Goal: Task Accomplishment & Management: Manage account settings

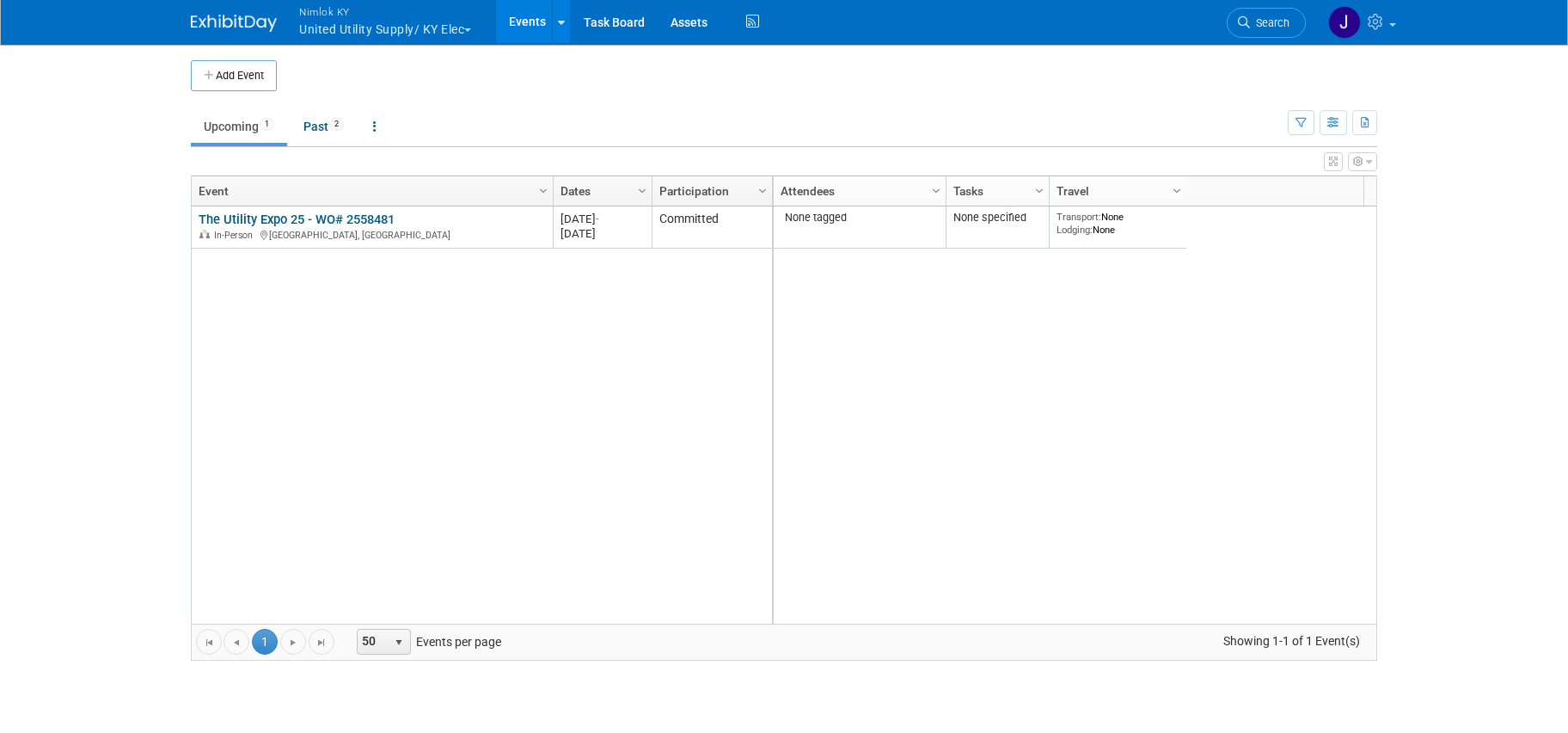
click at [405, 21] on button "Nimlok KY United Utility Supply/ KY Elec" at bounding box center [395, 22] width 195 height 45
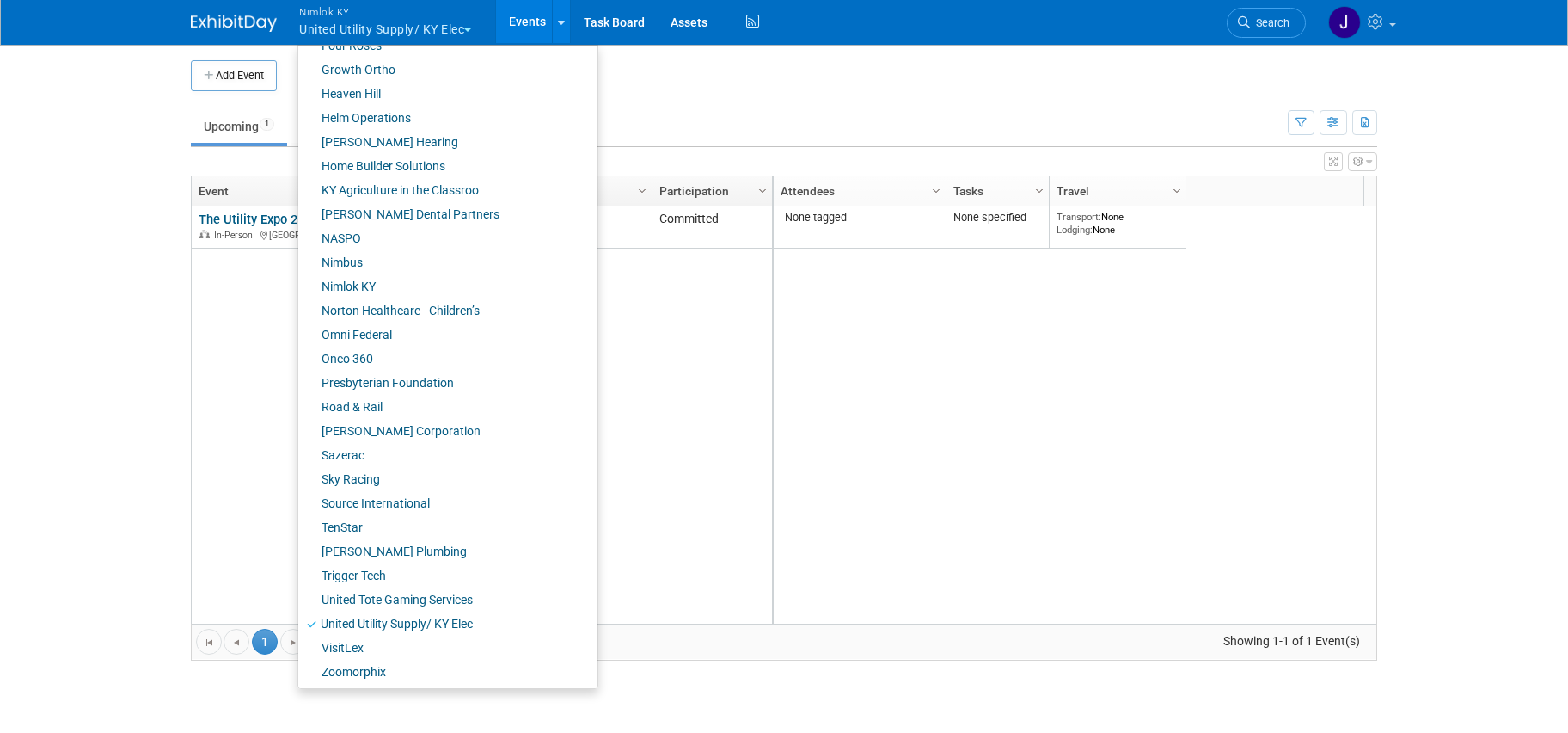
scroll to position [598, 0]
click at [401, 318] on link "Norton Healthcare - Children’s" at bounding box center [441, 308] width 286 height 24
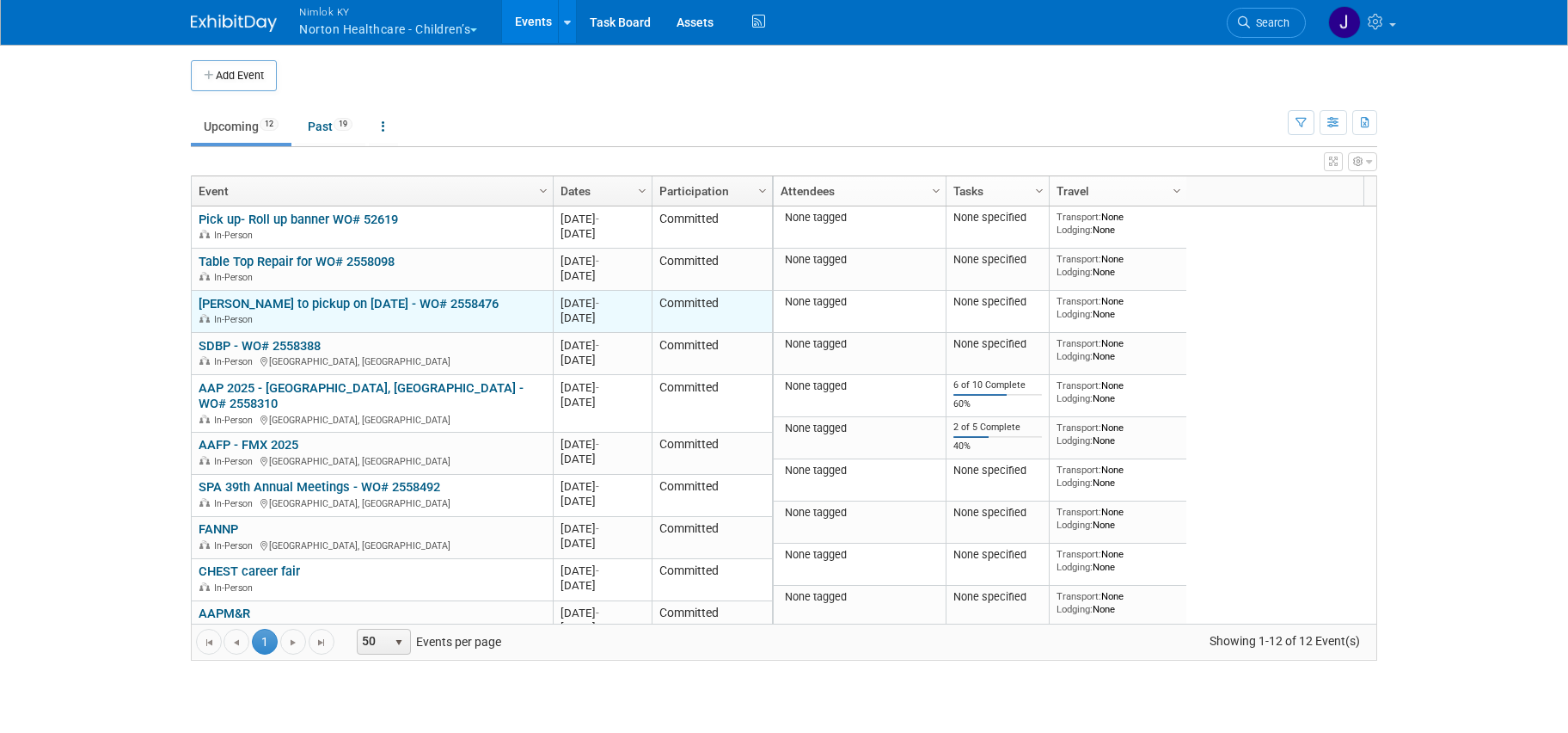
click at [340, 305] on link "[PERSON_NAME] to pickup on [DATE] - WO# 2558476" at bounding box center [348, 304] width 300 height 16
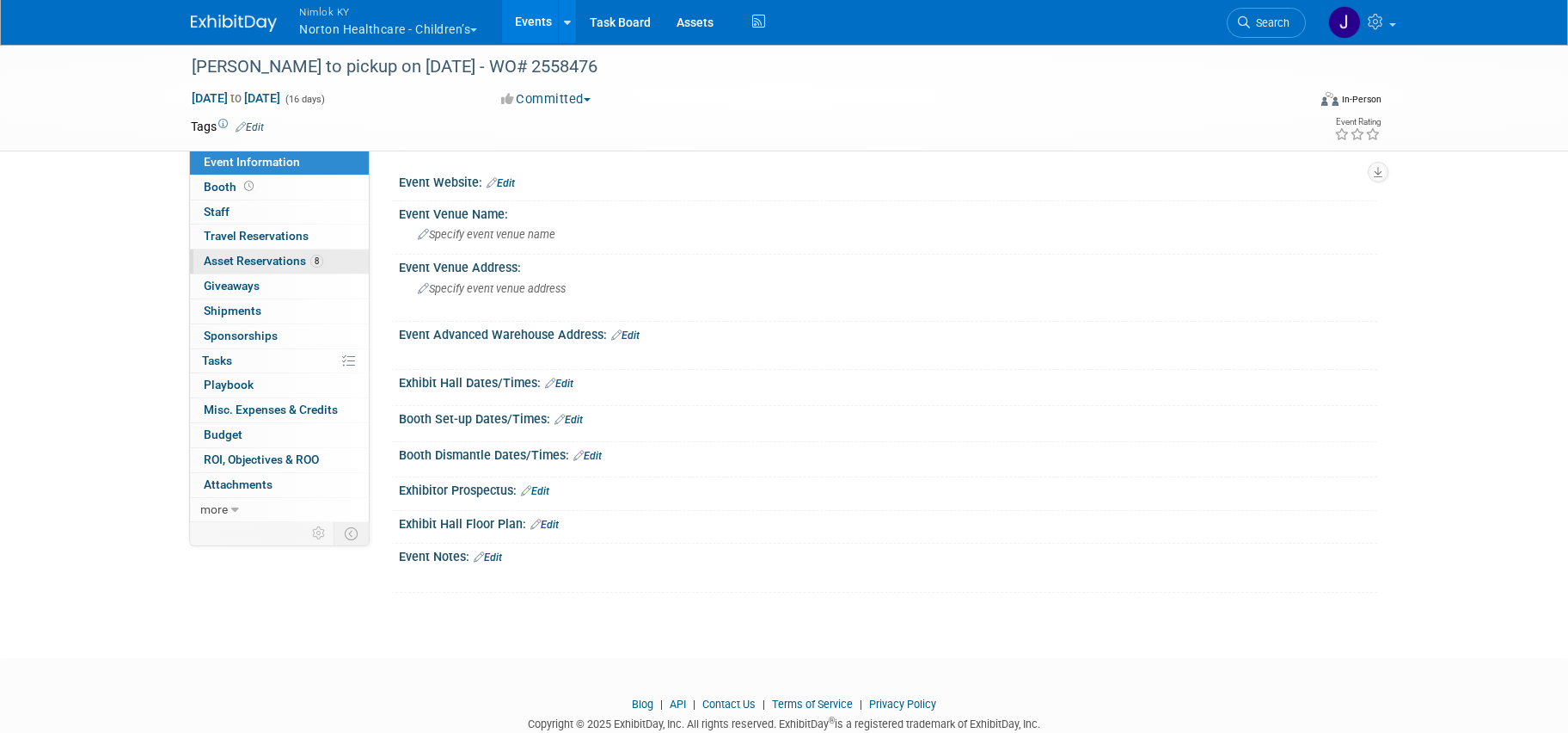
click at [315, 260] on span "8" at bounding box center [317, 261] width 13 height 13
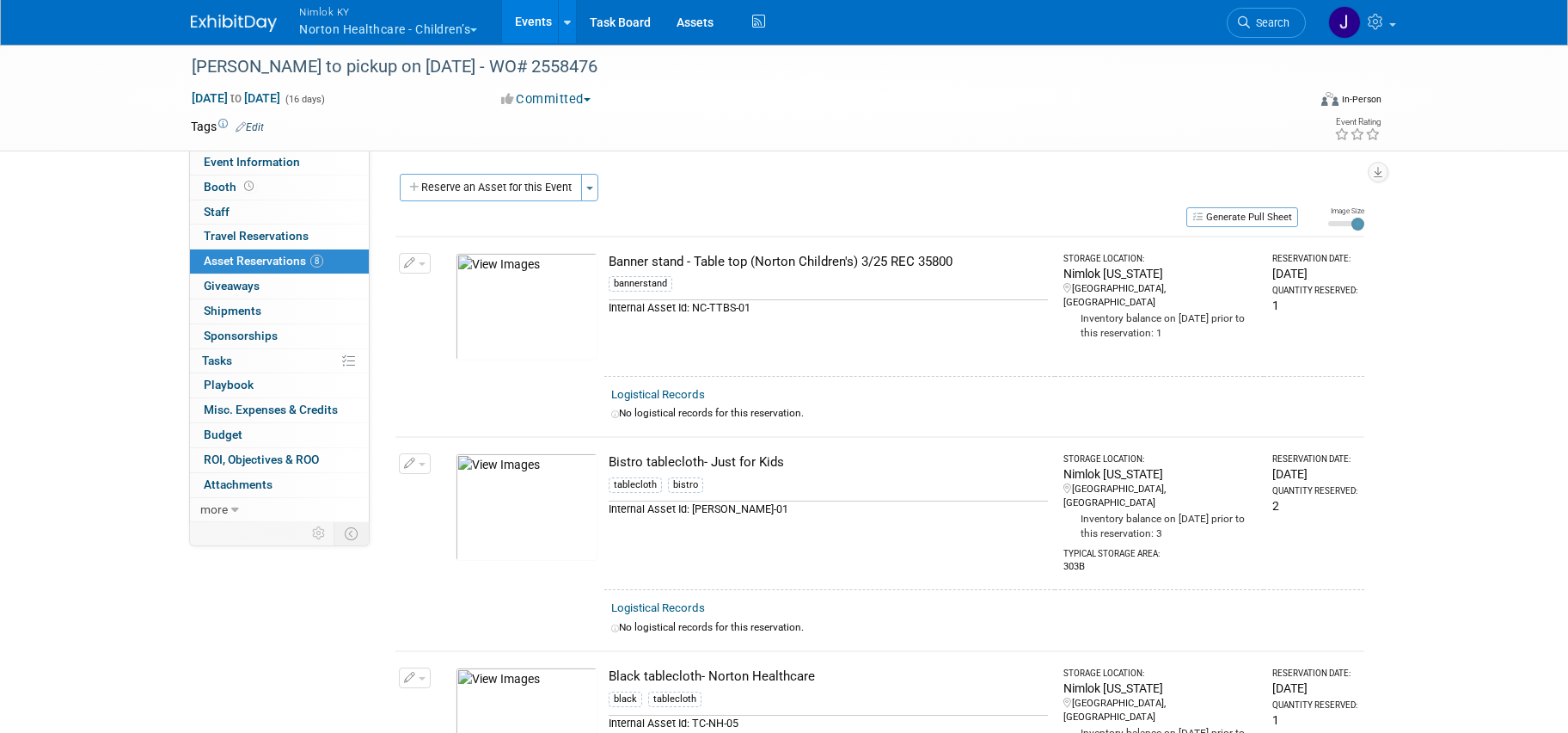
click at [523, 20] on link "Events" at bounding box center [533, 21] width 63 height 43
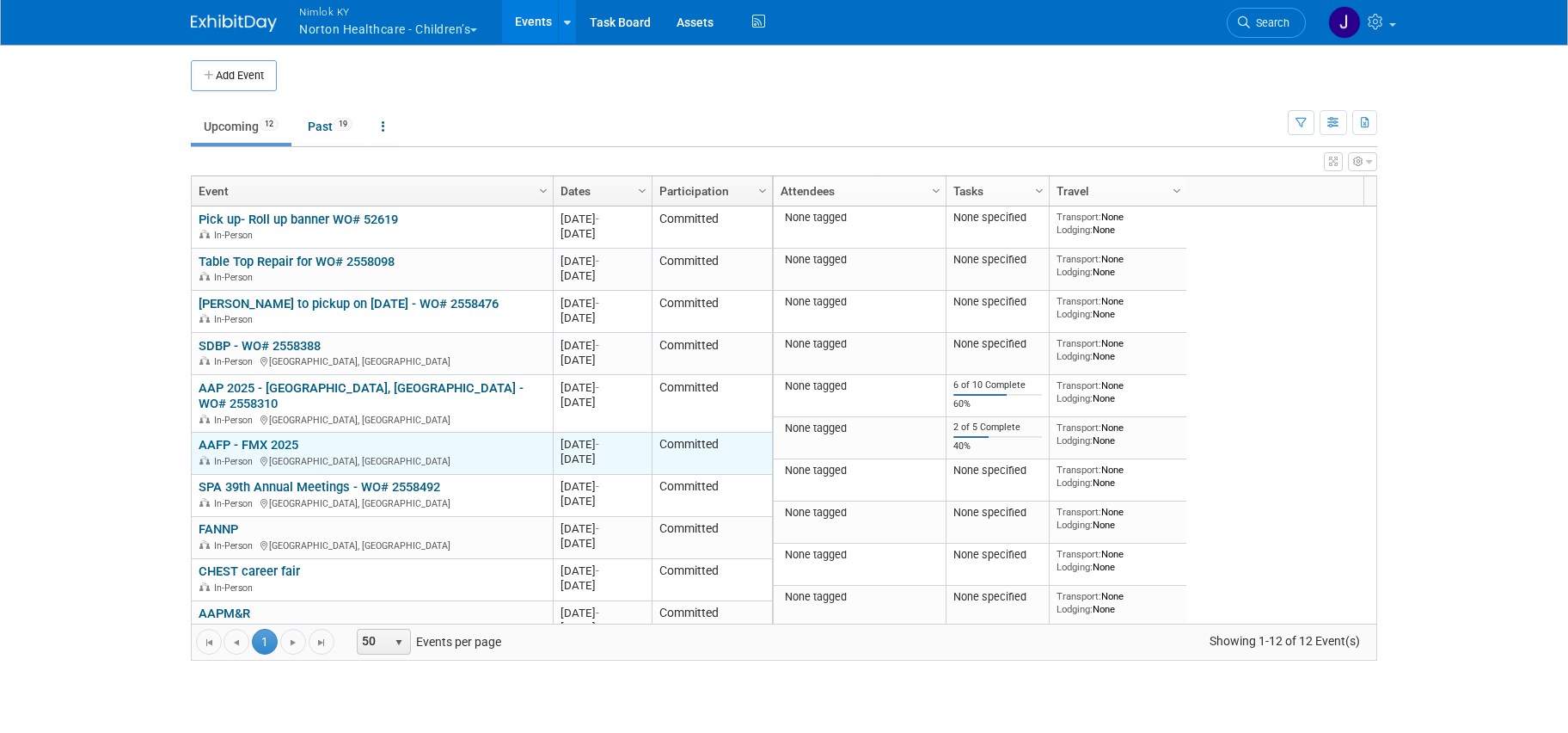
click at [276, 437] on link "AAFP - FMX 2025" at bounding box center [248, 445] width 100 height 16
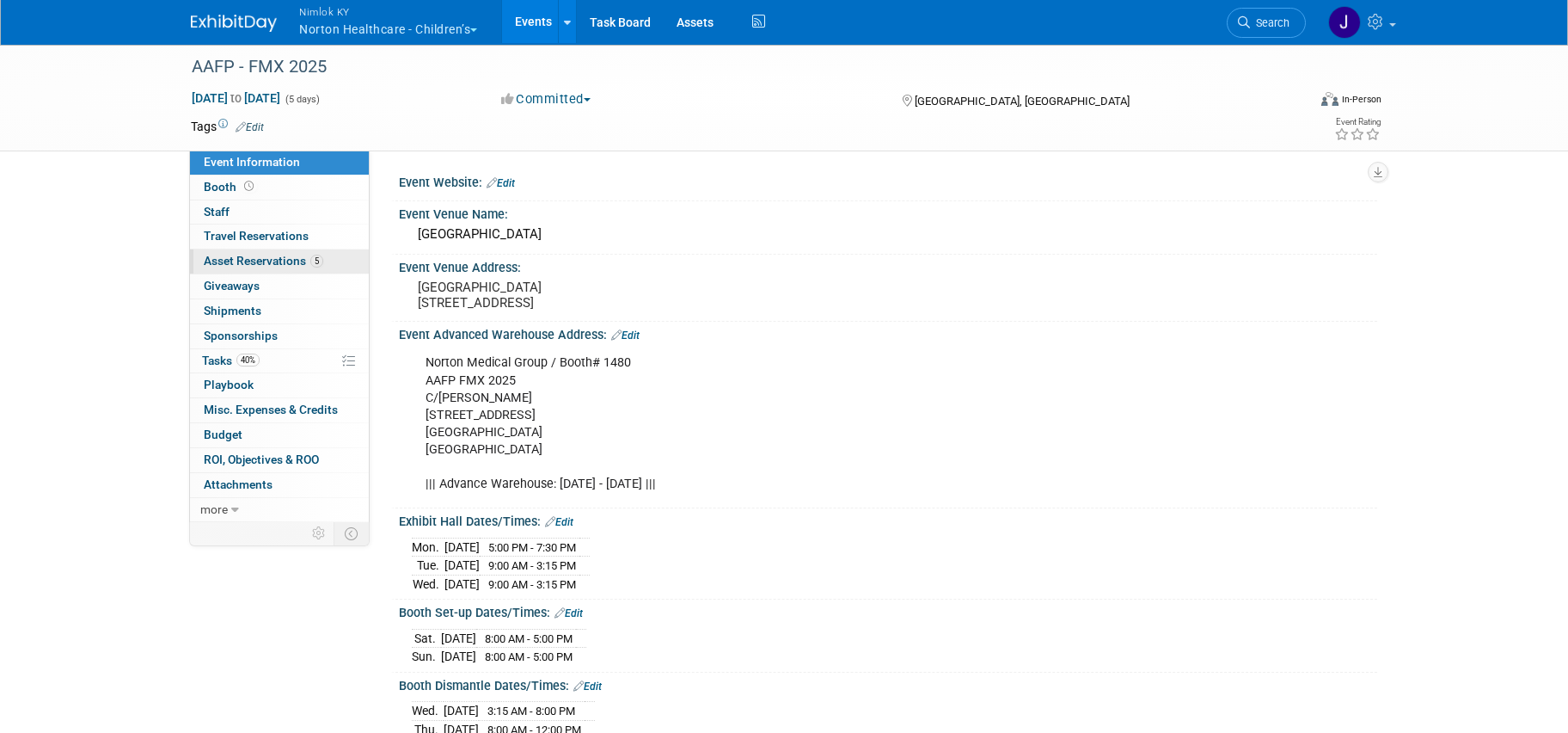
click at [302, 265] on span "Asset Reservations 5" at bounding box center [263, 261] width 119 height 14
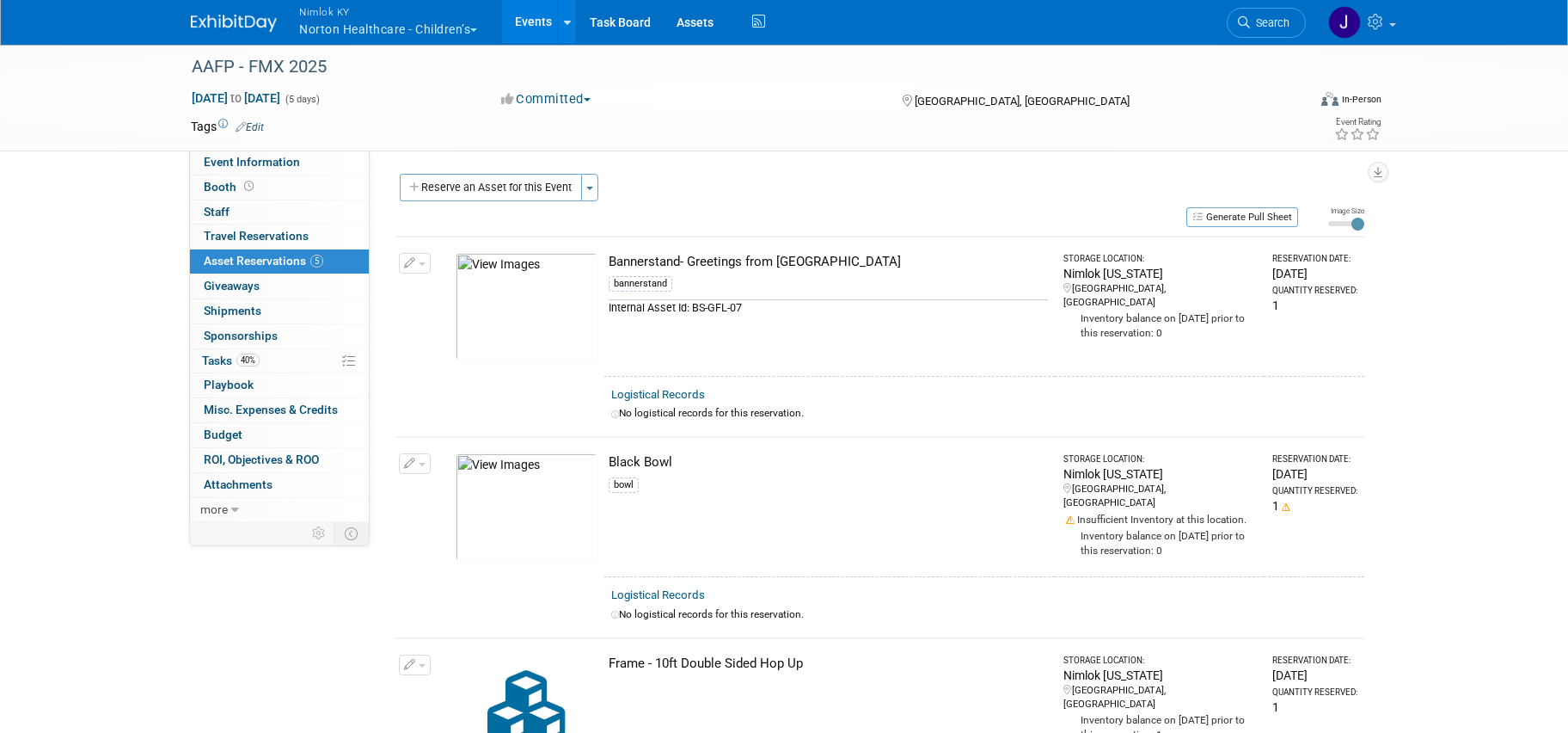
click at [526, 293] on img at bounding box center [526, 306] width 142 height 107
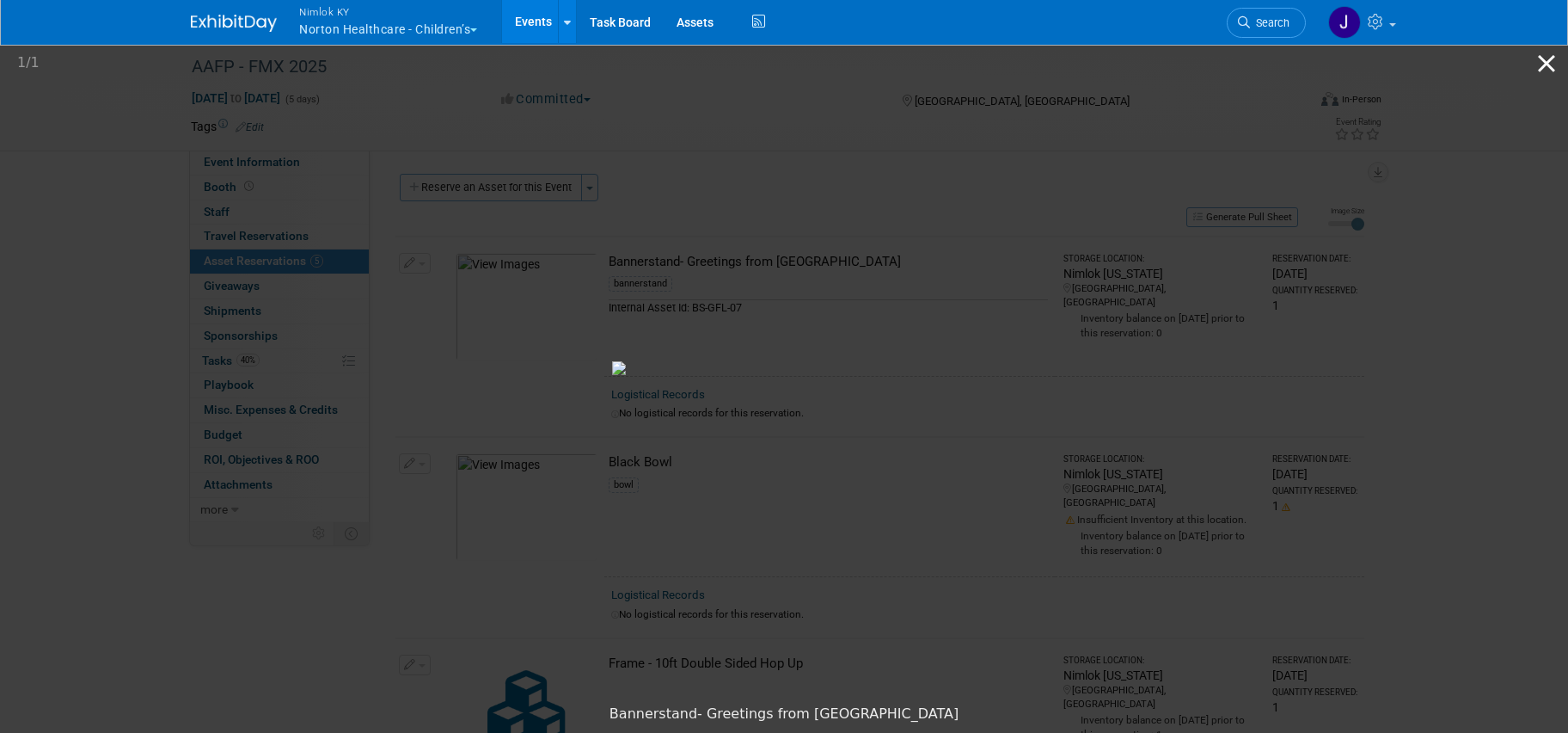
click at [1548, 61] on button "Close gallery" at bounding box center [1546, 63] width 43 height 40
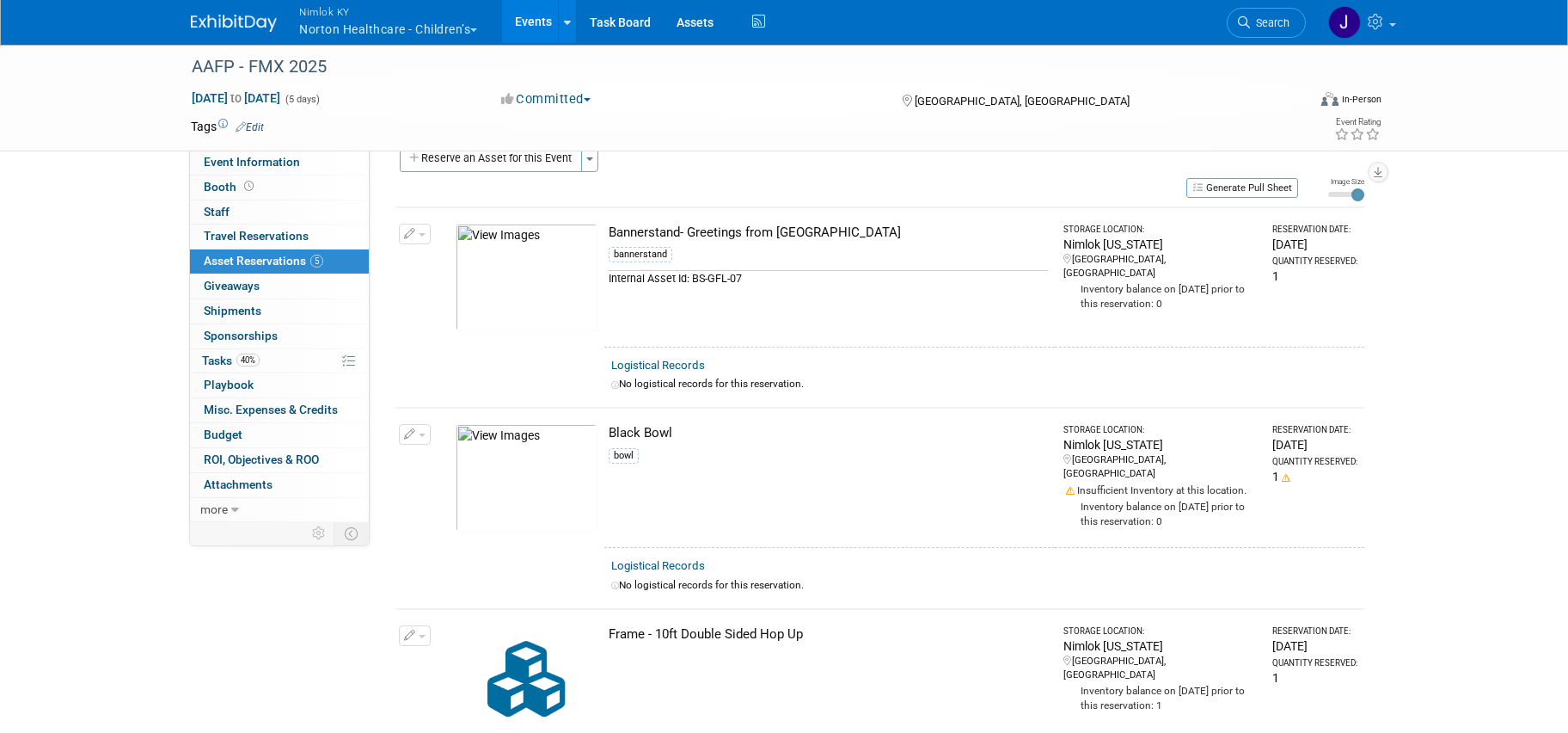
scroll to position [31, 0]
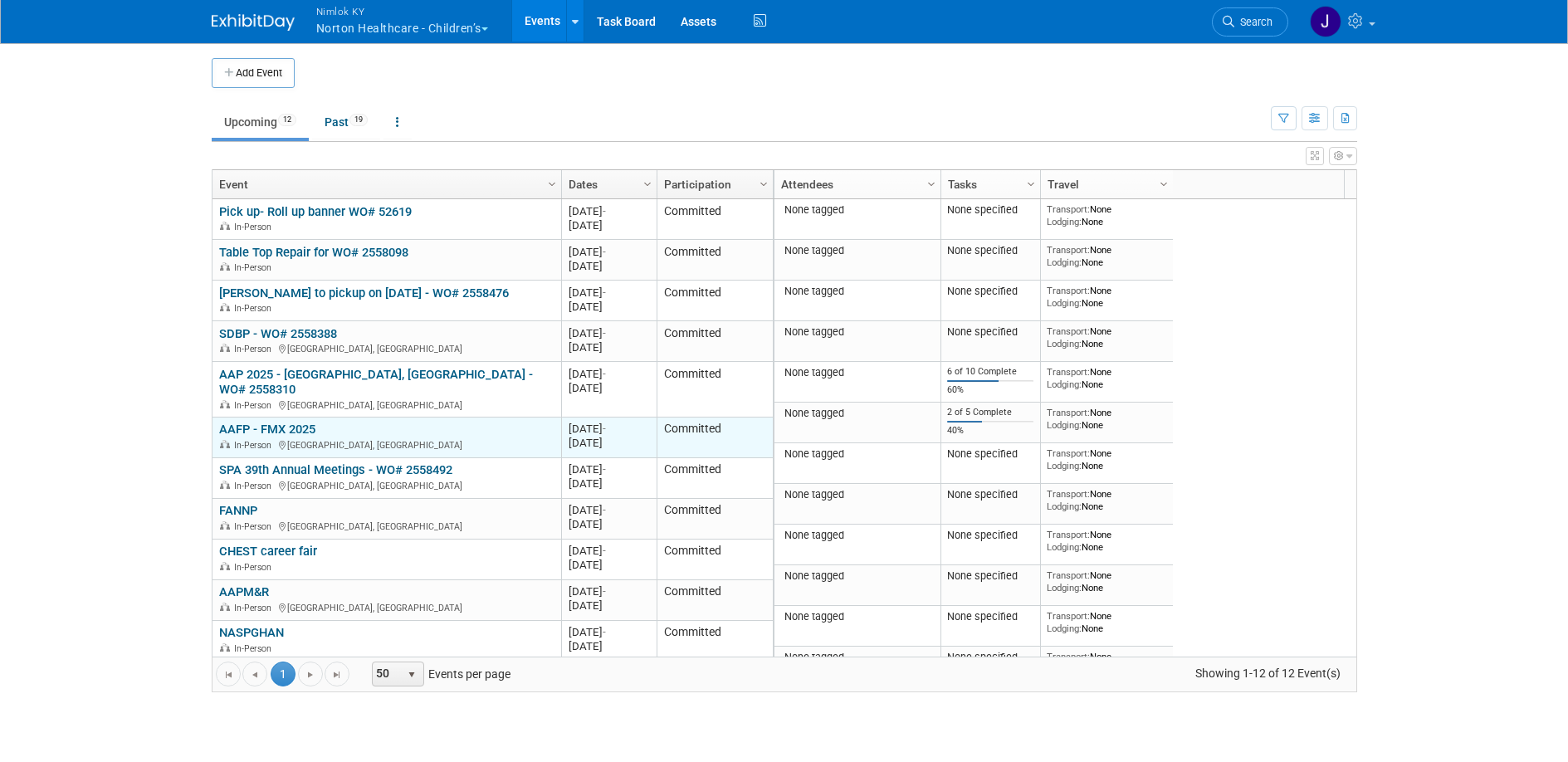
click at [288, 422] on link "AAFP - FMX 2025" at bounding box center [268, 429] width 97 height 15
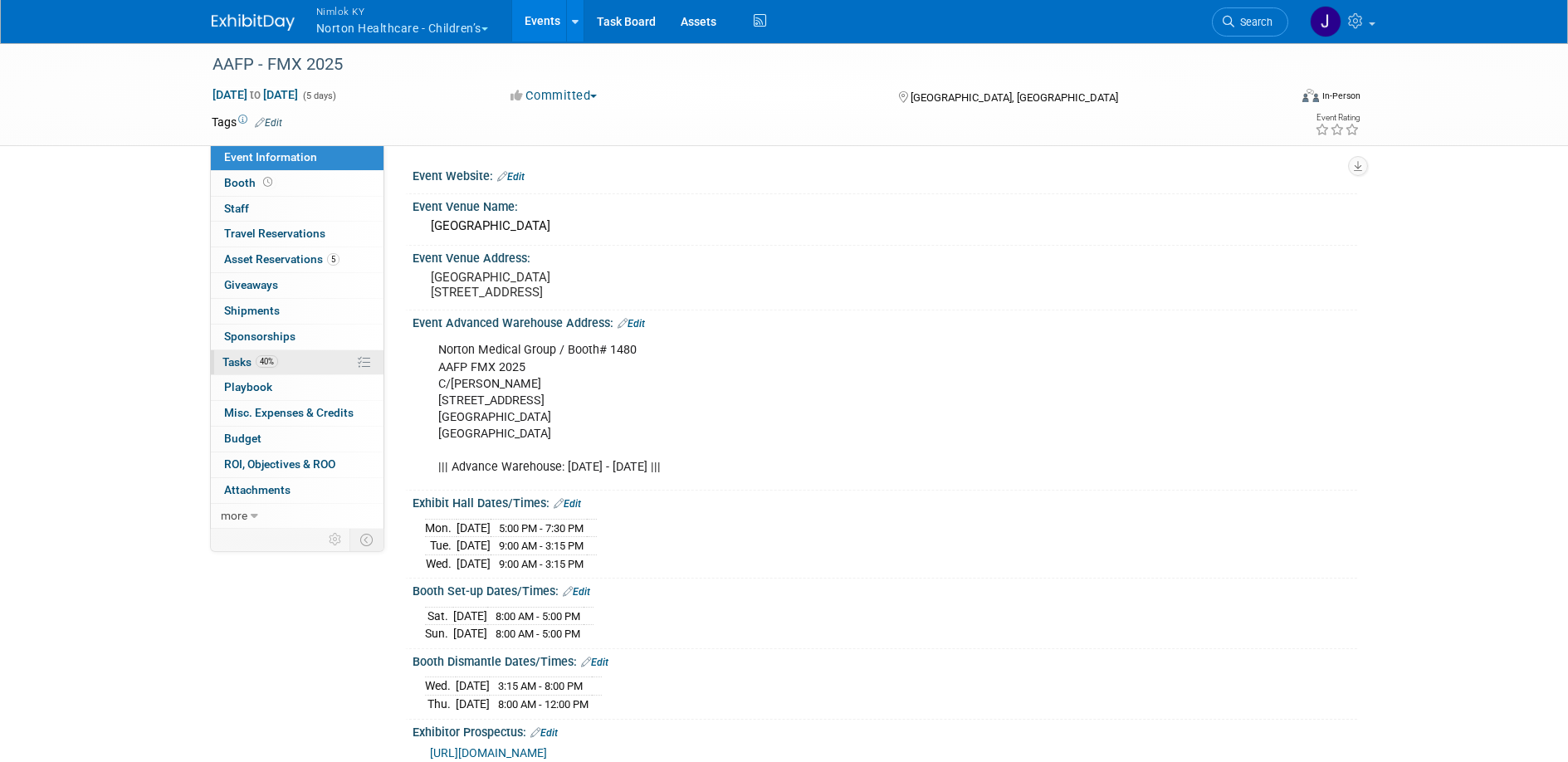
click at [271, 358] on span "40%" at bounding box center [267, 361] width 22 height 13
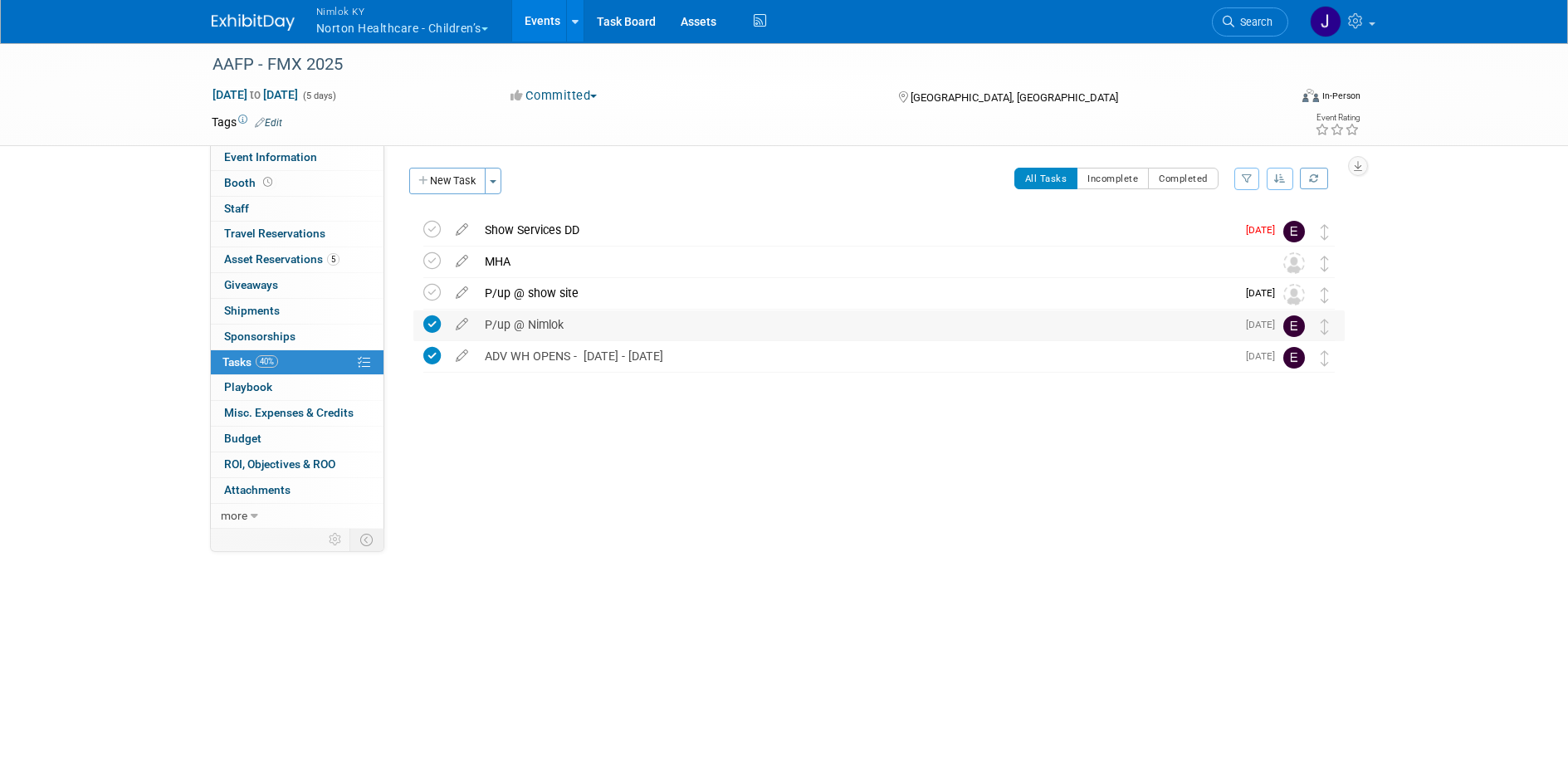
click at [597, 318] on div "P/up @ Nimlok" at bounding box center [856, 323] width 760 height 28
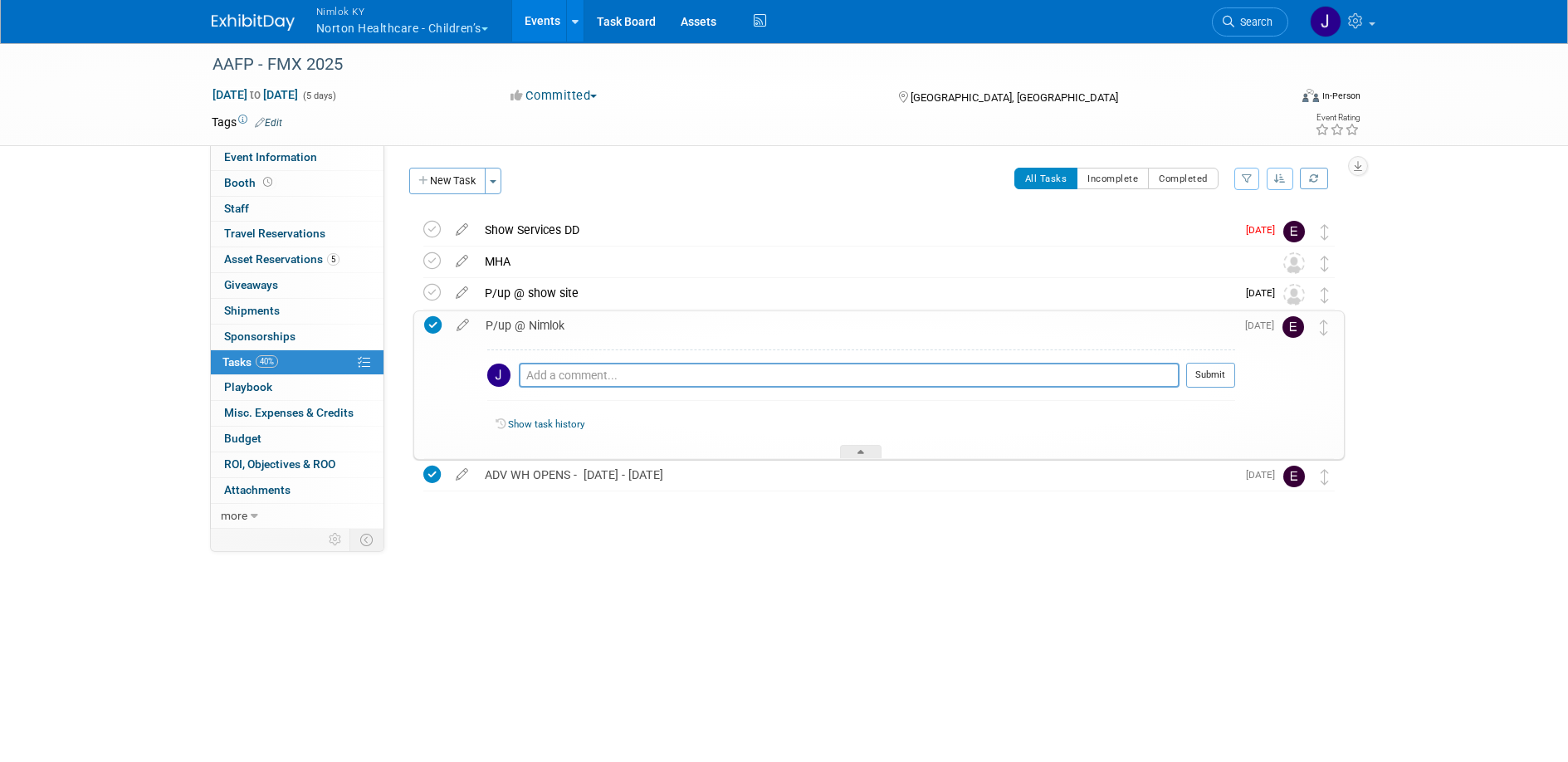
click at [597, 318] on div "P/up @ Nimlok" at bounding box center [856, 324] width 758 height 28
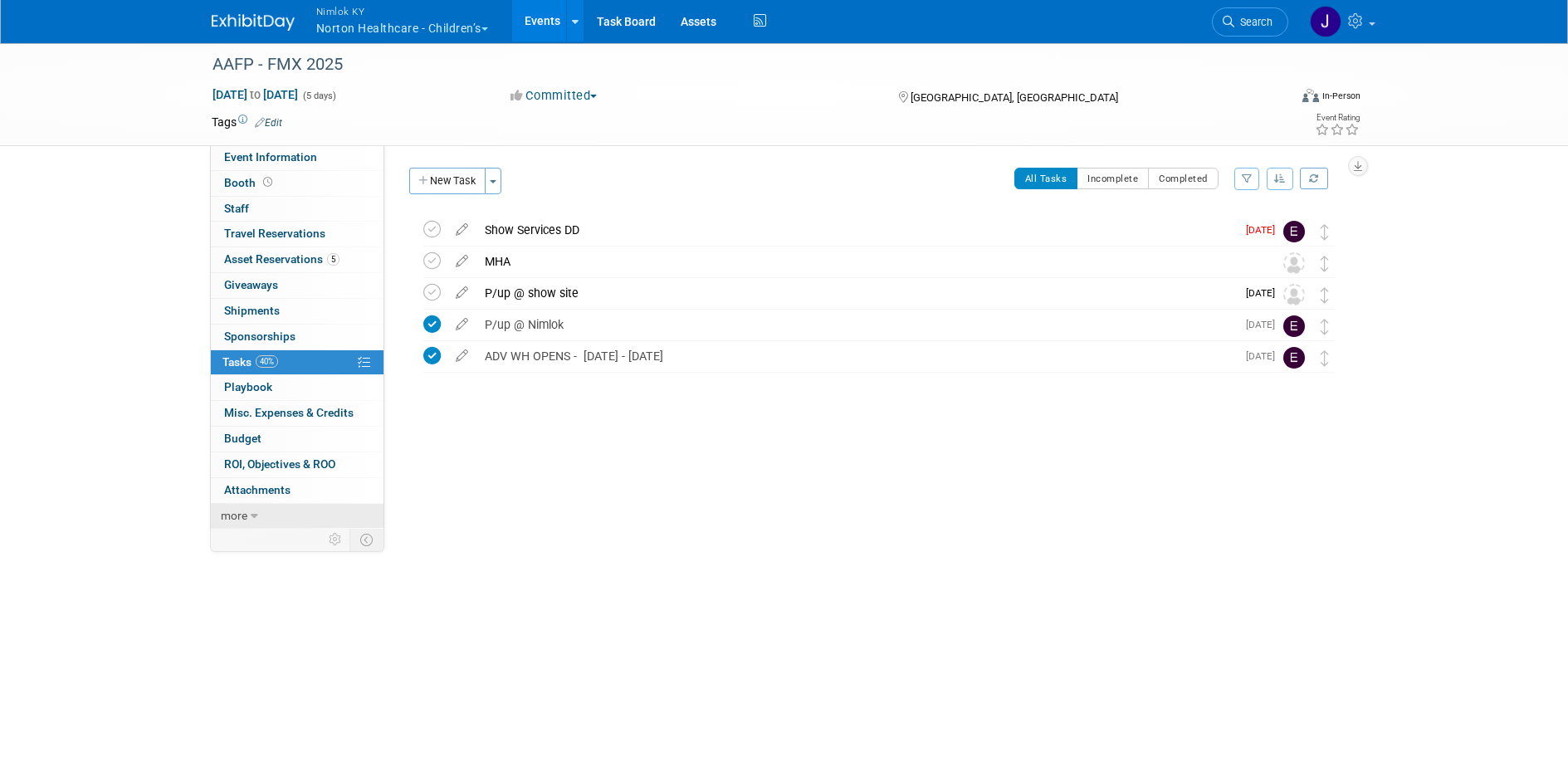
click at [246, 516] on span "more" at bounding box center [234, 516] width 26 height 14
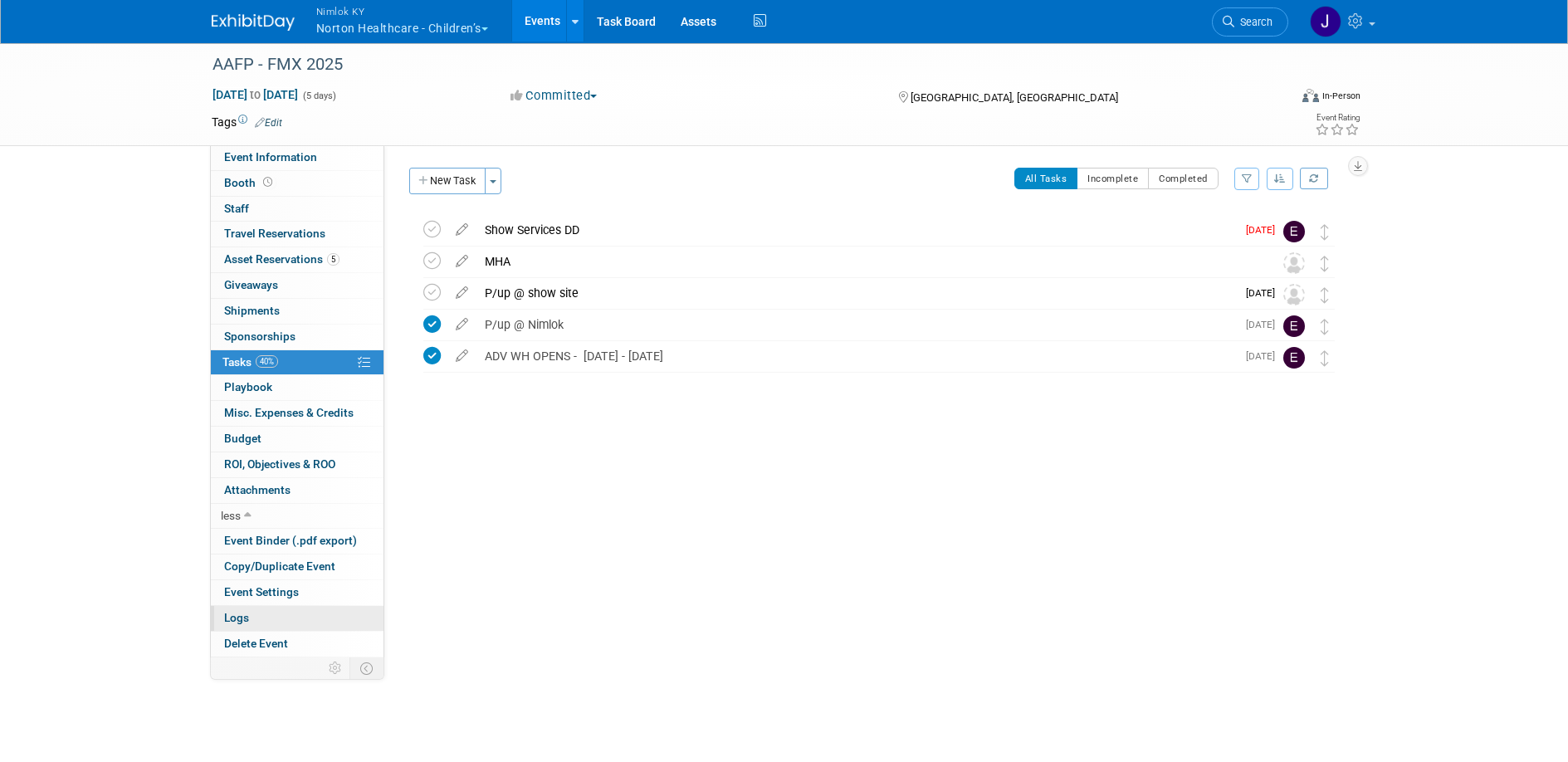
click at [258, 625] on link "Logs" at bounding box center [297, 617] width 173 height 25
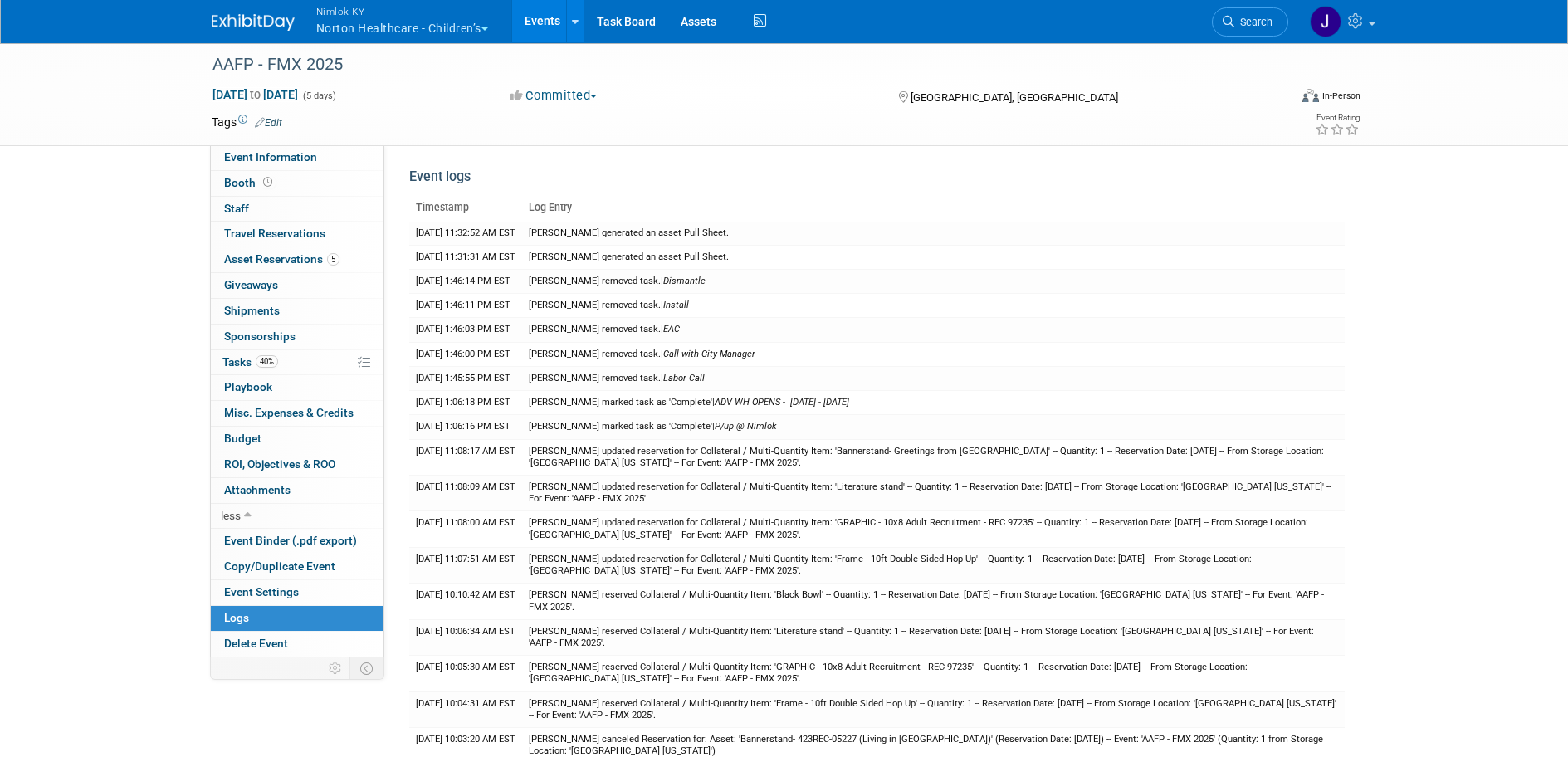
click at [547, 20] on link "Events" at bounding box center [543, 20] width 61 height 41
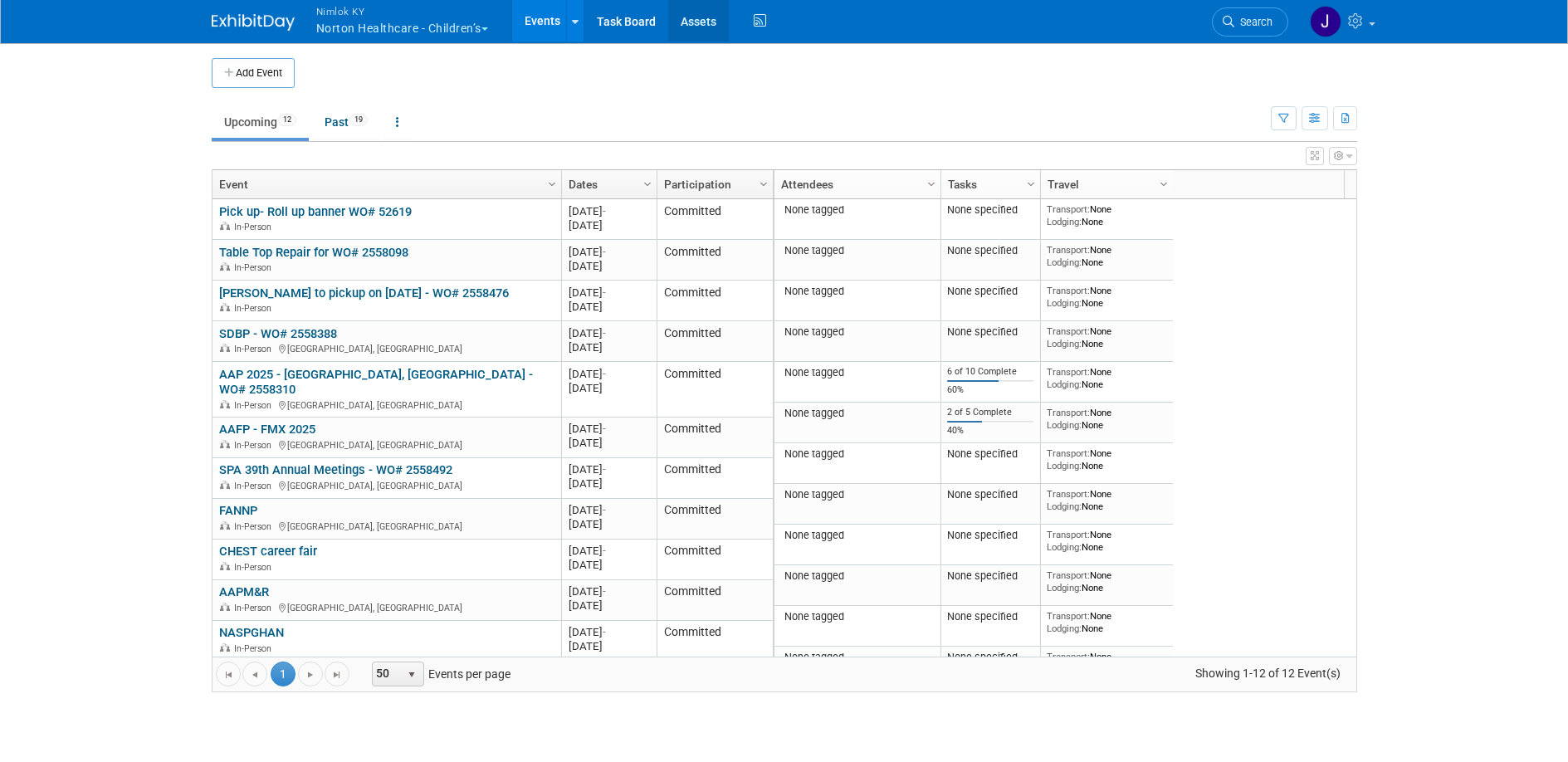
click at [685, 23] on link "Assets" at bounding box center [699, 20] width 61 height 41
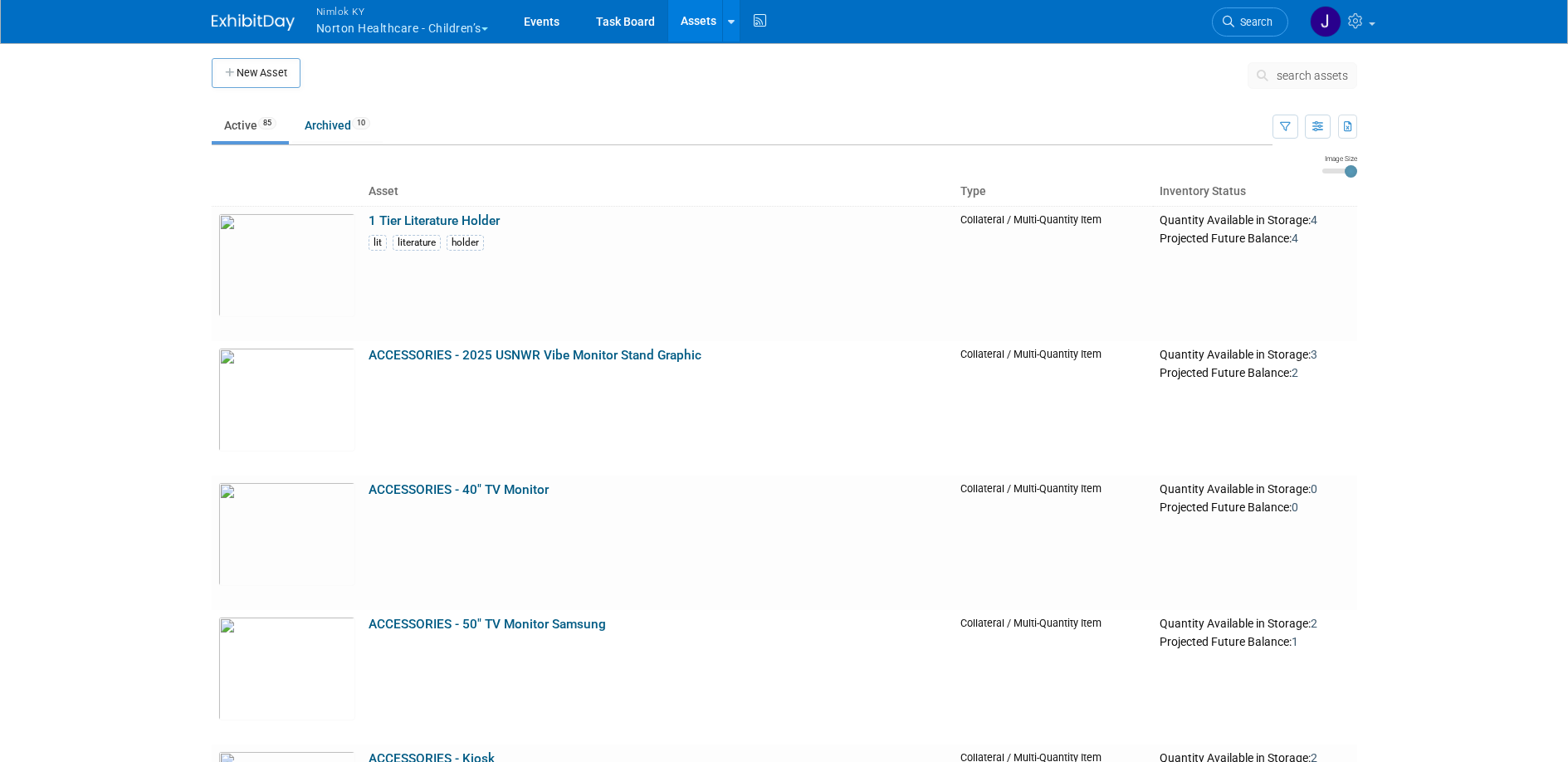
click at [1307, 77] on span "search assets" at bounding box center [1312, 75] width 71 height 14
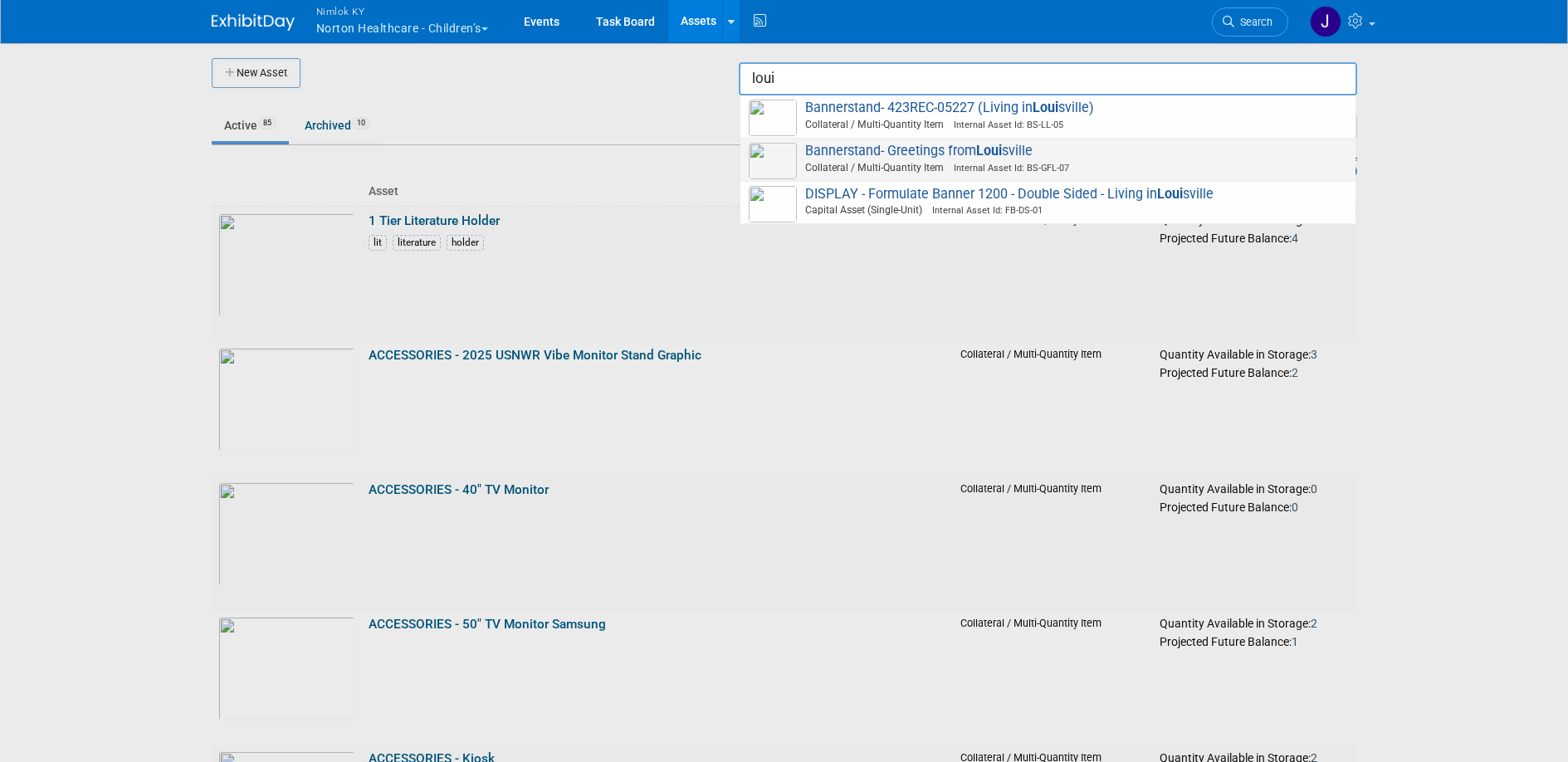
click at [1033, 152] on span "Bannerstand- Greetings from Loui sville Collateral / Multi-Quantity Item Intern…" at bounding box center [1048, 160] width 599 height 34
type input "Bannerstand- Greetings from [GEOGRAPHIC_DATA]"
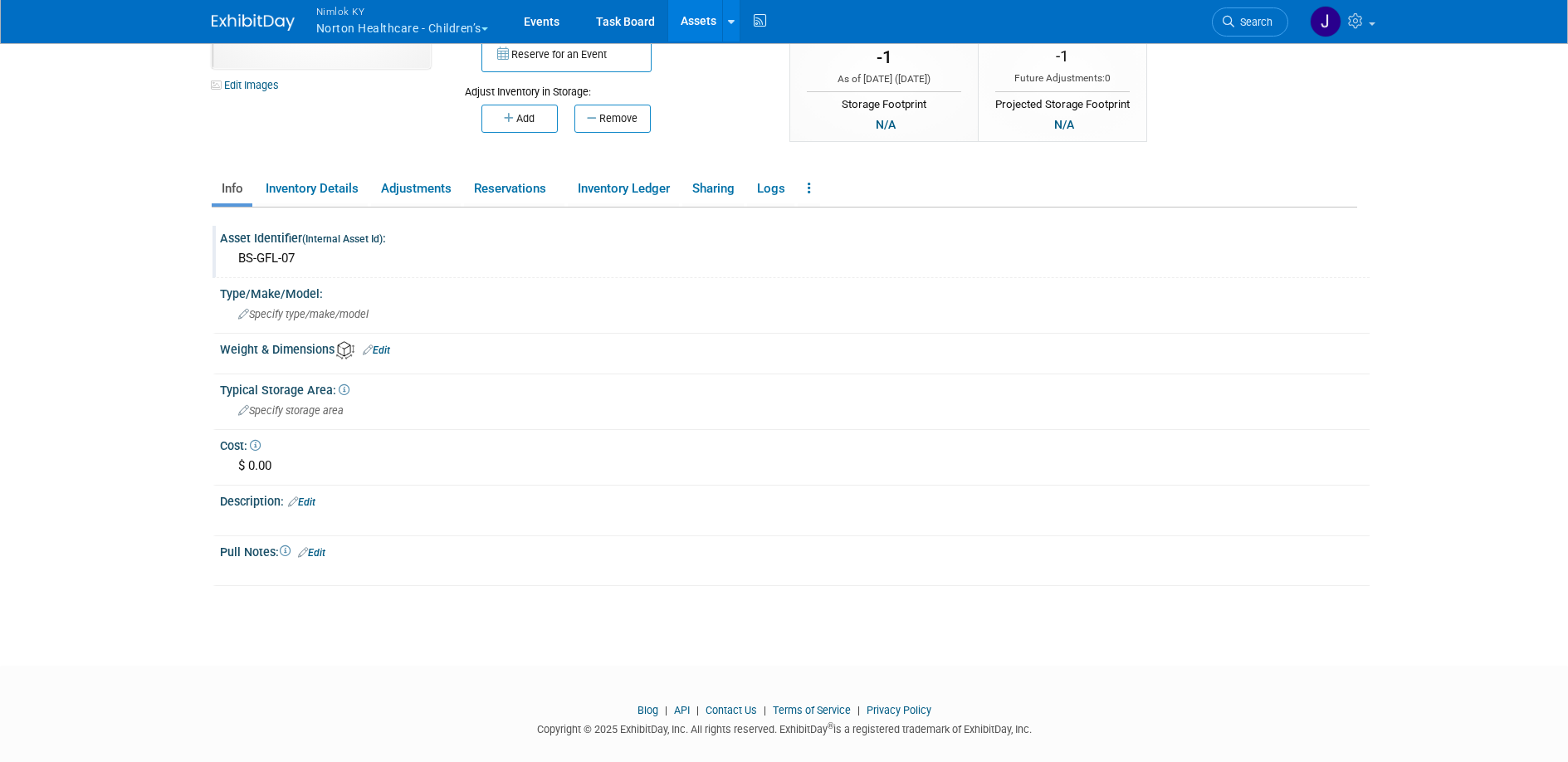
scroll to position [152, 0]
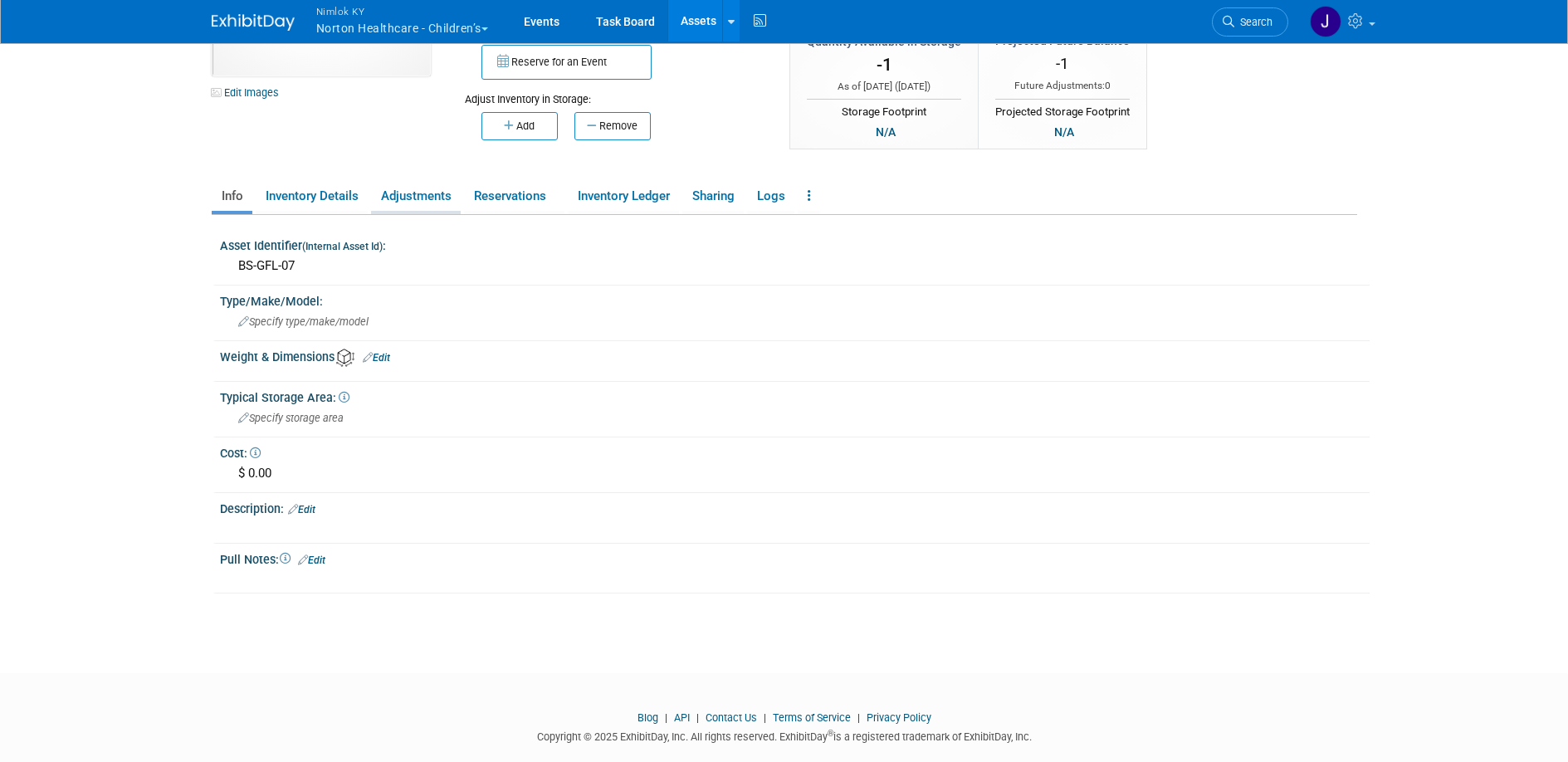
click at [418, 198] on link "Adjustments" at bounding box center [416, 196] width 90 height 29
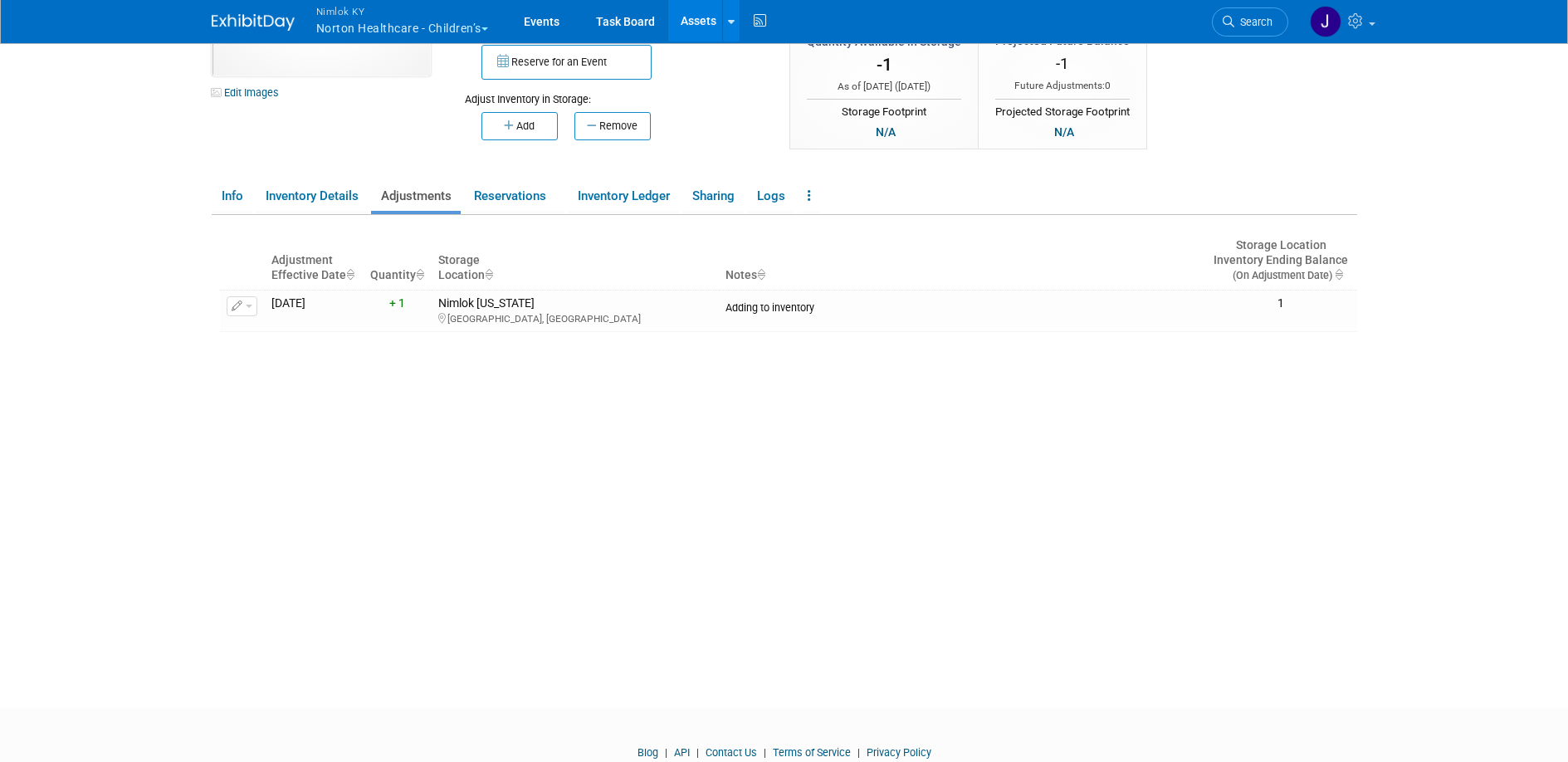
click at [418, 199] on link "Adjustments" at bounding box center [416, 196] width 90 height 29
click at [498, 192] on link "Reservations" at bounding box center [514, 196] width 101 height 29
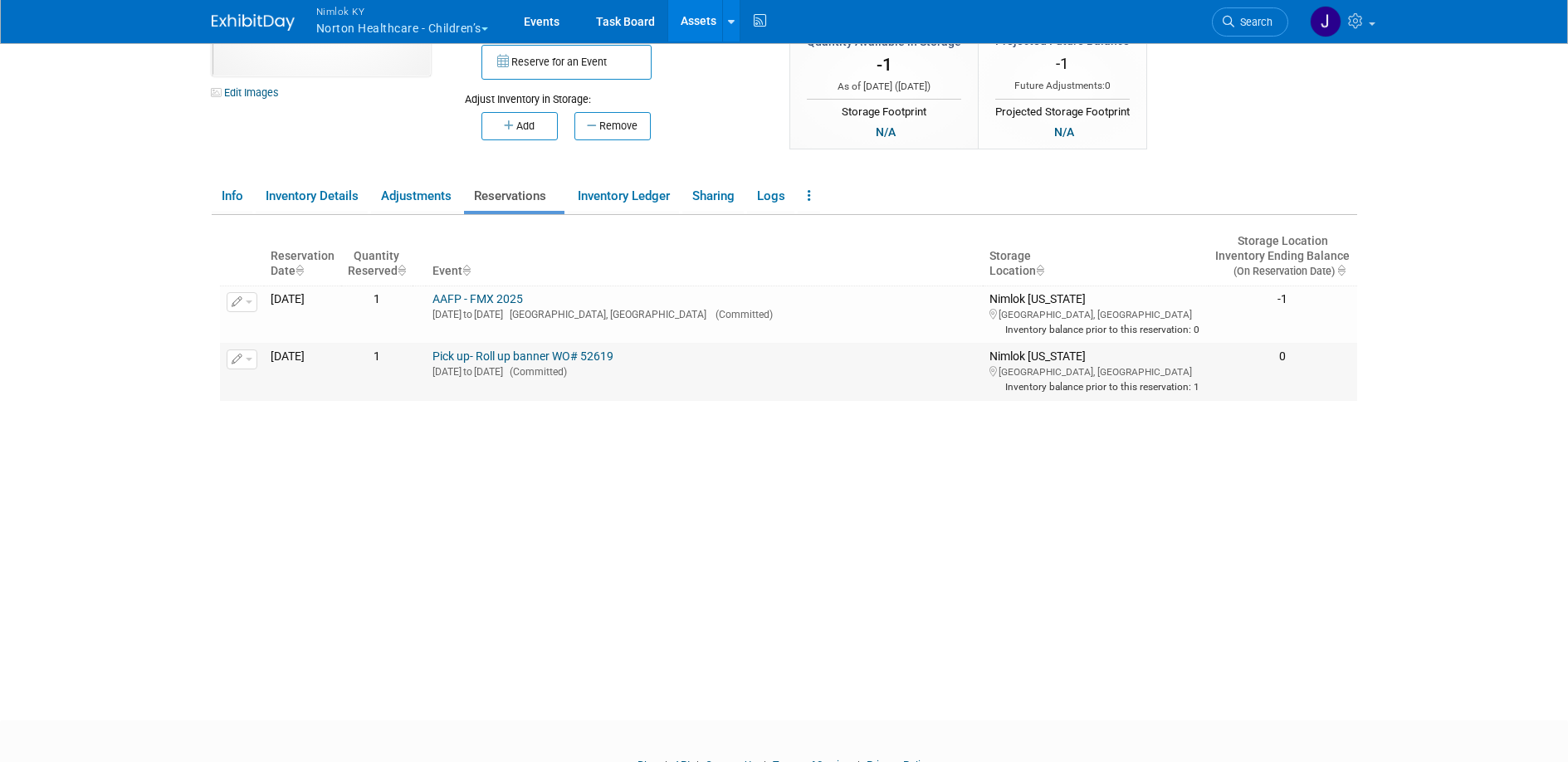
click at [506, 362] on link "Pick up- Roll up banner WO# 52619" at bounding box center [524, 356] width 181 height 14
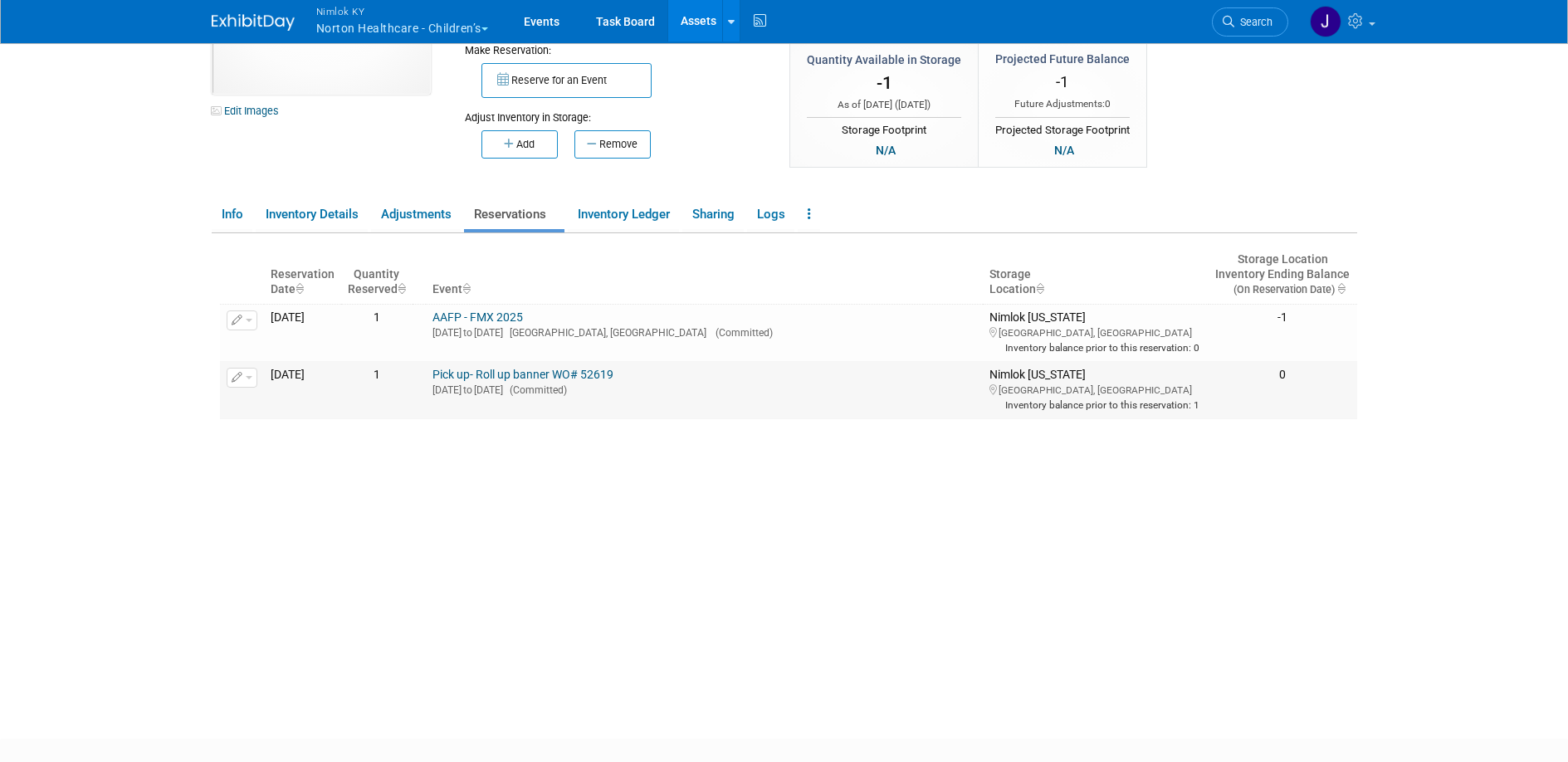
scroll to position [130, 0]
click at [511, 317] on link "AAFP - FMX 2025" at bounding box center [478, 320] width 91 height 14
click at [495, 384] on link "Pick up- Roll up banner WO# 52619" at bounding box center [524, 378] width 181 height 14
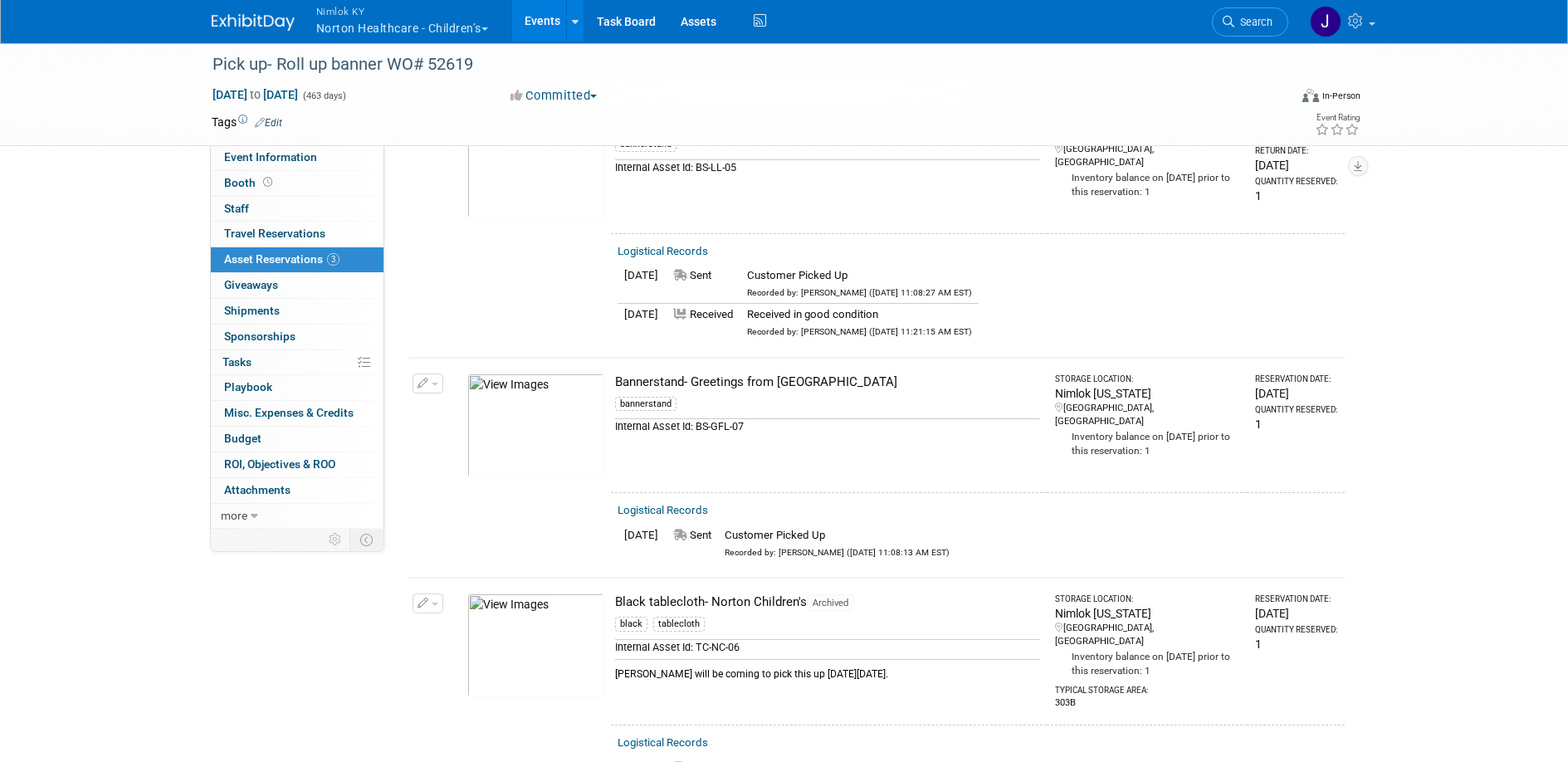
scroll to position [129, 0]
click at [778, 477] on td "Bannerstand- Greetings from [GEOGRAPHIC_DATA] bannerstand Internal Asset Id: BS…" at bounding box center [828, 425] width 436 height 135
click at [762, 485] on td "Bannerstand- Greetings from Louisville bannerstand Internal Asset Id: BS-GFL-07" at bounding box center [828, 425] width 436 height 135
click at [432, 379] on button "button" at bounding box center [428, 384] width 30 height 20
click at [476, 410] on button "Change Reservation" at bounding box center [492, 411] width 141 height 22
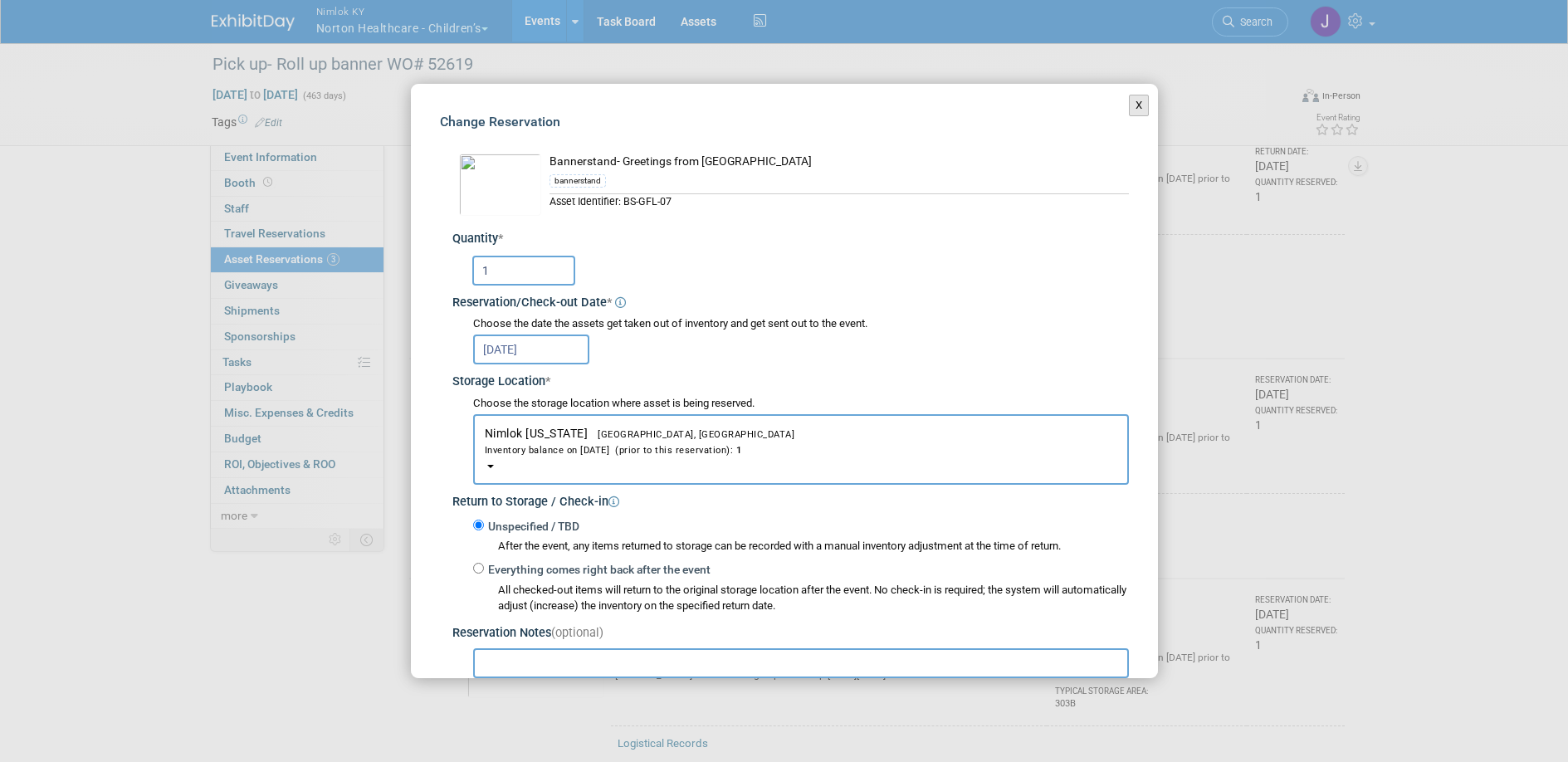
click at [1129, 102] on button "X" at bounding box center [1139, 105] width 20 height 21
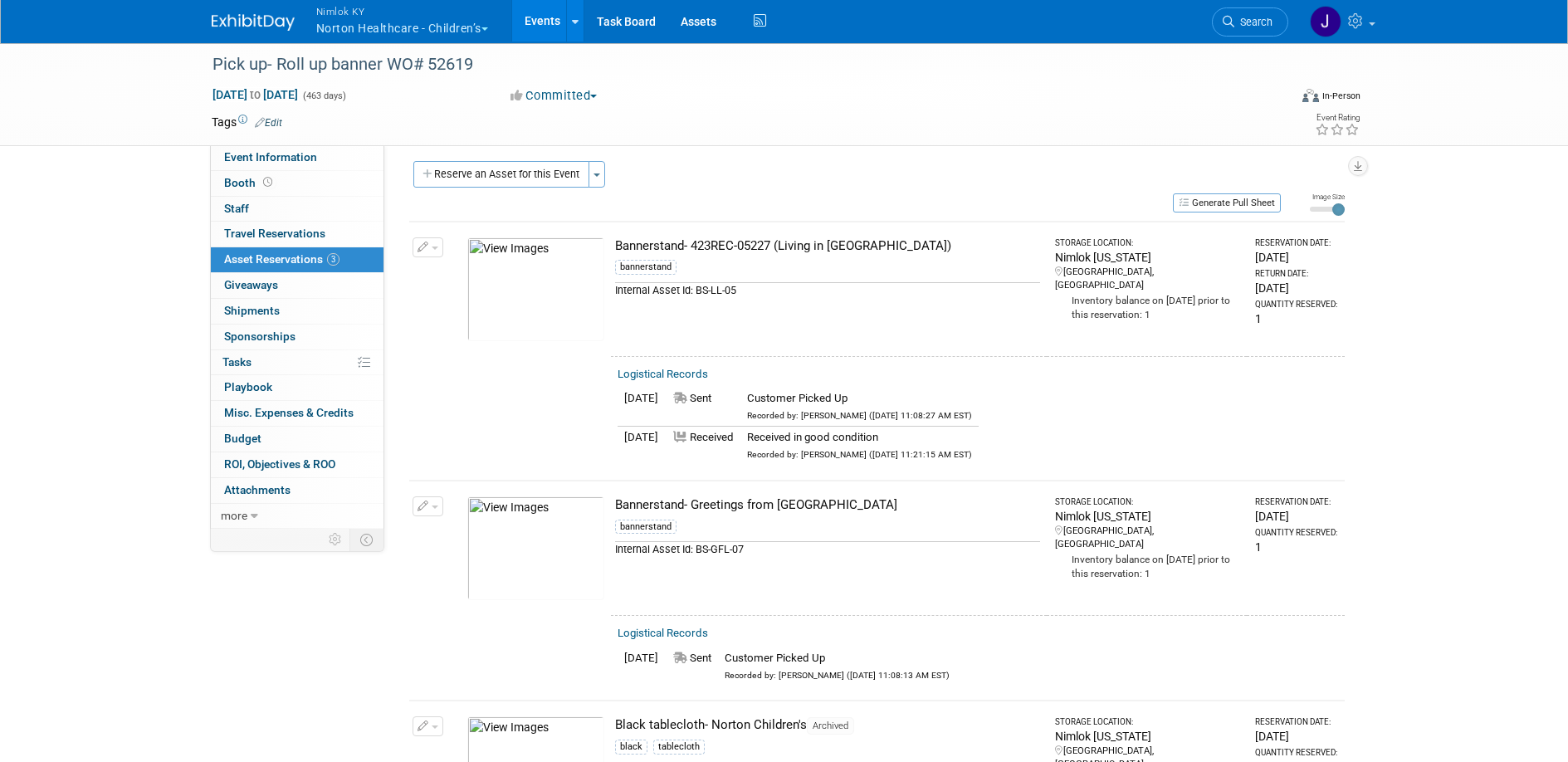
scroll to position [0, 0]
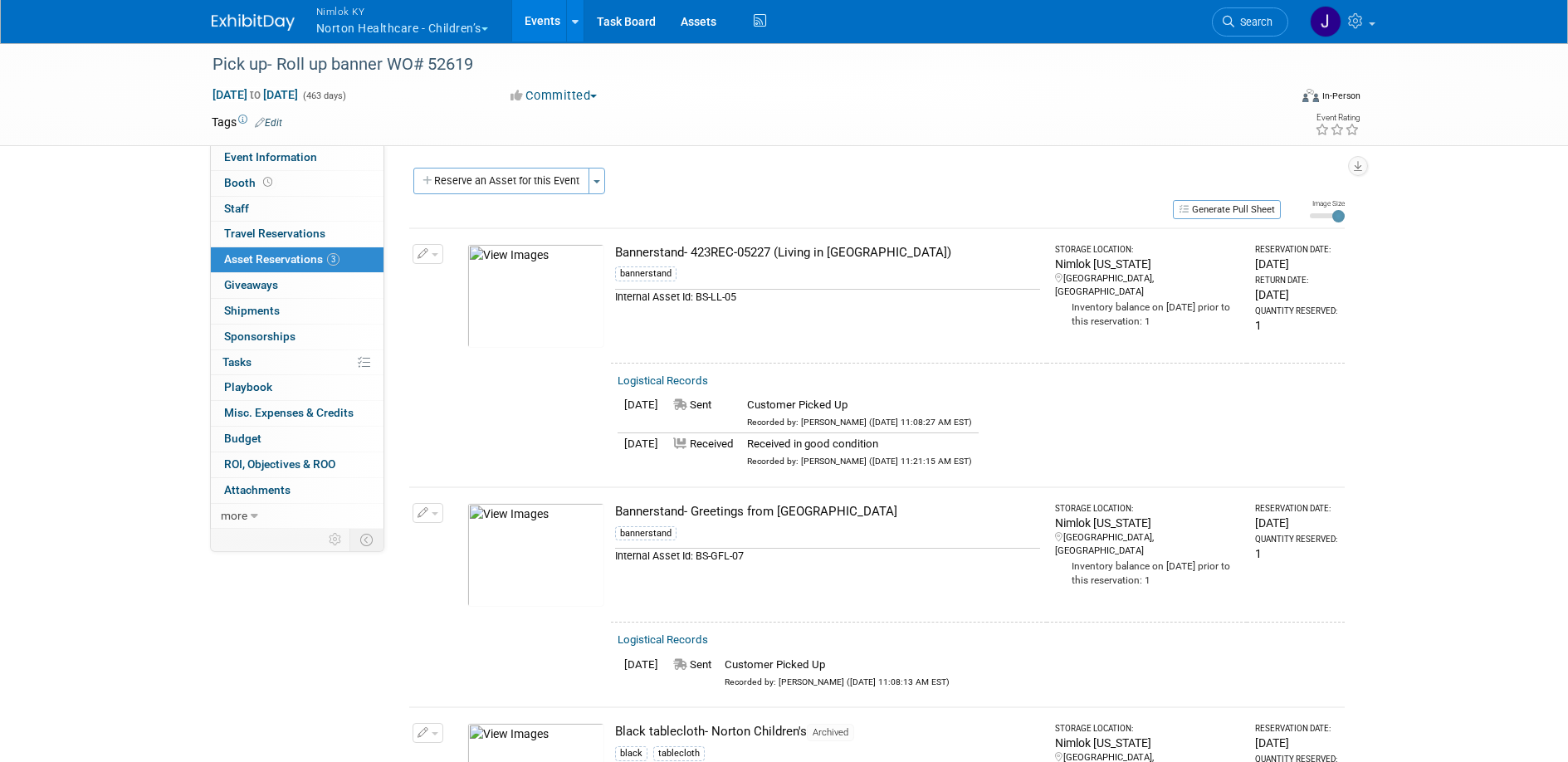
click at [545, 9] on link "Events" at bounding box center [543, 20] width 61 height 41
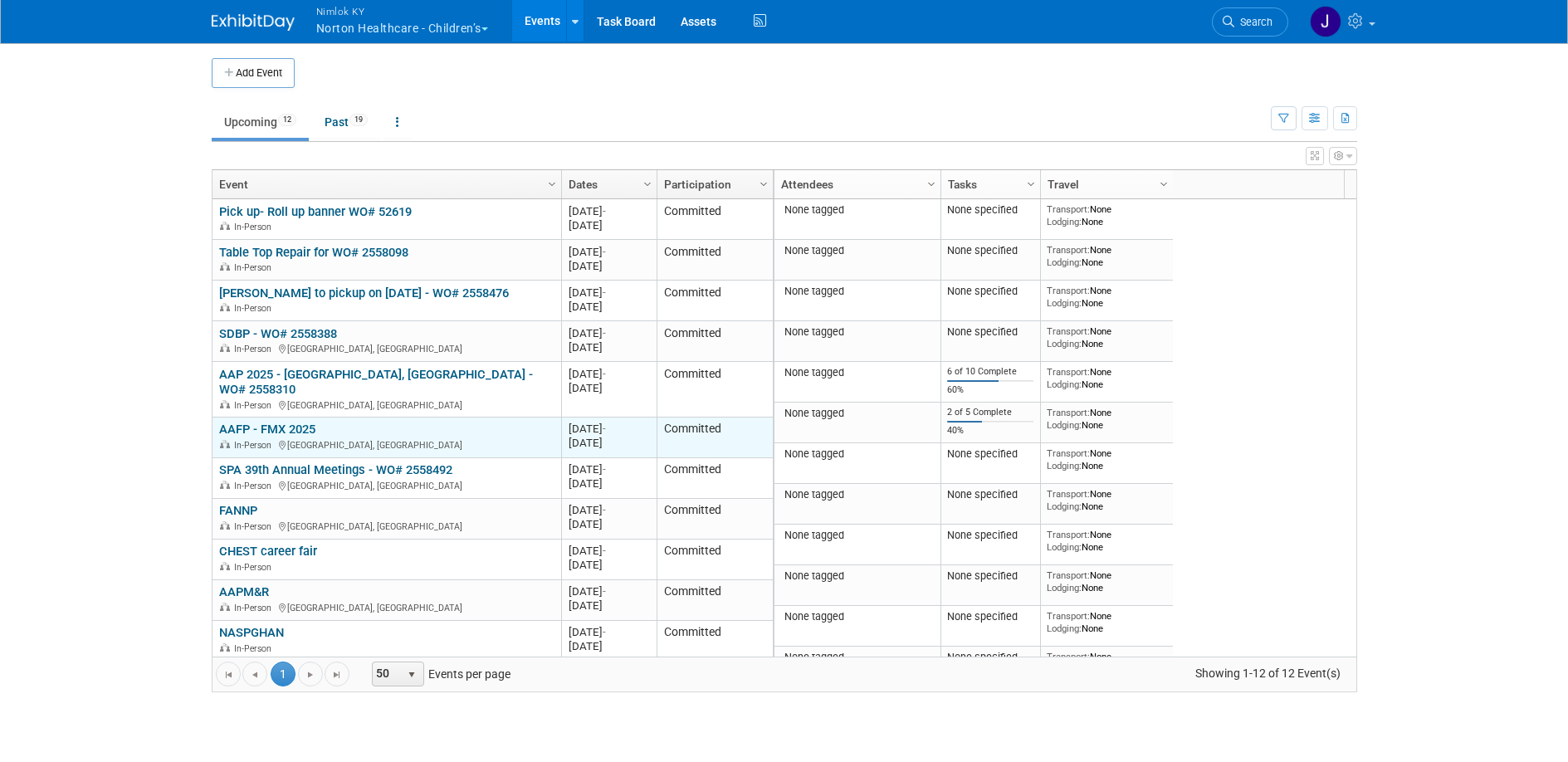
click at [299, 422] on link "AAFP - FMX 2025" at bounding box center [268, 429] width 97 height 15
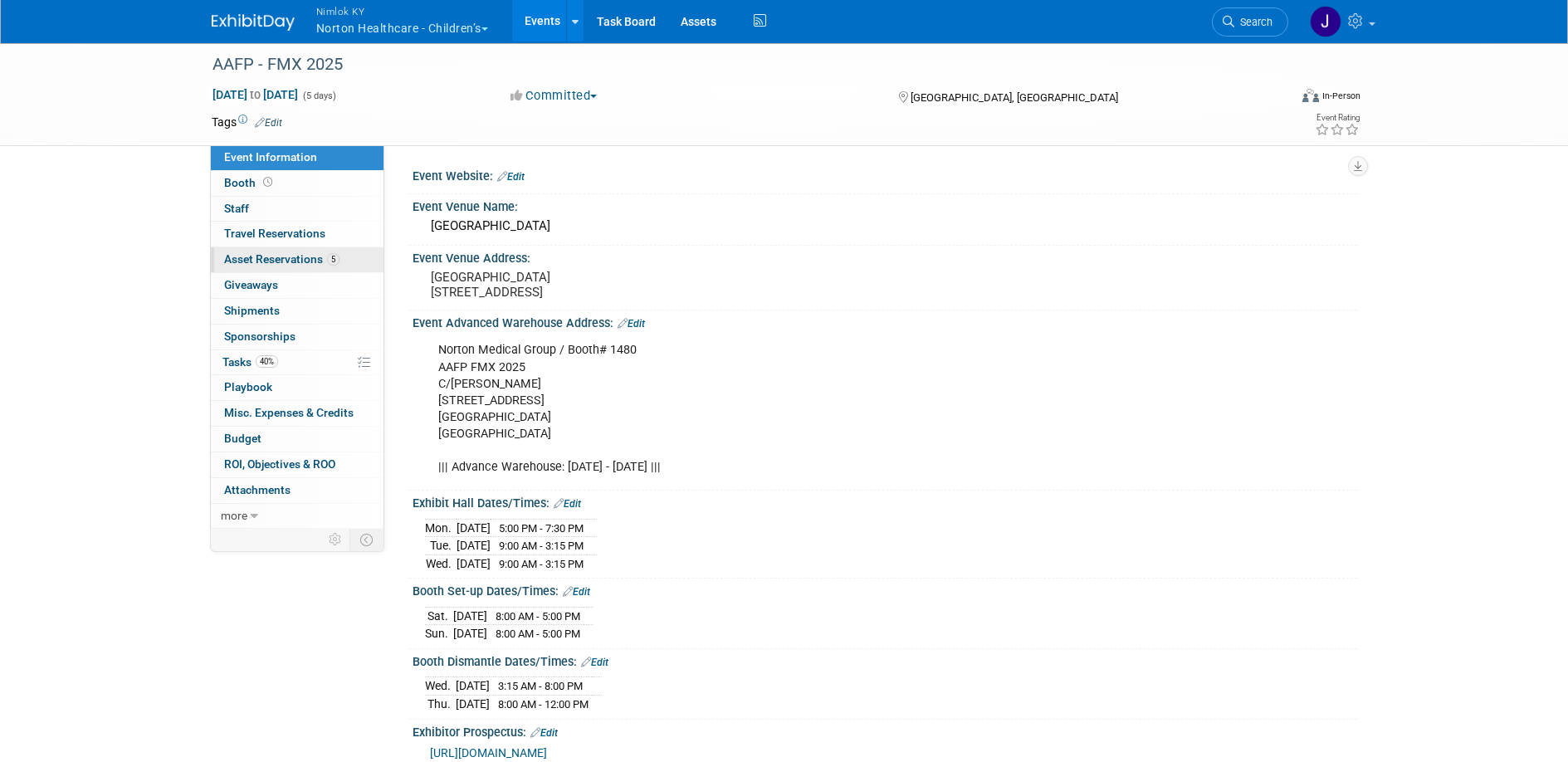
click at [311, 257] on span "Asset Reservations 5" at bounding box center [282, 259] width 115 height 14
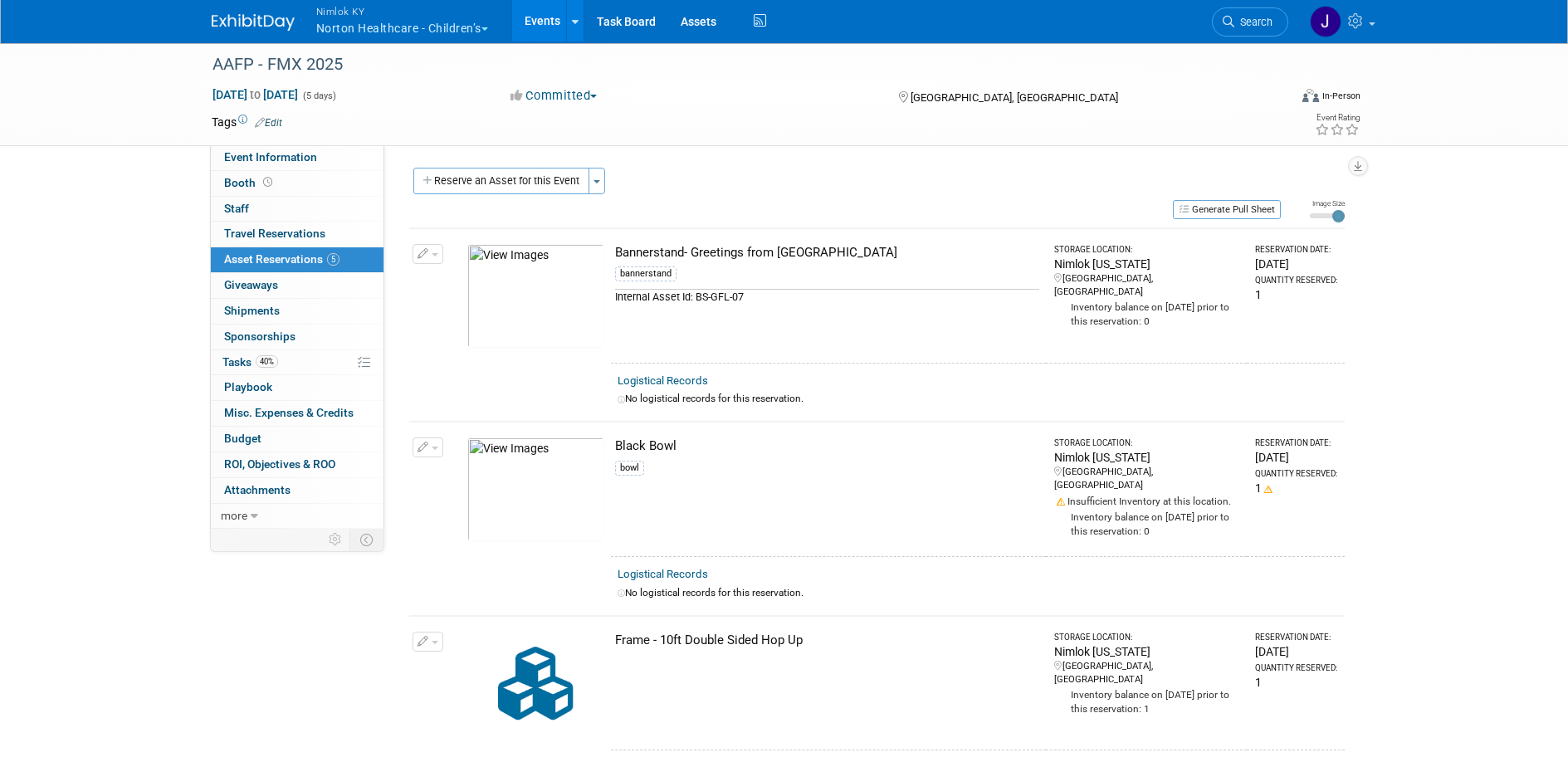
click at [762, 257] on div "Bannerstand- Greetings from [GEOGRAPHIC_DATA]" at bounding box center [827, 252] width 424 height 18
click at [537, 29] on link "Events" at bounding box center [543, 20] width 61 height 41
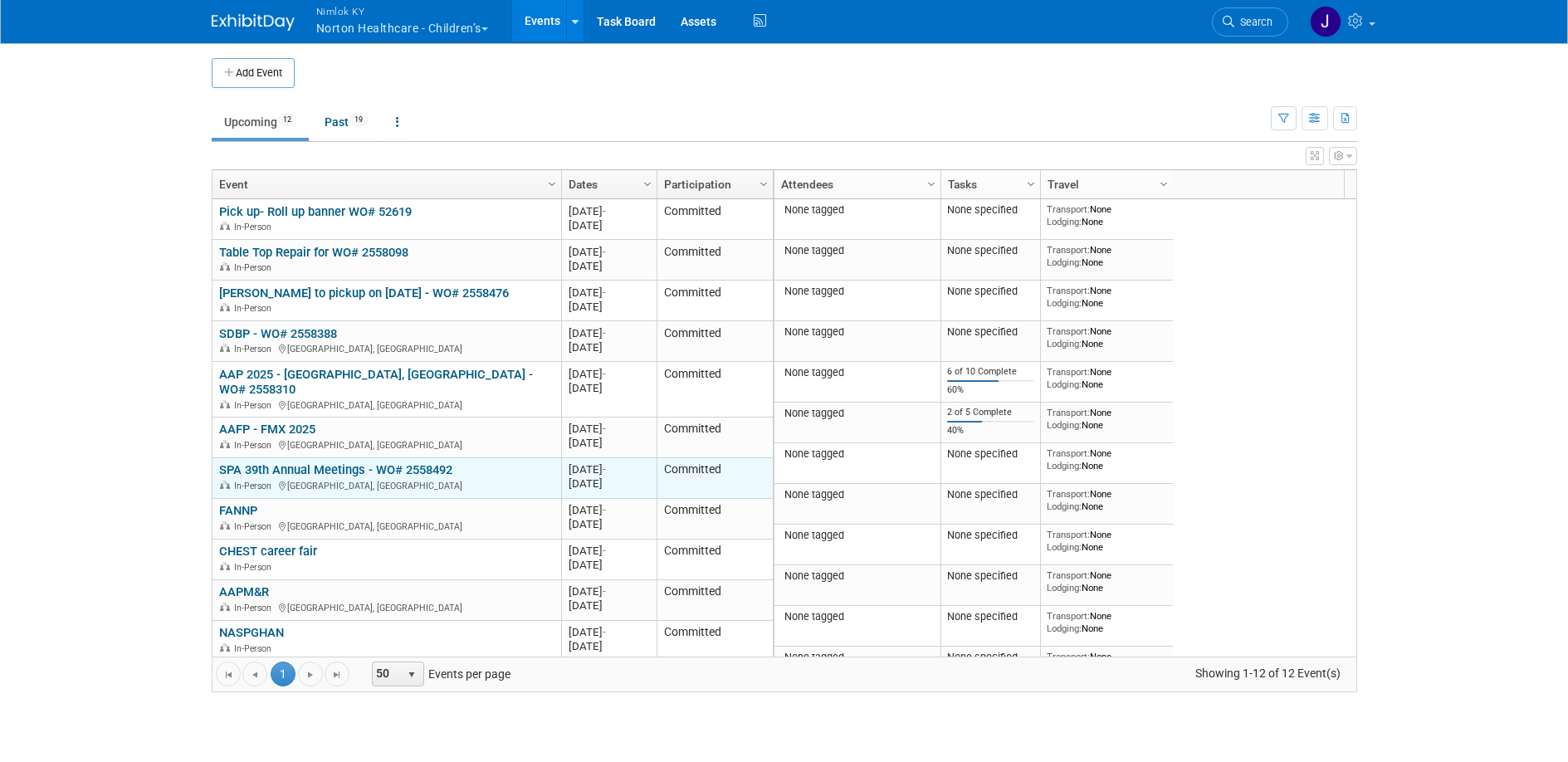
click at [353, 462] on link "SPA 39th Annual Meetings - WO# 2558492" at bounding box center [335, 470] width 233 height 15
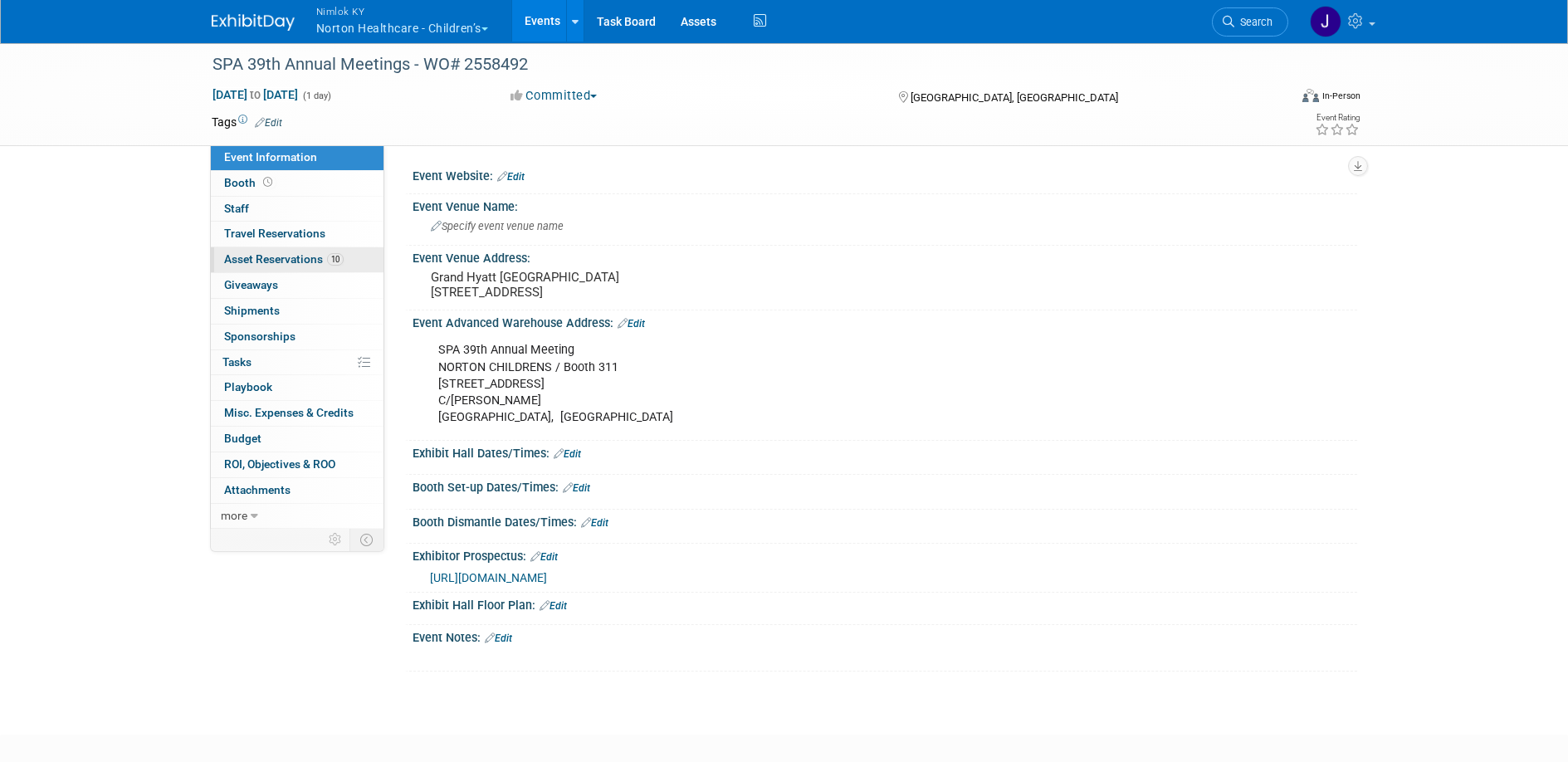
click at [305, 262] on span "Asset Reservations 10" at bounding box center [284, 259] width 119 height 14
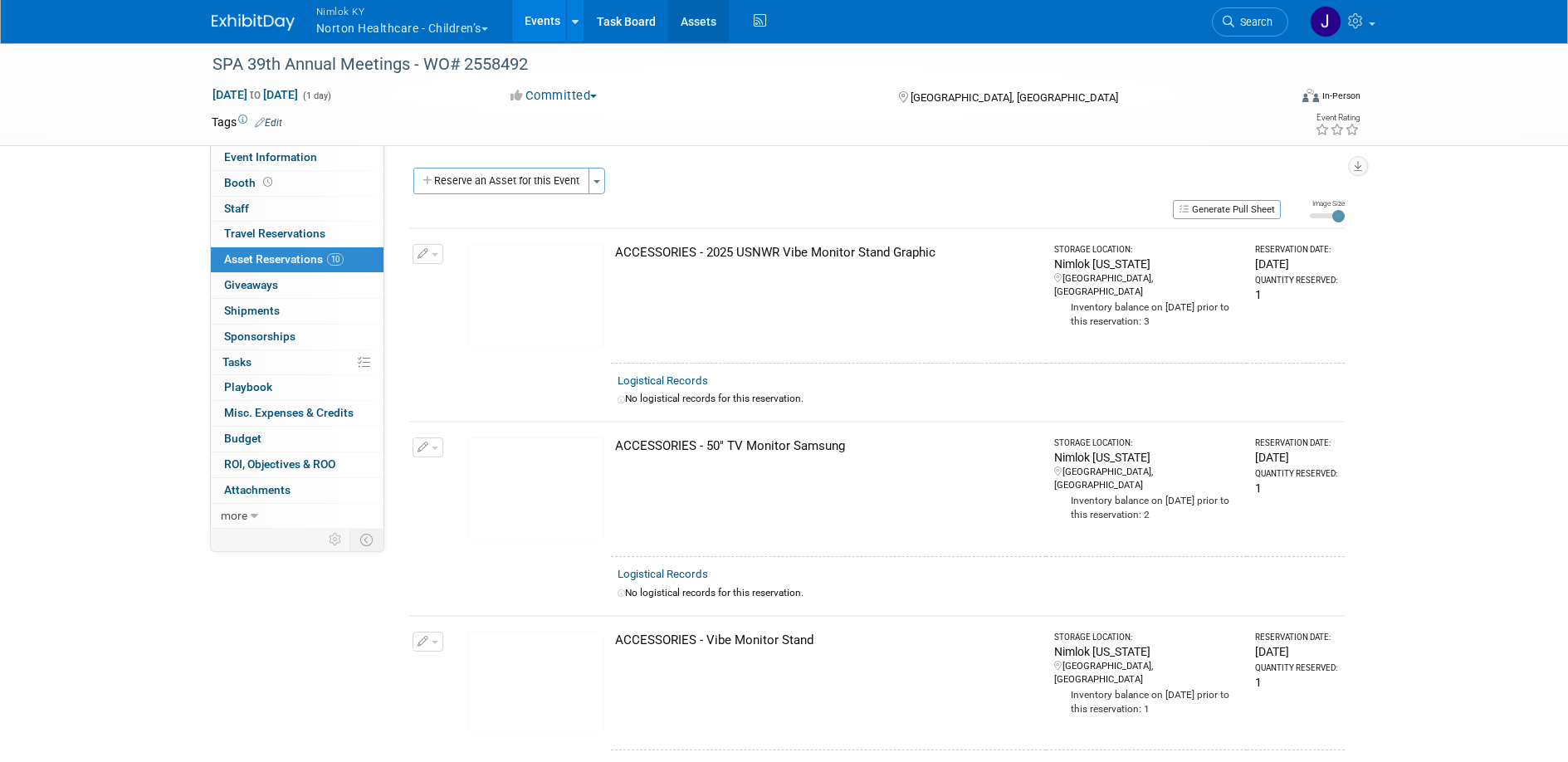
click at [709, 19] on link "Assets" at bounding box center [699, 20] width 61 height 41
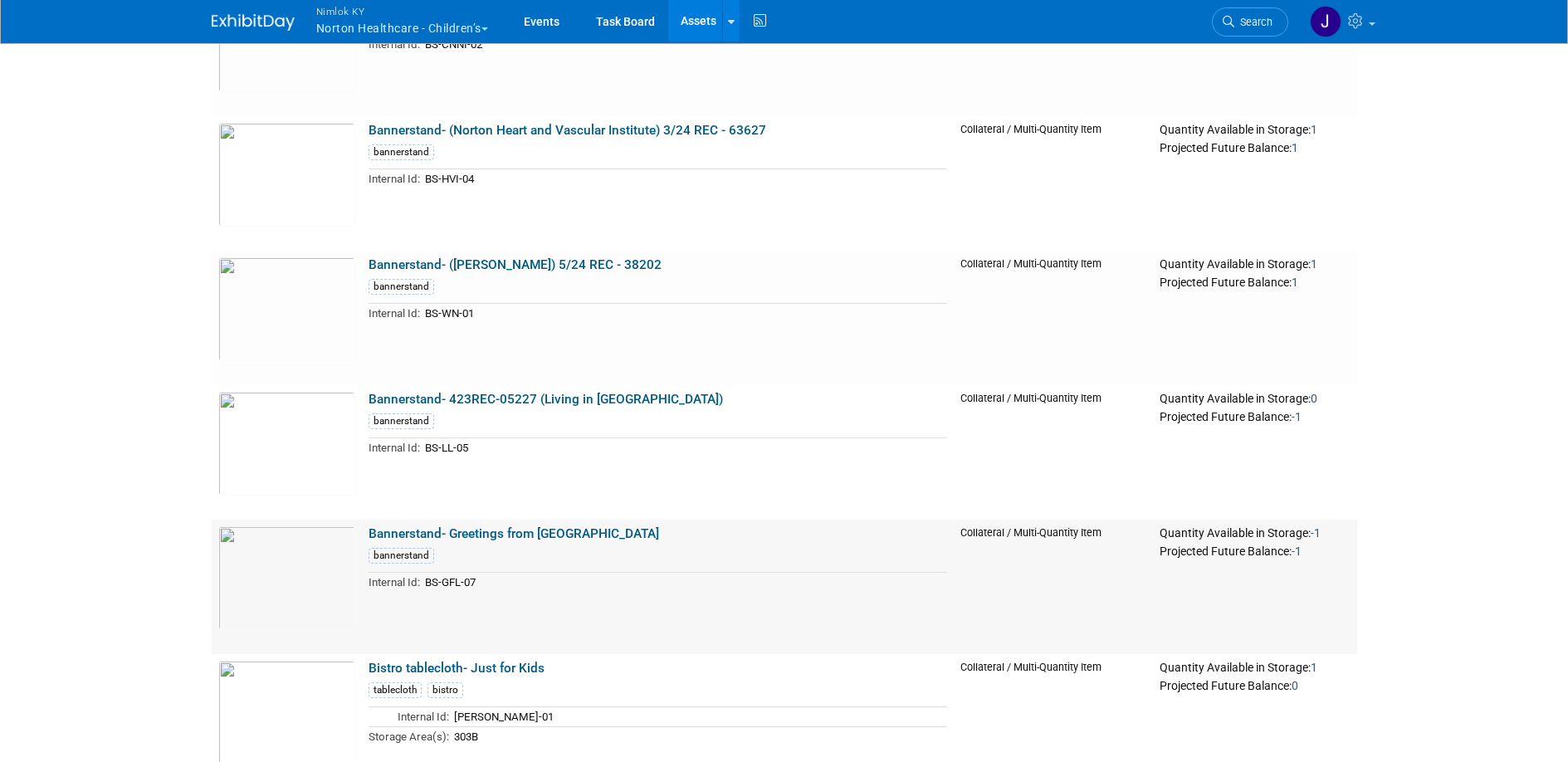
scroll to position [2643, 0]
click at [535, 532] on link "Bannerstand- Greetings from [GEOGRAPHIC_DATA]" at bounding box center [513, 534] width 291 height 15
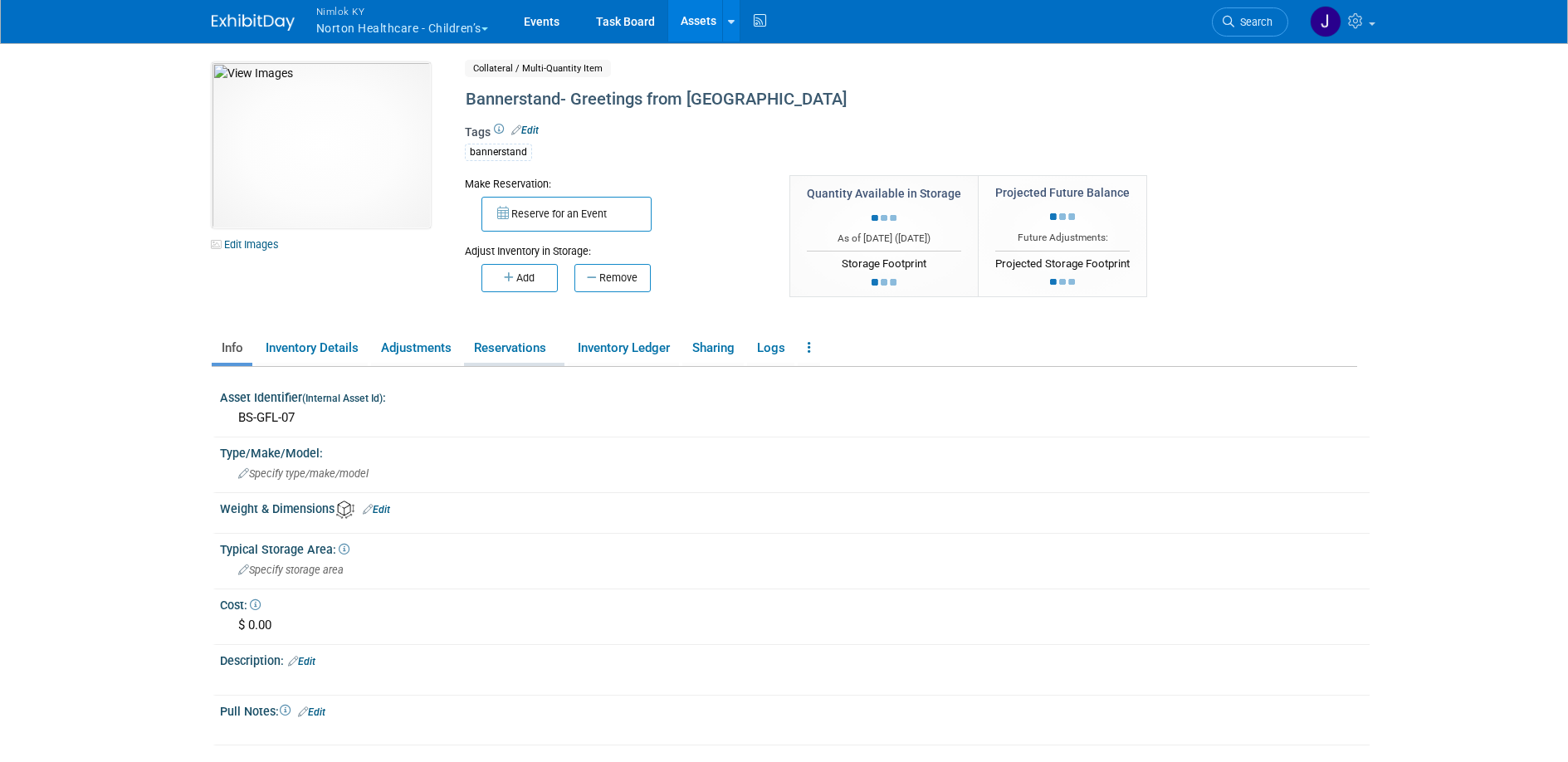
click at [499, 348] on link "Reservations" at bounding box center [514, 348] width 101 height 29
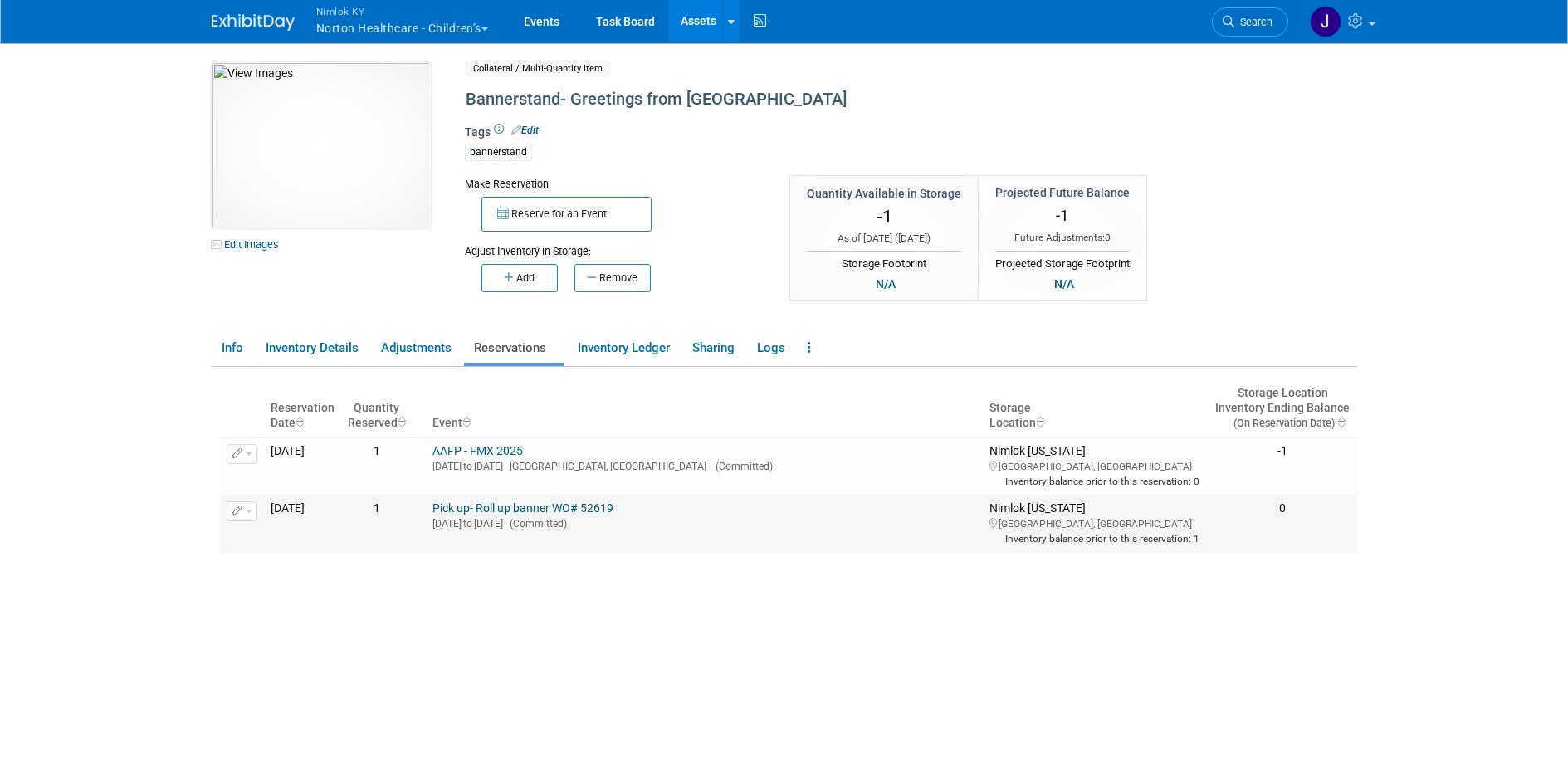
click at [611, 515] on link "Pick up- Roll up banner WO# 52619" at bounding box center [524, 508] width 181 height 14
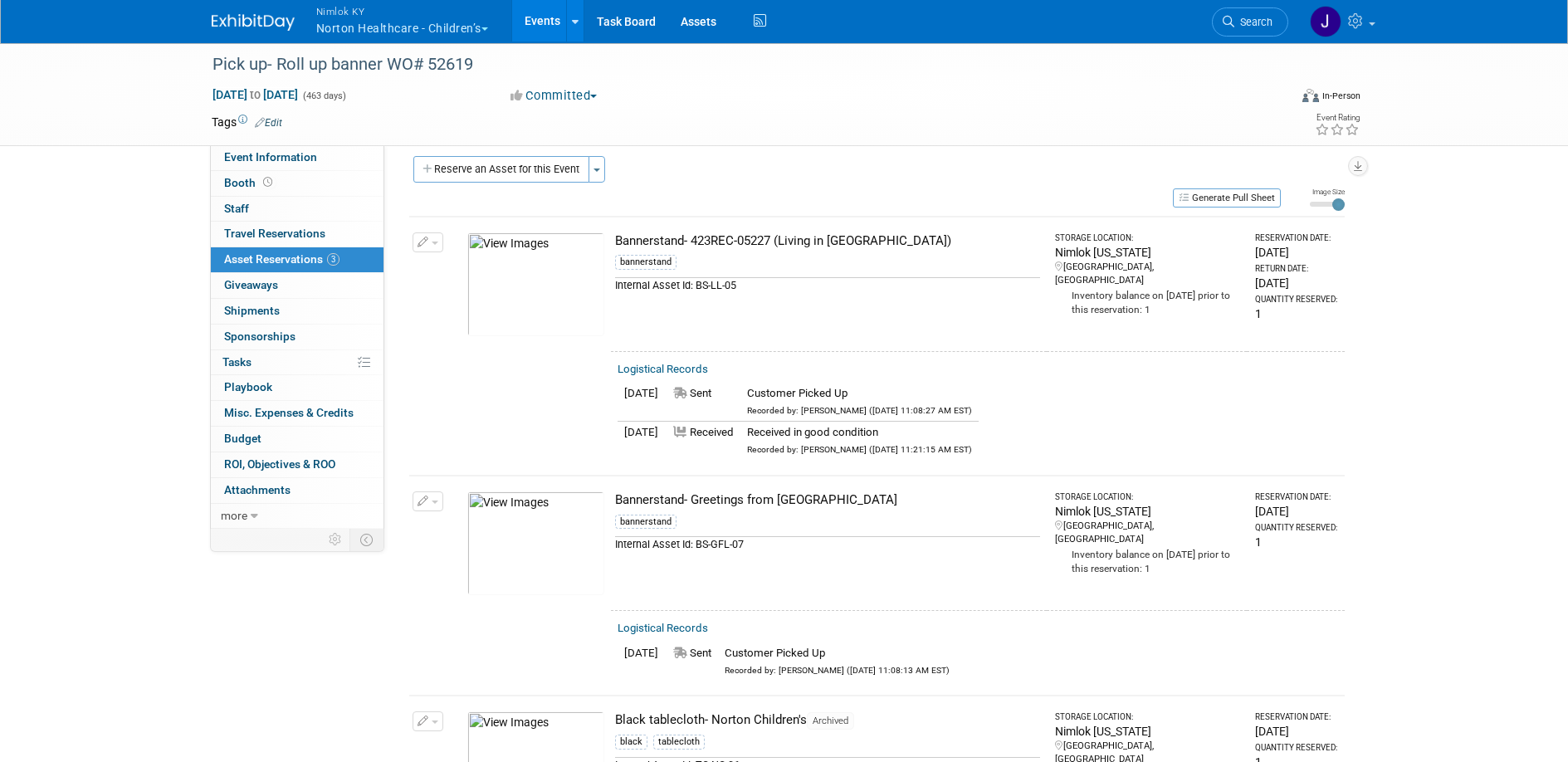
scroll to position [14, 0]
click at [563, 551] on img at bounding box center [536, 541] width 137 height 103
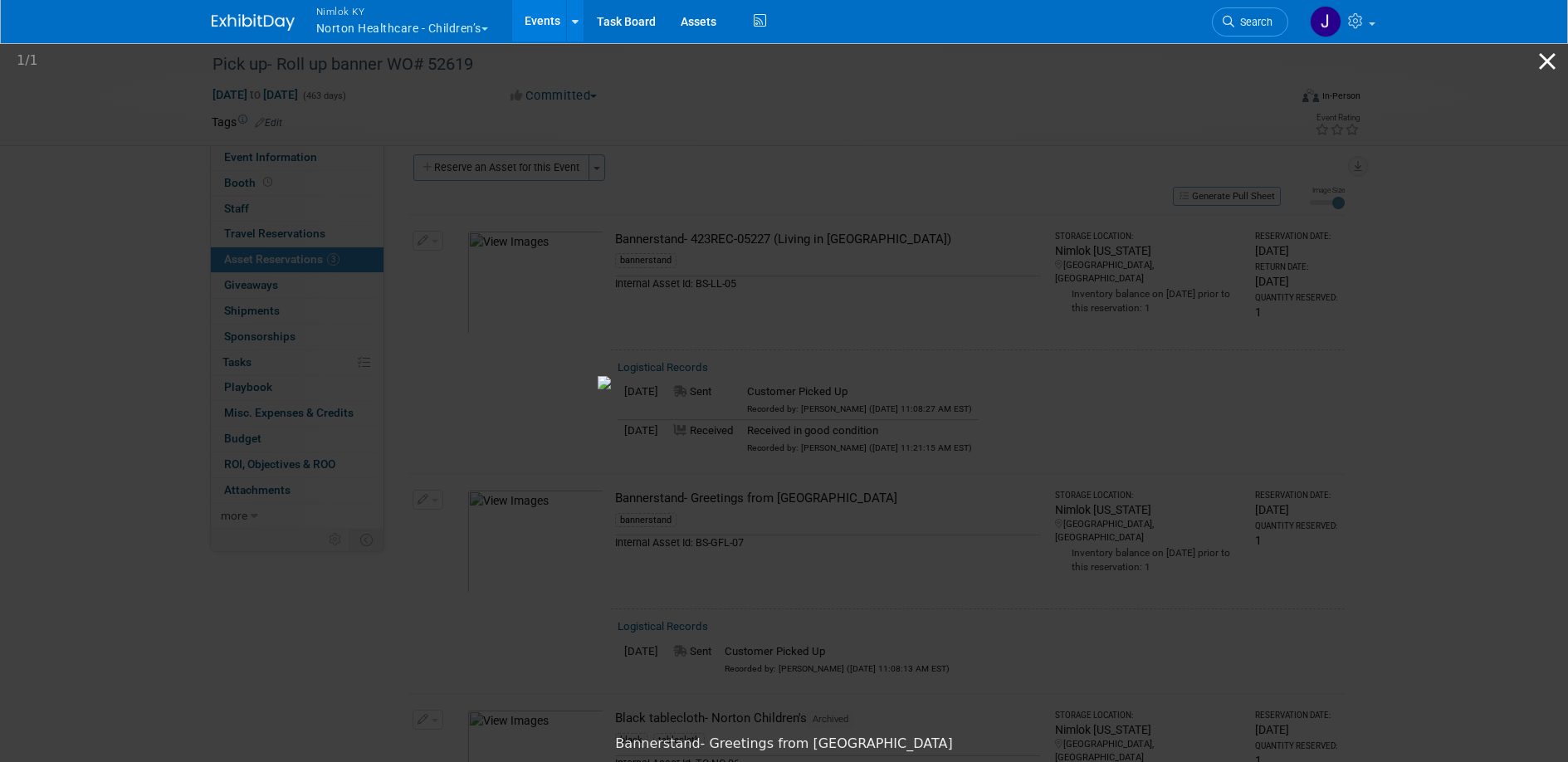
click at [1553, 54] on button "Close gallery" at bounding box center [1547, 61] width 42 height 39
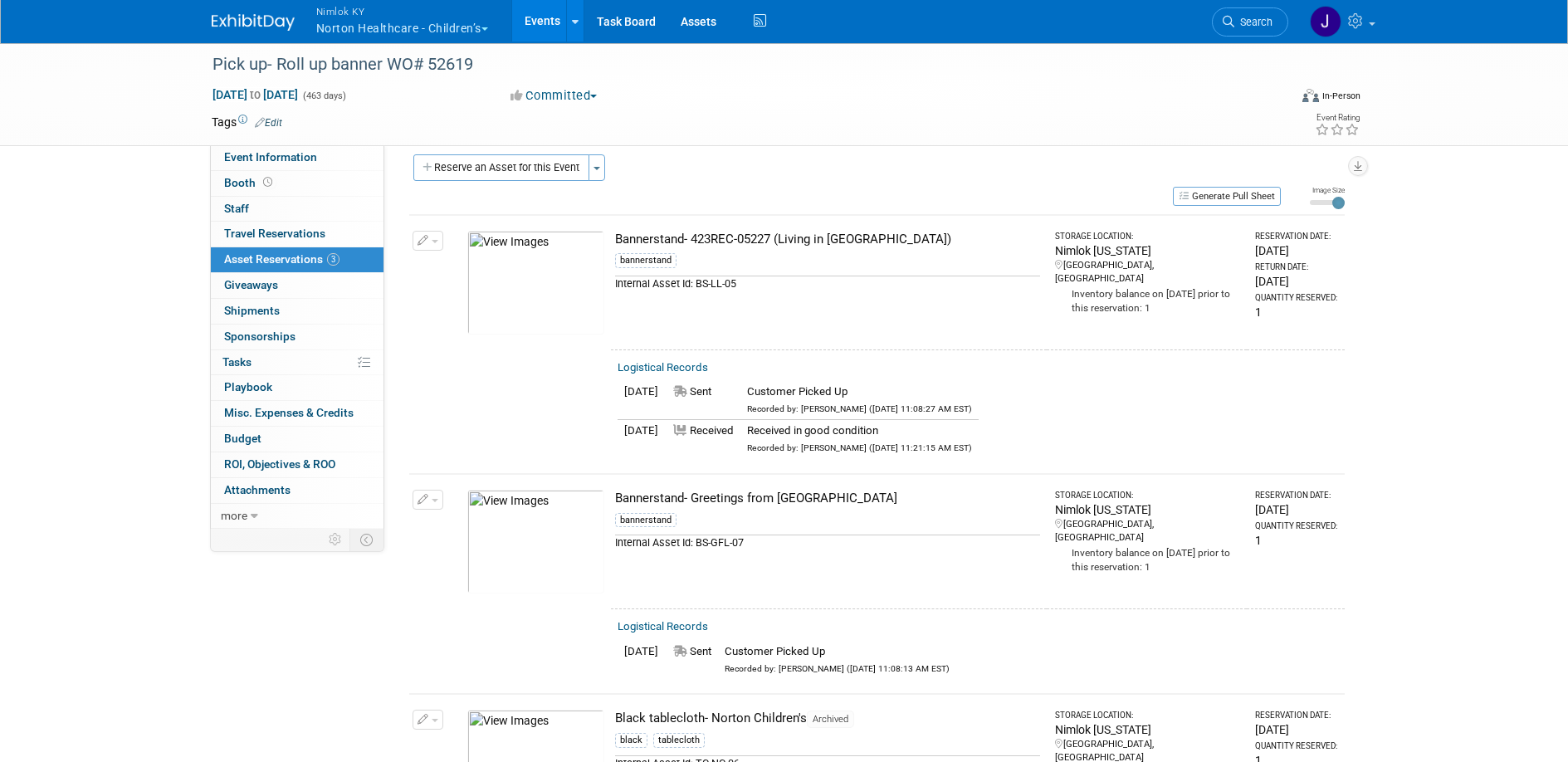
click at [549, 19] on link "Events" at bounding box center [543, 20] width 61 height 41
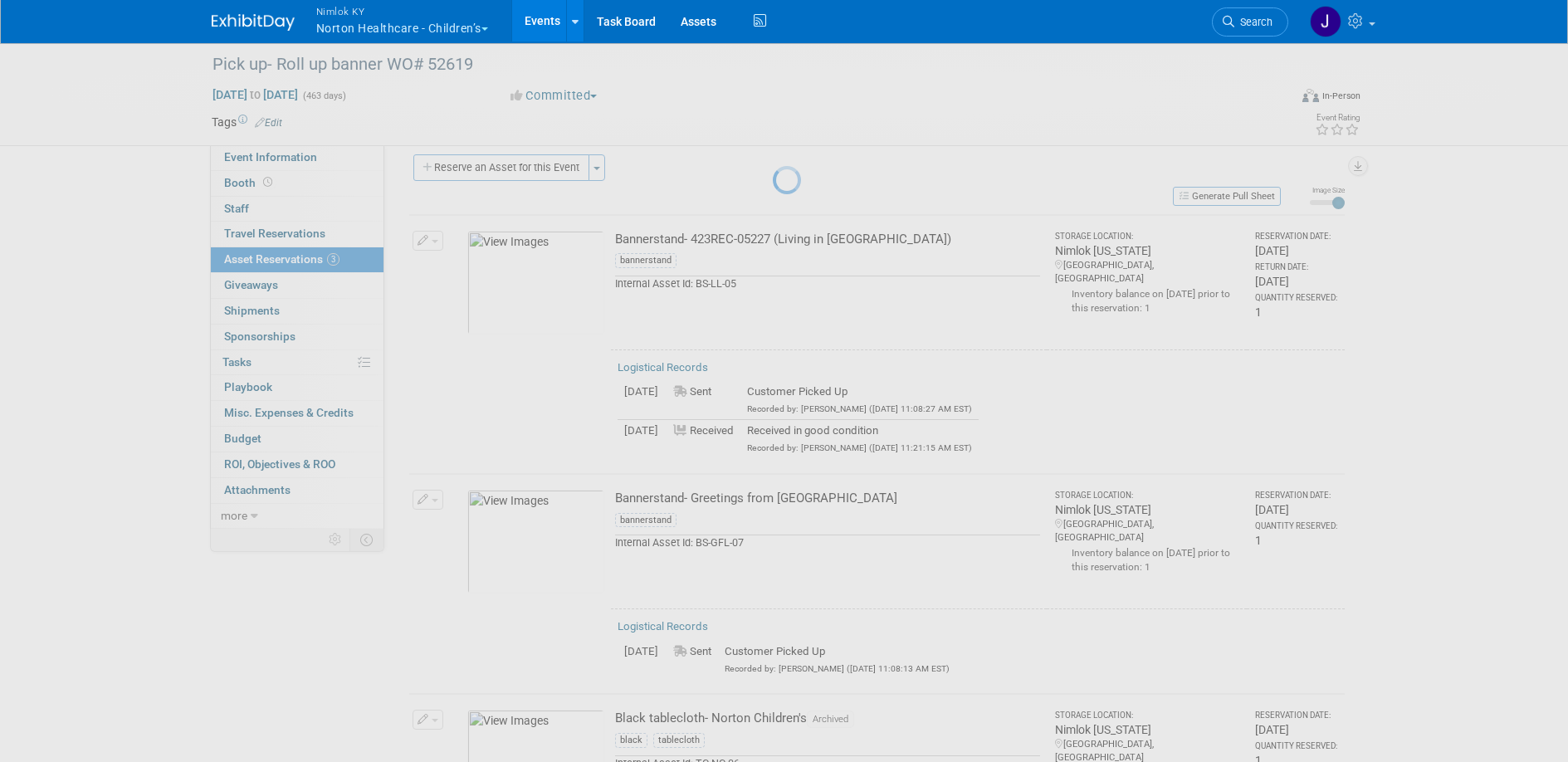
click at [549, 19] on link "Events" at bounding box center [543, 20] width 61 height 41
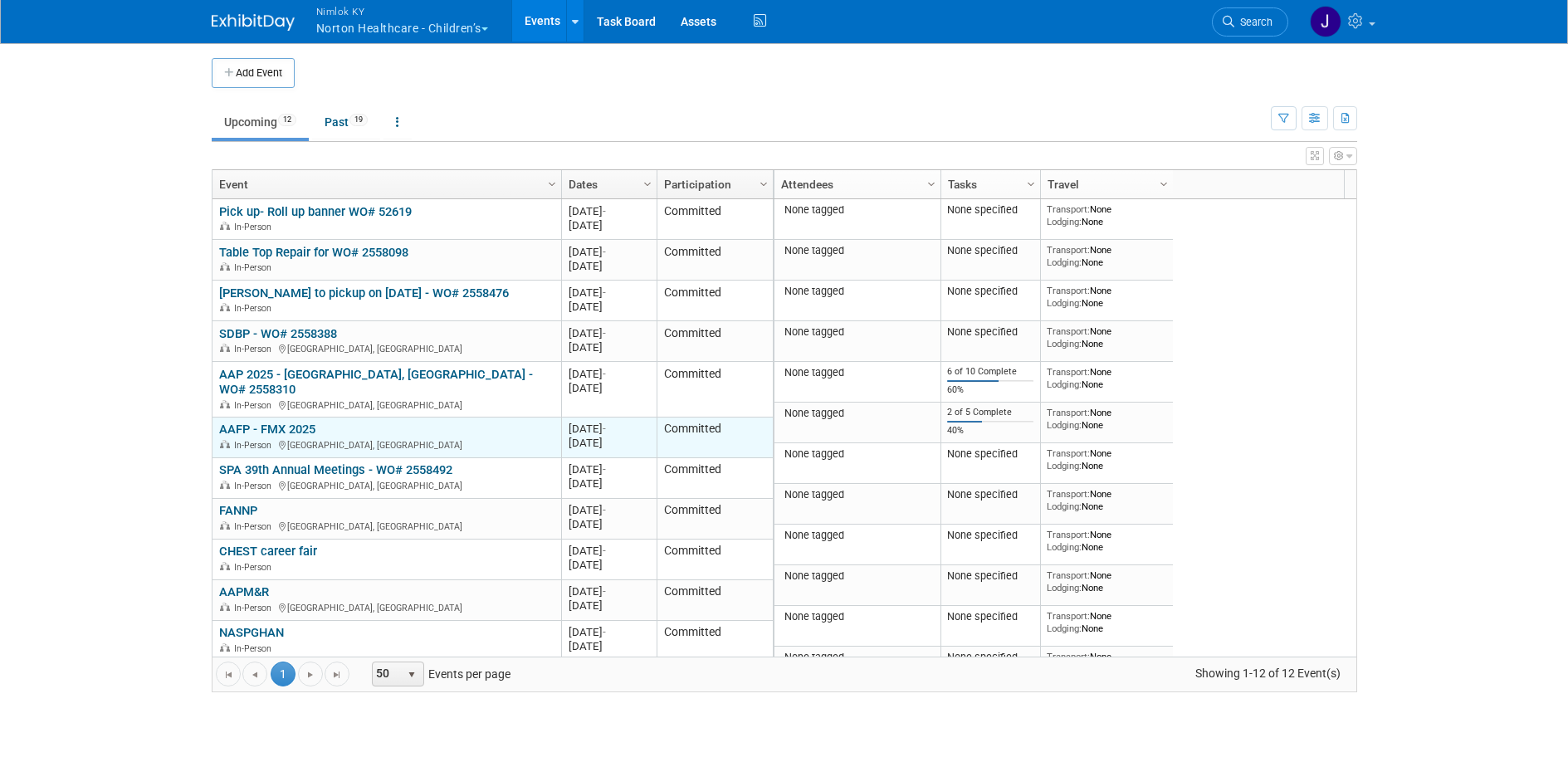
click at [281, 422] on link "AAFP - FMX 2025" at bounding box center [268, 429] width 97 height 15
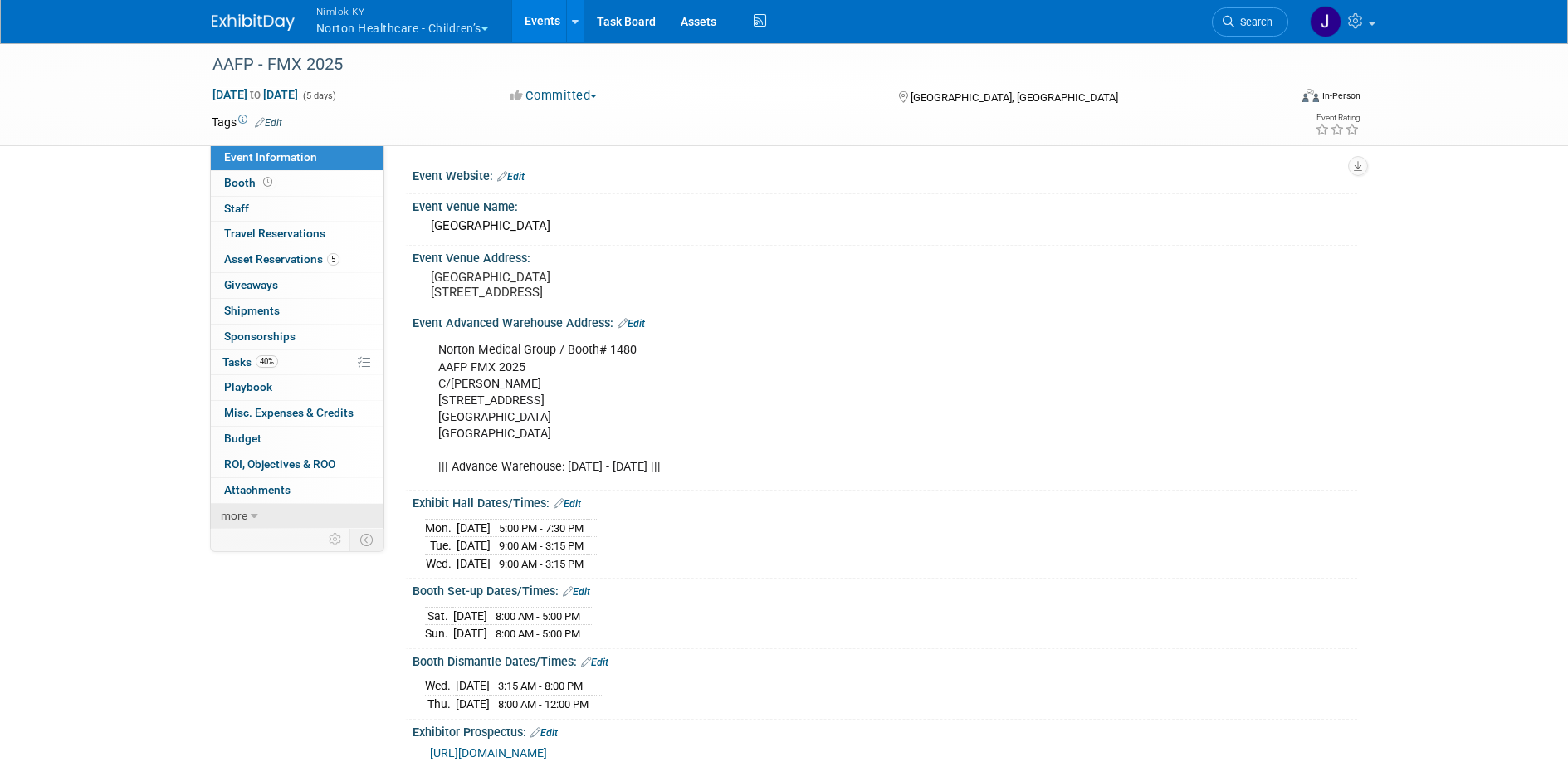
click at [256, 516] on icon at bounding box center [254, 516] width 8 height 12
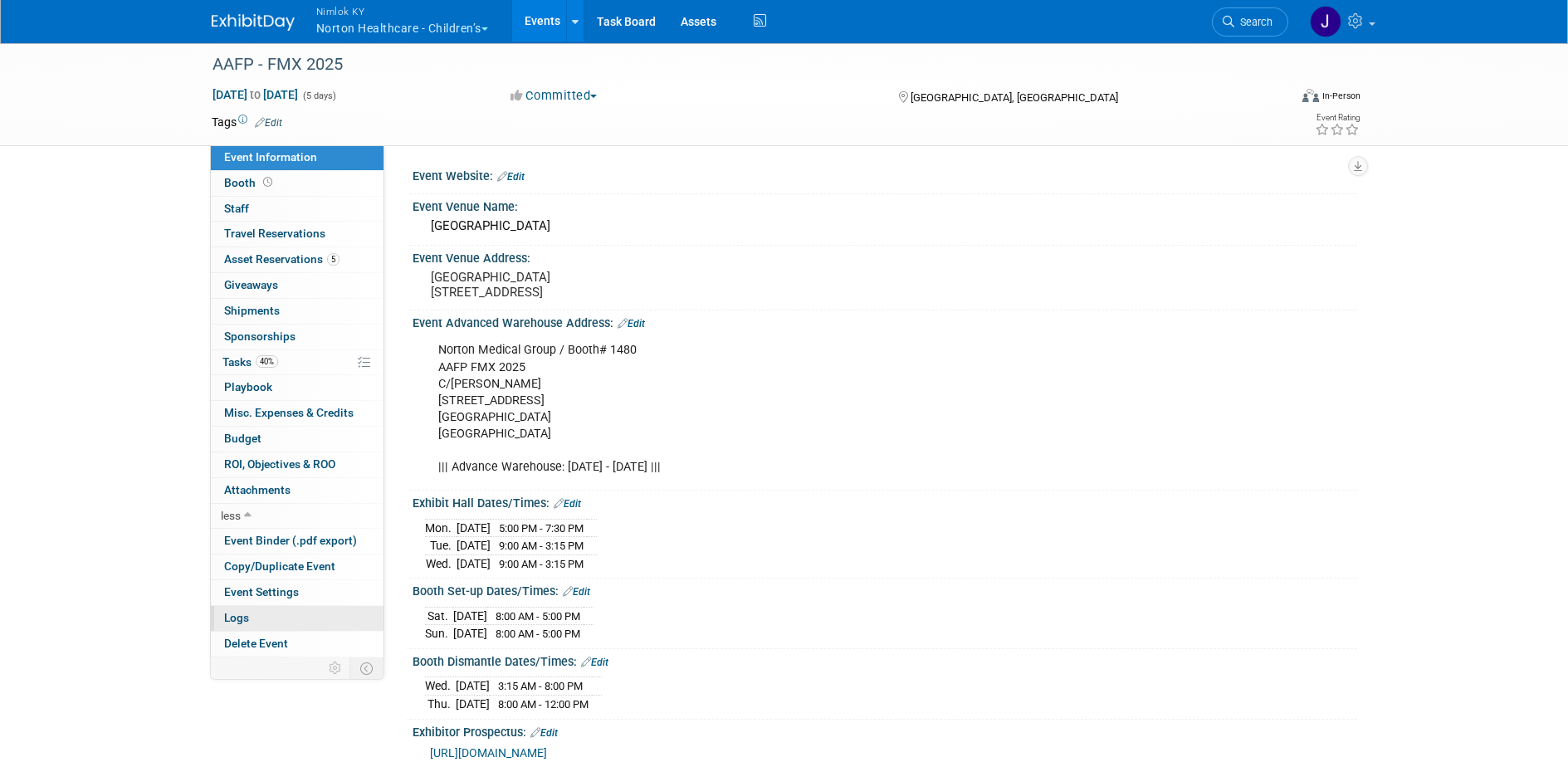
click at [276, 623] on link "Logs" at bounding box center [297, 617] width 173 height 25
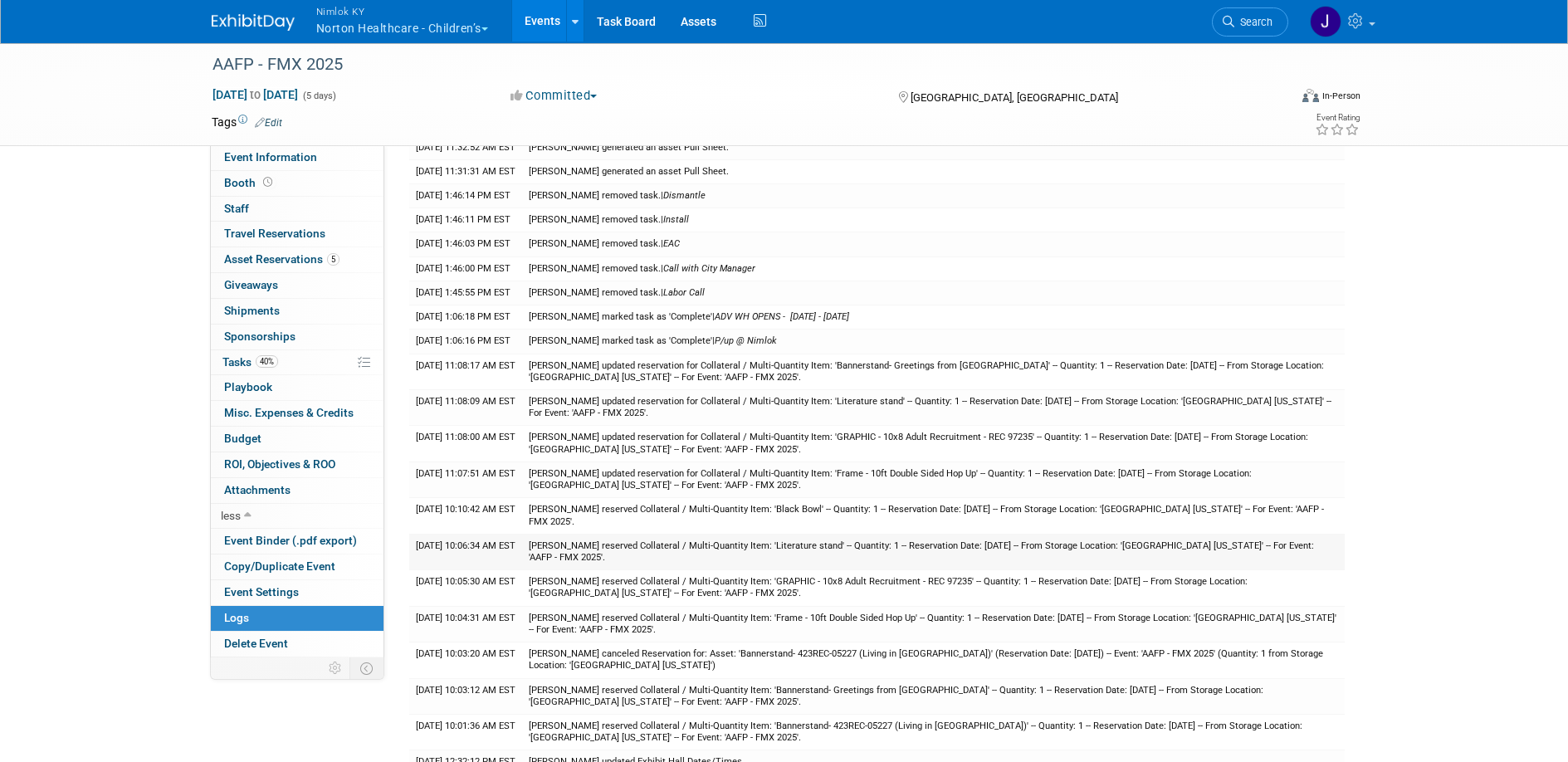
scroll to position [69, 0]
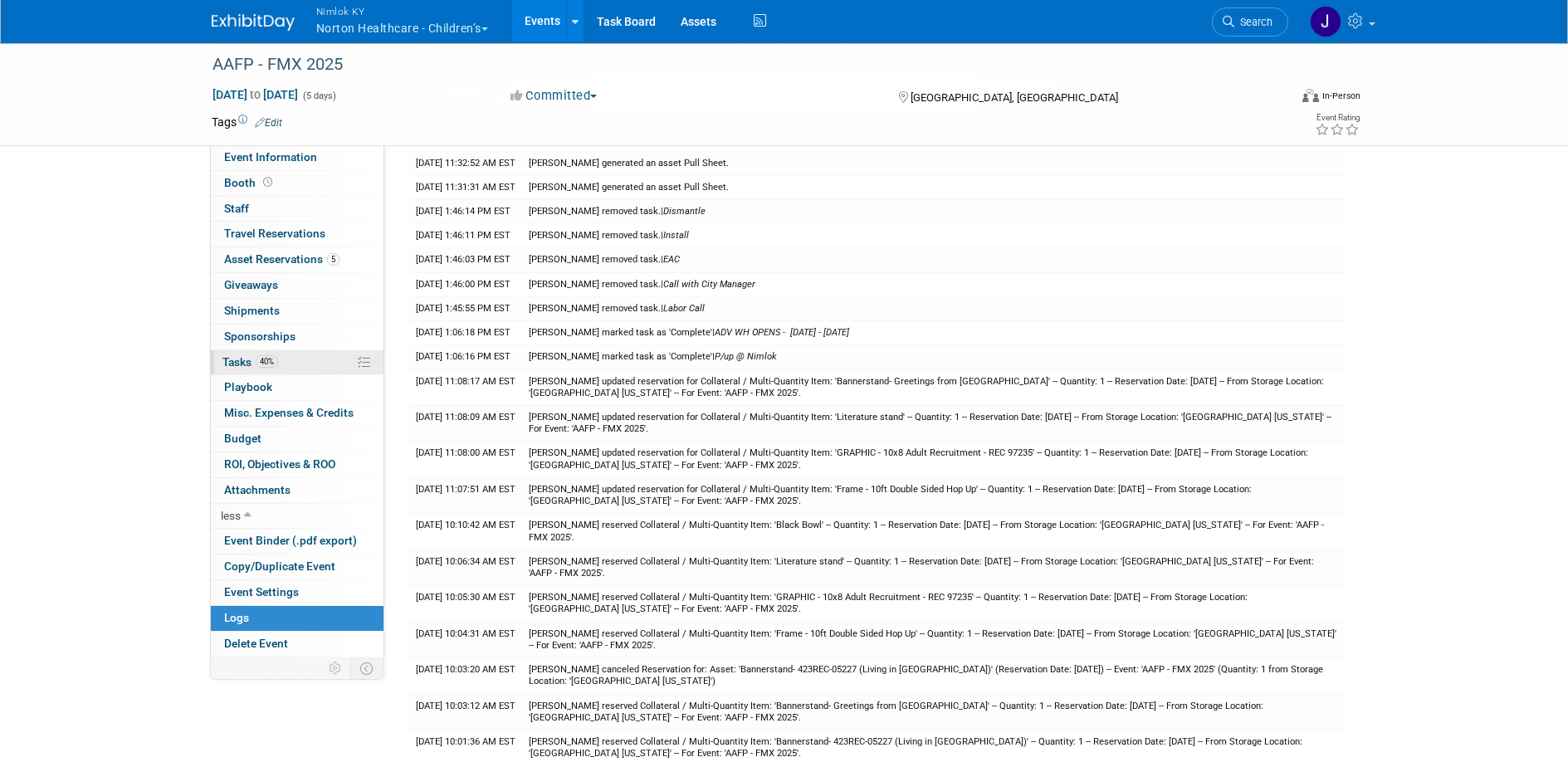
click at [296, 356] on link "40% Tasks 40%" at bounding box center [297, 362] width 173 height 25
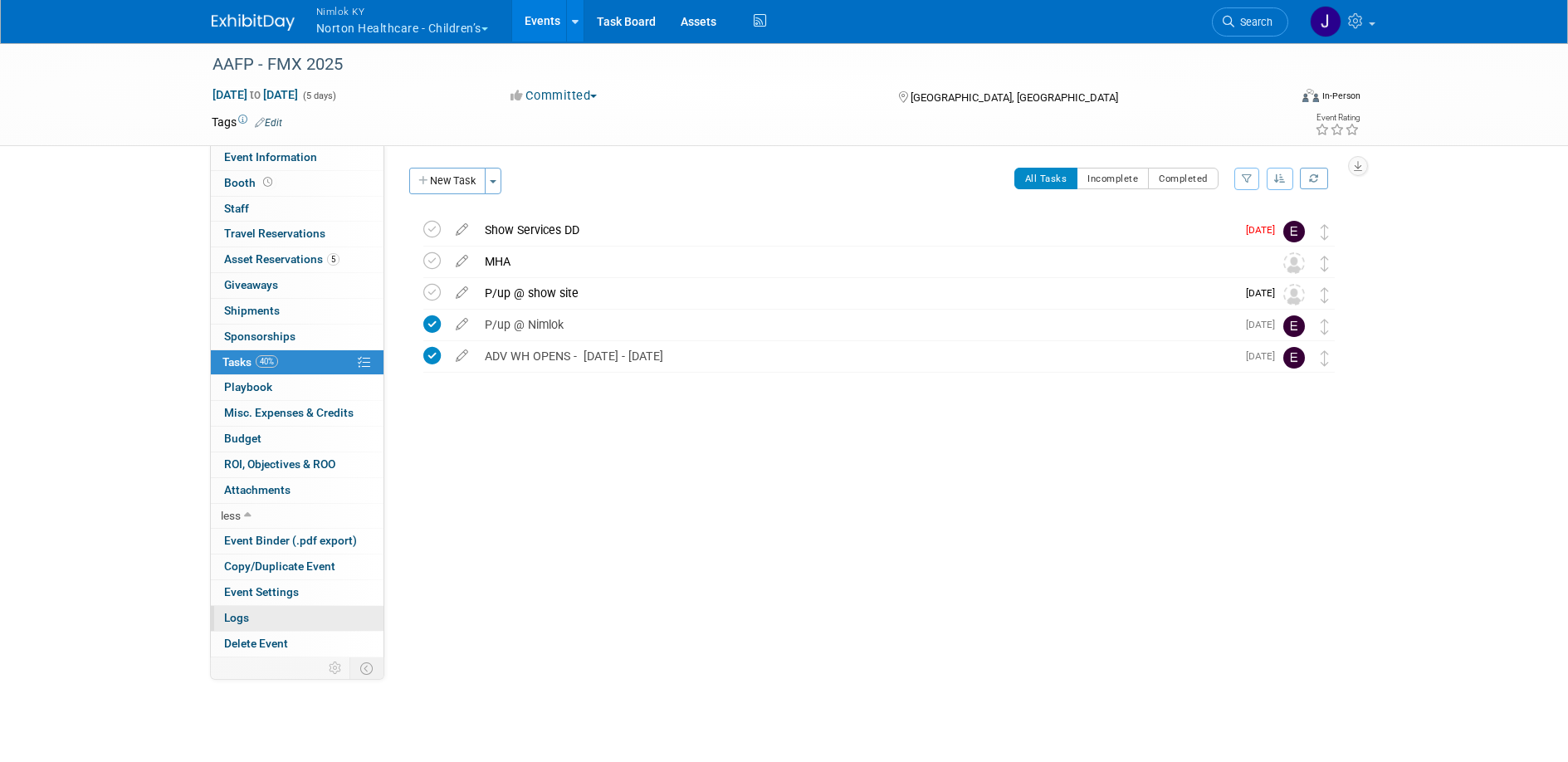
click at [247, 616] on span "Logs" at bounding box center [236, 617] width 25 height 14
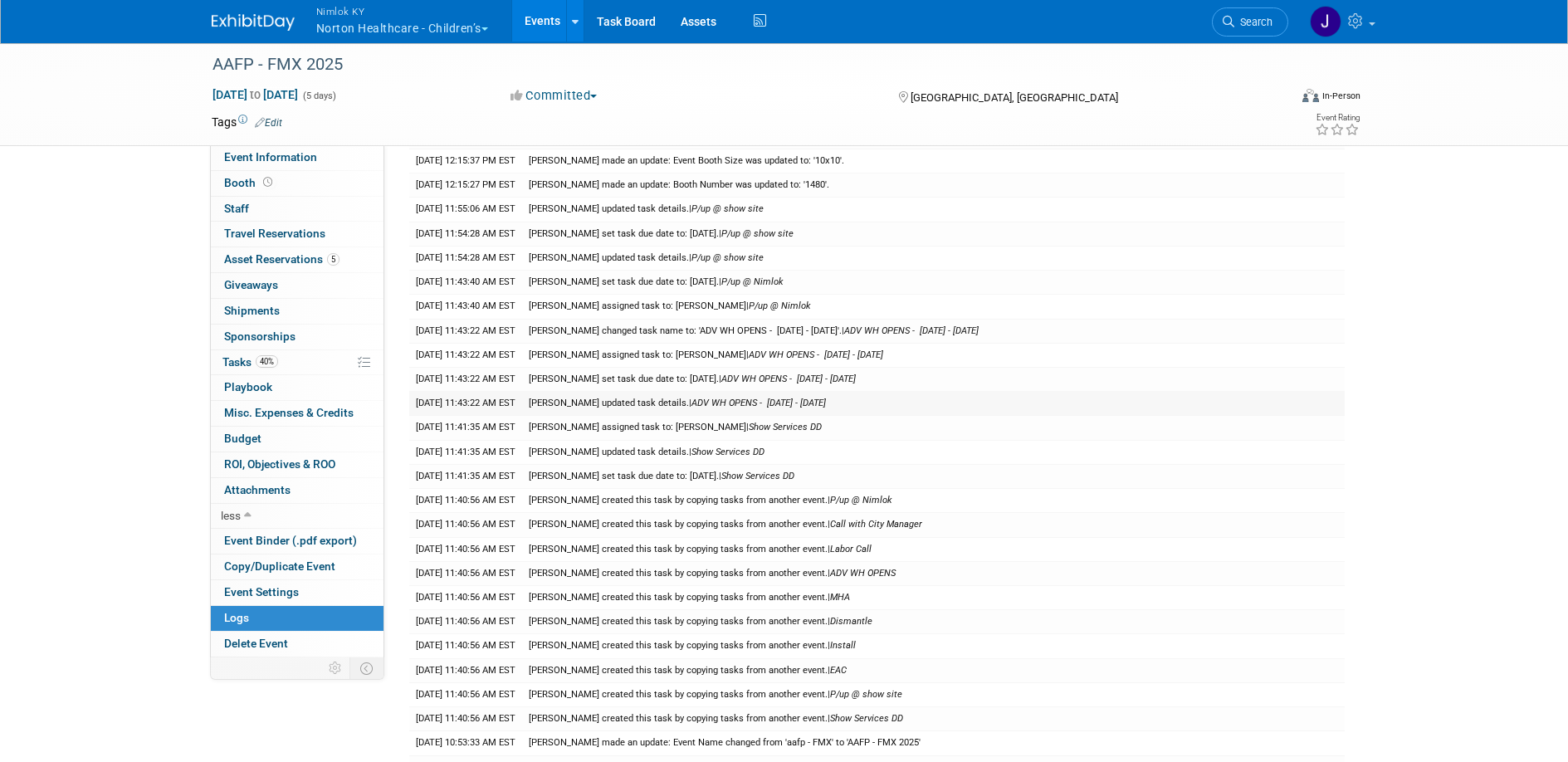
scroll to position [756, 0]
click at [703, 20] on link "Assets" at bounding box center [699, 20] width 61 height 41
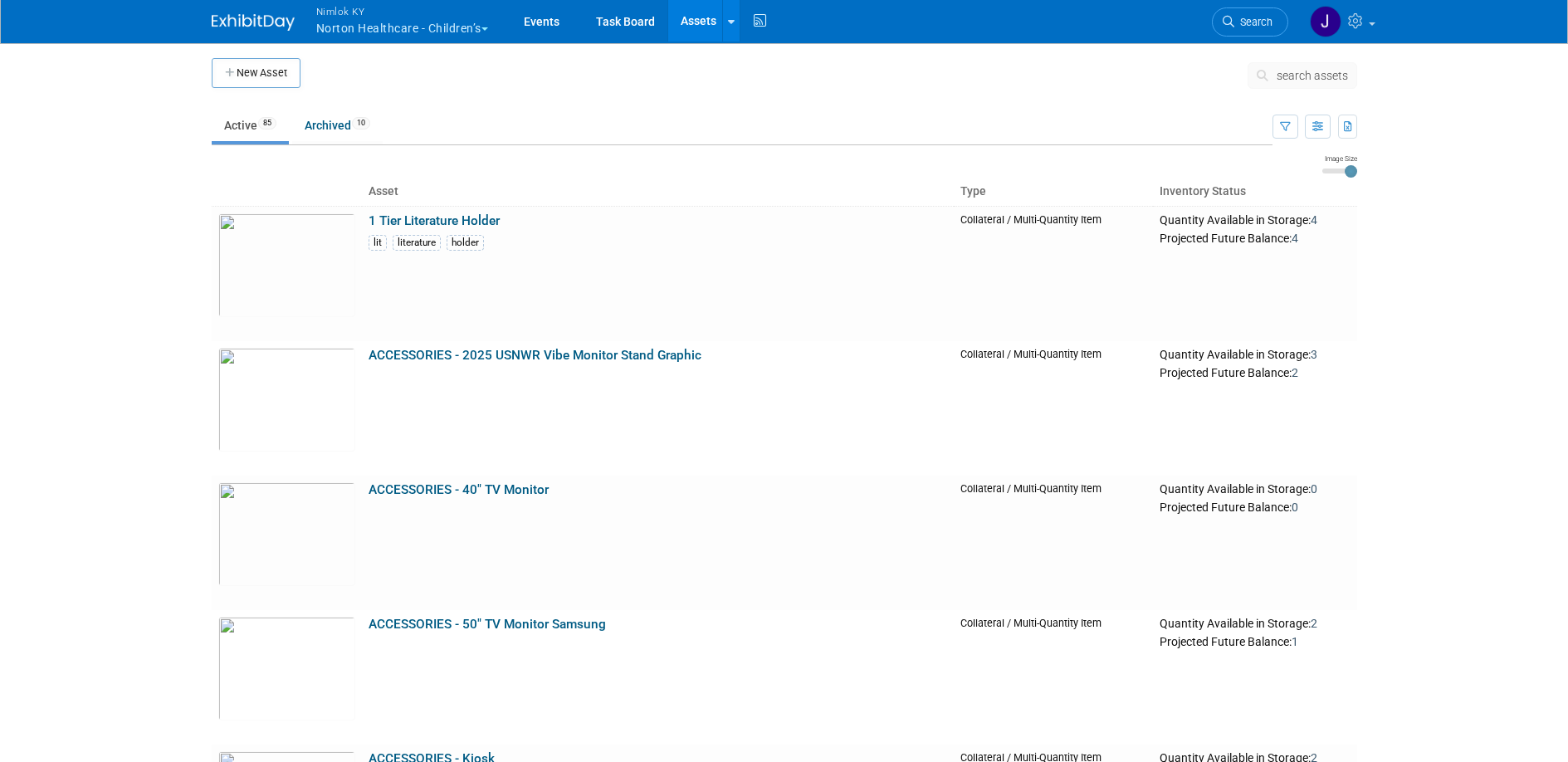
click at [1316, 74] on span "search assets" at bounding box center [1312, 75] width 71 height 14
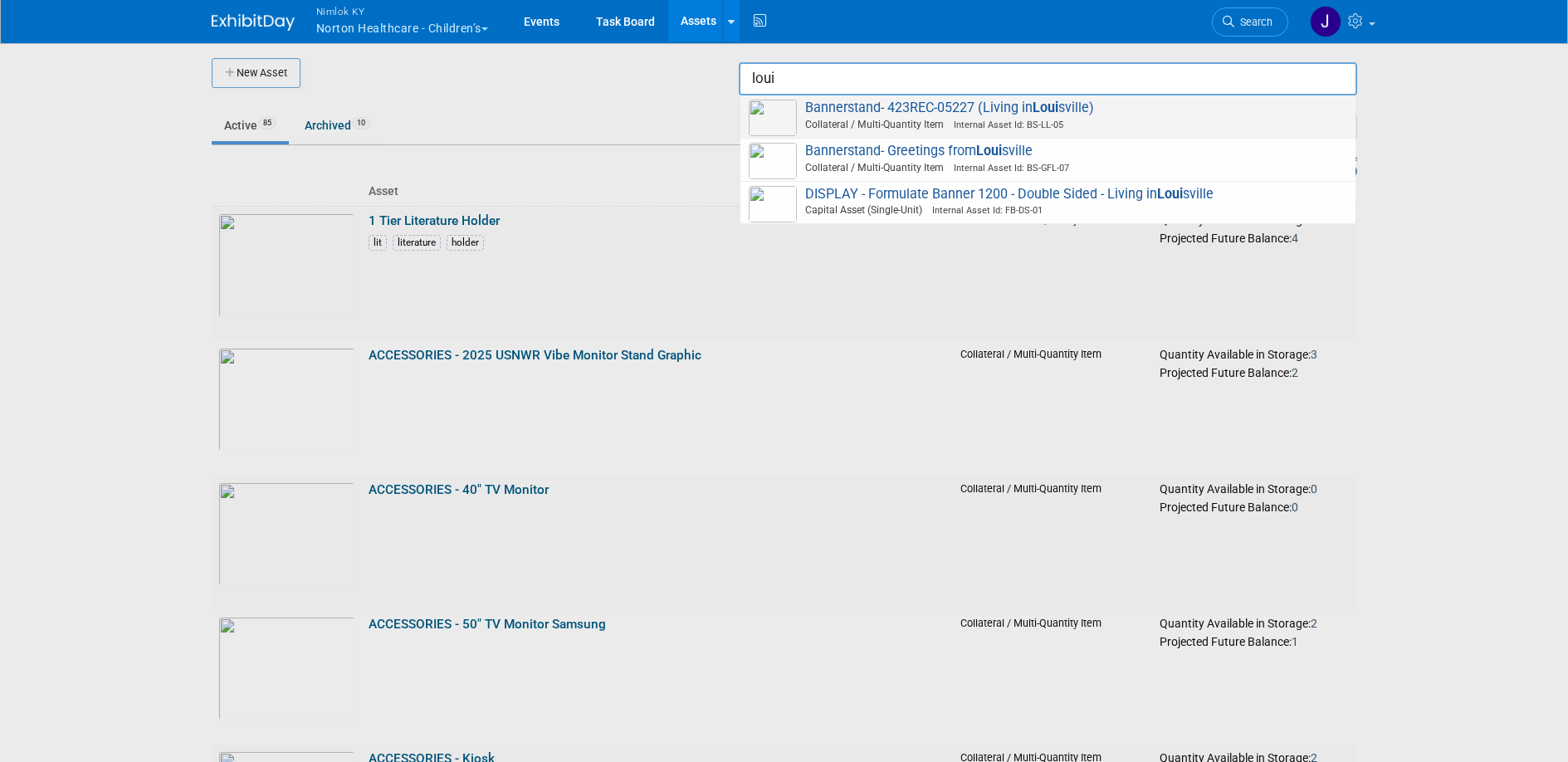
click at [1103, 117] on span "Collateral / Multi-Quantity Item Internal Asset Id: BS-LL-05" at bounding box center [1050, 124] width 594 height 15
type input "Bannerstand- 423REC-05227 (Living in Louisville)"
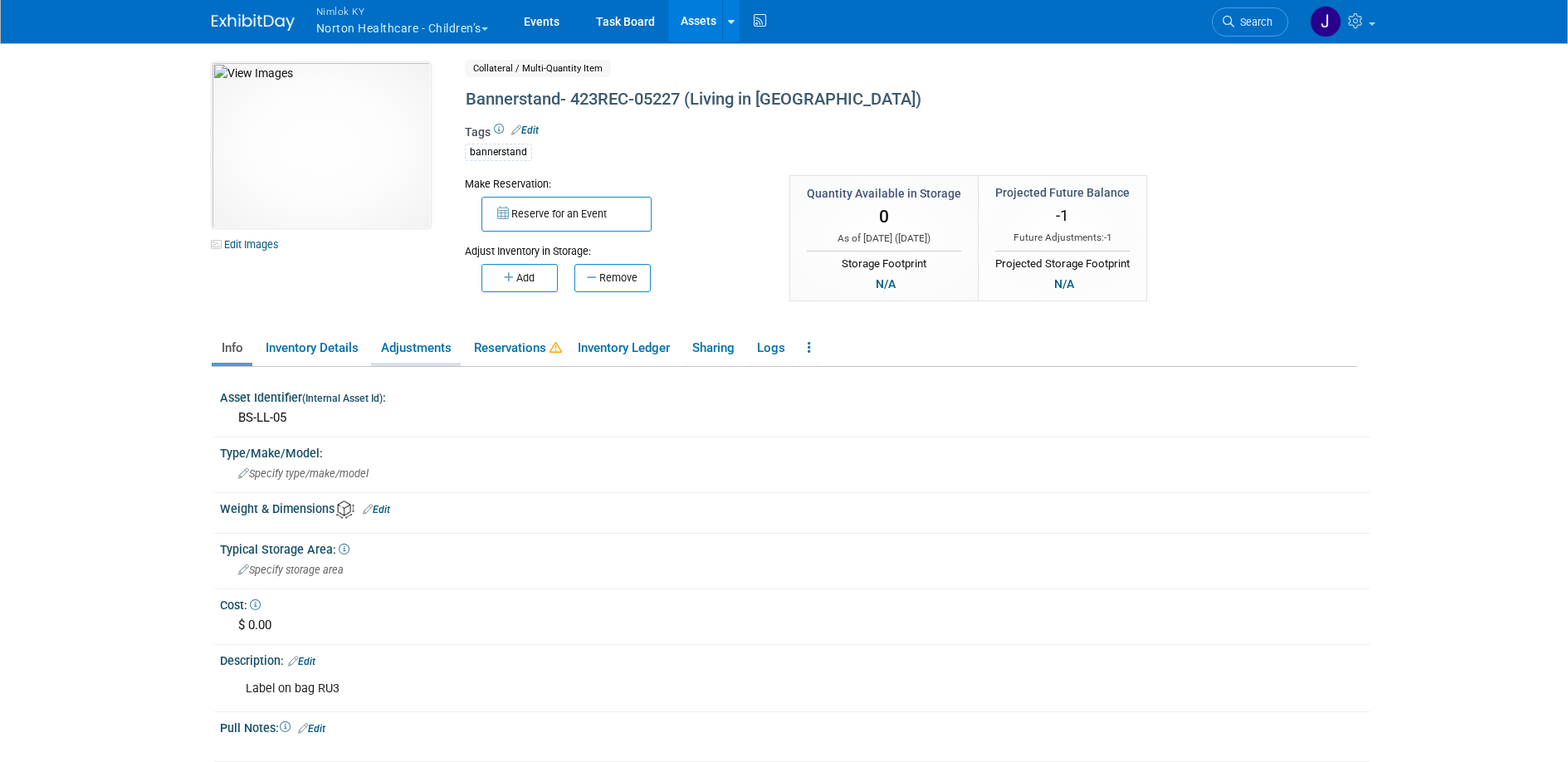
click at [442, 351] on link "Adjustments" at bounding box center [416, 348] width 90 height 29
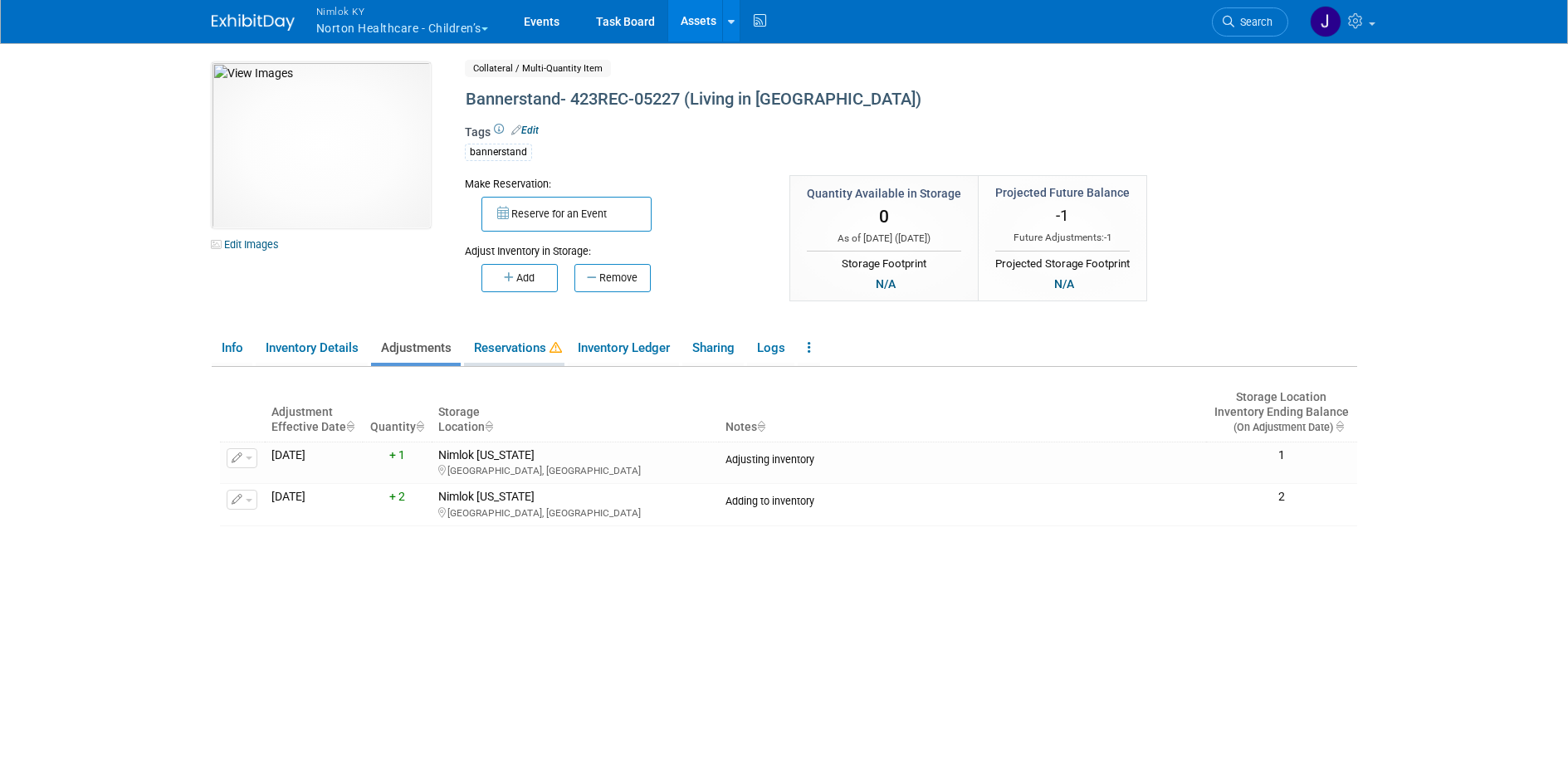
click at [507, 349] on link "Reservations" at bounding box center [514, 348] width 101 height 29
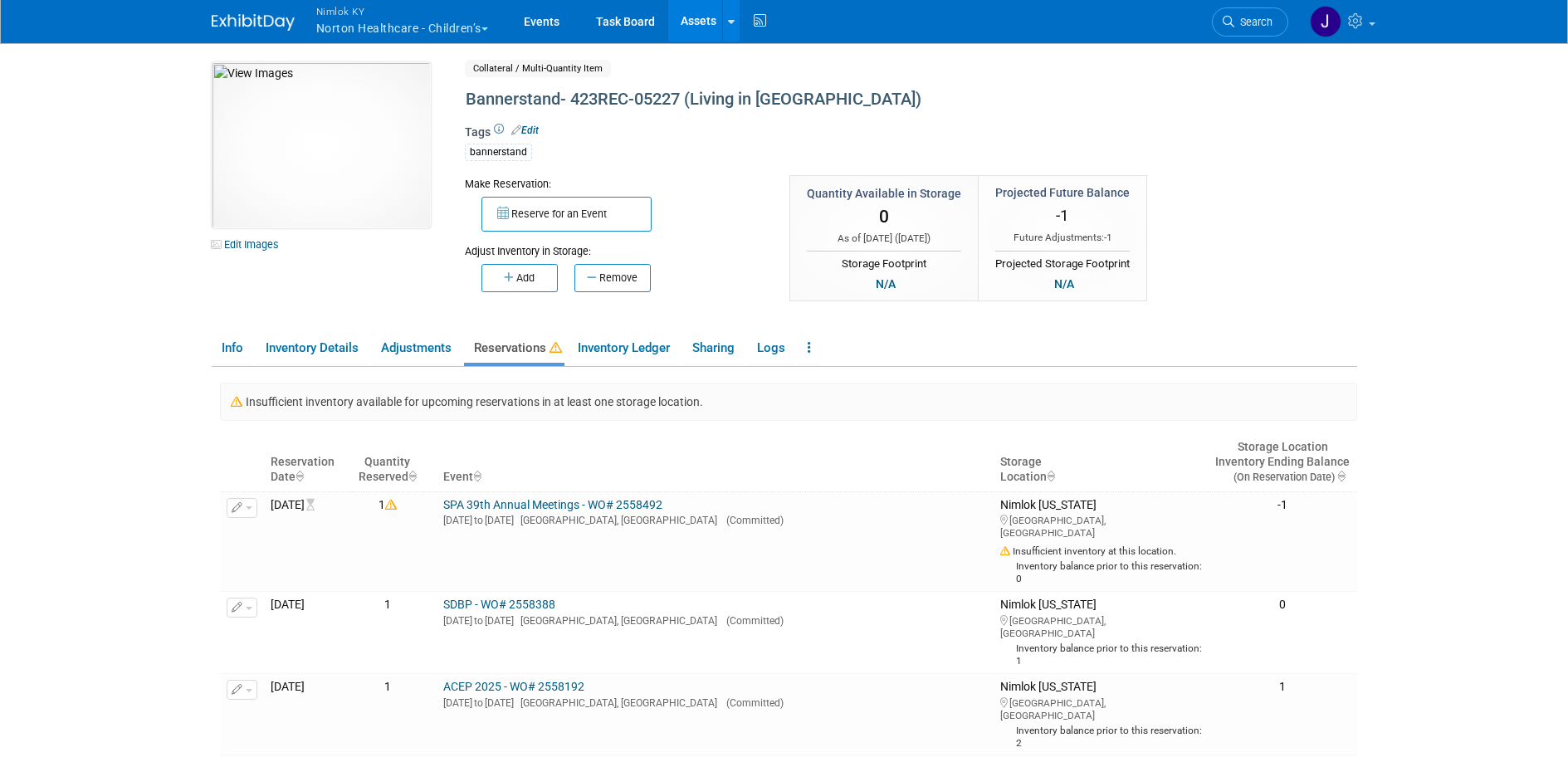
click at [704, 23] on link "Assets" at bounding box center [699, 20] width 61 height 41
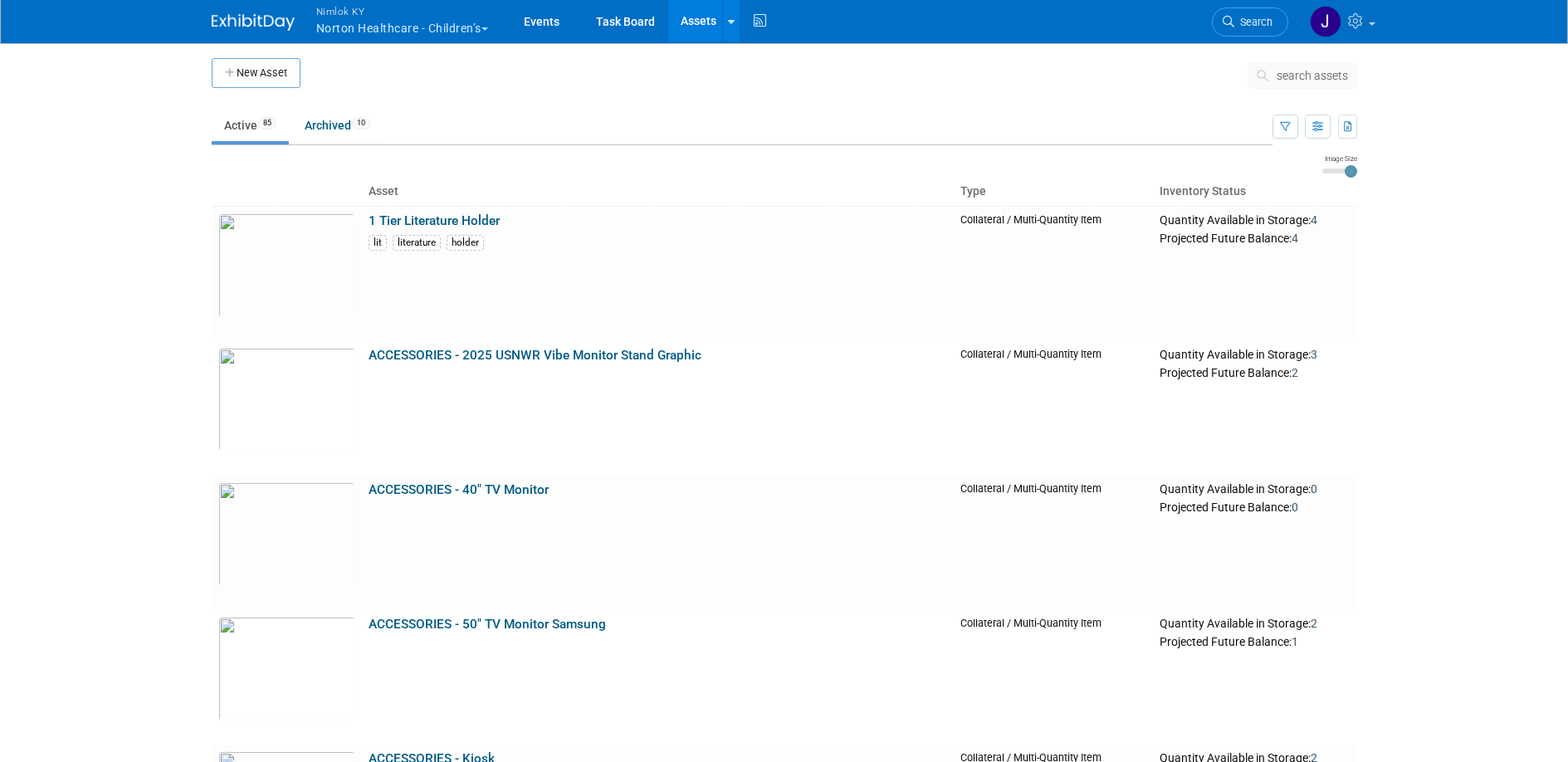
click at [1298, 82] on button "search assets" at bounding box center [1302, 75] width 109 height 26
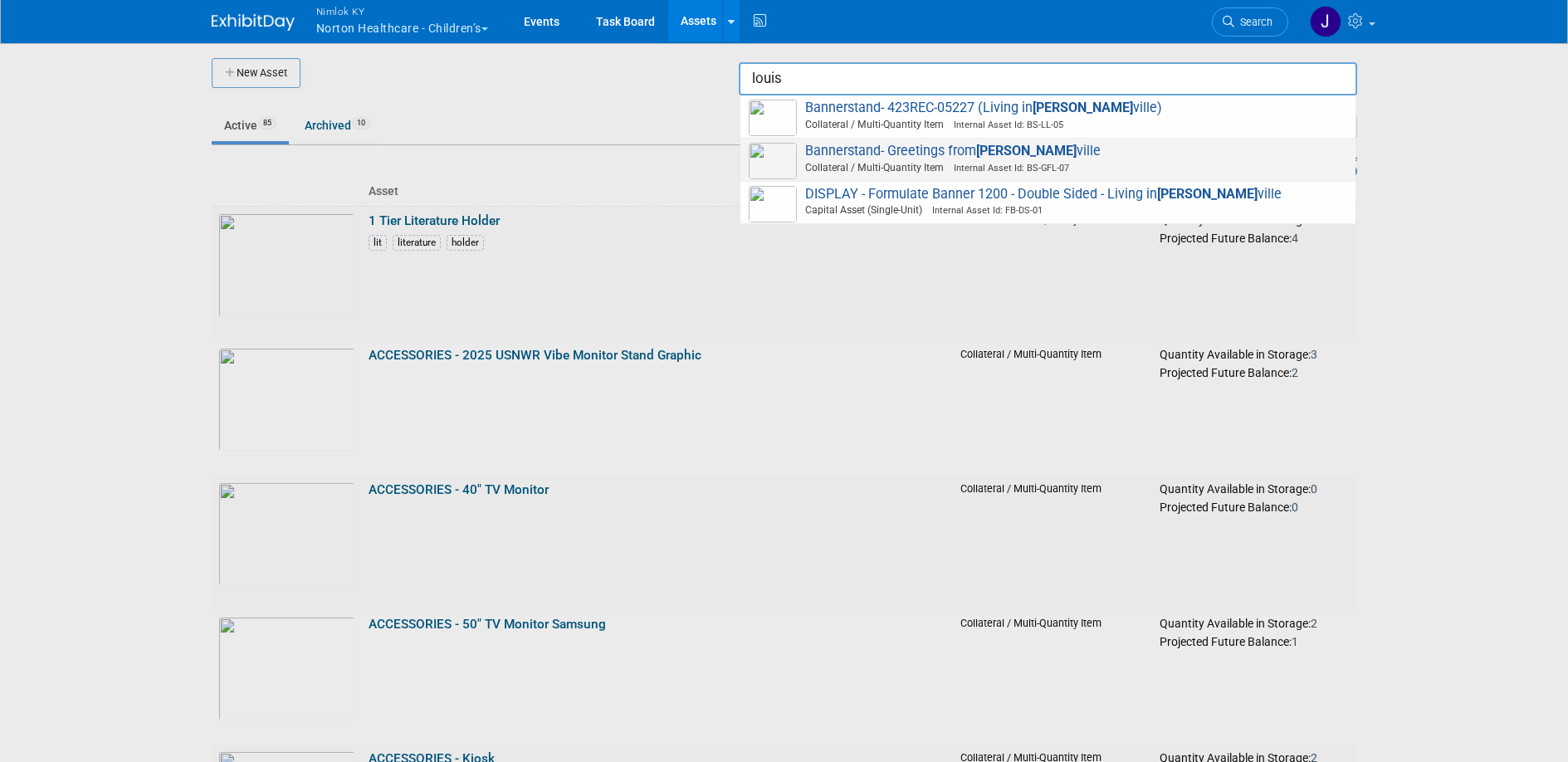
click at [983, 144] on strong "Louis" at bounding box center [1026, 151] width 101 height 16
type input "Bannerstand- Greetings from [GEOGRAPHIC_DATA]"
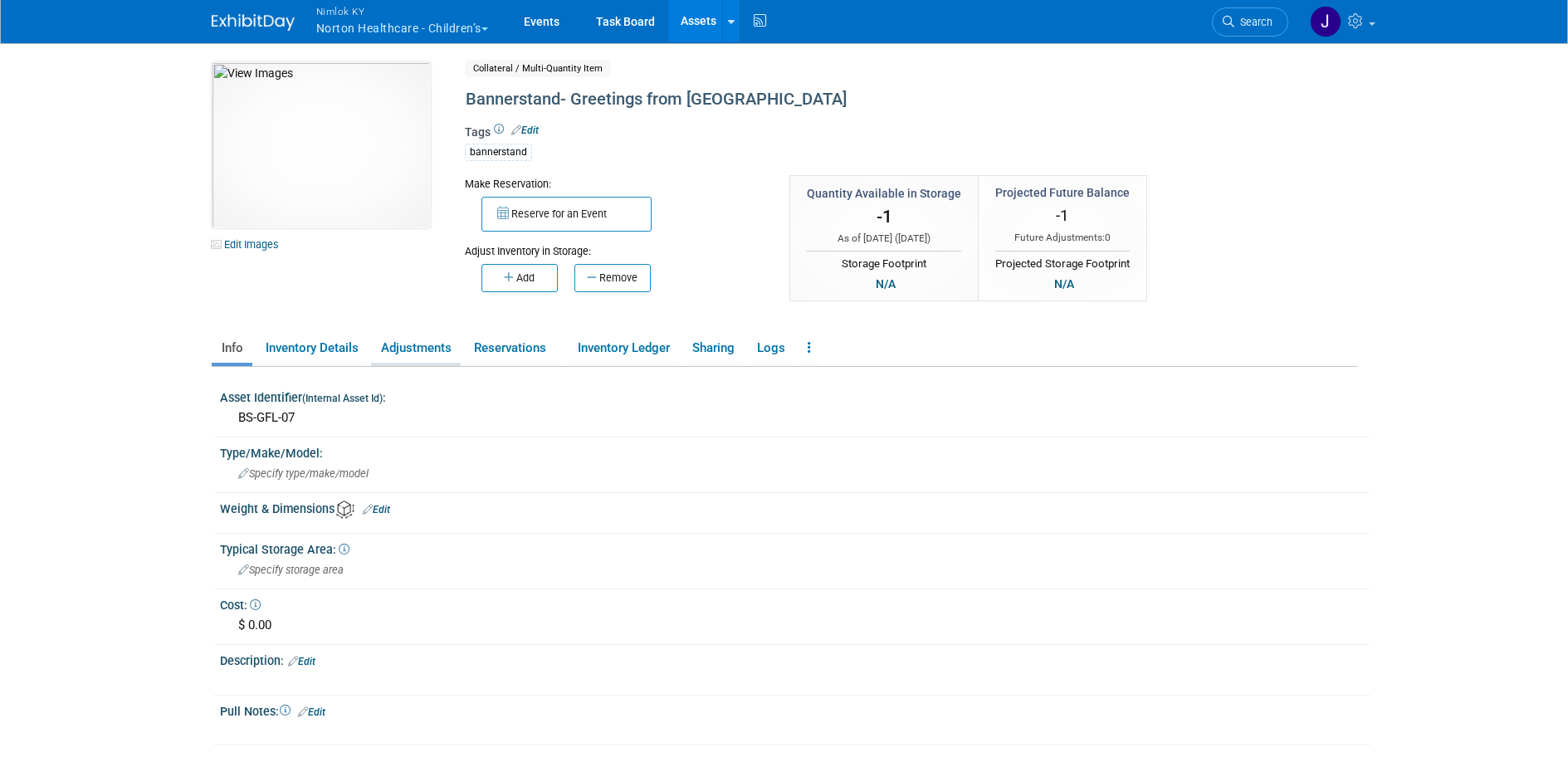
click at [420, 353] on link "Adjustments" at bounding box center [416, 348] width 90 height 29
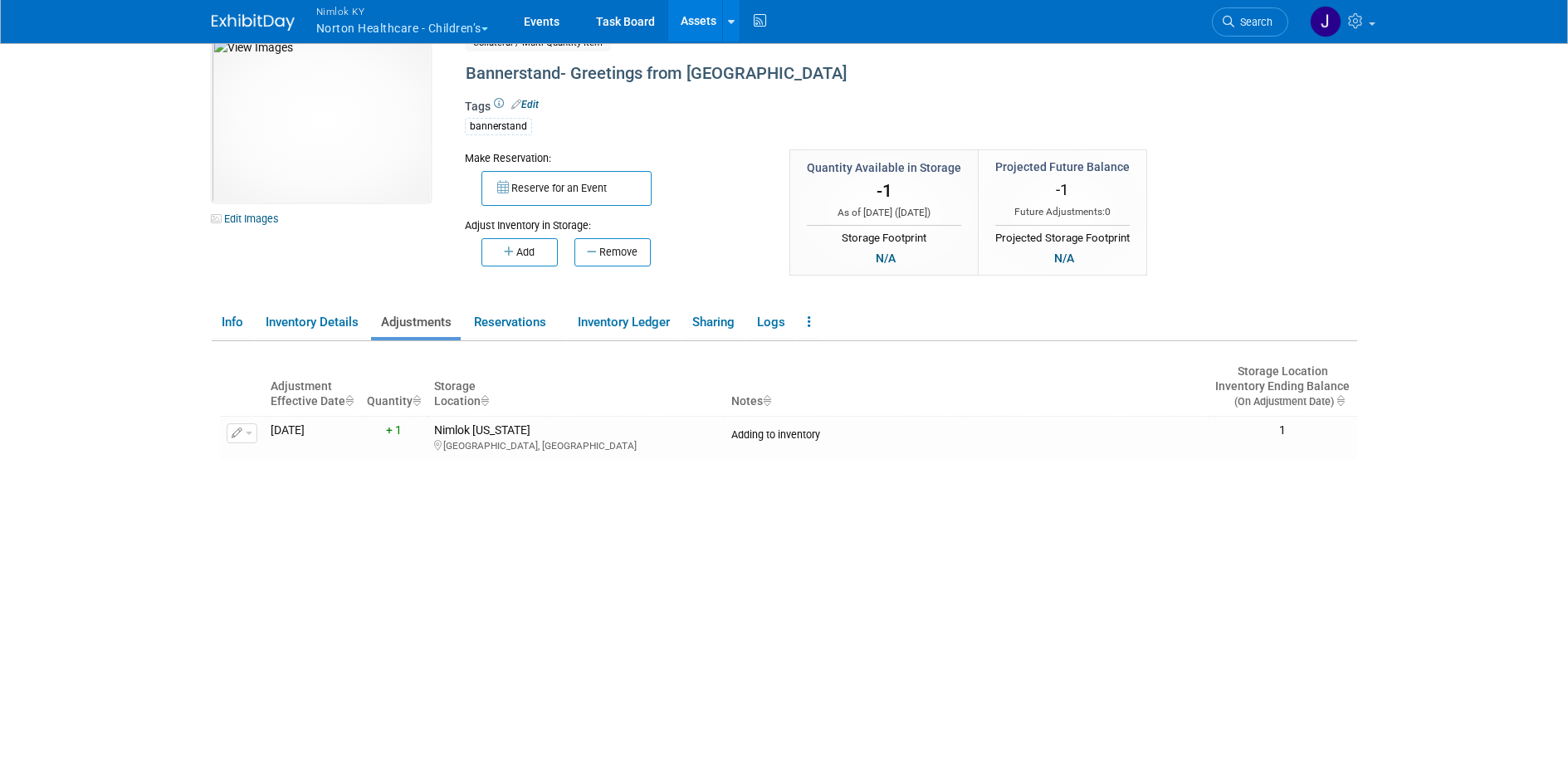
scroll to position [56, 0]
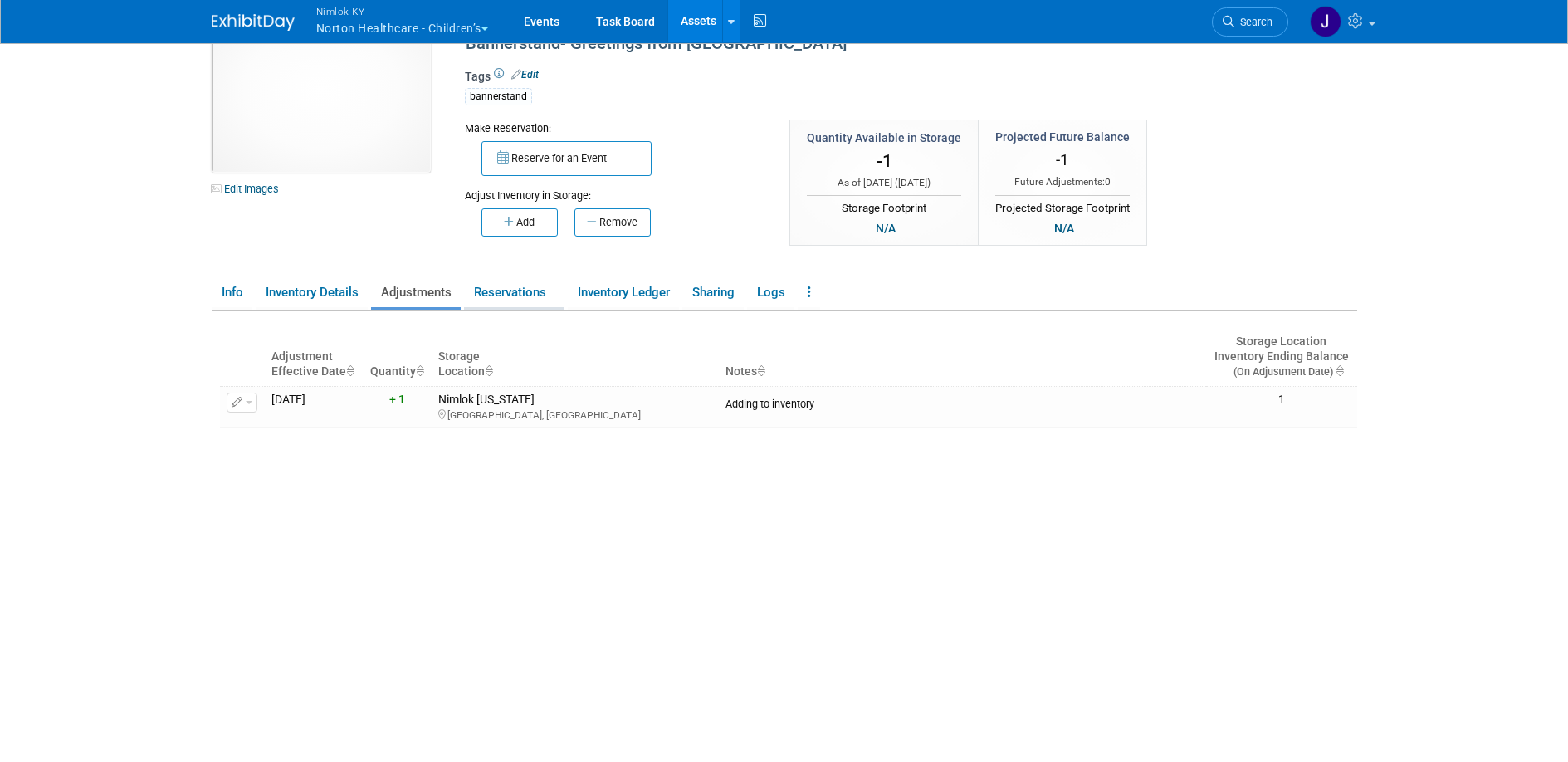
click at [501, 292] on link "Reservations" at bounding box center [514, 292] width 101 height 29
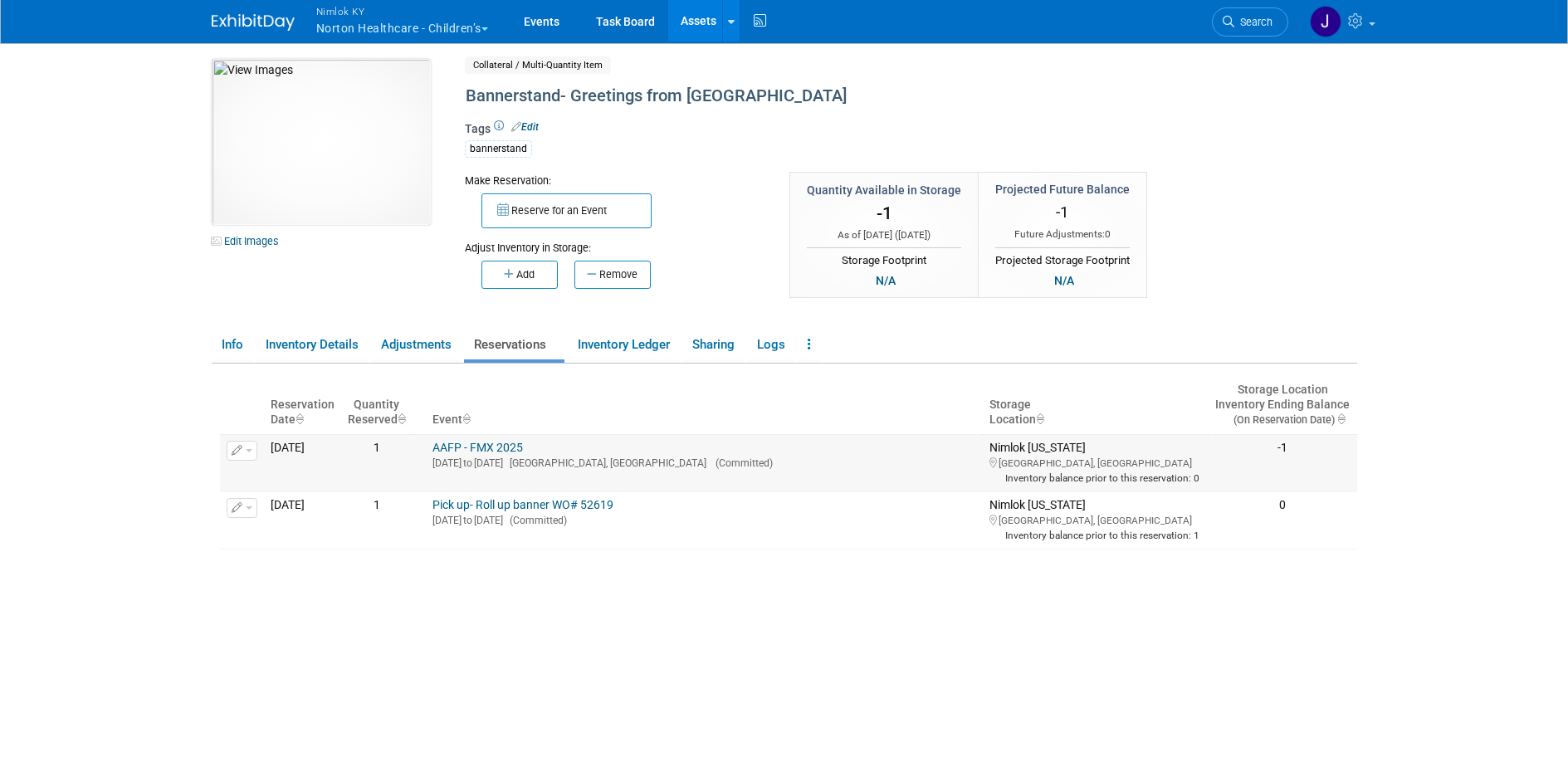
scroll to position [0, 0]
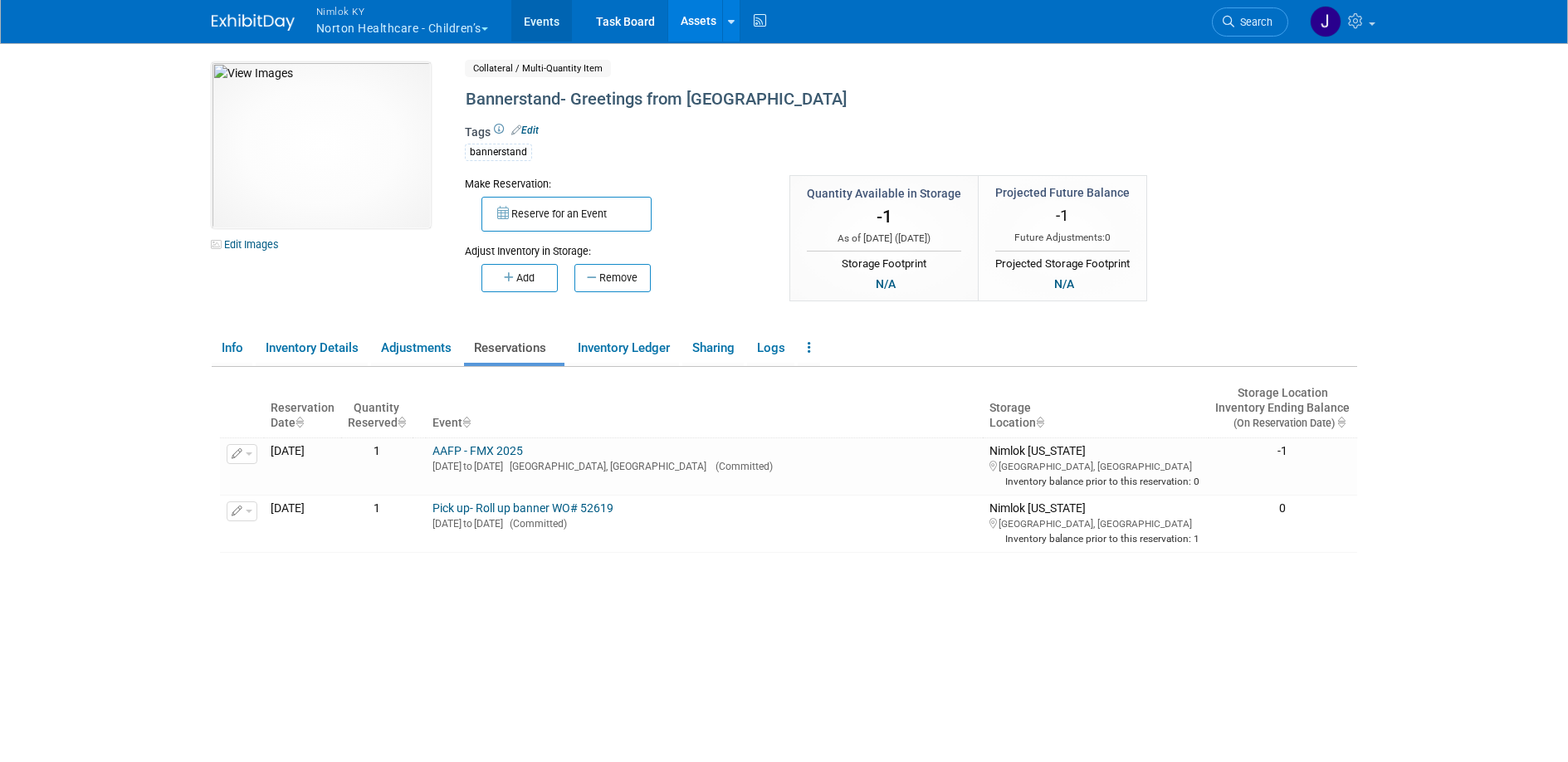
click at [551, 21] on link "Events" at bounding box center [542, 20] width 61 height 41
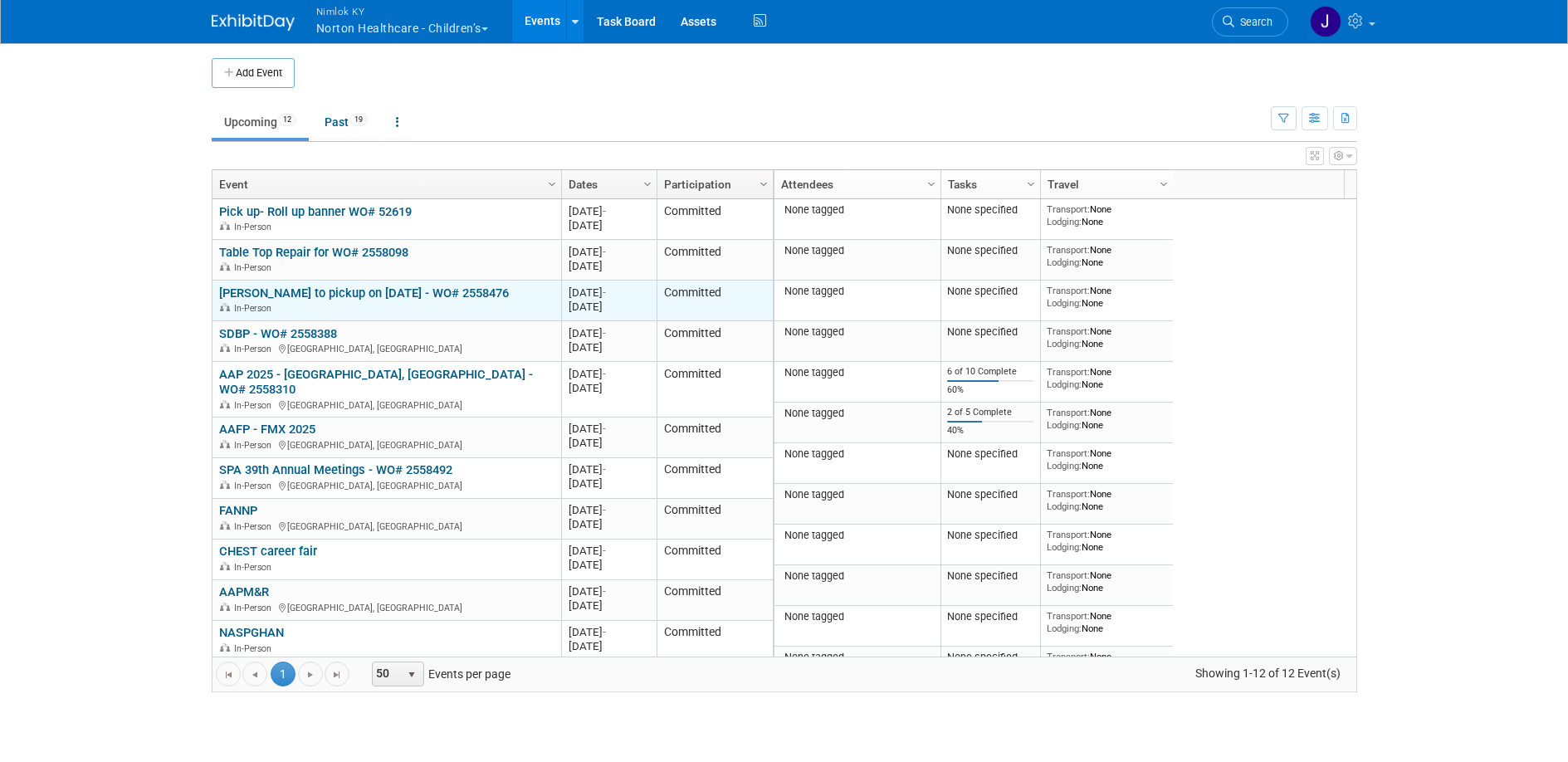
click at [383, 295] on link "[PERSON_NAME] to pickup on [DATE] - WO# 2558476" at bounding box center [364, 293] width 290 height 15
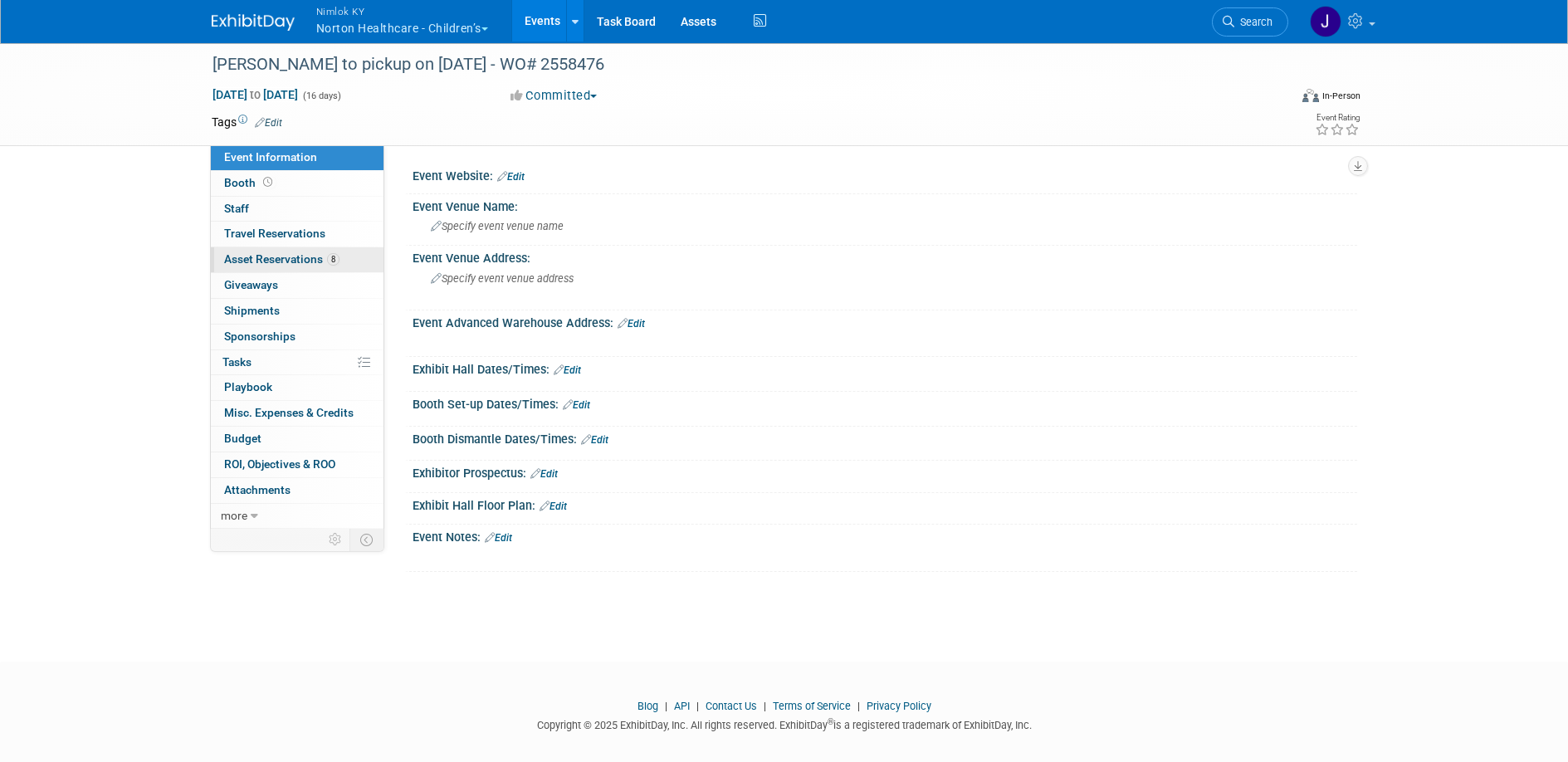
click at [317, 257] on span "Asset Reservations 8" at bounding box center [282, 259] width 115 height 14
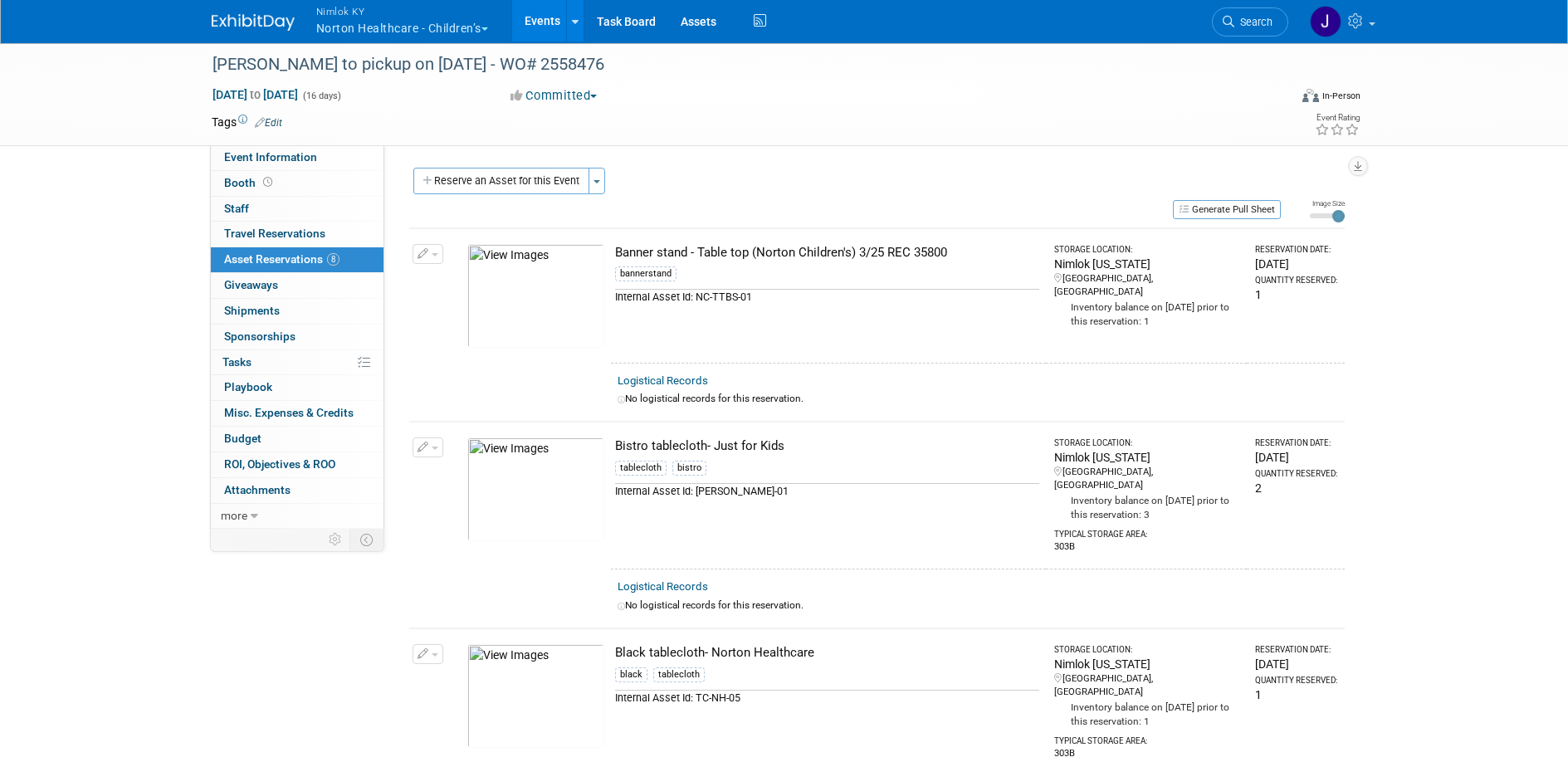
click at [562, 22] on link "Events" at bounding box center [543, 20] width 61 height 41
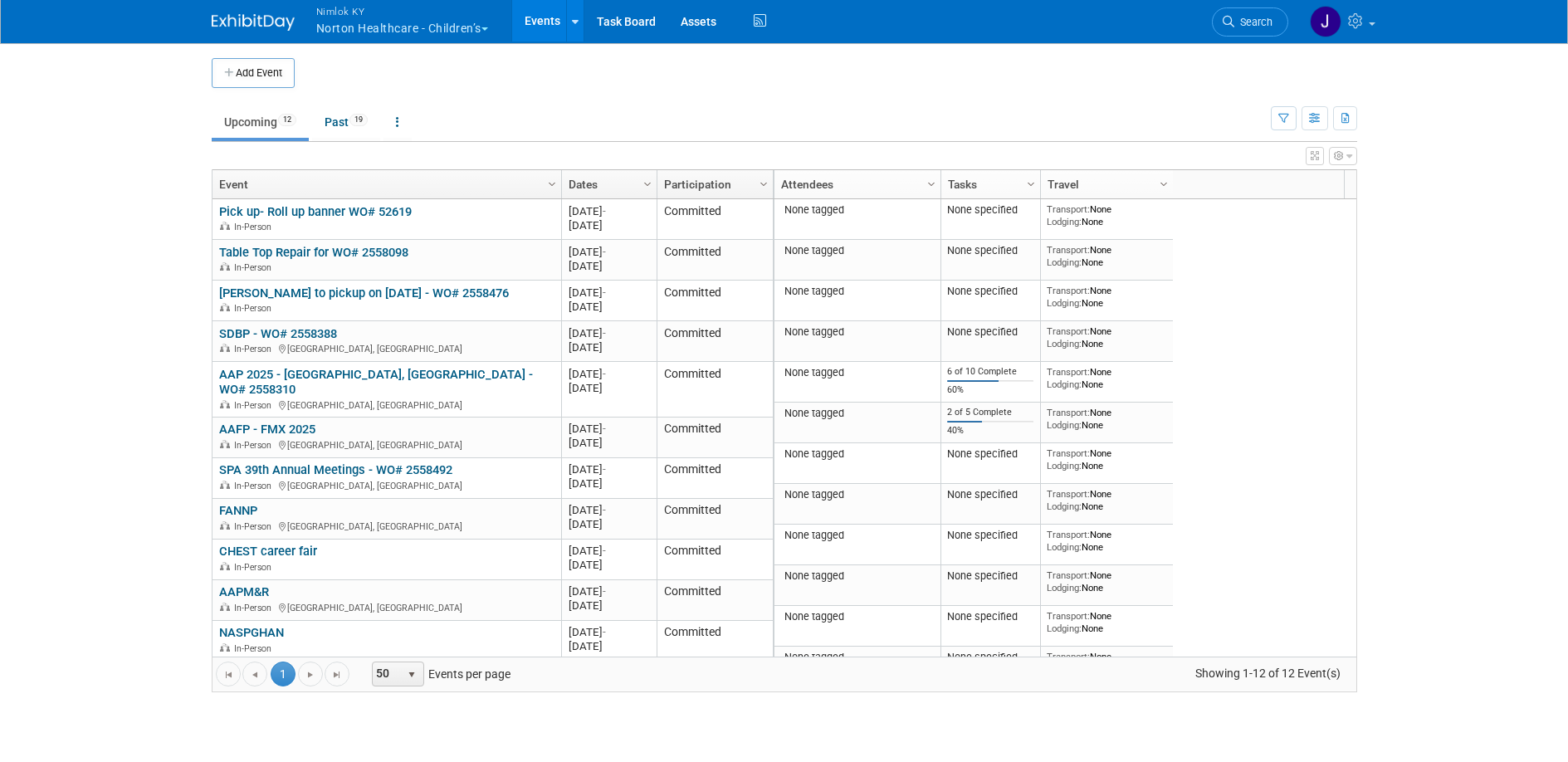
click at [296, 422] on link "AAFP - FMX 2025" at bounding box center [268, 429] width 97 height 15
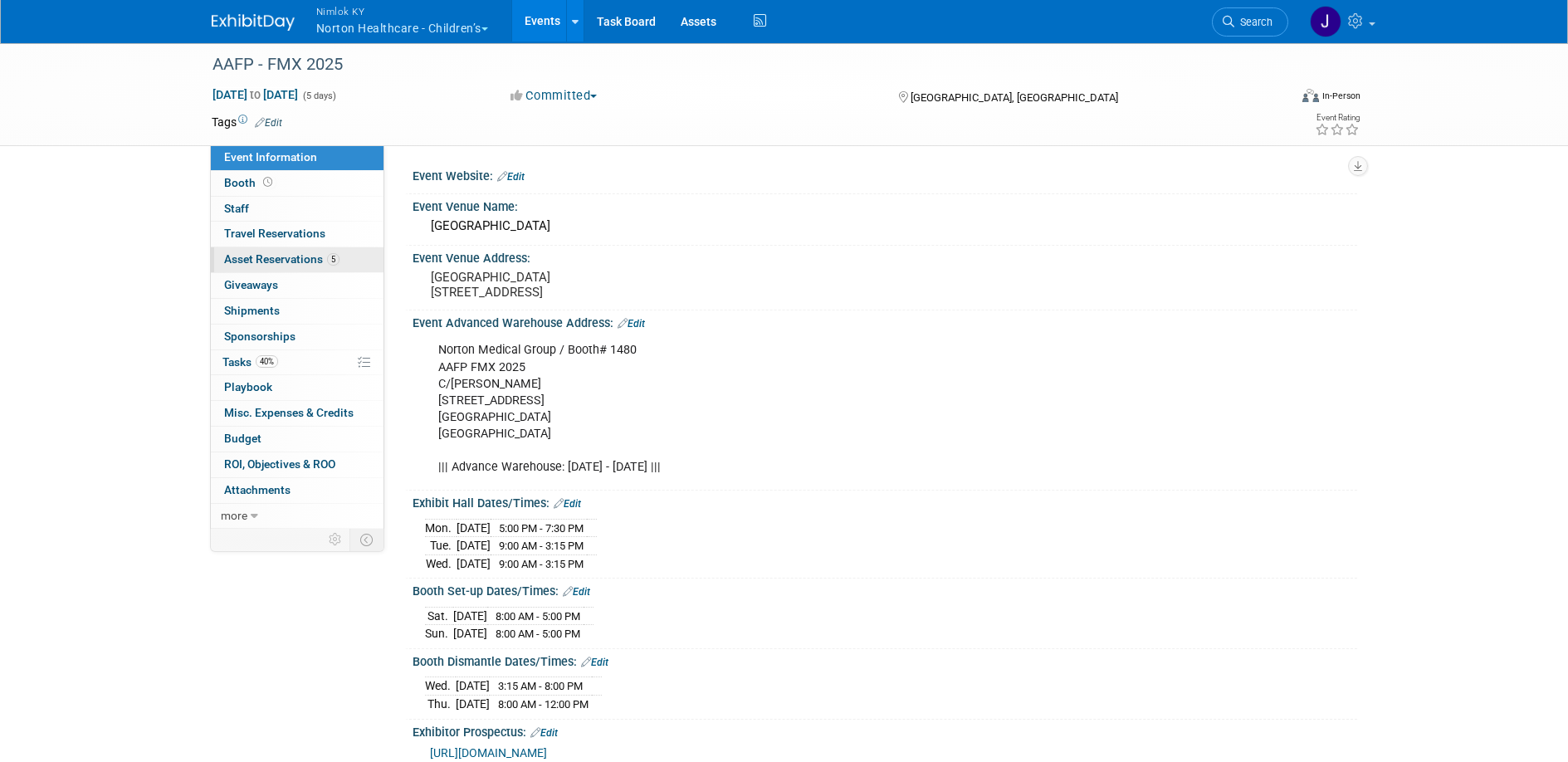
click at [308, 263] on span "Asset Reservations 5" at bounding box center [282, 259] width 115 height 14
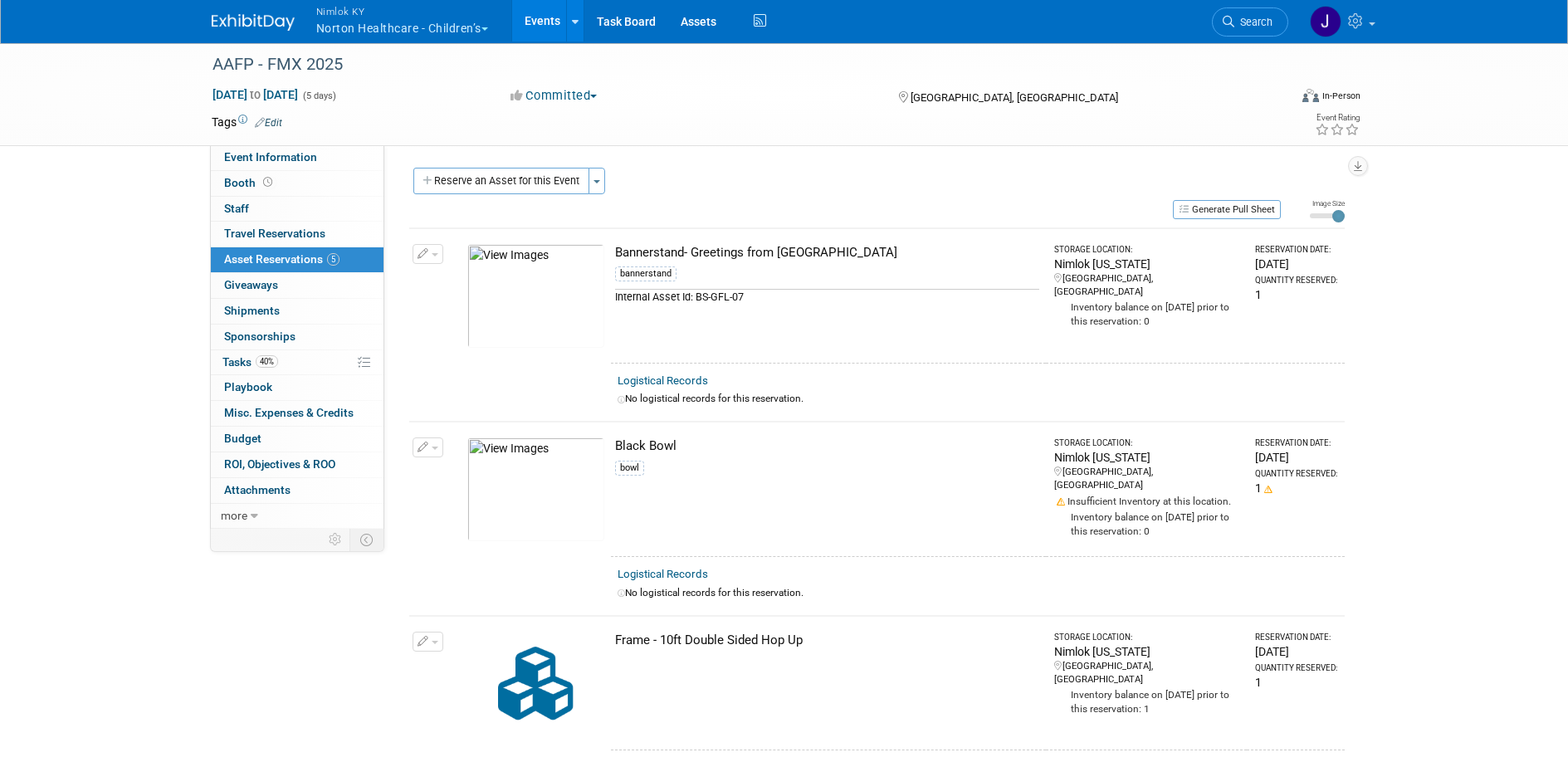
click at [770, 277] on div "bannerstand" at bounding box center [827, 277] width 424 height 24
click at [705, 19] on link "Assets" at bounding box center [699, 20] width 61 height 41
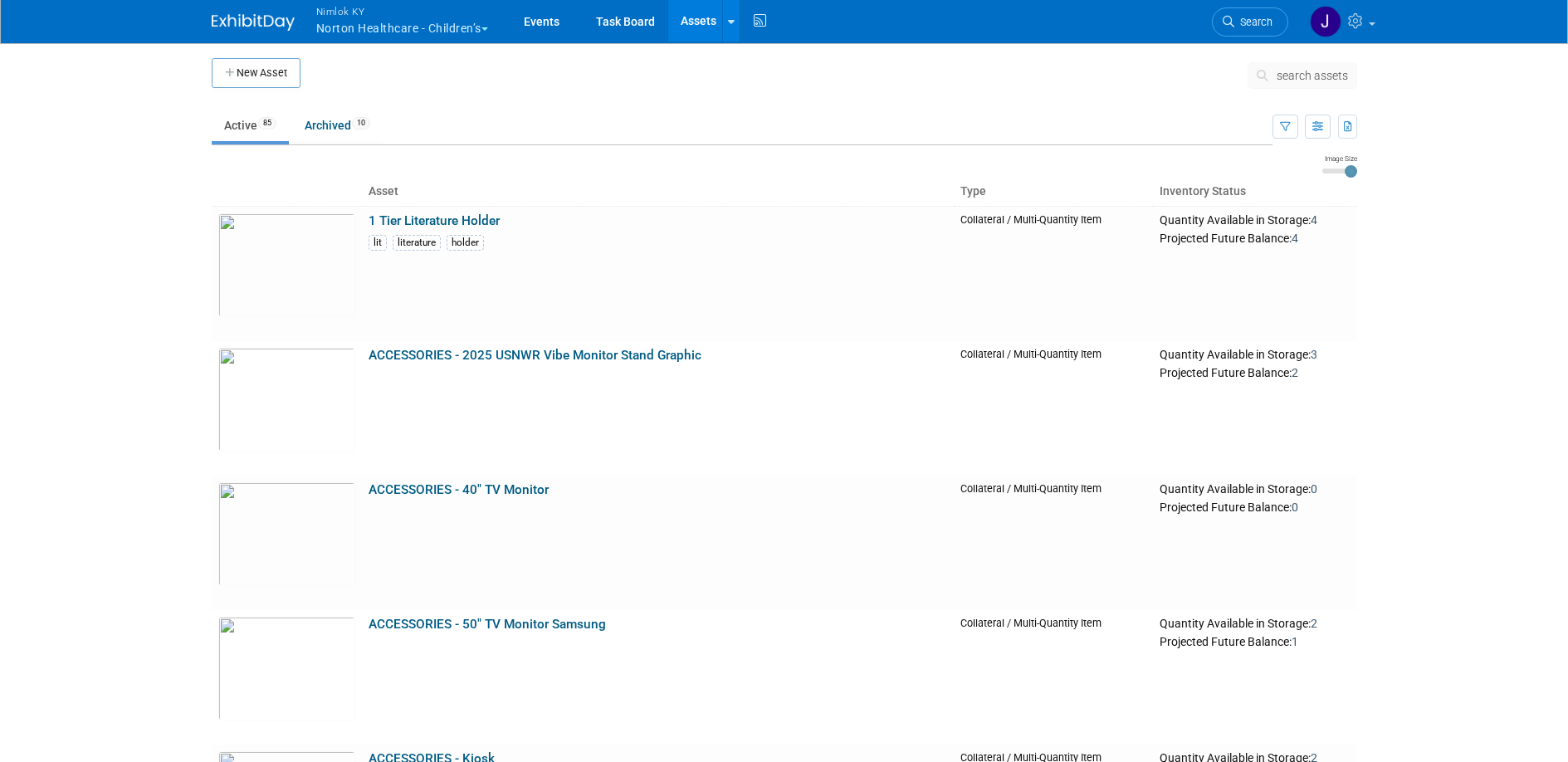
click at [1333, 75] on span "search assets" at bounding box center [1312, 75] width 71 height 14
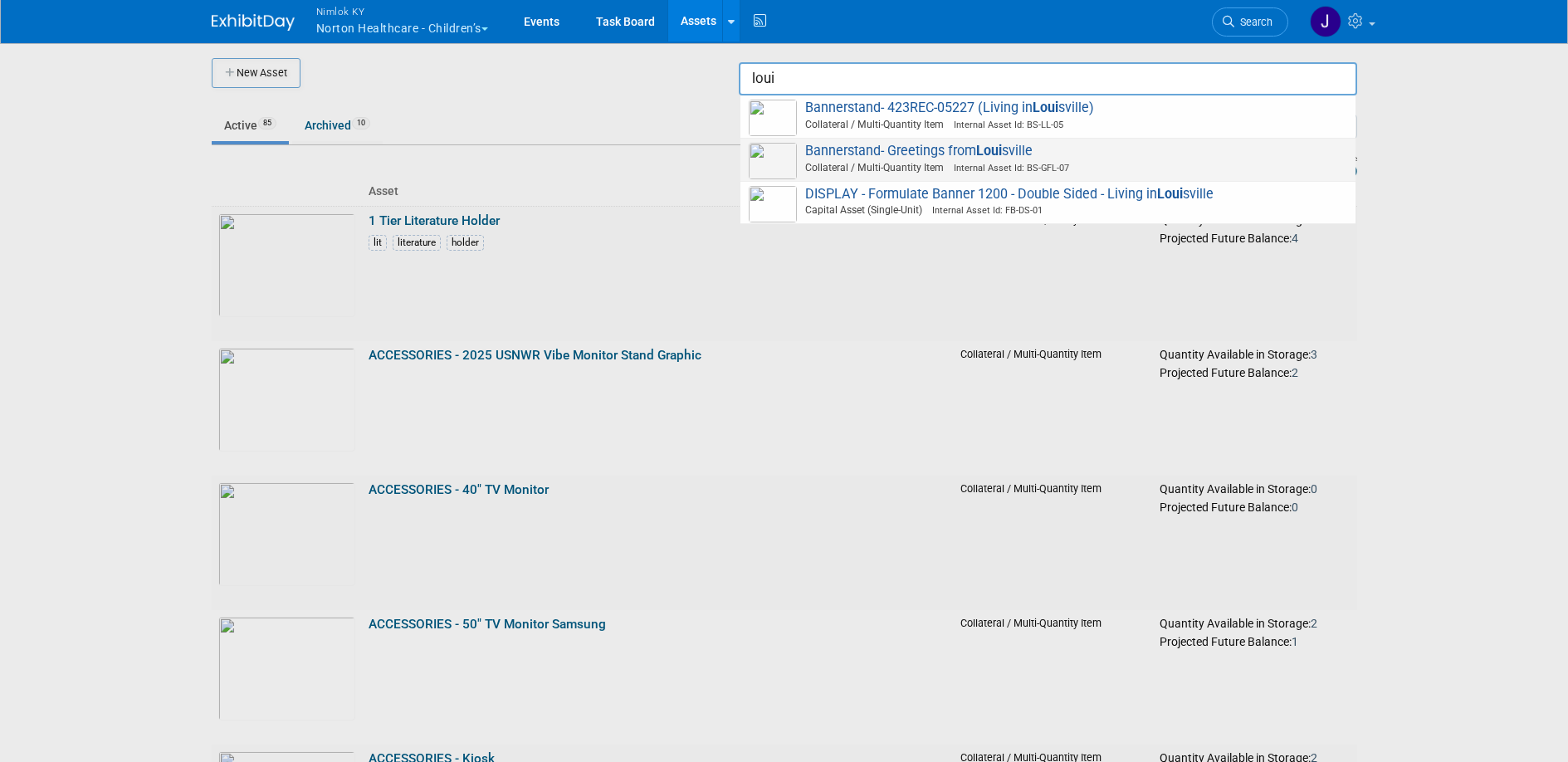
click at [1050, 163] on span "Internal Asset Id: BS-GFL-07" at bounding box center [1006, 168] width 125 height 11
type input "Bannerstand- Greetings from [GEOGRAPHIC_DATA]"
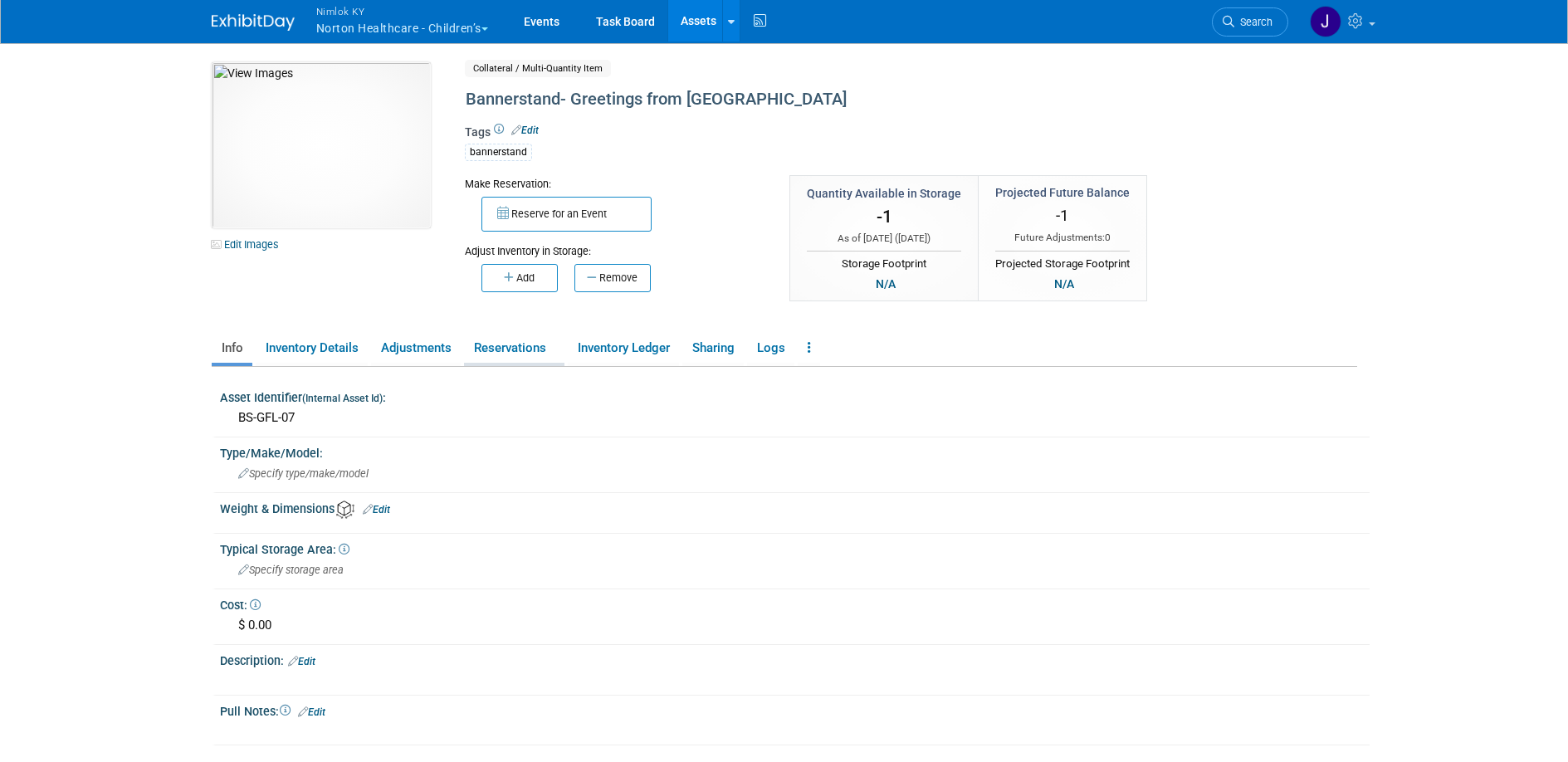
click at [518, 347] on link "Reservations" at bounding box center [514, 348] width 101 height 29
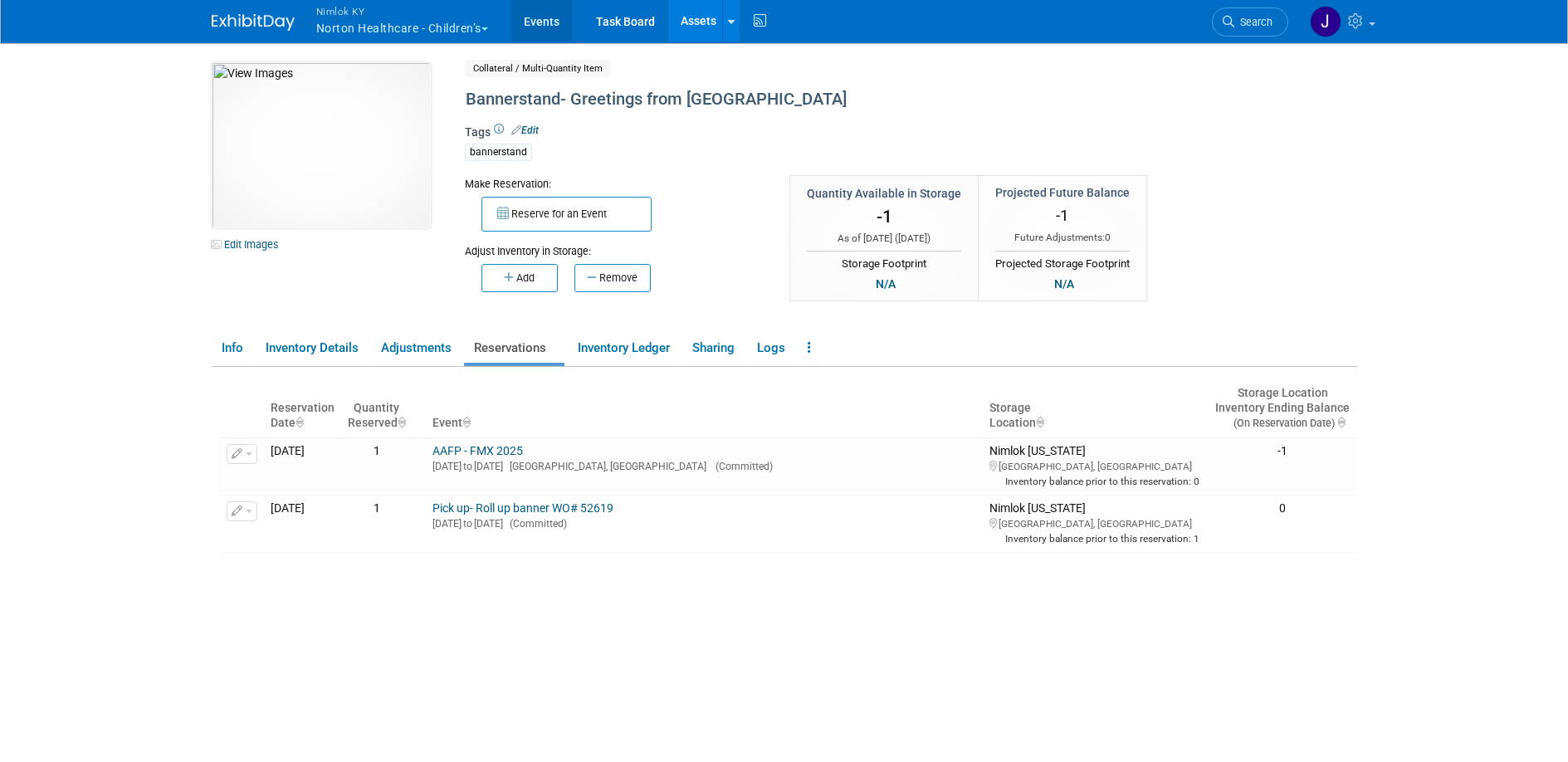
click at [546, 22] on link "Events" at bounding box center [542, 20] width 61 height 41
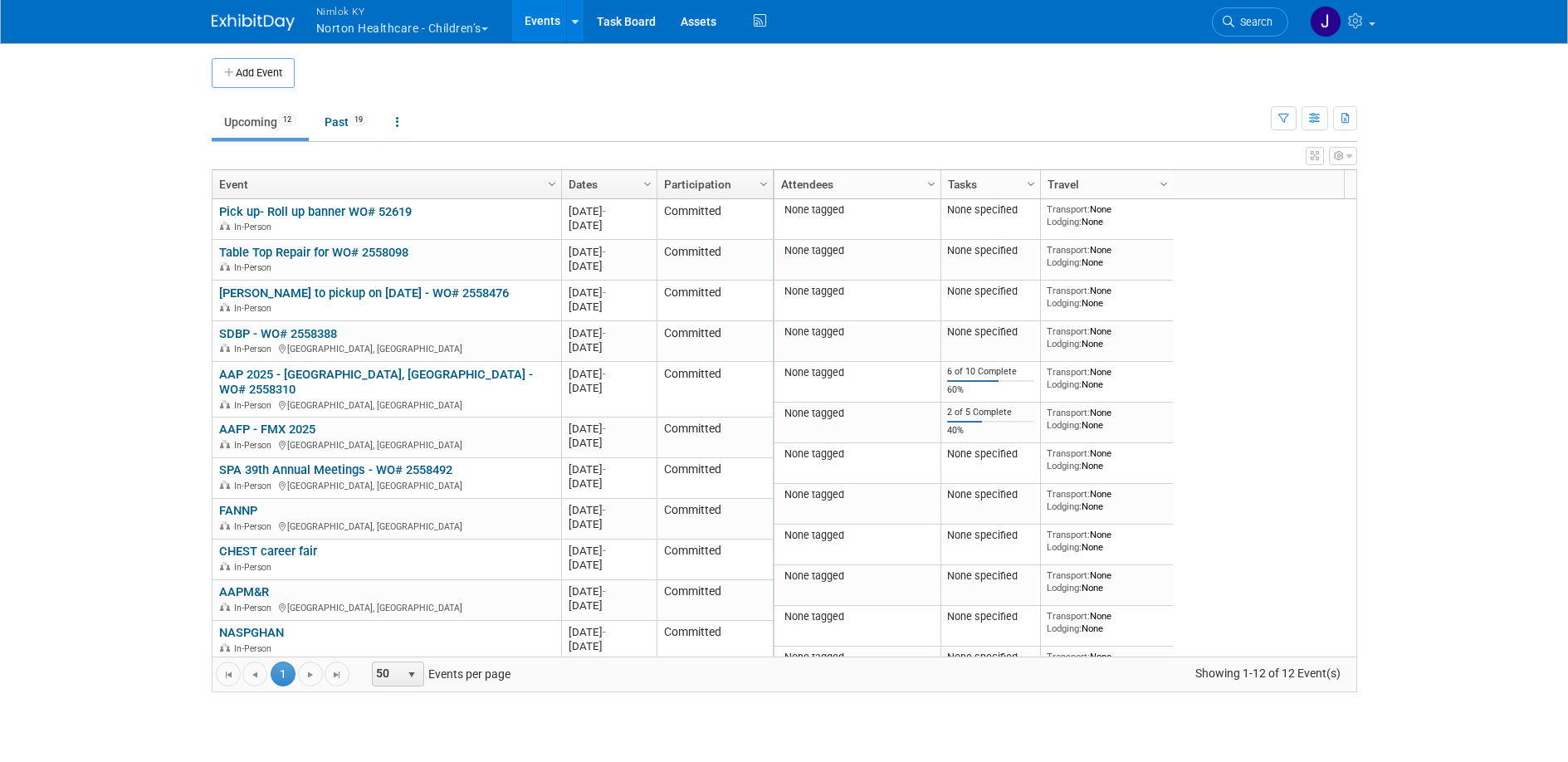
scroll to position [30, 0]
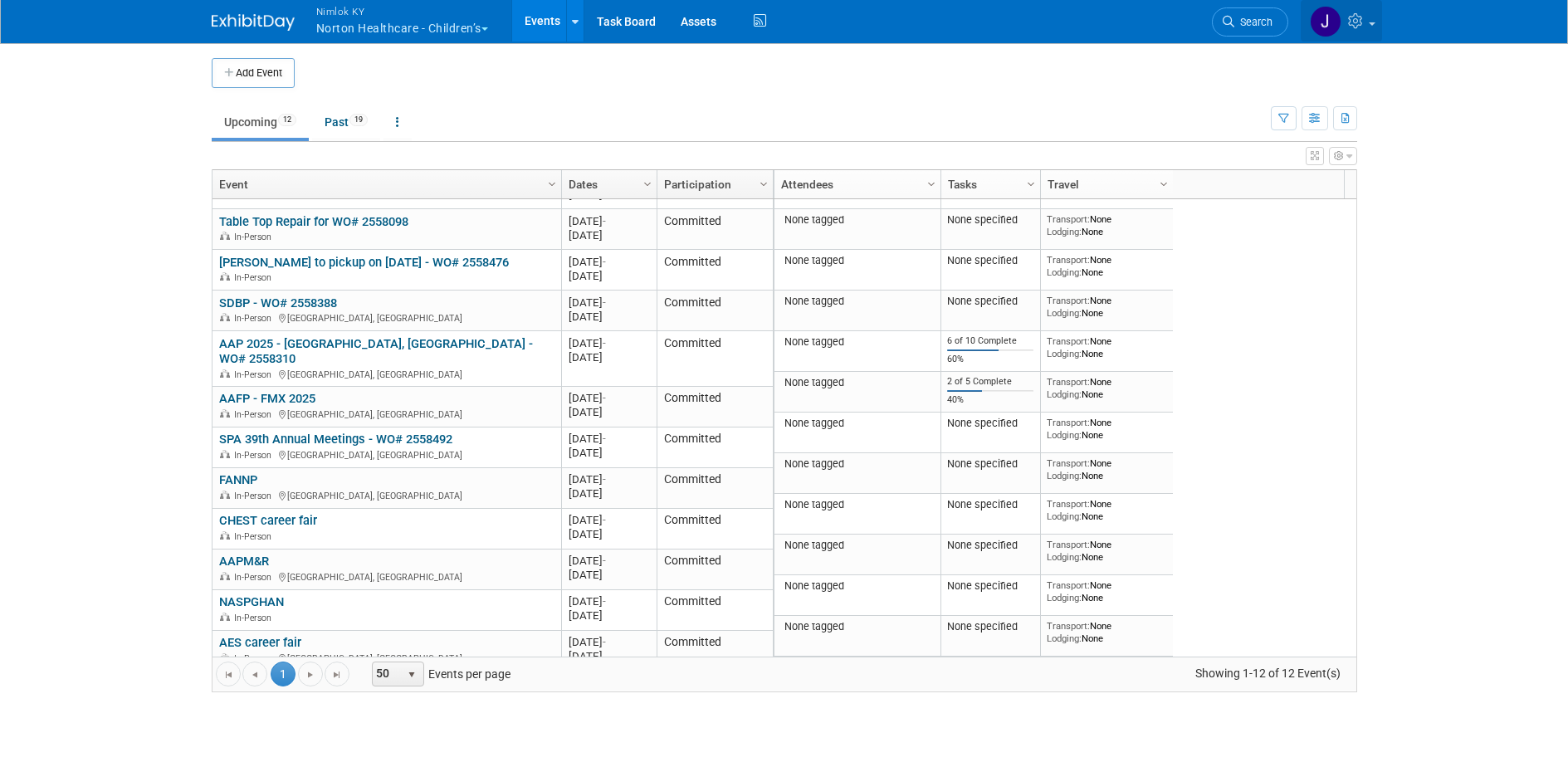
click at [1366, 20] on link at bounding box center [1342, 20] width 81 height 41
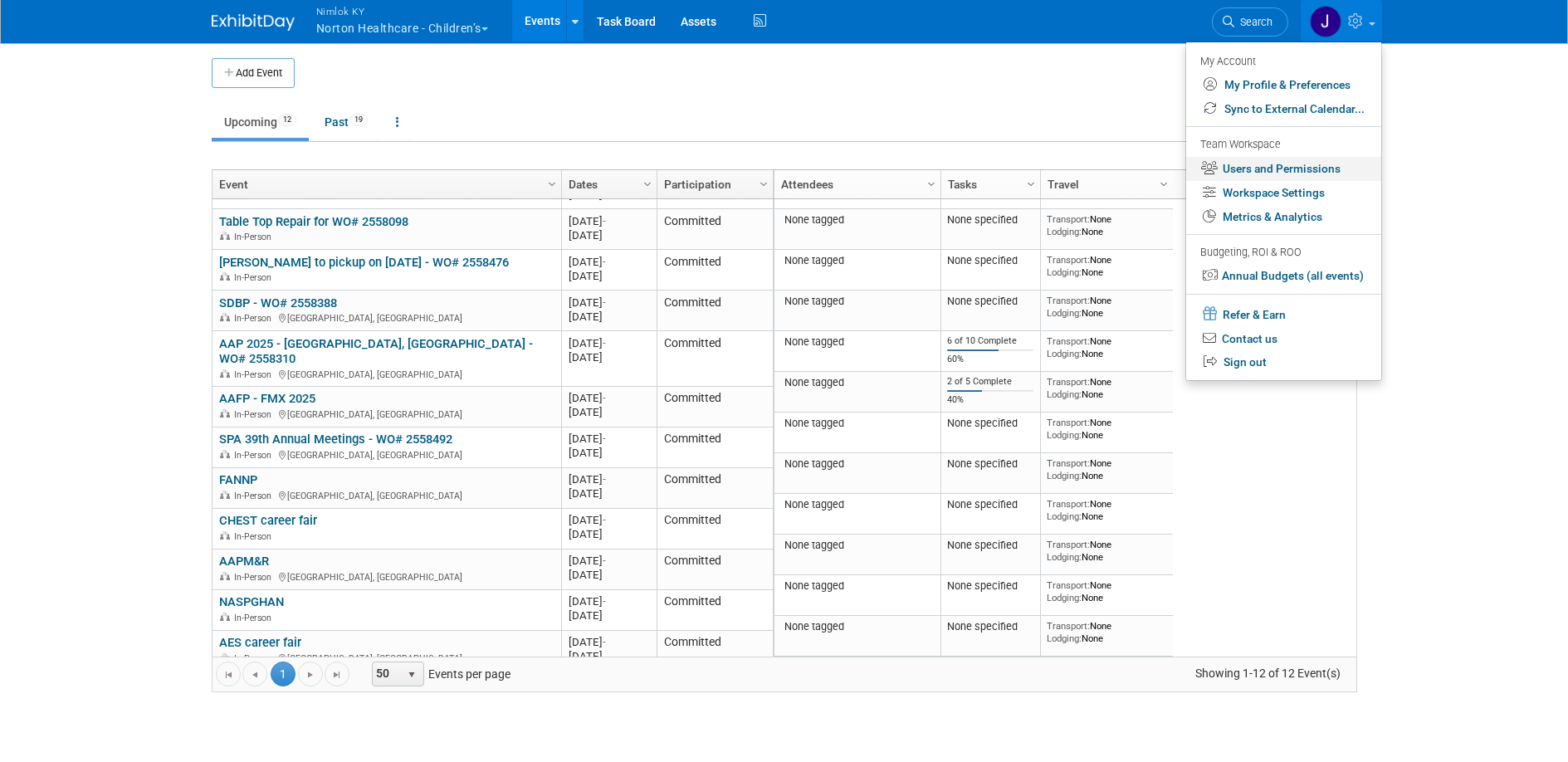
click at [1305, 173] on link "Users and Permissions" at bounding box center [1283, 168] width 195 height 24
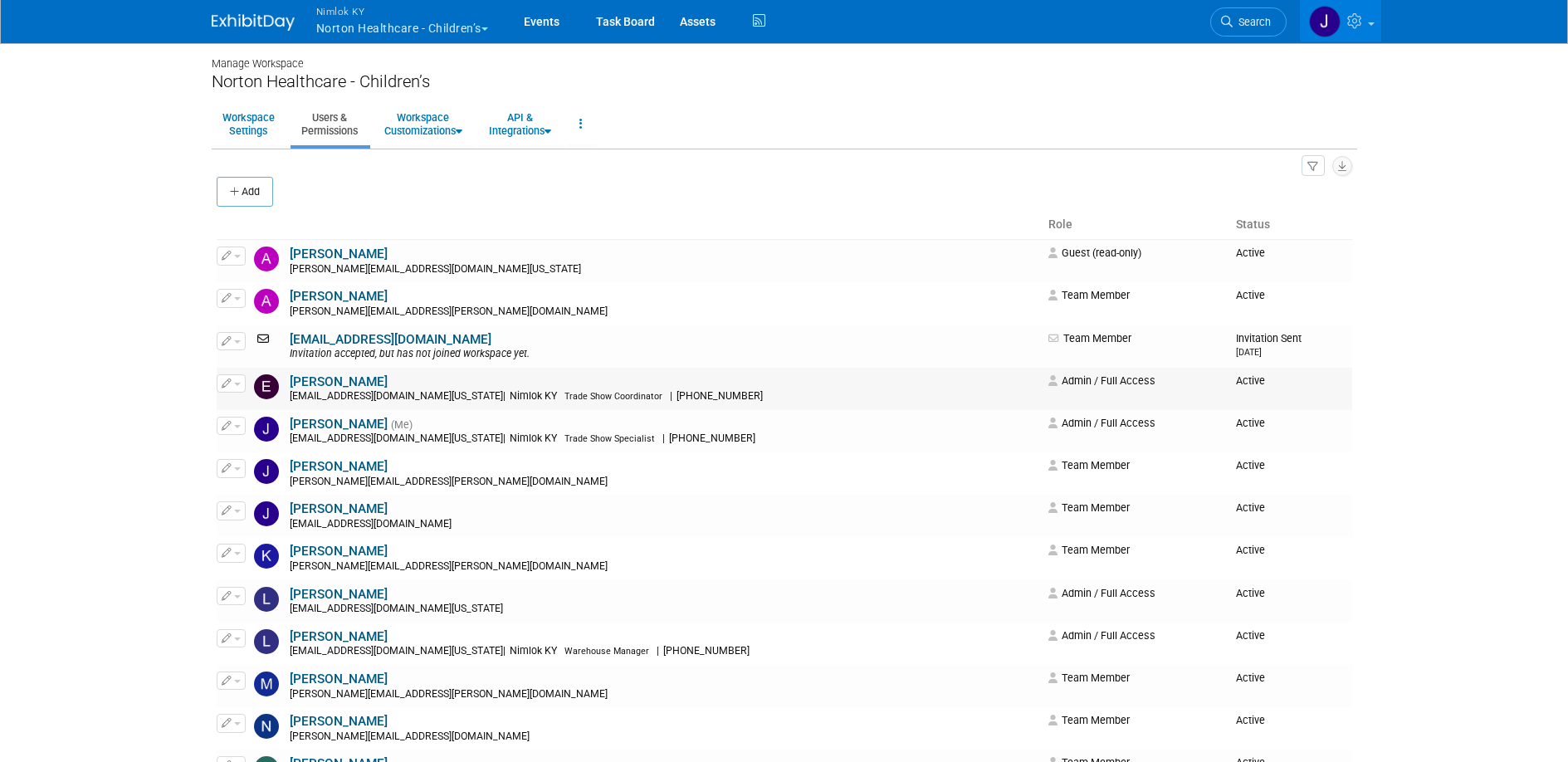
click at [238, 379] on button "button" at bounding box center [231, 384] width 29 height 19
click at [258, 440] on span "Impersonate" at bounding box center [285, 436] width 72 height 14
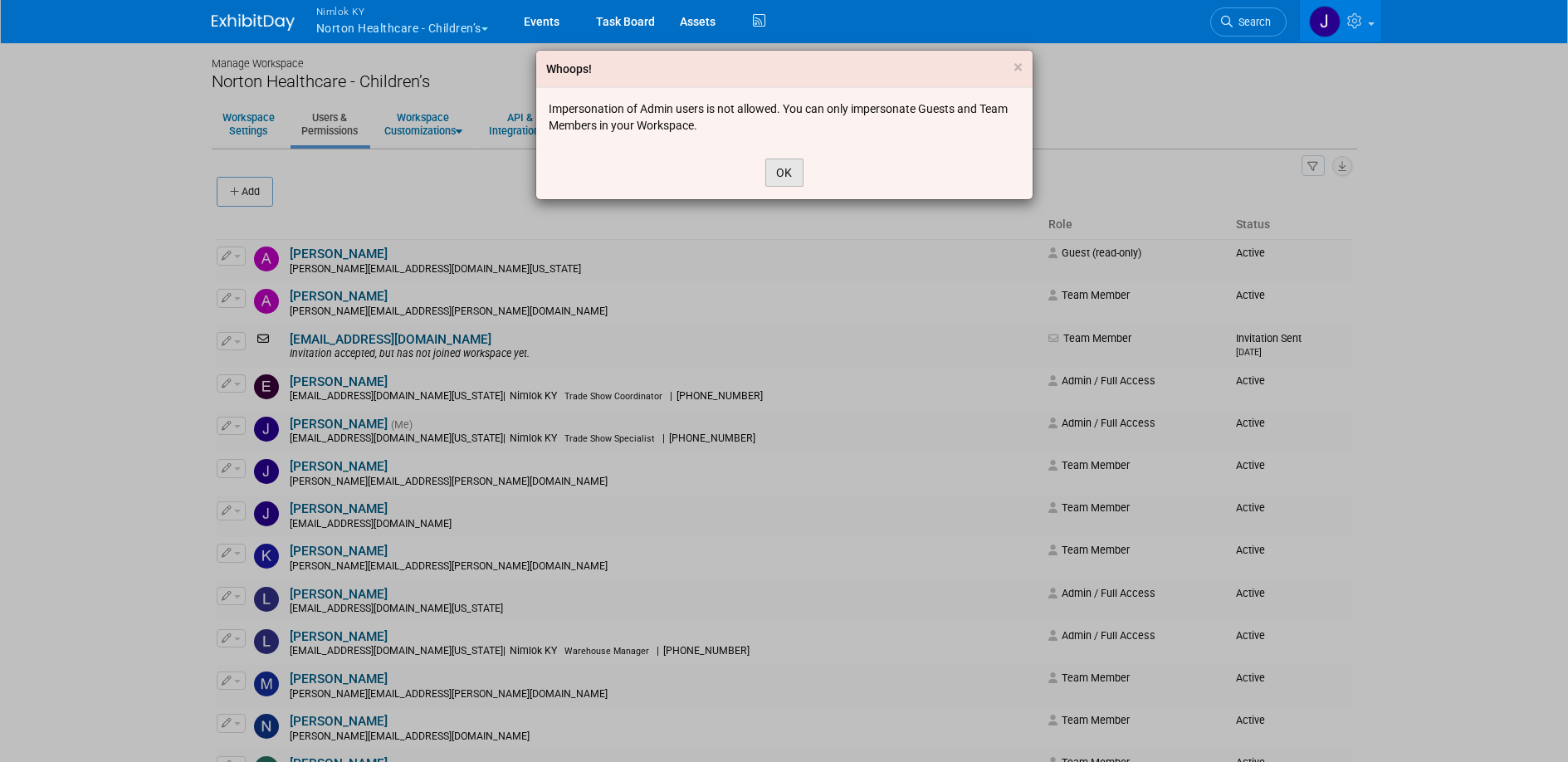
click at [783, 178] on button "OK" at bounding box center [784, 172] width 38 height 28
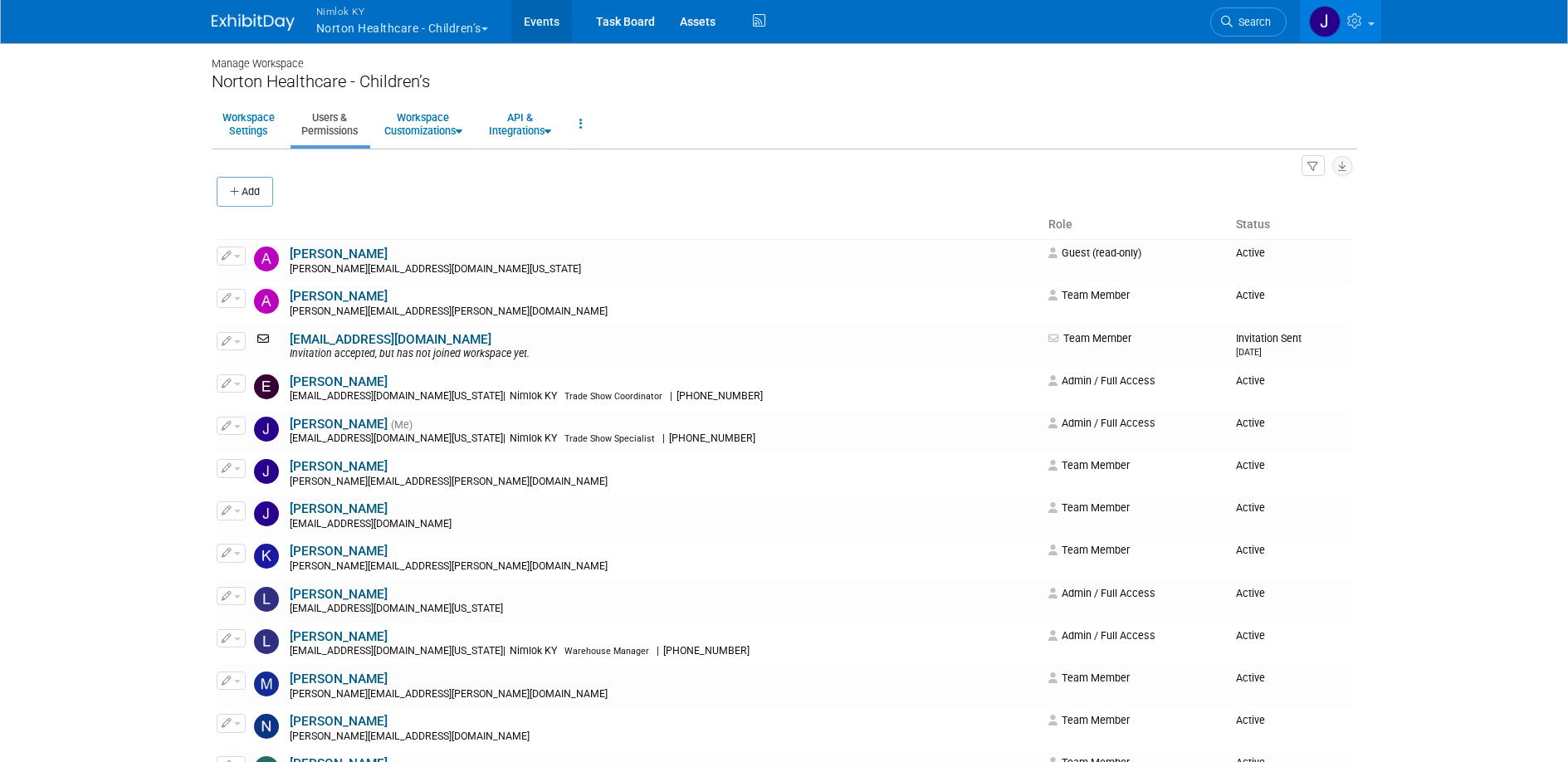
click at [549, 21] on link "Events" at bounding box center [542, 20] width 61 height 41
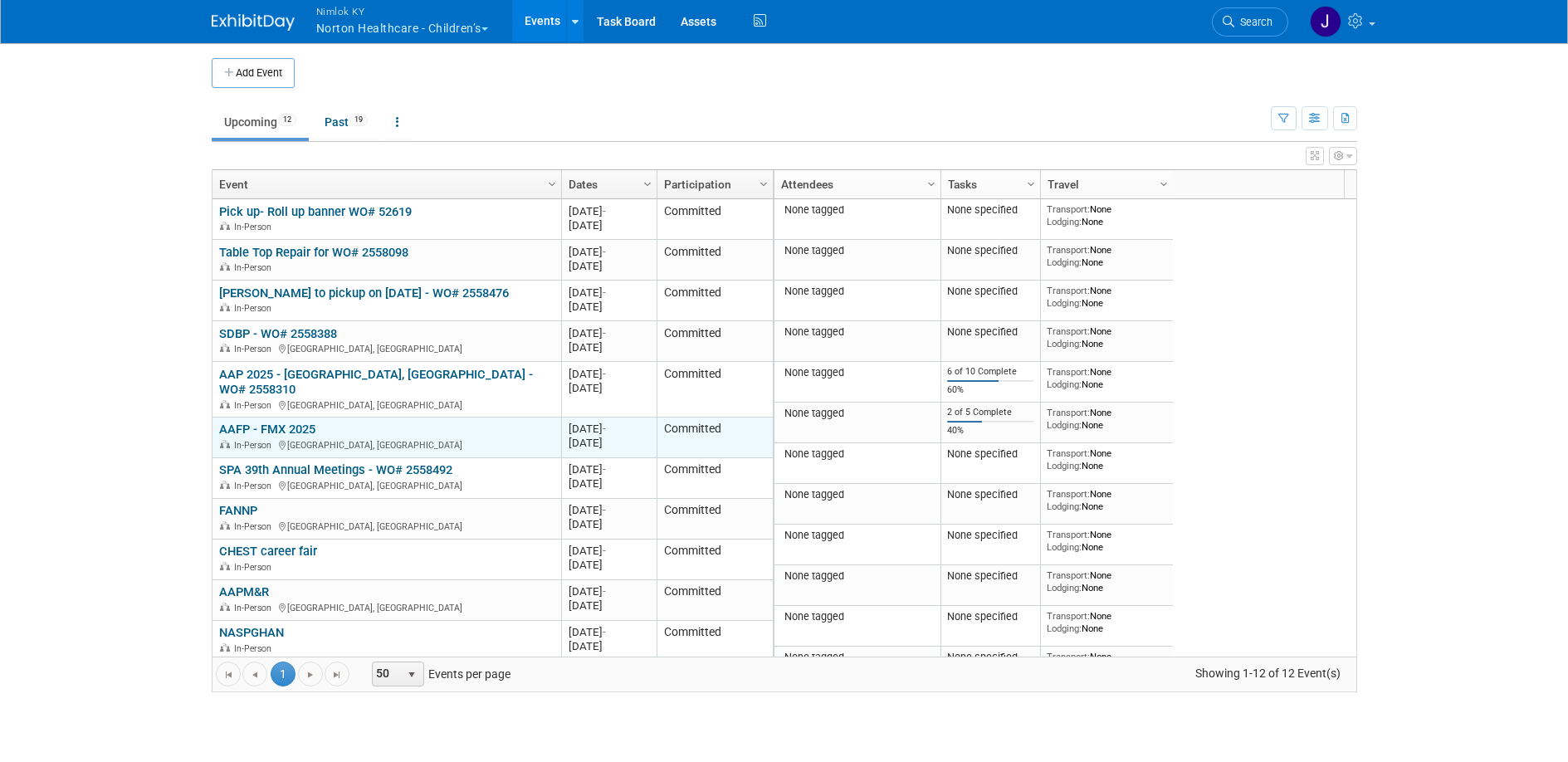
click at [291, 422] on link "AAFP - FMX 2025" at bounding box center [268, 429] width 97 height 15
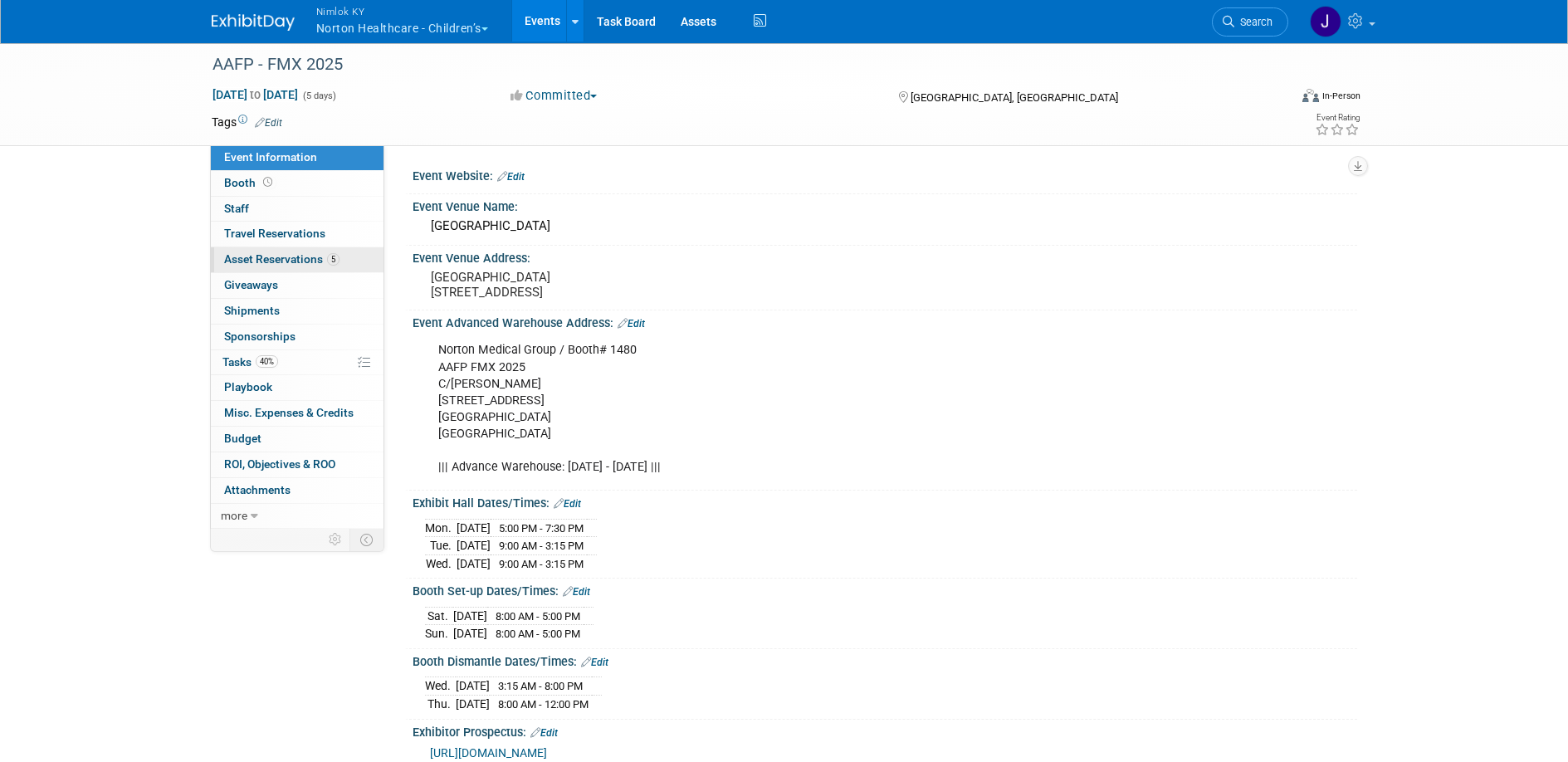
click at [291, 261] on span "Asset Reservations 5" at bounding box center [282, 259] width 115 height 14
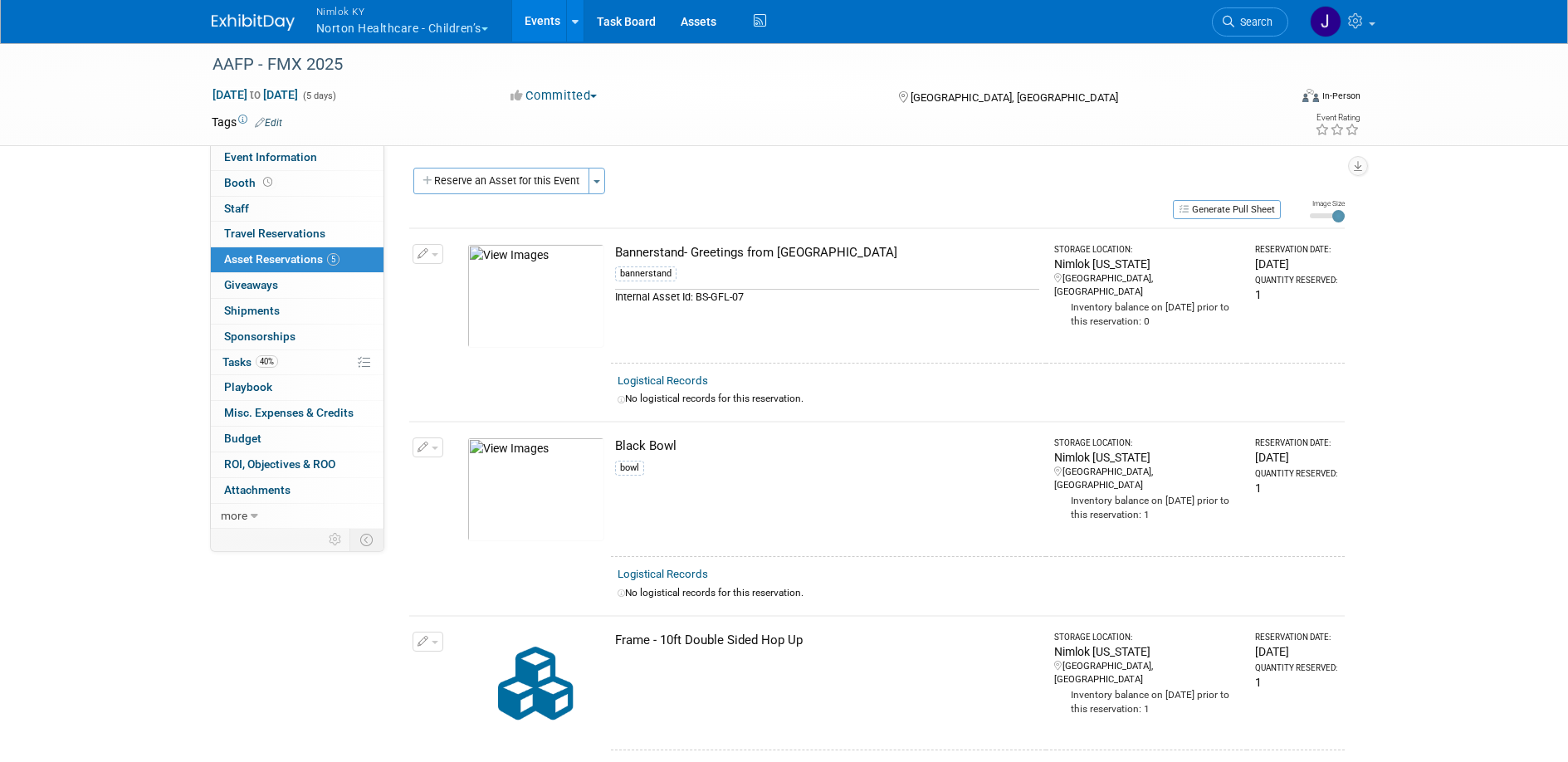
click at [434, 254] on span "button" at bounding box center [435, 255] width 7 height 3
click at [483, 335] on span "Cancel Reservation" at bounding box center [497, 332] width 106 height 14
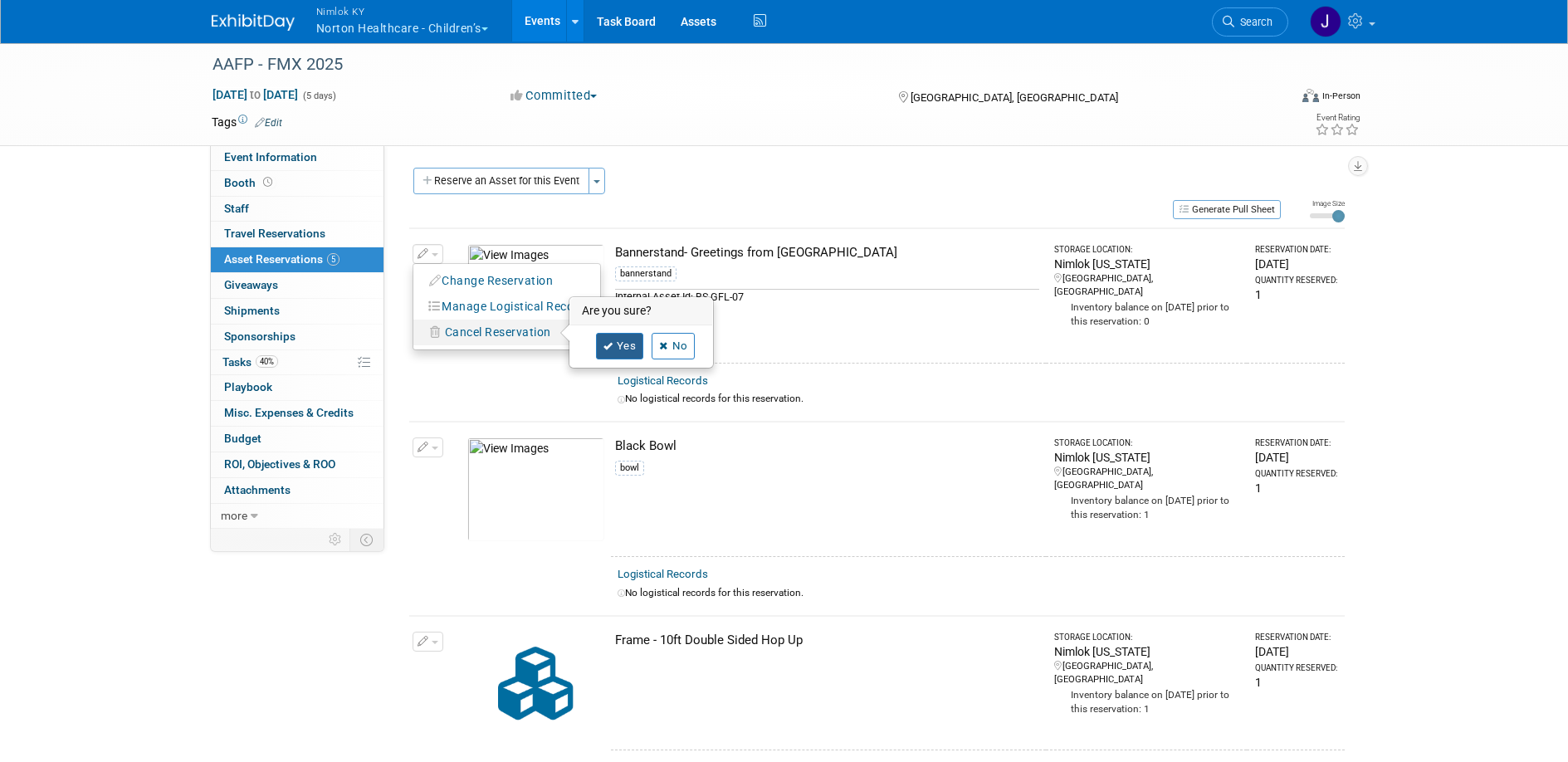
click at [618, 342] on link "Yes" at bounding box center [620, 345] width 48 height 26
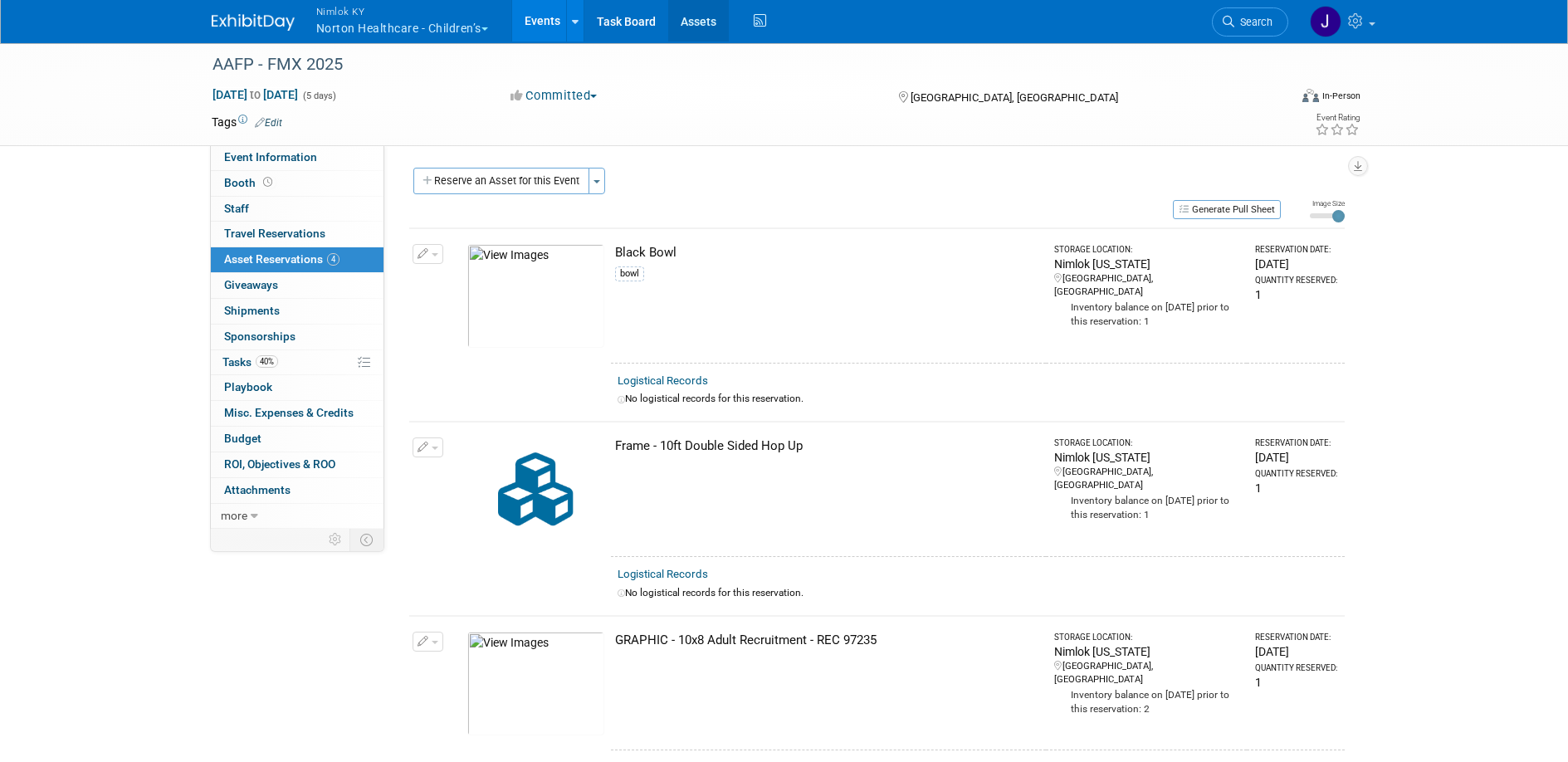
click at [701, 25] on link "Assets" at bounding box center [699, 20] width 61 height 41
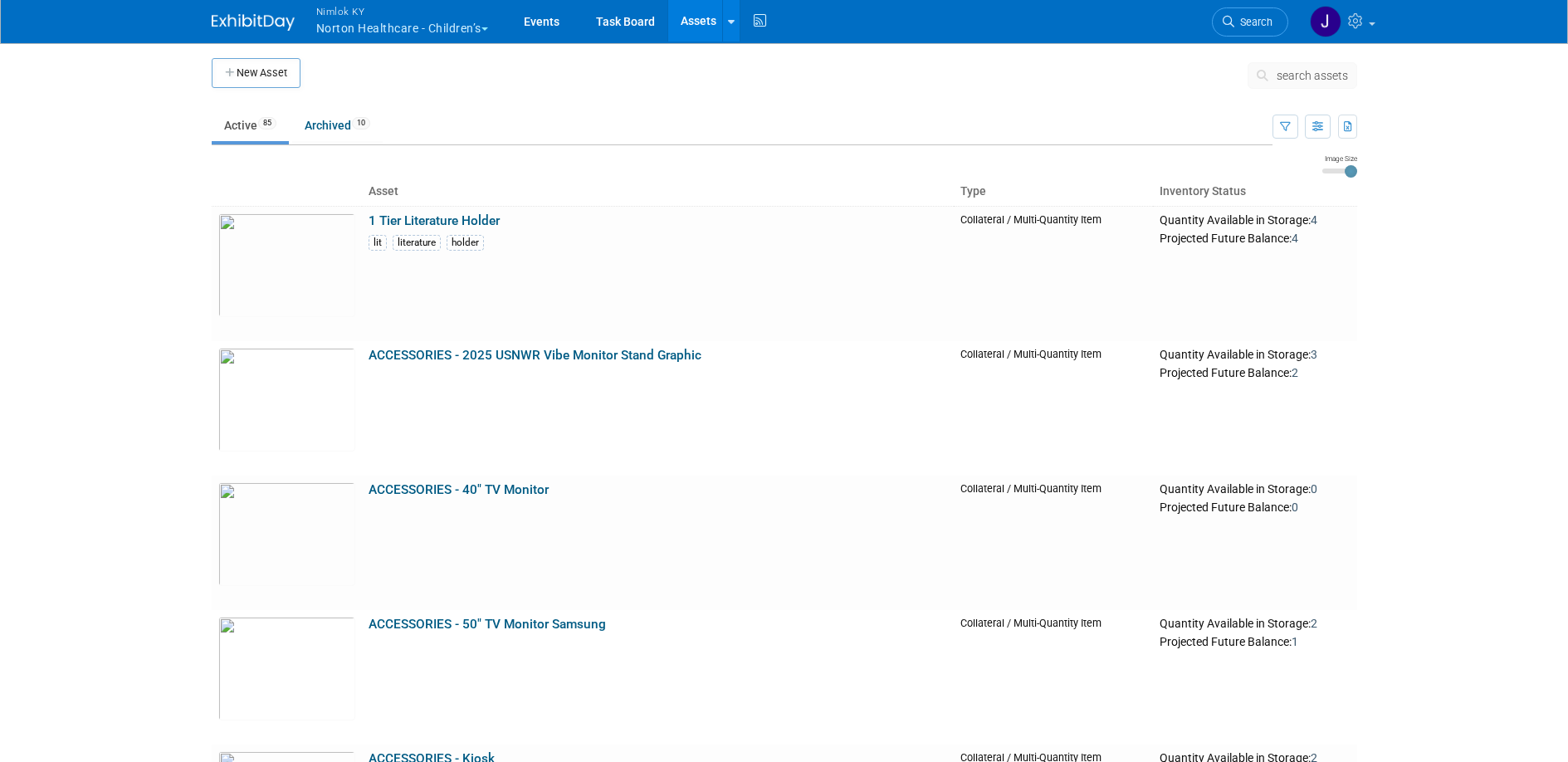
click at [1293, 79] on span "search assets" at bounding box center [1312, 75] width 71 height 14
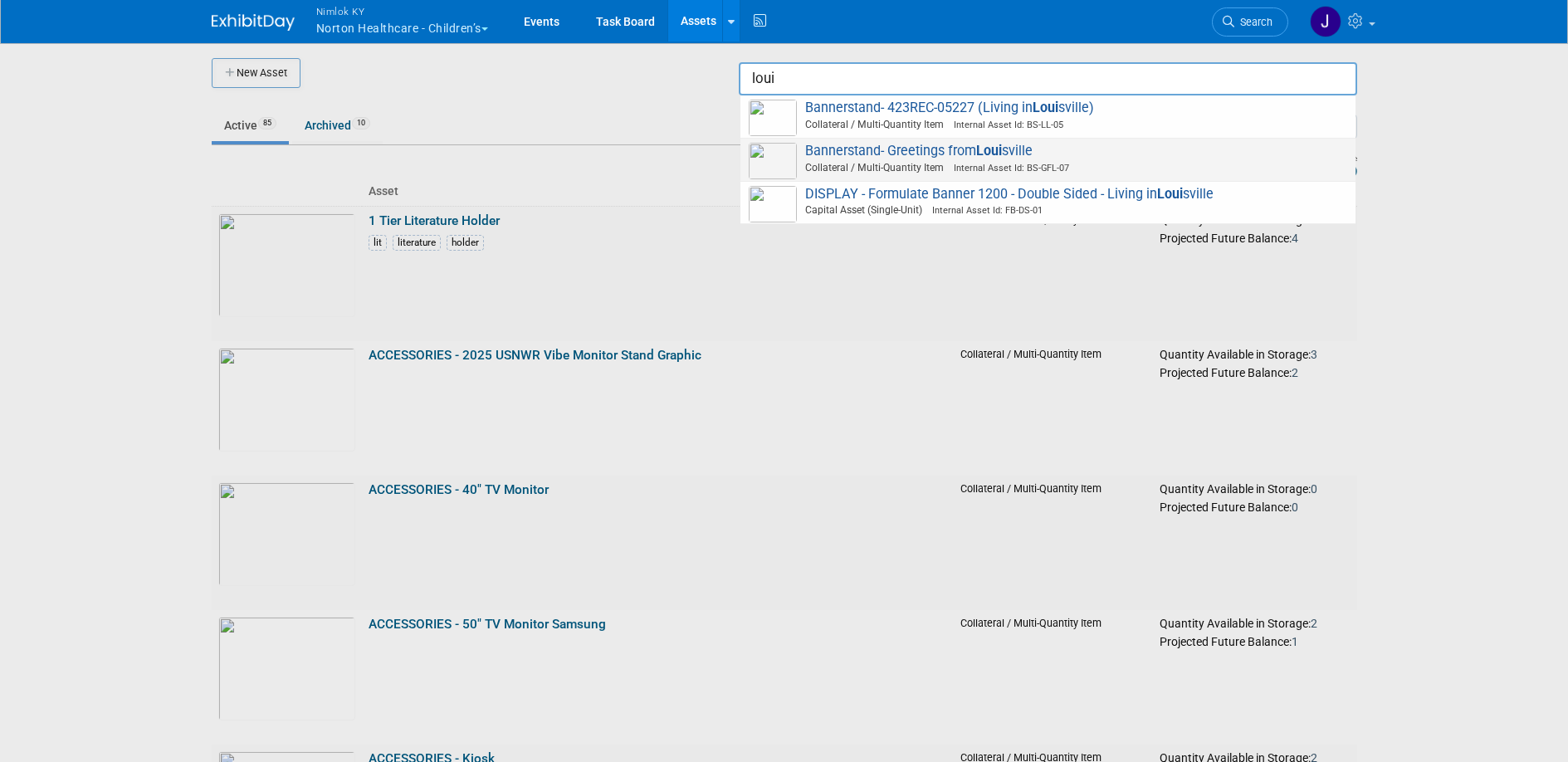
click at [959, 143] on span "Bannerstand- Greetings from Loui sville Collateral / Multi-Quantity Item Intern…" at bounding box center [1048, 160] width 599 height 34
type input "Bannerstand- Greetings from [GEOGRAPHIC_DATA]"
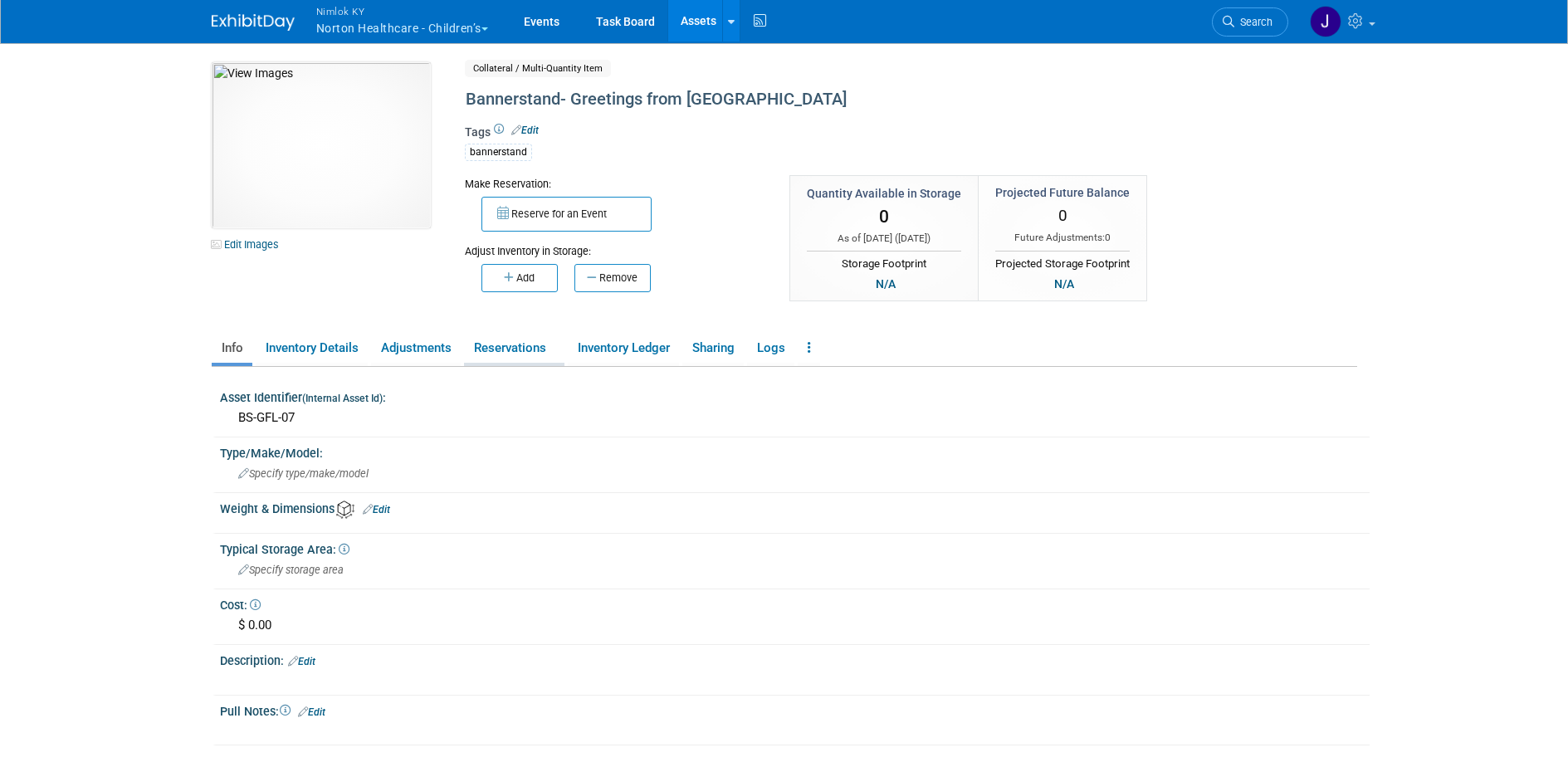
click at [525, 341] on link "Reservations" at bounding box center [514, 348] width 101 height 29
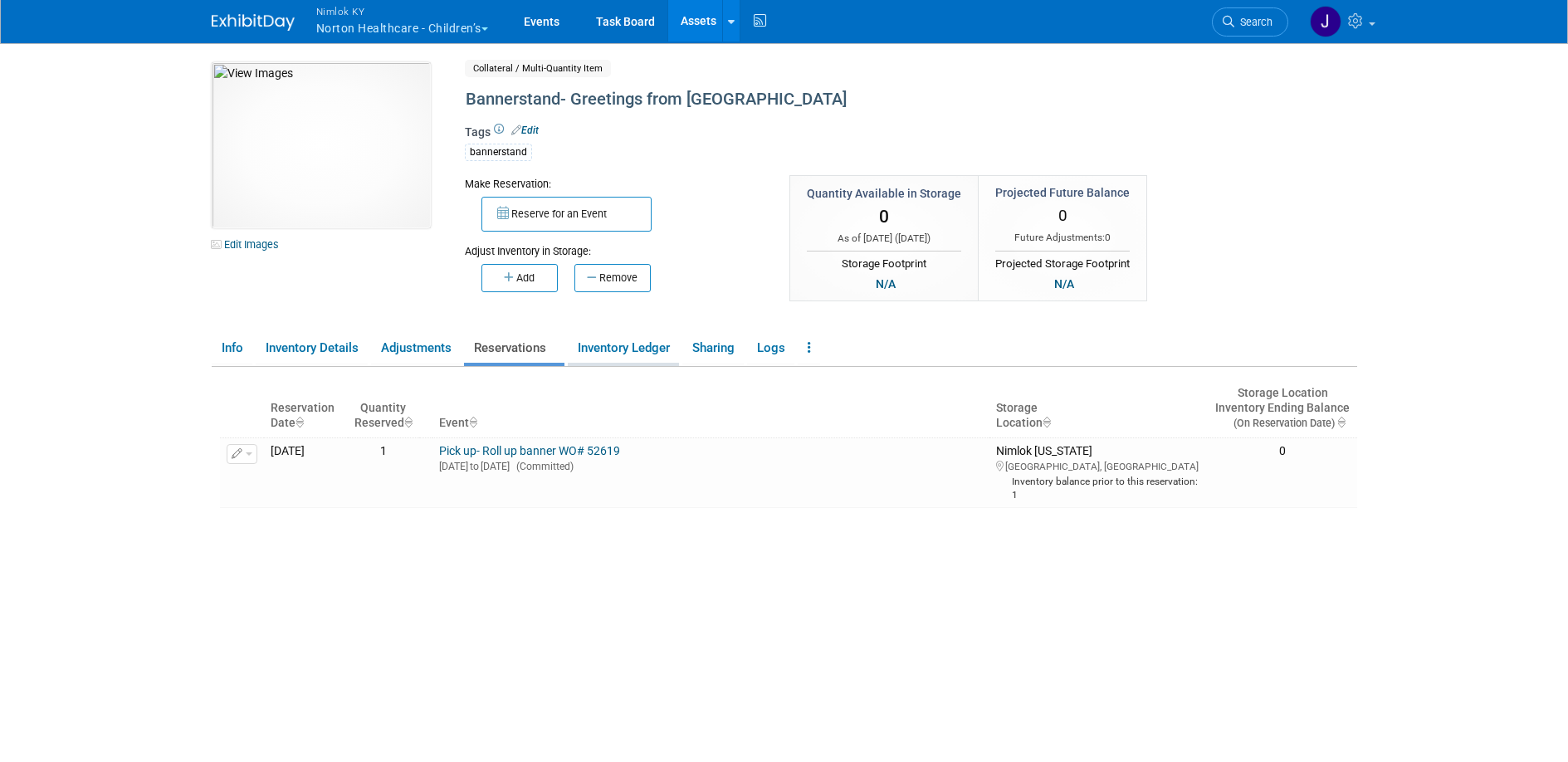
click at [615, 349] on link "Inventory Ledger" at bounding box center [623, 348] width 111 height 29
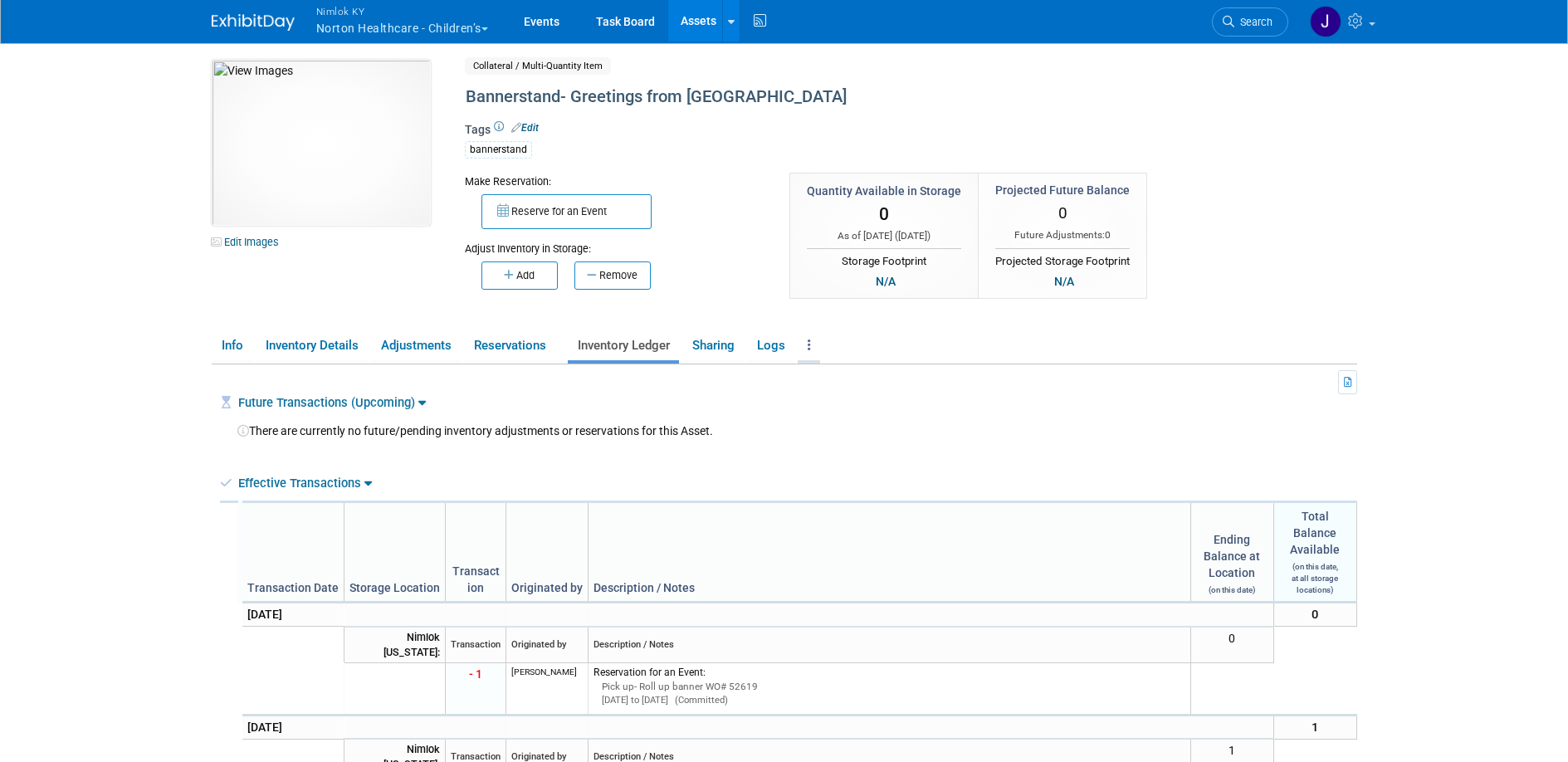
scroll to position [3, 0]
click at [812, 351] on link at bounding box center [809, 345] width 22 height 29
click at [868, 379] on link "Copy/Duplicate Asset" at bounding box center [870, 377] width 145 height 28
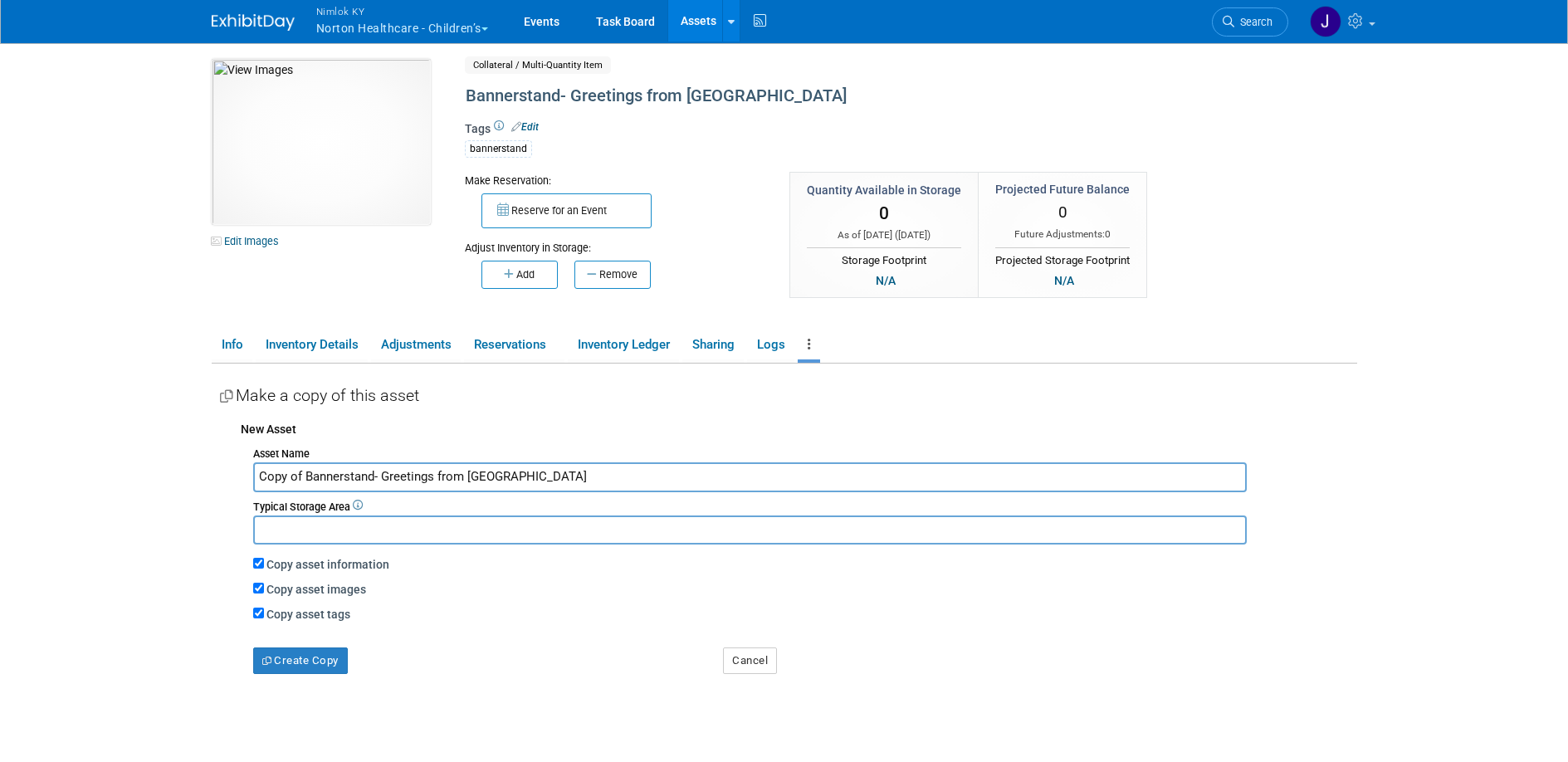
drag, startPoint x: 302, startPoint y: 477, endPoint x: 219, endPoint y: 472, distance: 83.2
click at [220, 472] on div "New Asset Asset Name Copy of Bannerstand- Greetings from [GEOGRAPHIC_DATA] Typi…" at bounding box center [789, 543] width 1137 height 262
type input "*** Held for reskin *** Bannerstand base only"
click at [325, 665] on button "Create Copy" at bounding box center [301, 660] width 95 height 26
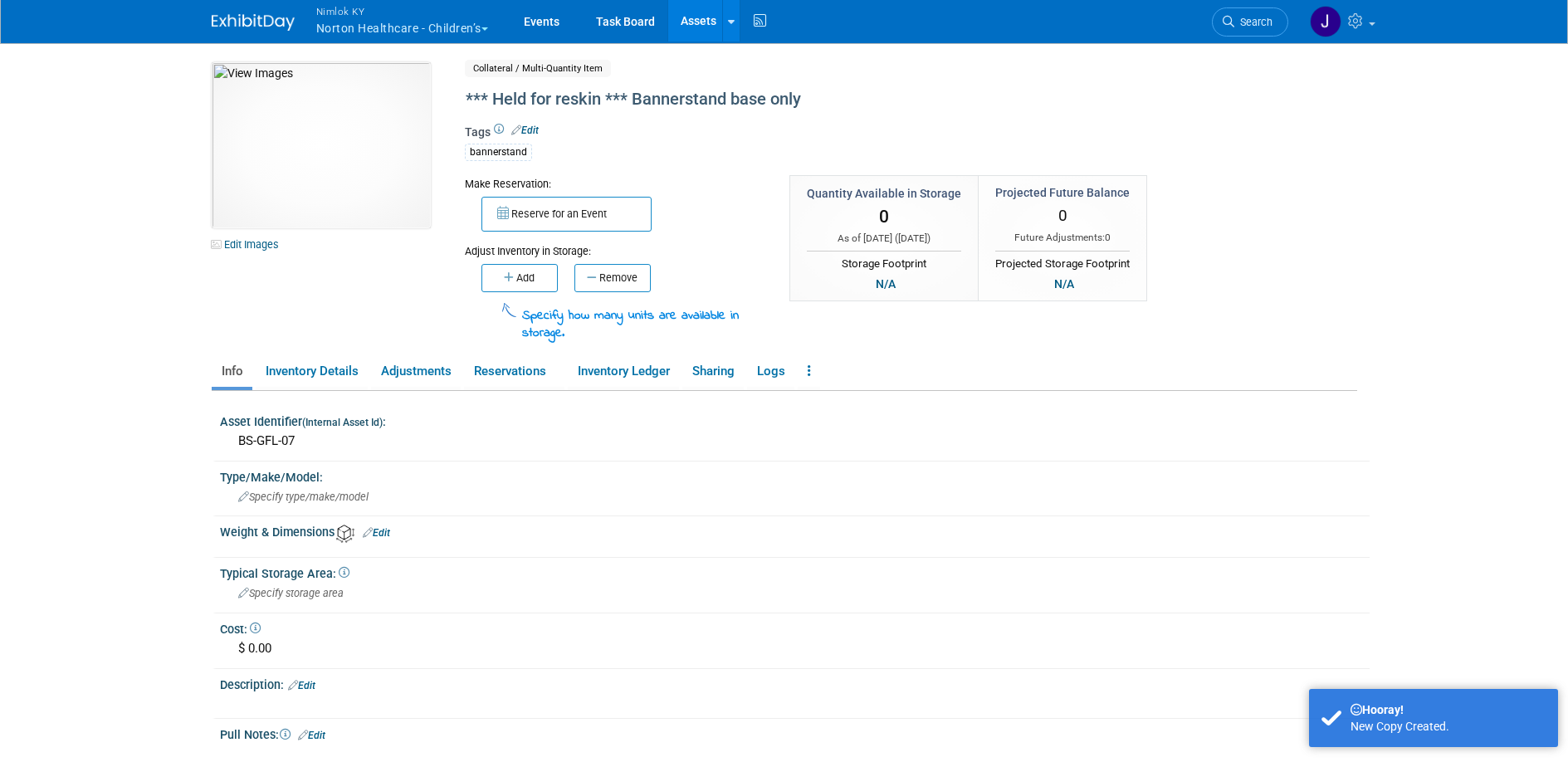
click at [703, 12] on link "Assets" at bounding box center [699, 20] width 61 height 41
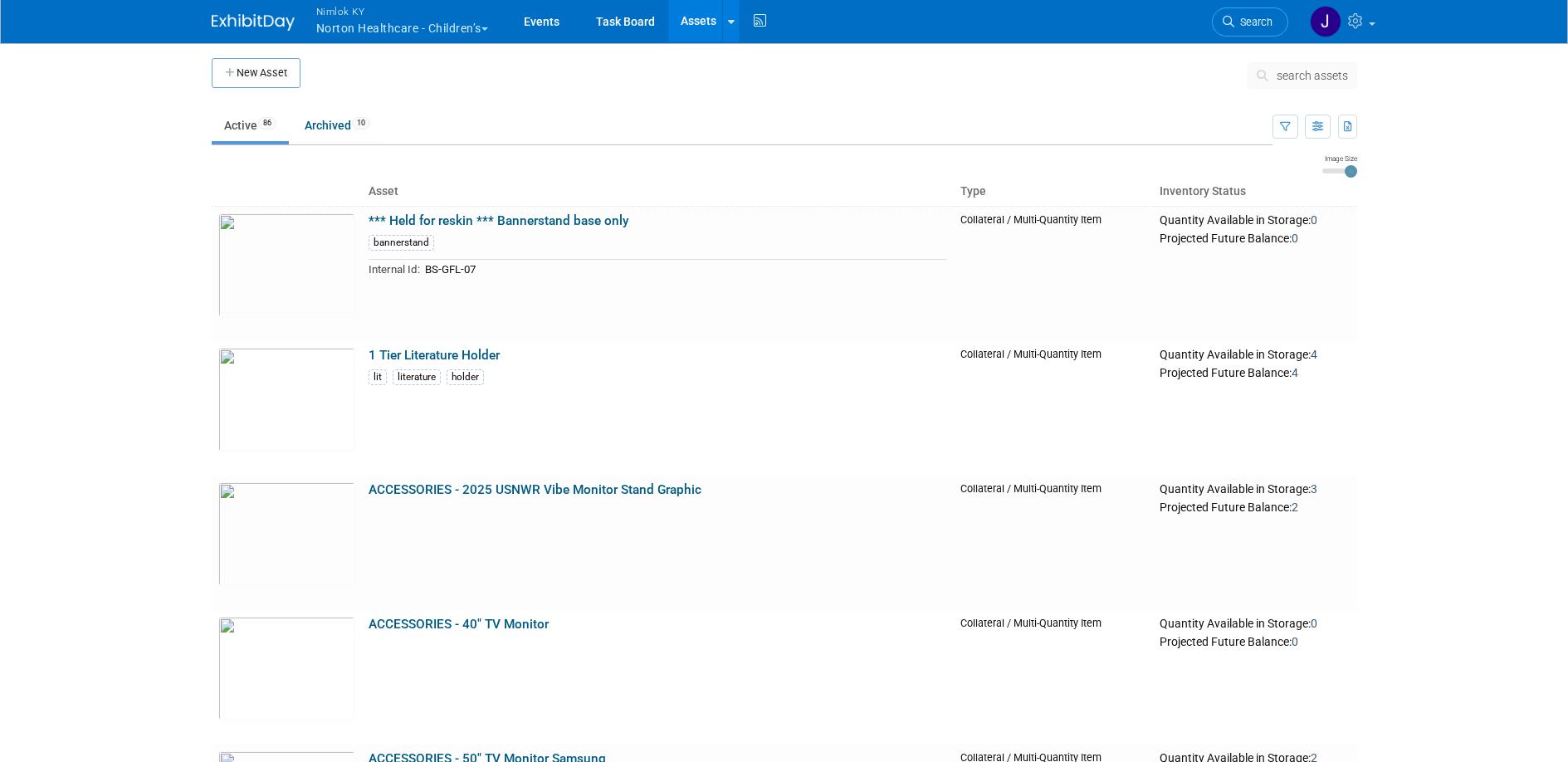
click at [1287, 80] on span "search assets" at bounding box center [1312, 75] width 71 height 14
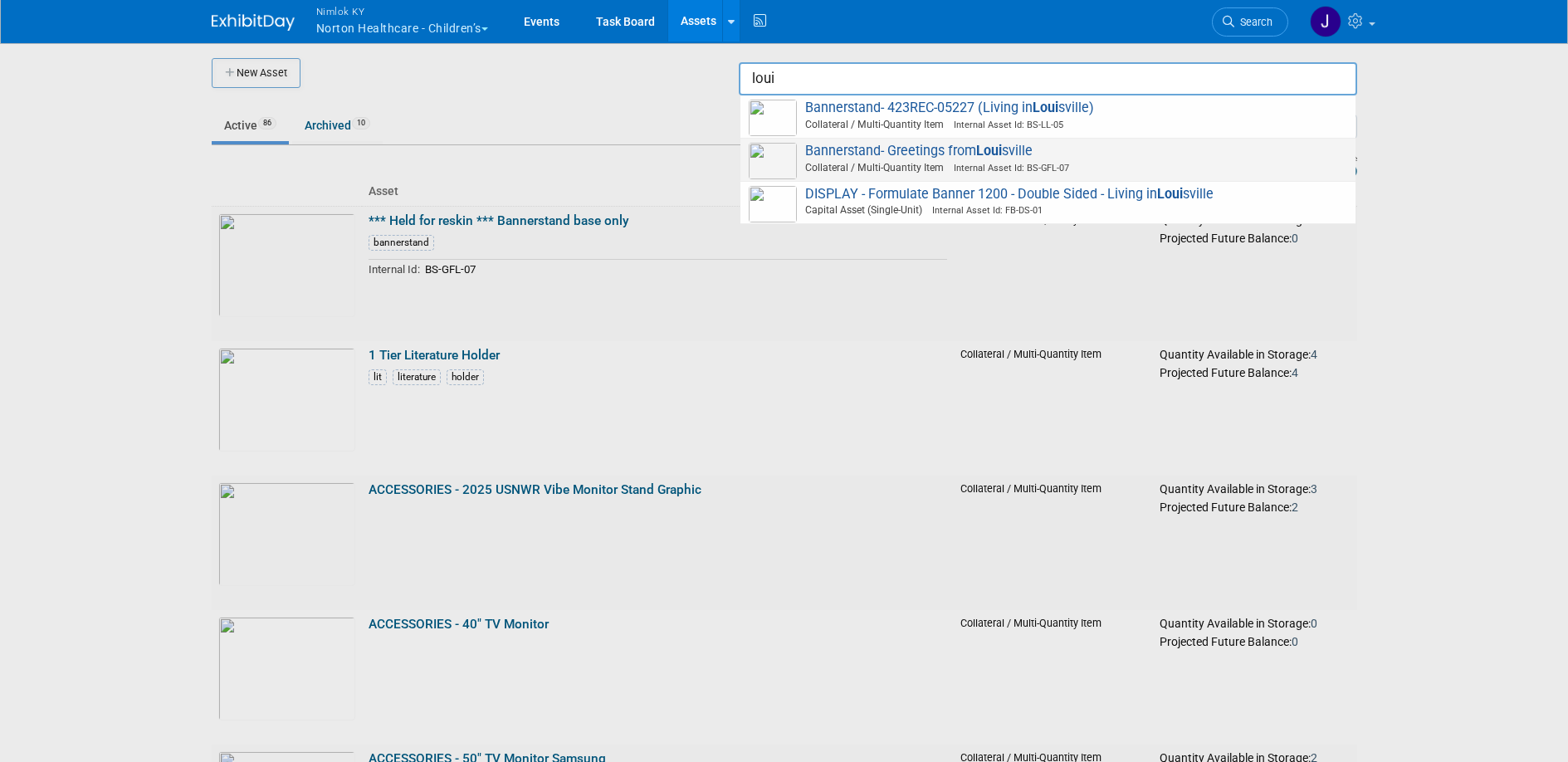
click at [1114, 144] on span "Bannerstand- Greetings from Loui sville Collateral / Multi-Quantity Item Intern…" at bounding box center [1048, 160] width 599 height 34
type input "Bannerstand- Greetings from Louisville"
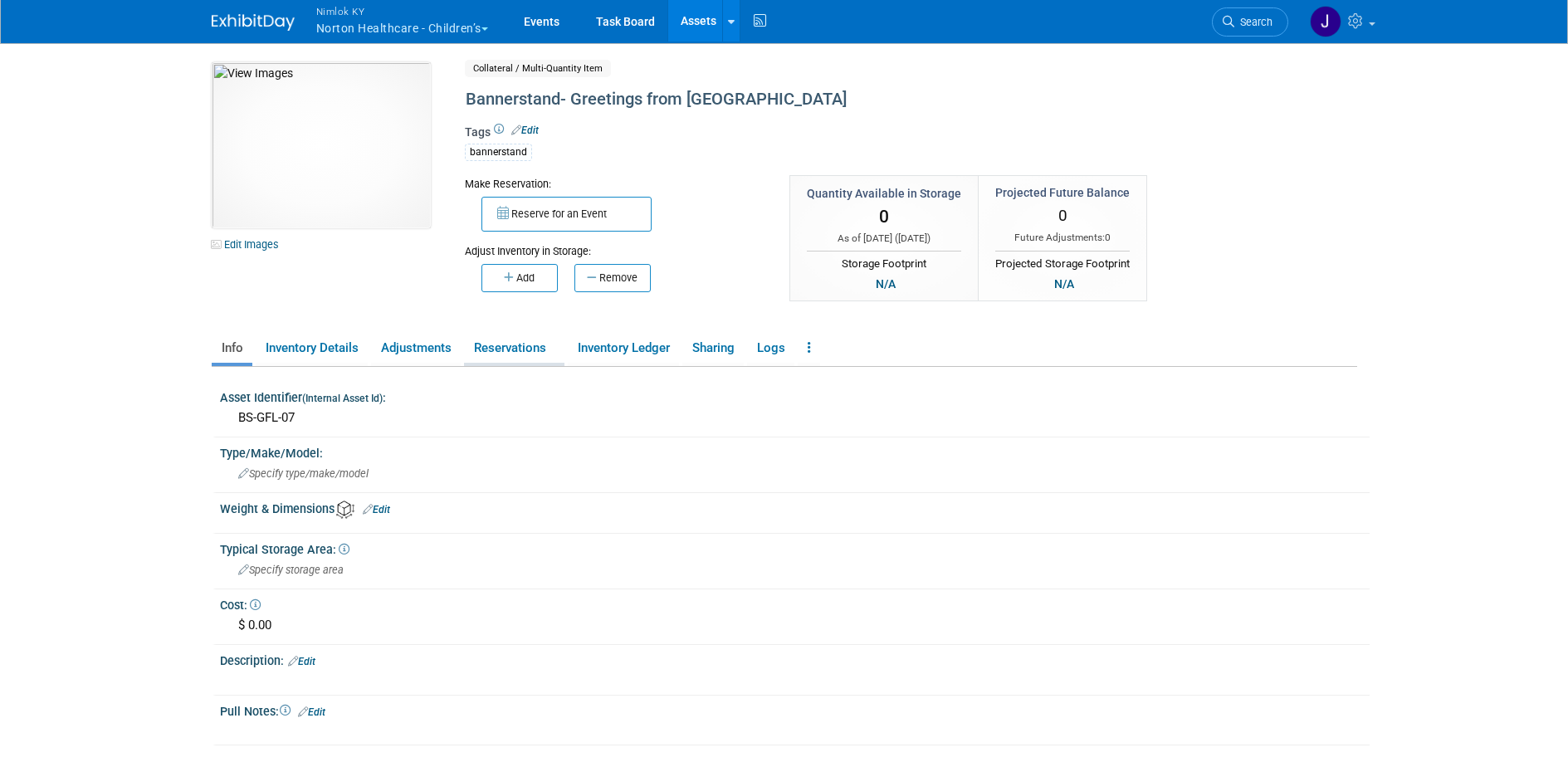
click at [517, 341] on link "Reservations" at bounding box center [514, 348] width 101 height 29
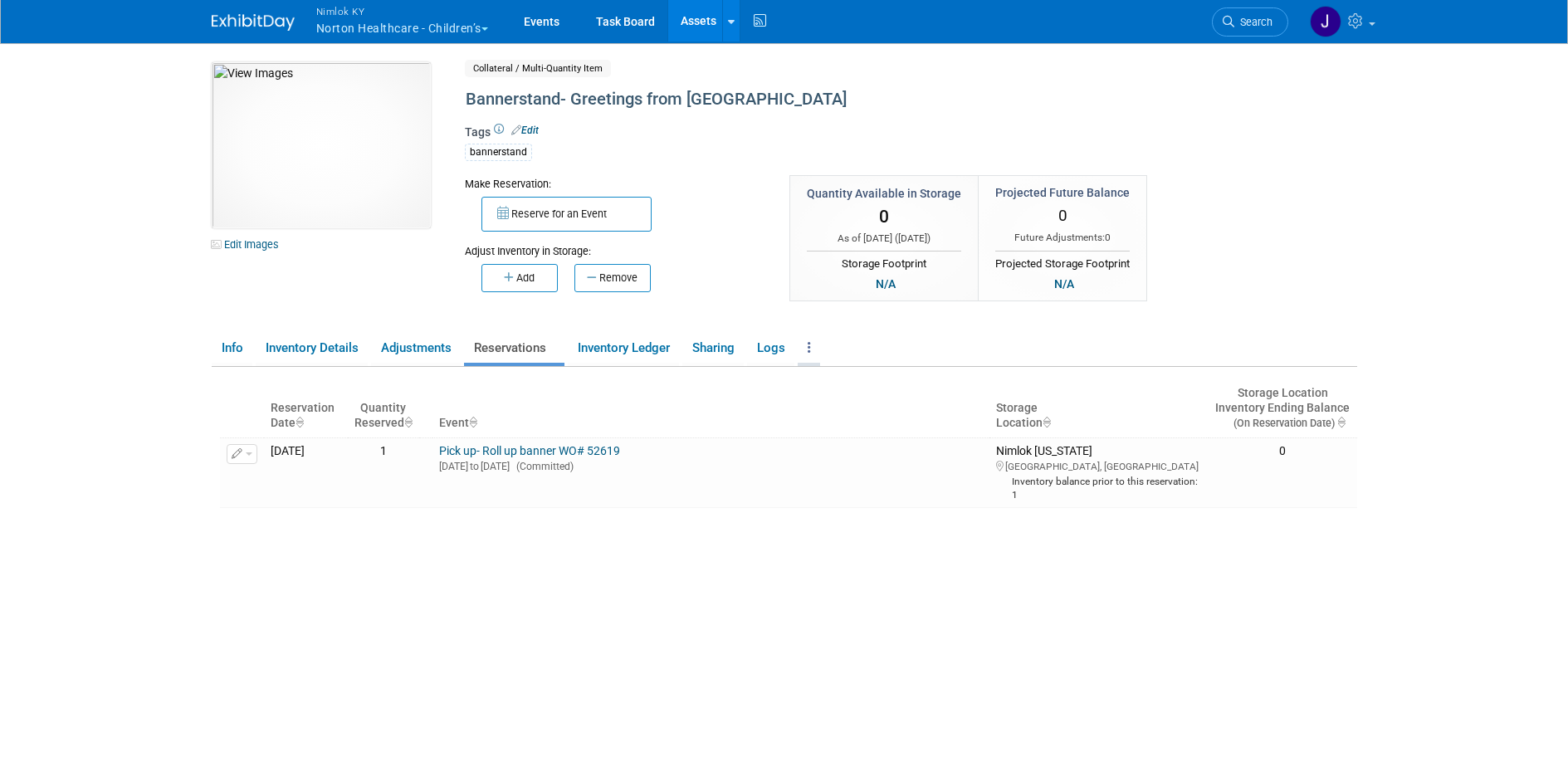
click at [817, 347] on link at bounding box center [809, 348] width 22 height 29
click at [839, 405] on link "Archive Asset" at bounding box center [870, 408] width 145 height 28
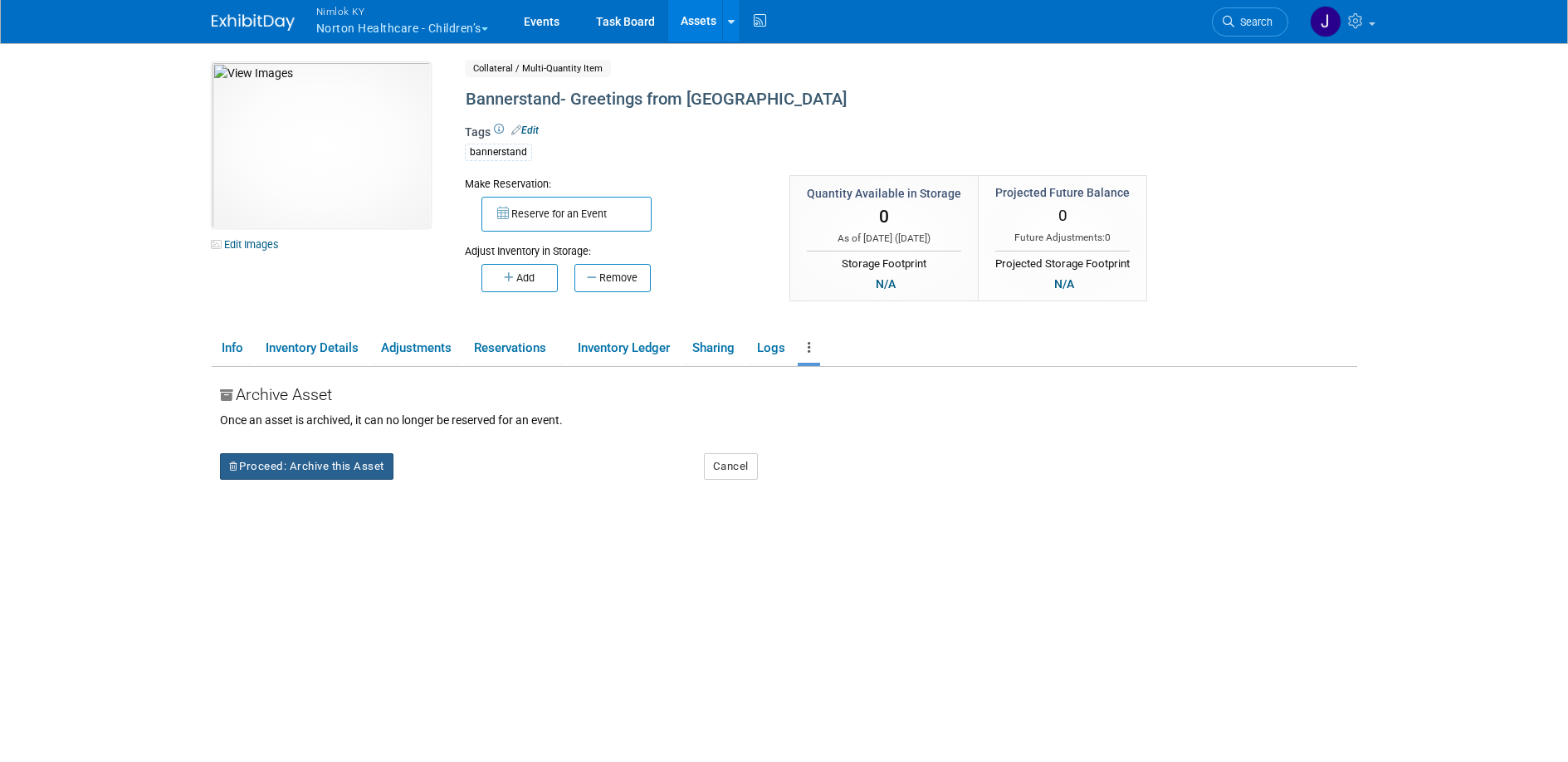
click at [342, 473] on button "Proceed: Archive this Asset" at bounding box center [307, 466] width 174 height 26
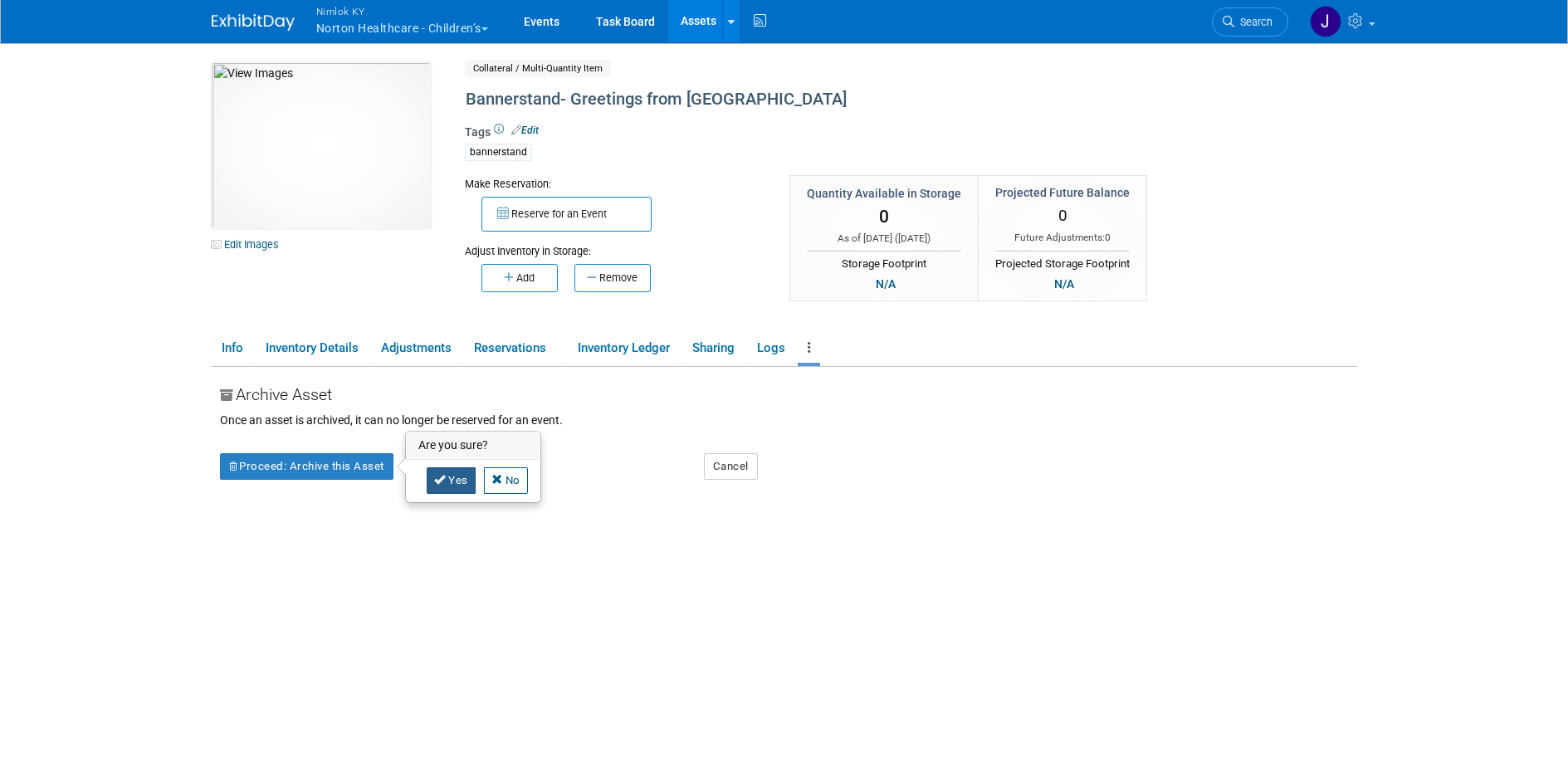
click at [458, 483] on link "Yes" at bounding box center [452, 480] width 49 height 26
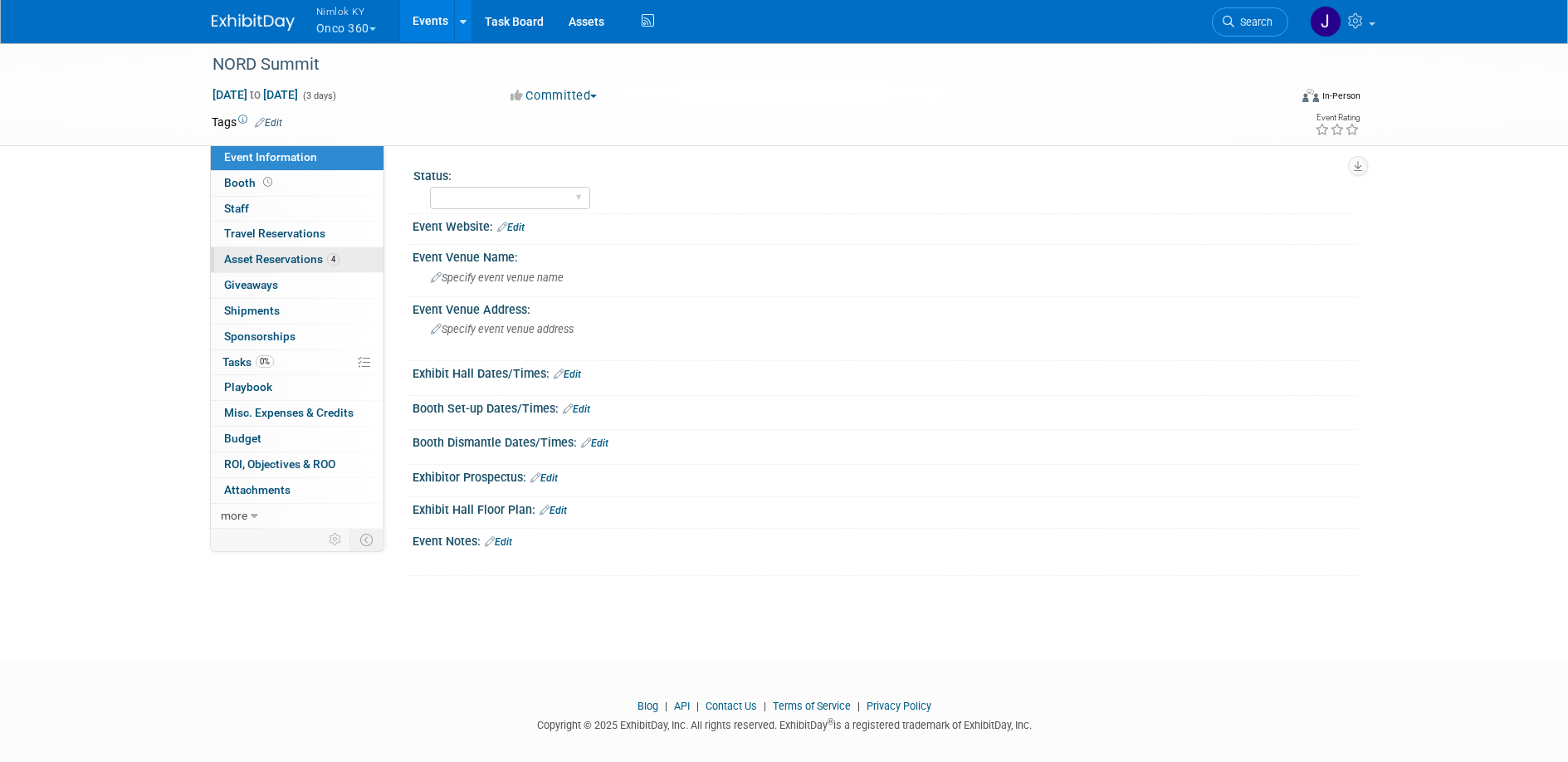
click at [320, 266] on link "4 Asset Reservations 4" at bounding box center [297, 259] width 173 height 25
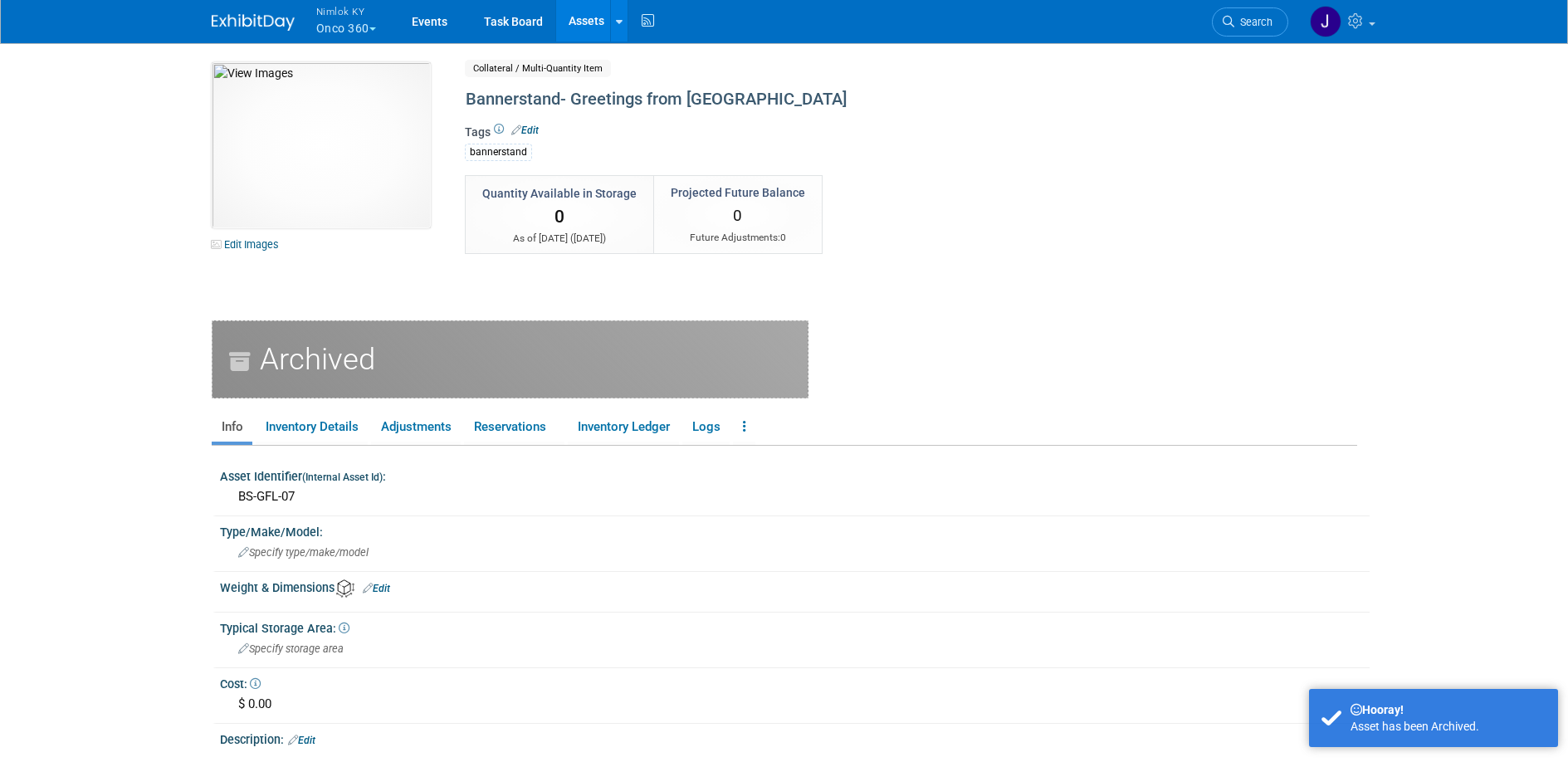
click at [592, 19] on link "Assets" at bounding box center [587, 20] width 61 height 41
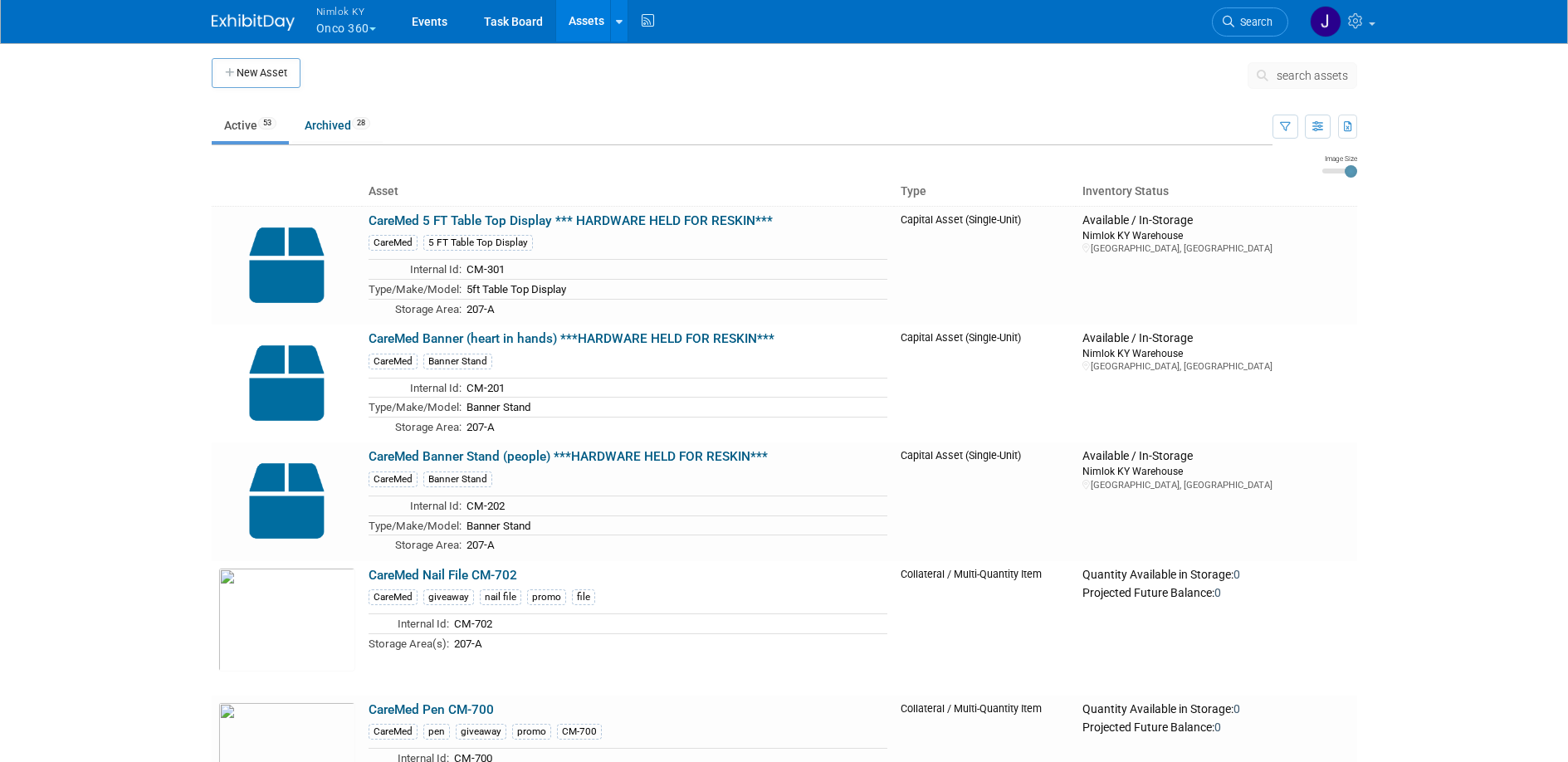
click at [362, 20] on button "Nimlok KY Onco 360" at bounding box center [355, 21] width 82 height 43
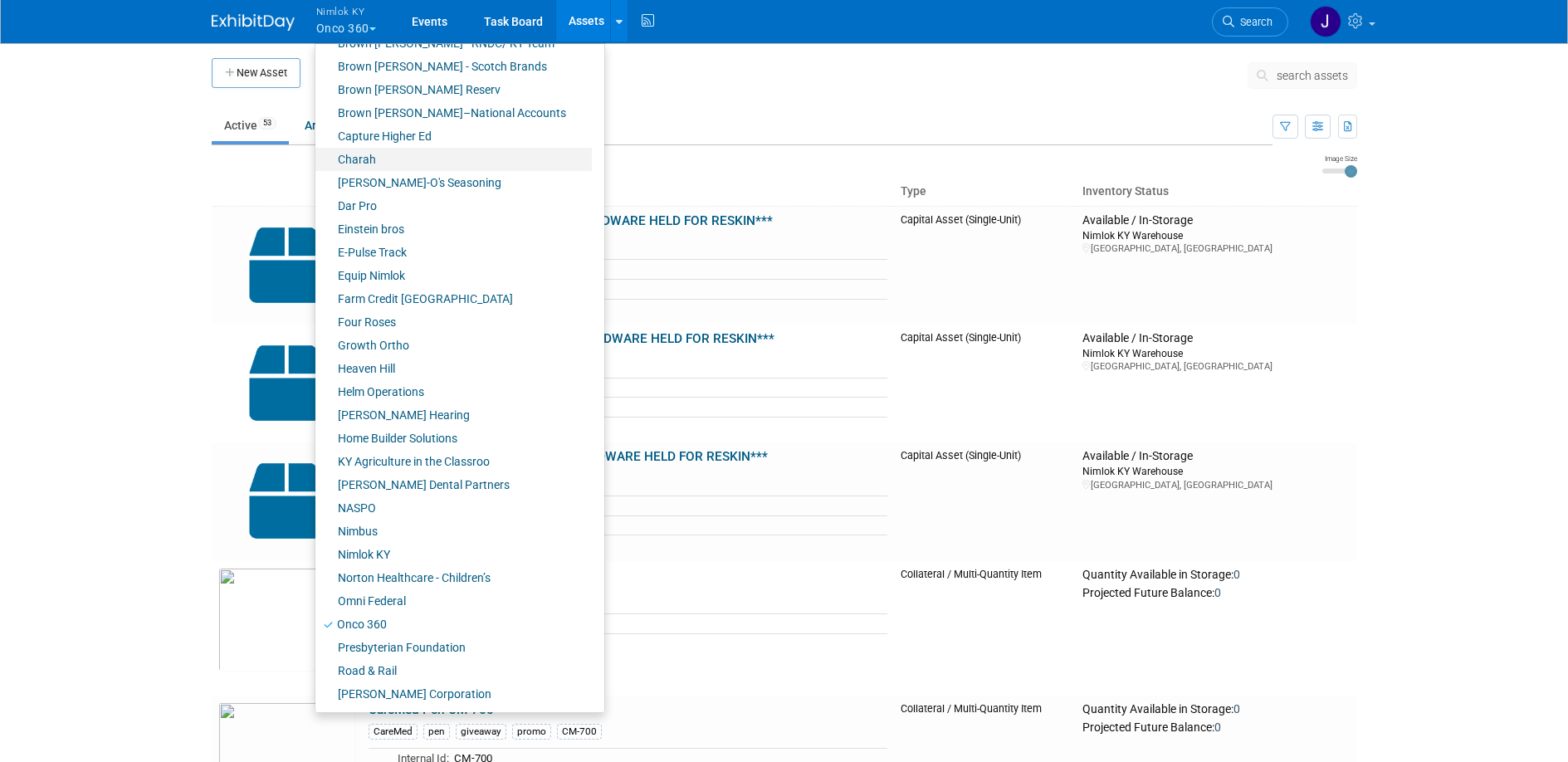
scroll to position [489, 0]
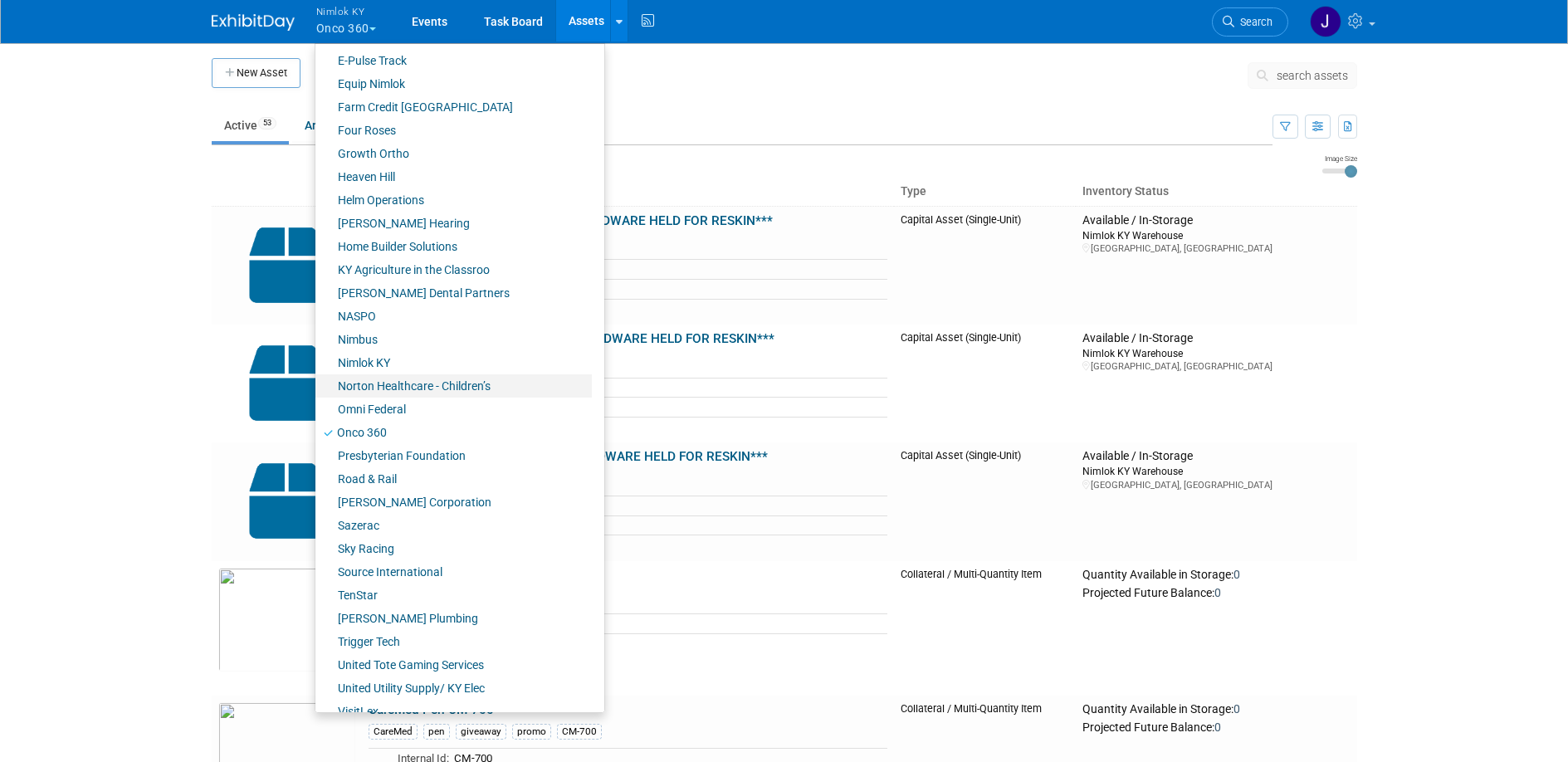
click at [403, 378] on link "Norton Healthcare - Children’s" at bounding box center [453, 385] width 276 height 23
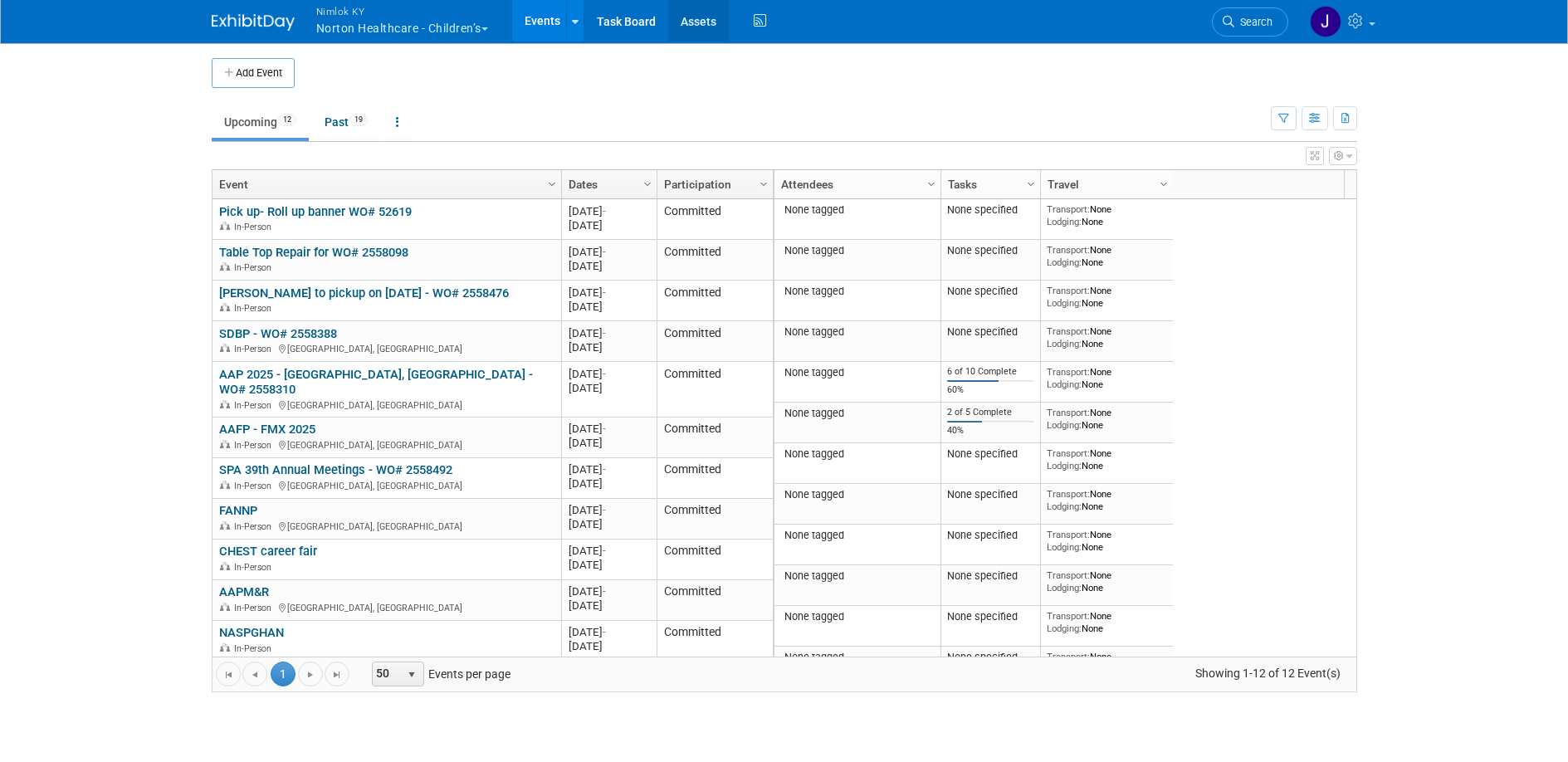
click at [701, 17] on link "Assets" at bounding box center [699, 20] width 61 height 41
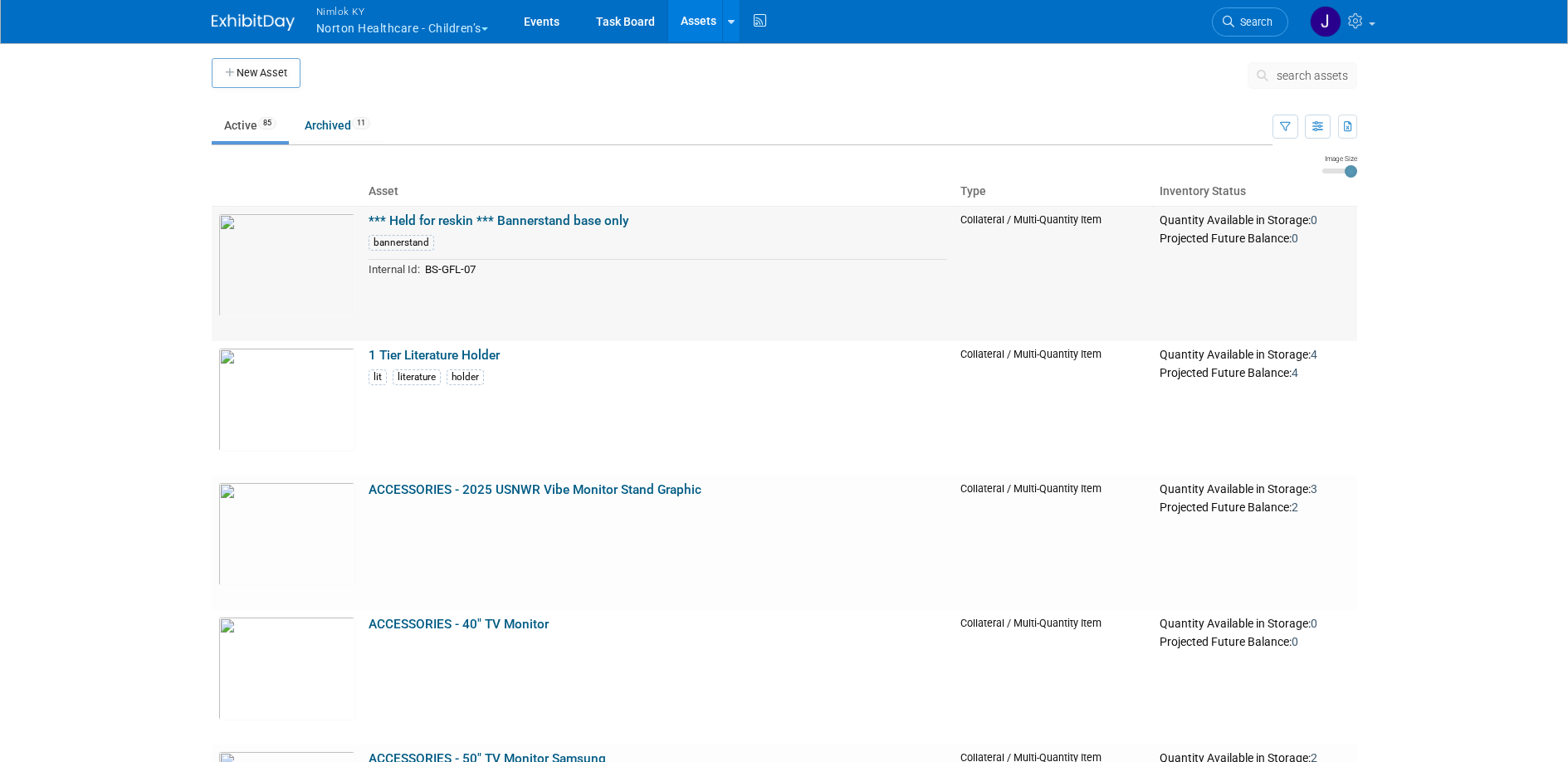
click at [571, 222] on link "*** Held for reskin *** Bannerstand base only" at bounding box center [499, 221] width 261 height 15
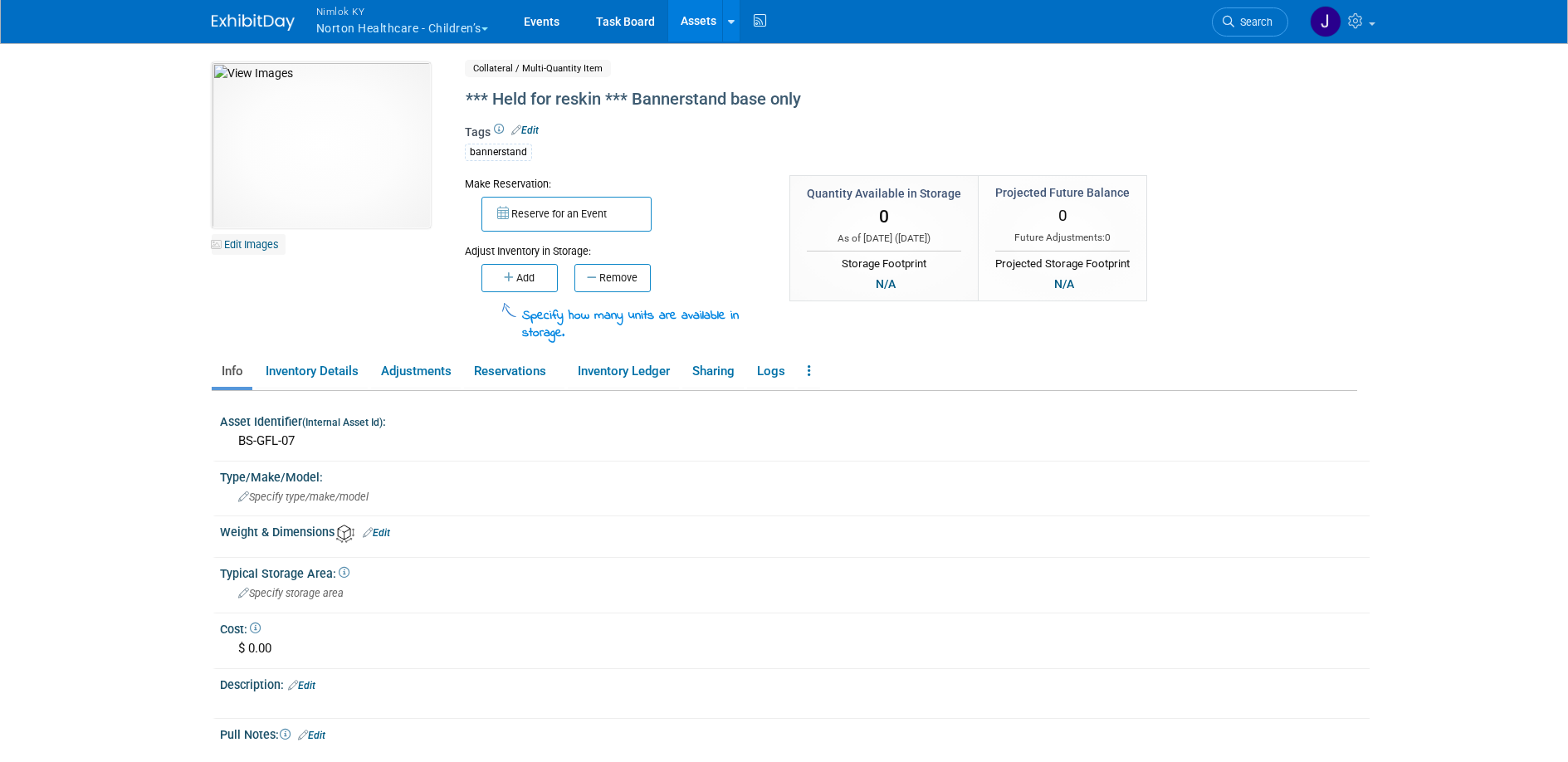
click at [265, 250] on link "Edit Images" at bounding box center [248, 244] width 74 height 20
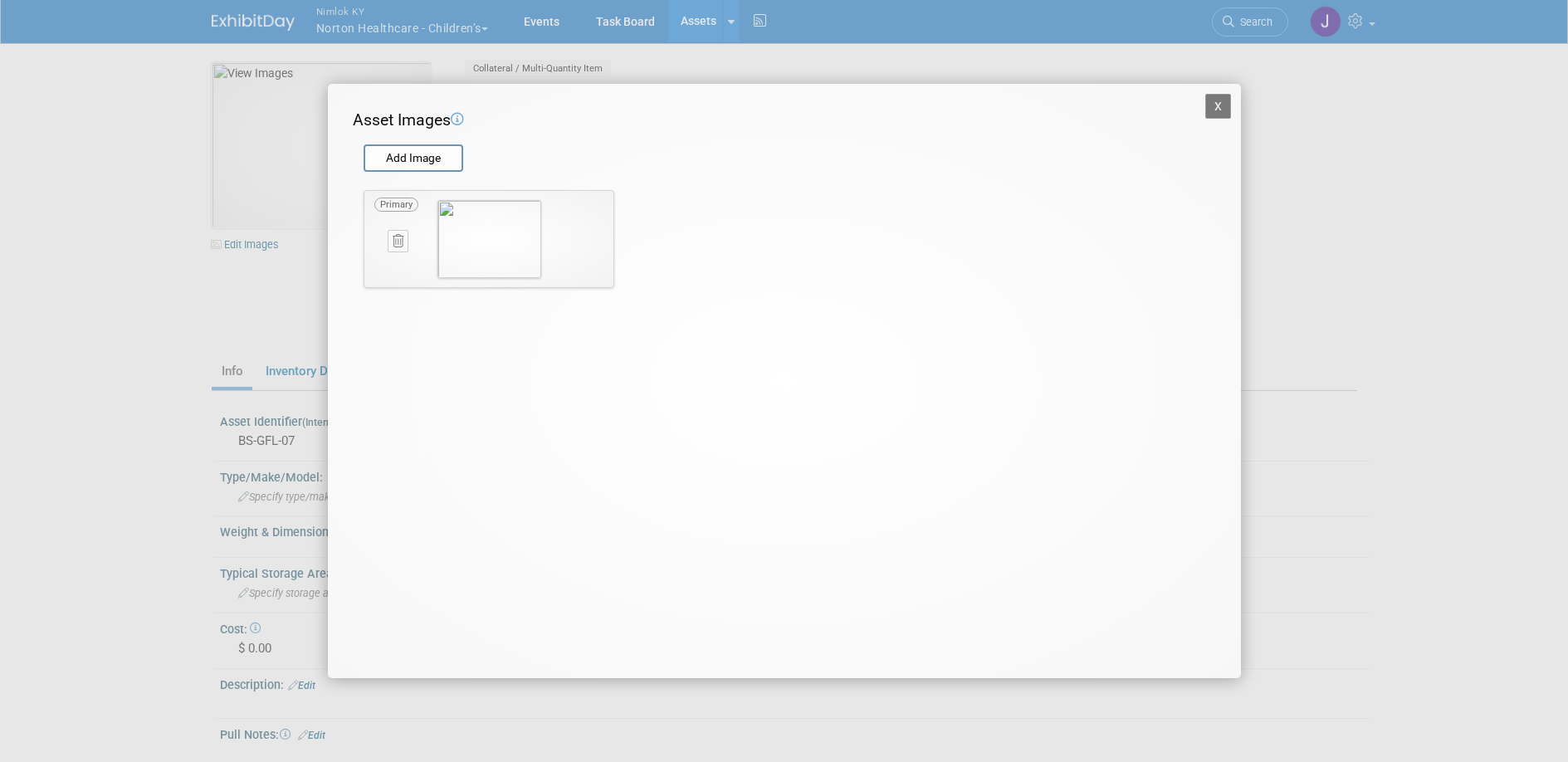
click at [402, 248] on button at bounding box center [398, 240] width 20 height 22
click at [389, 262] on icon "button" at bounding box center [389, 260] width 11 height 10
click at [1227, 102] on button "X" at bounding box center [1218, 106] width 26 height 25
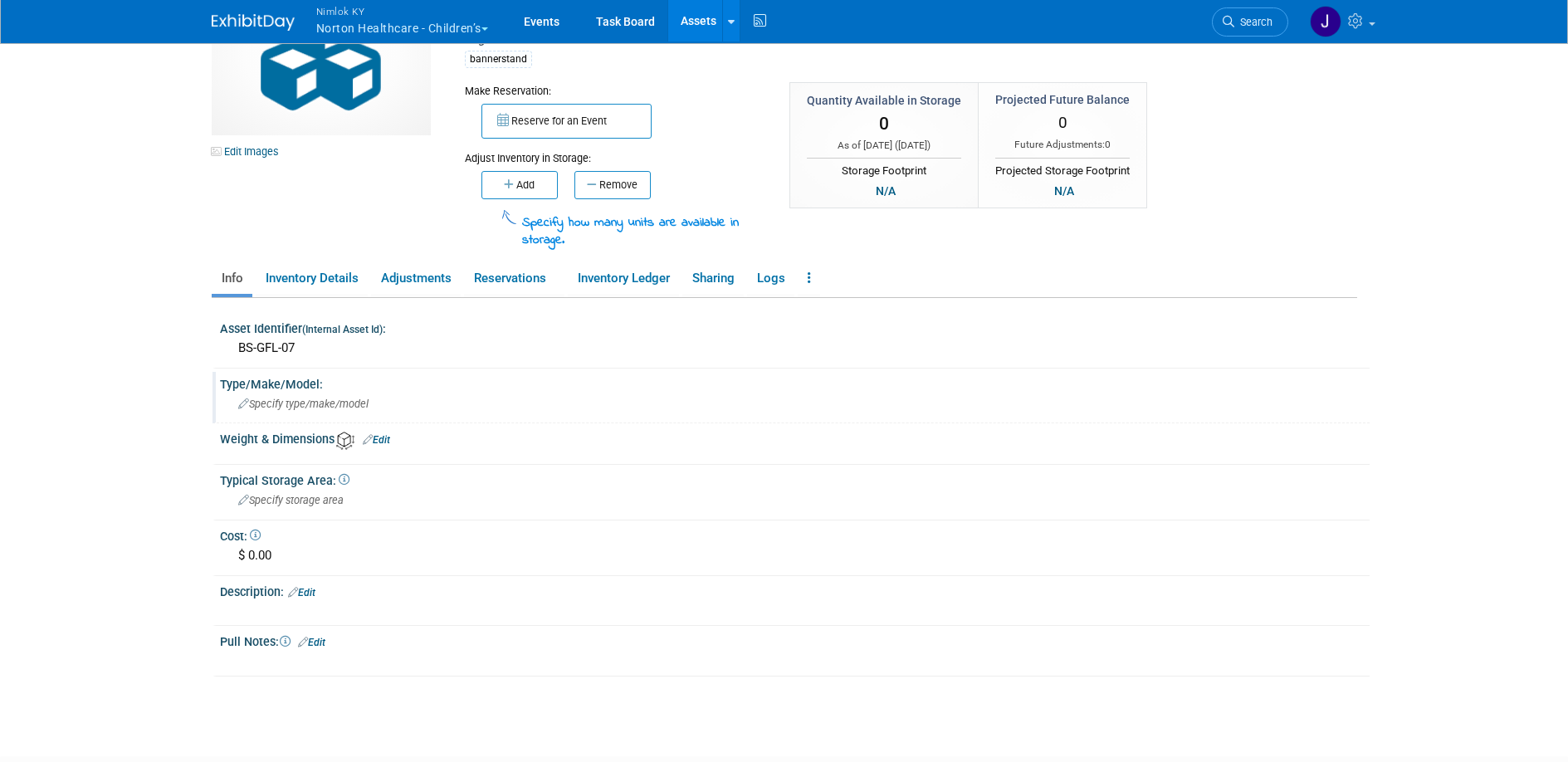
scroll to position [99, 0]
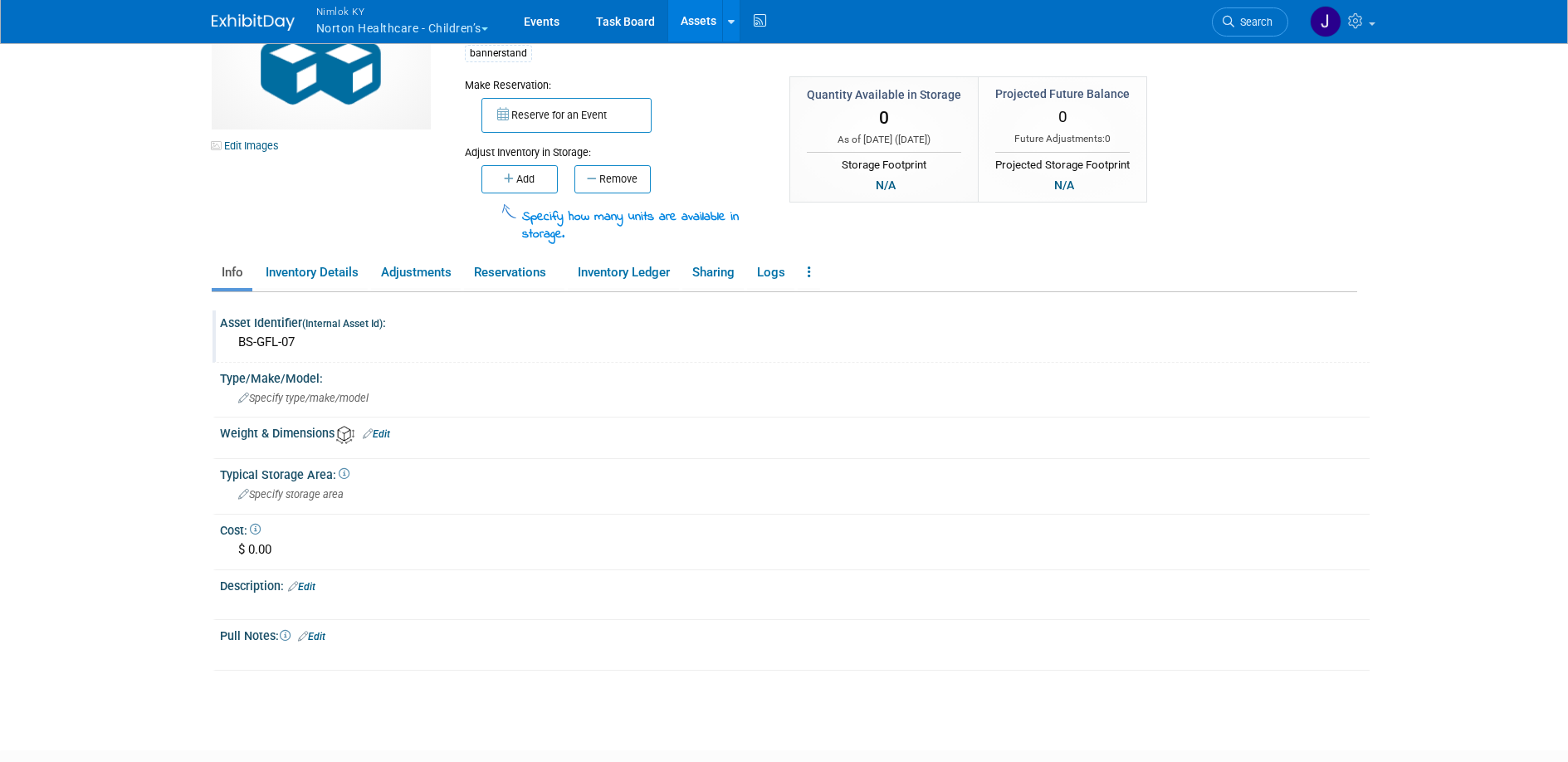
click at [310, 336] on div "BS-GFL-07" at bounding box center [795, 342] width 1125 height 25
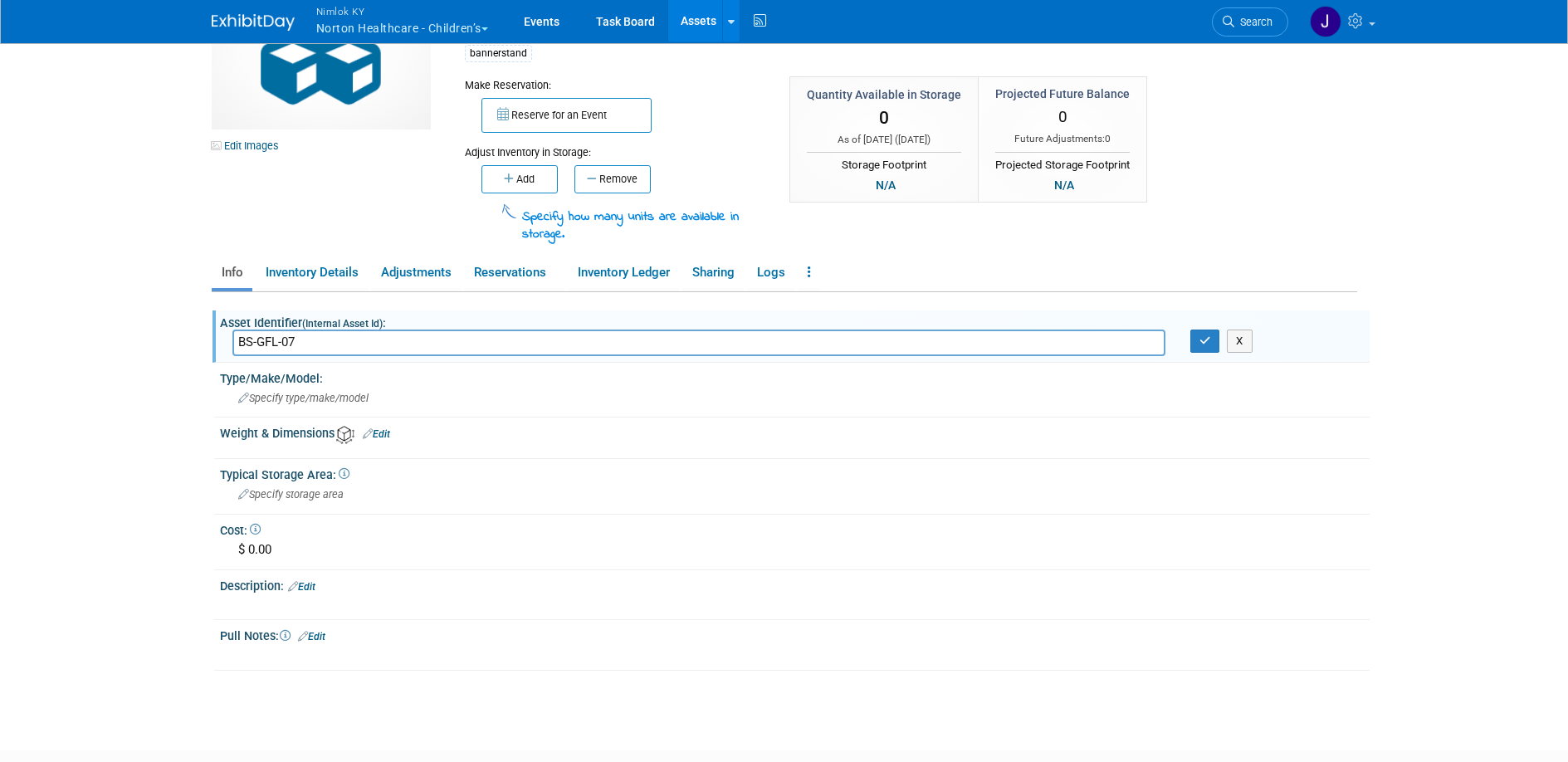
drag, startPoint x: 310, startPoint y: 336, endPoint x: 148, endPoint y: 341, distance: 162.1
click at [148, 341] on body "Nimlok KY Norton Healthcare - Children’s Explore: My Workspaces 48 Go to Worksp…" at bounding box center [784, 282] width 1568 height 762
click at [1211, 342] on button "button" at bounding box center [1205, 340] width 30 height 23
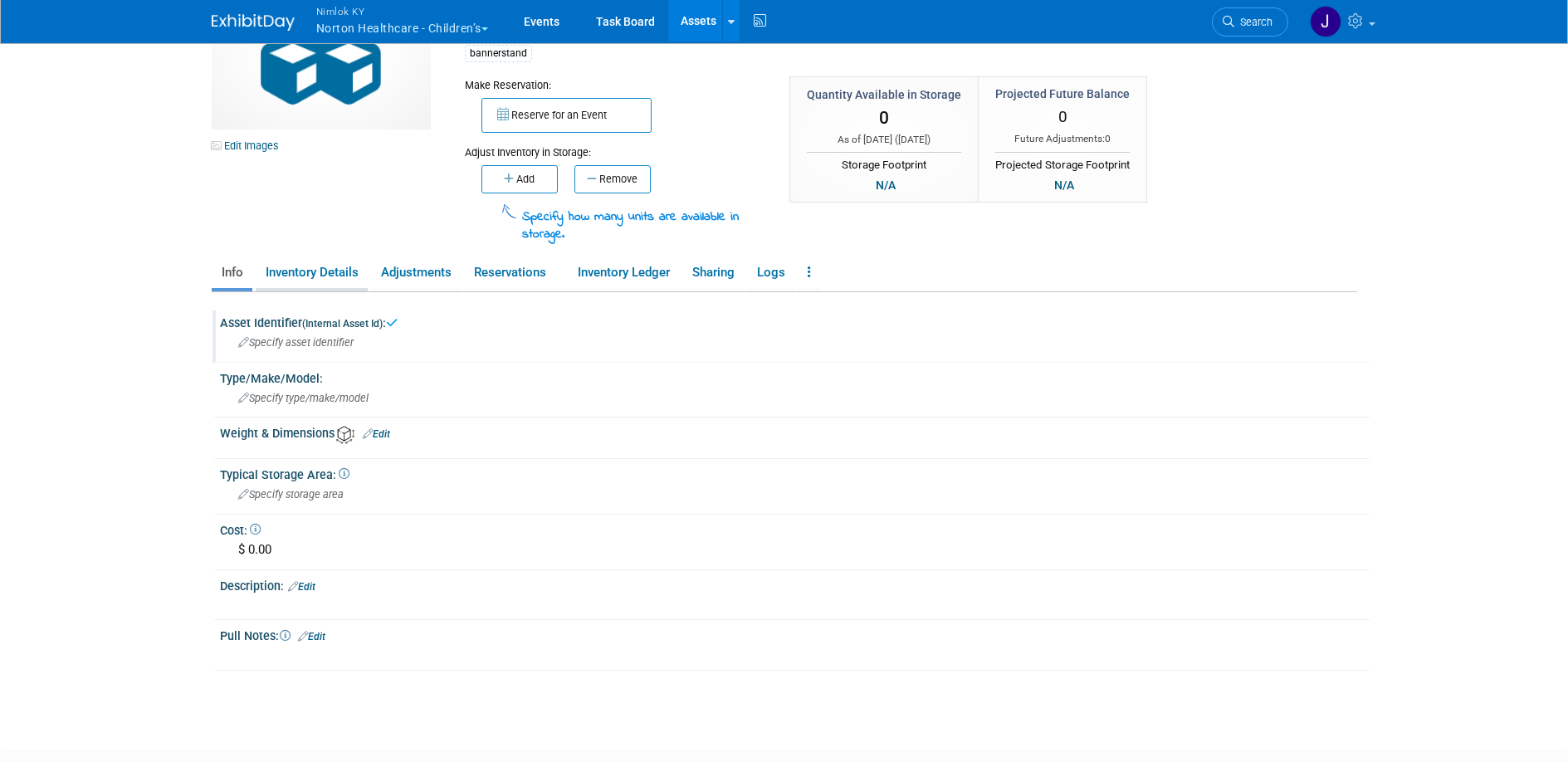
click at [351, 279] on link "Inventory Details" at bounding box center [312, 273] width 112 height 29
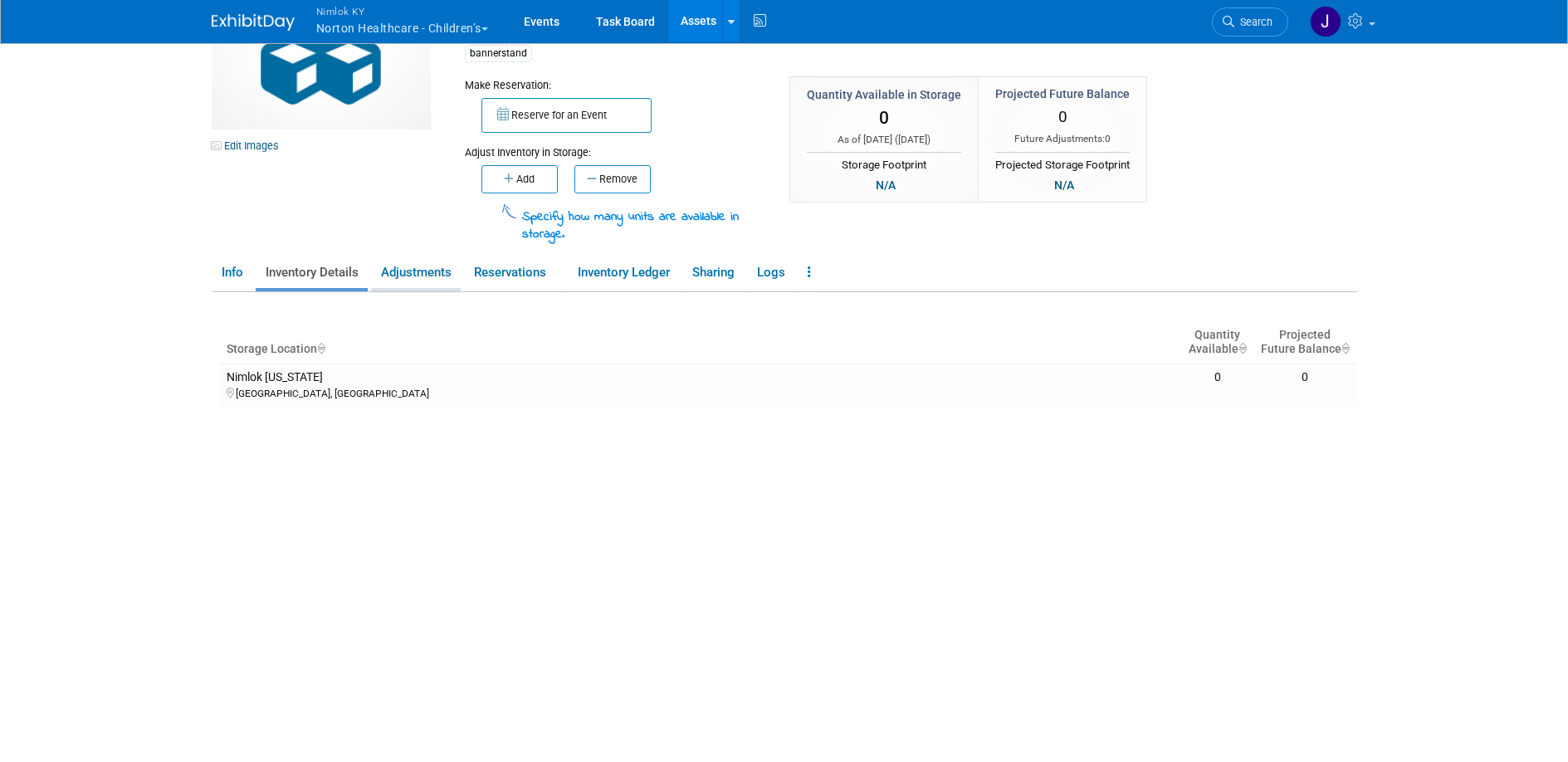
click at [425, 281] on link "Adjustments" at bounding box center [416, 273] width 90 height 29
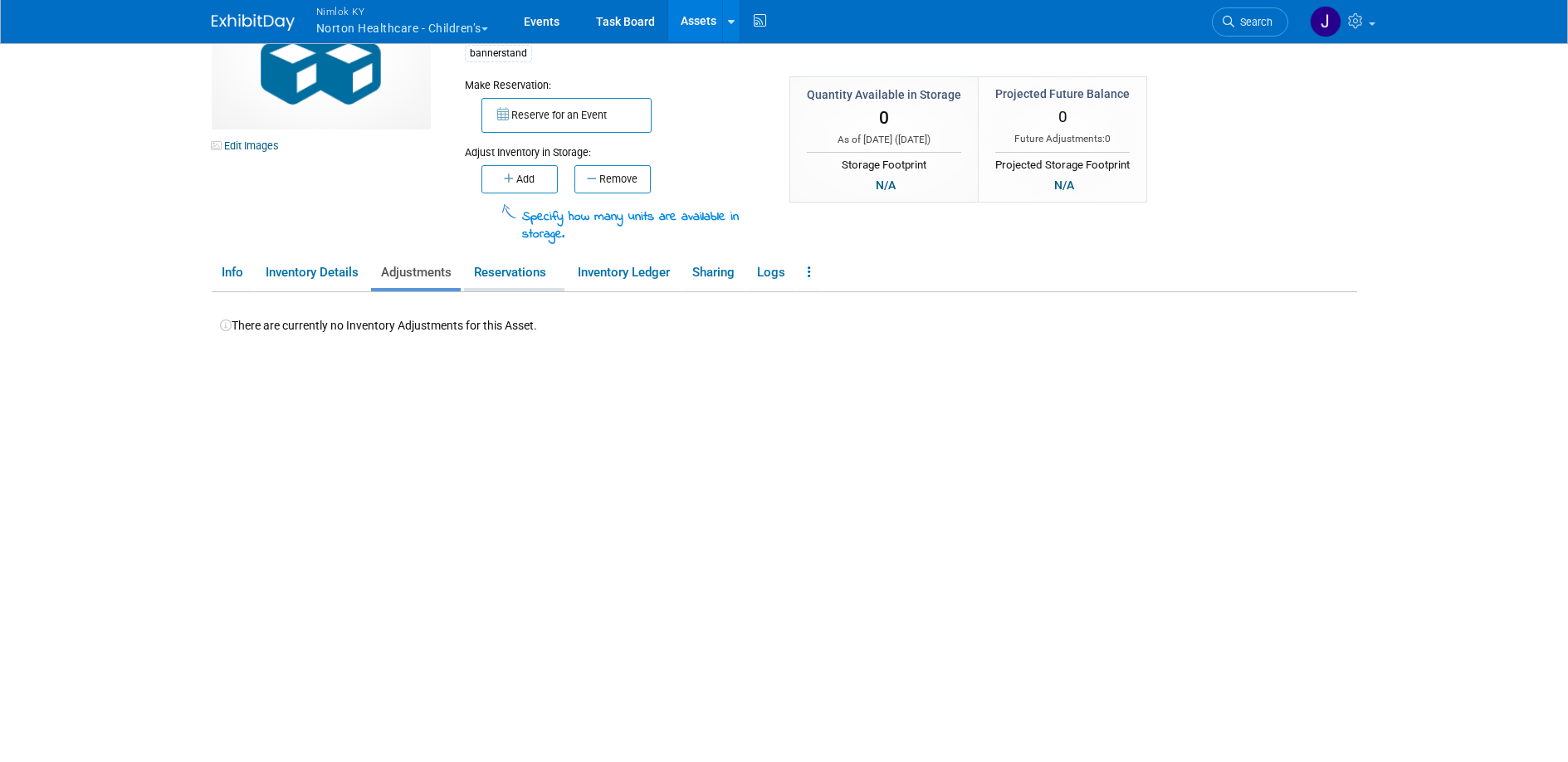
click at [524, 273] on link "Reservations" at bounding box center [514, 273] width 101 height 29
click at [619, 271] on link "Inventory Ledger" at bounding box center [623, 273] width 111 height 29
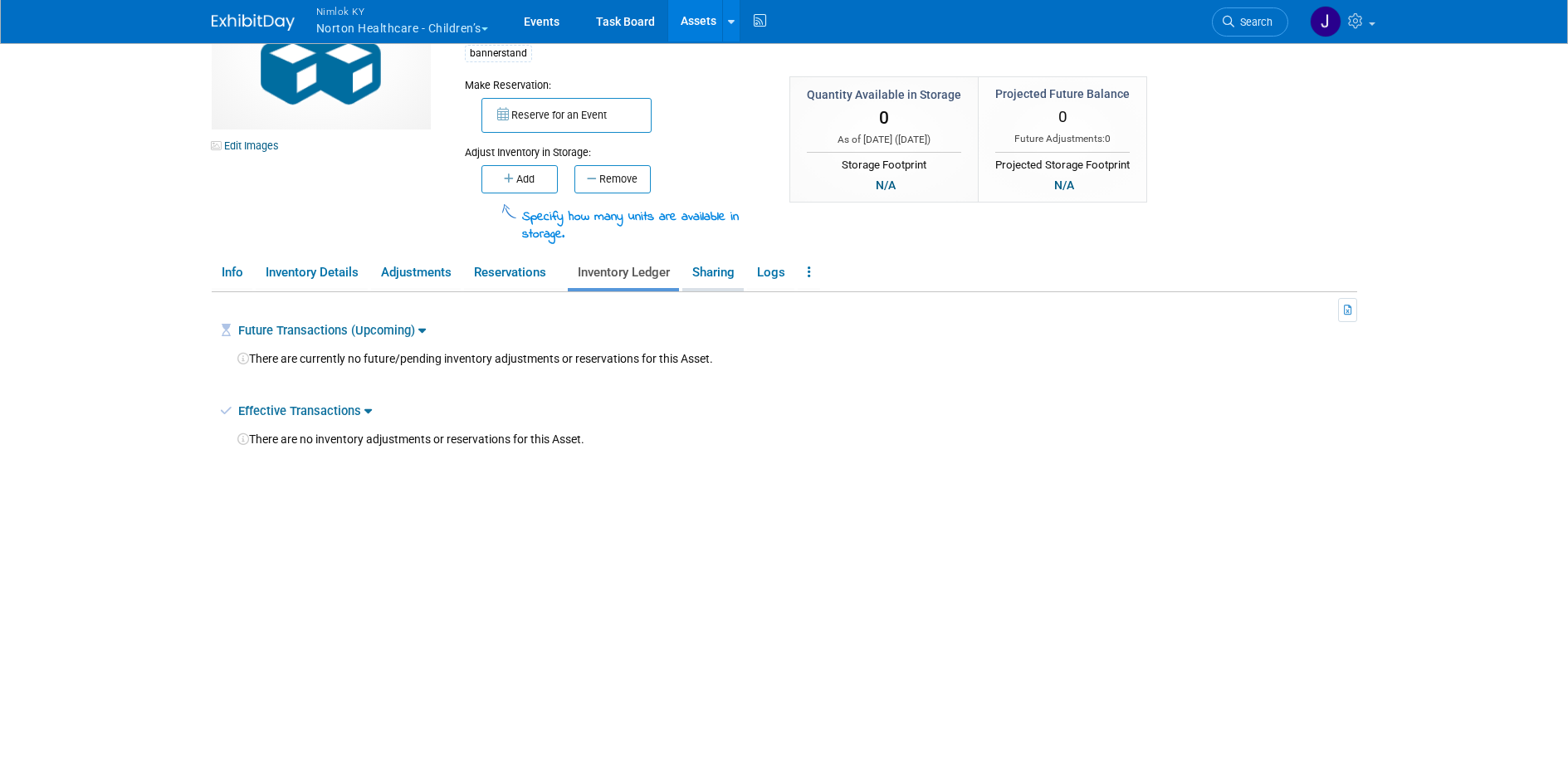
click at [719, 276] on link "Sharing" at bounding box center [712, 273] width 62 height 29
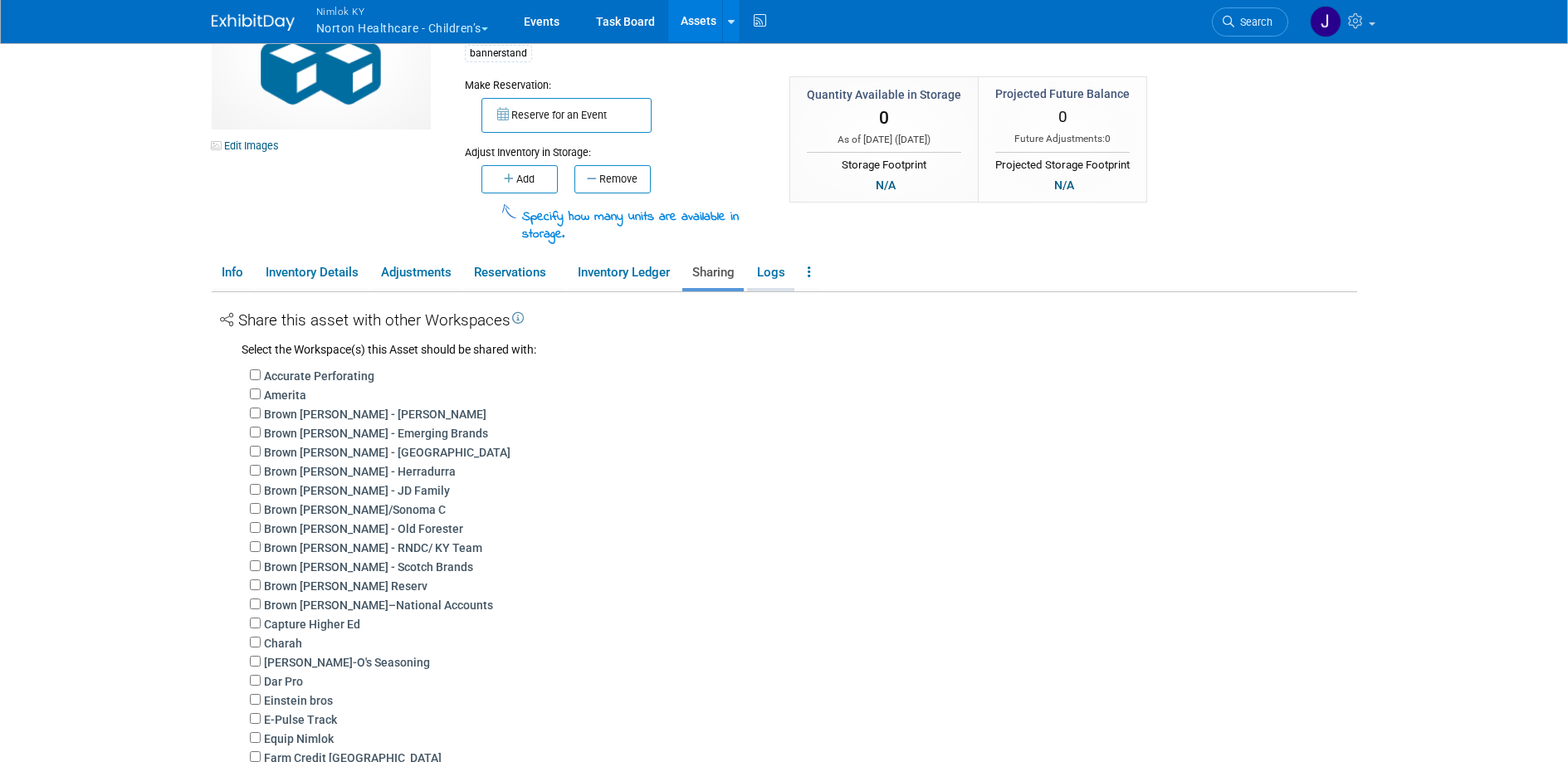
click at [773, 275] on link "Logs" at bounding box center [771, 273] width 47 height 29
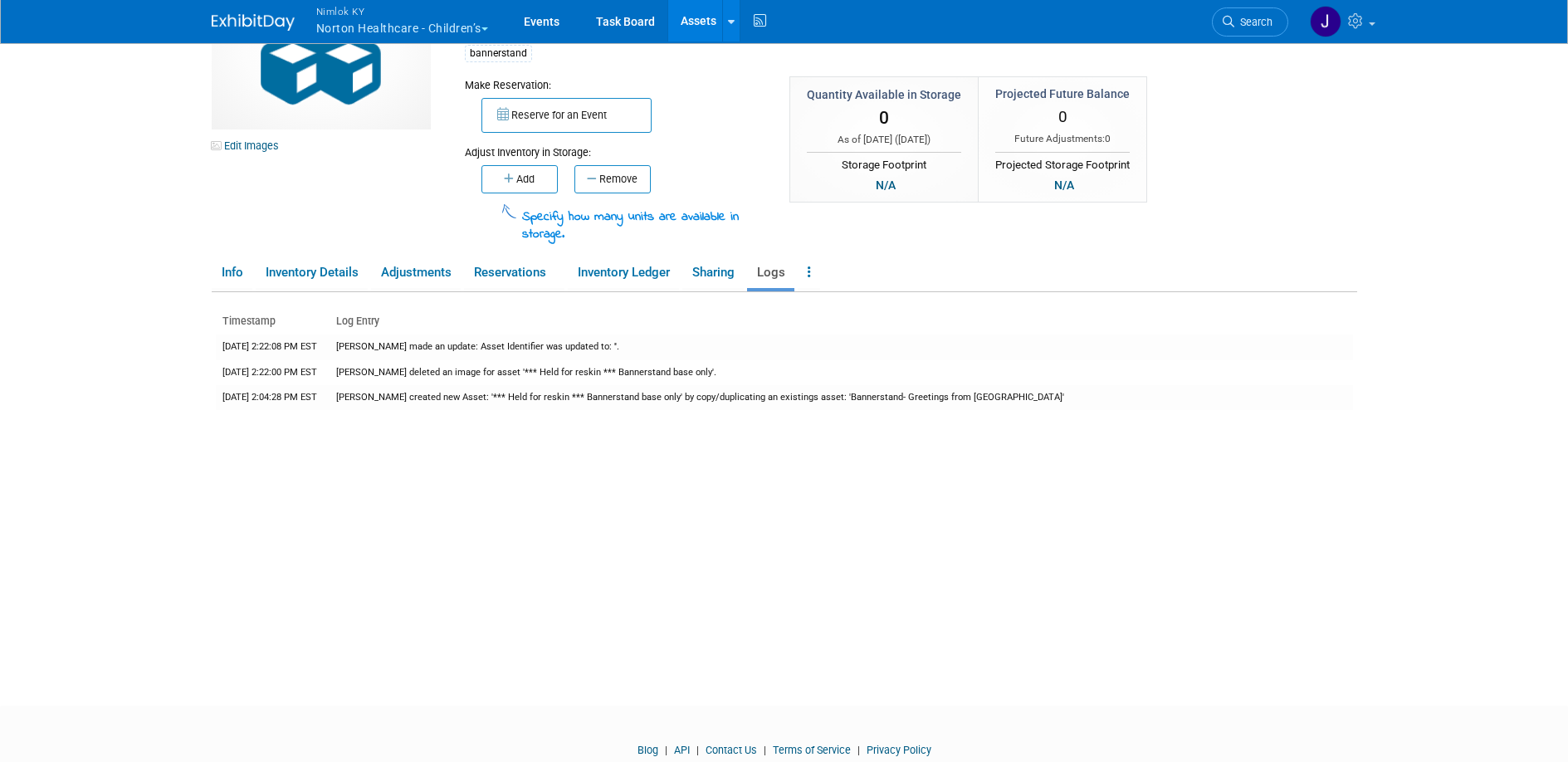
click at [840, 274] on ul "Info Inventory Details Adjustments Reservations Inventory Ledger Sharing Logs C…" at bounding box center [784, 273] width 1145 height 35
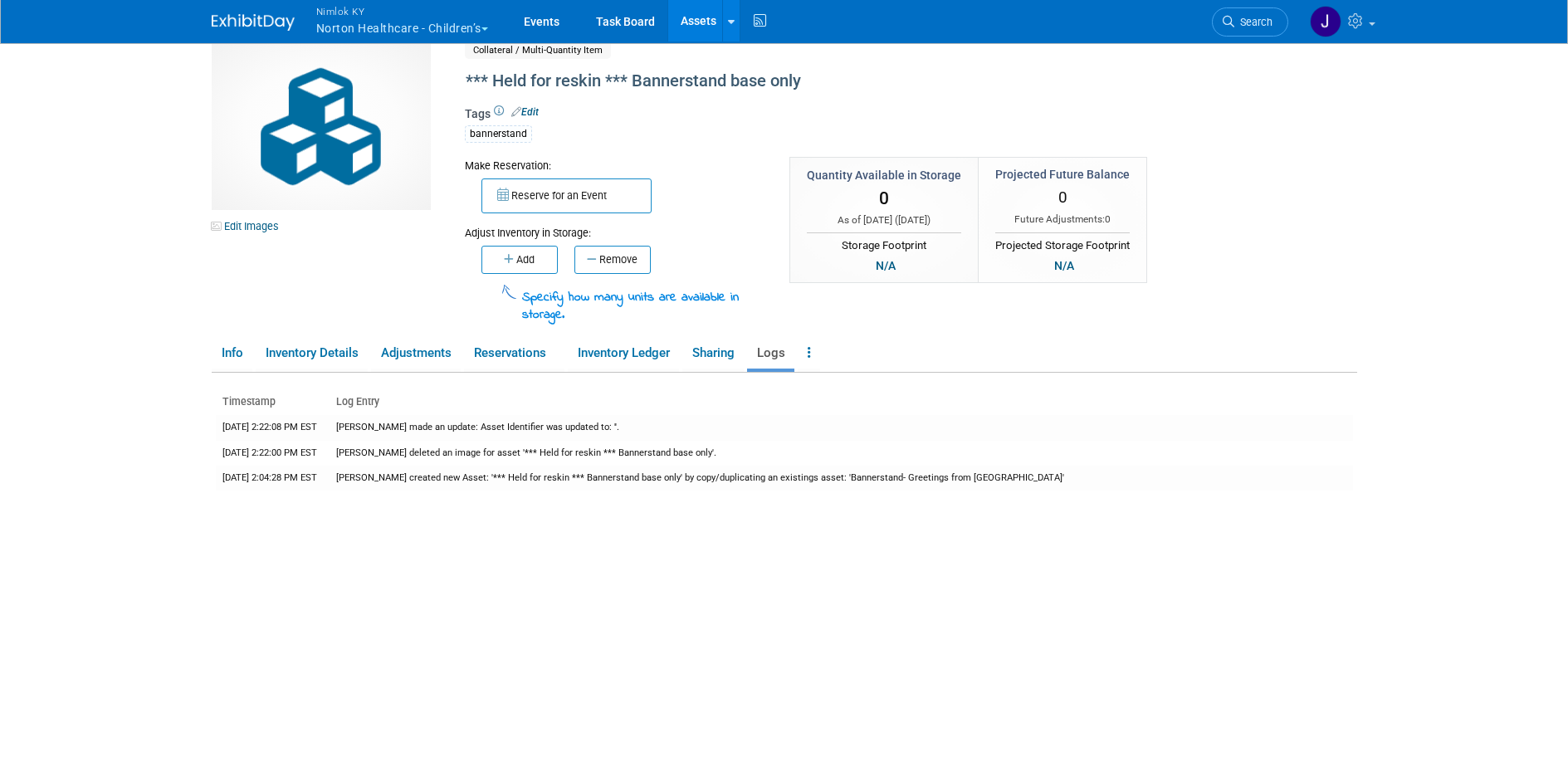
scroll to position [0, 0]
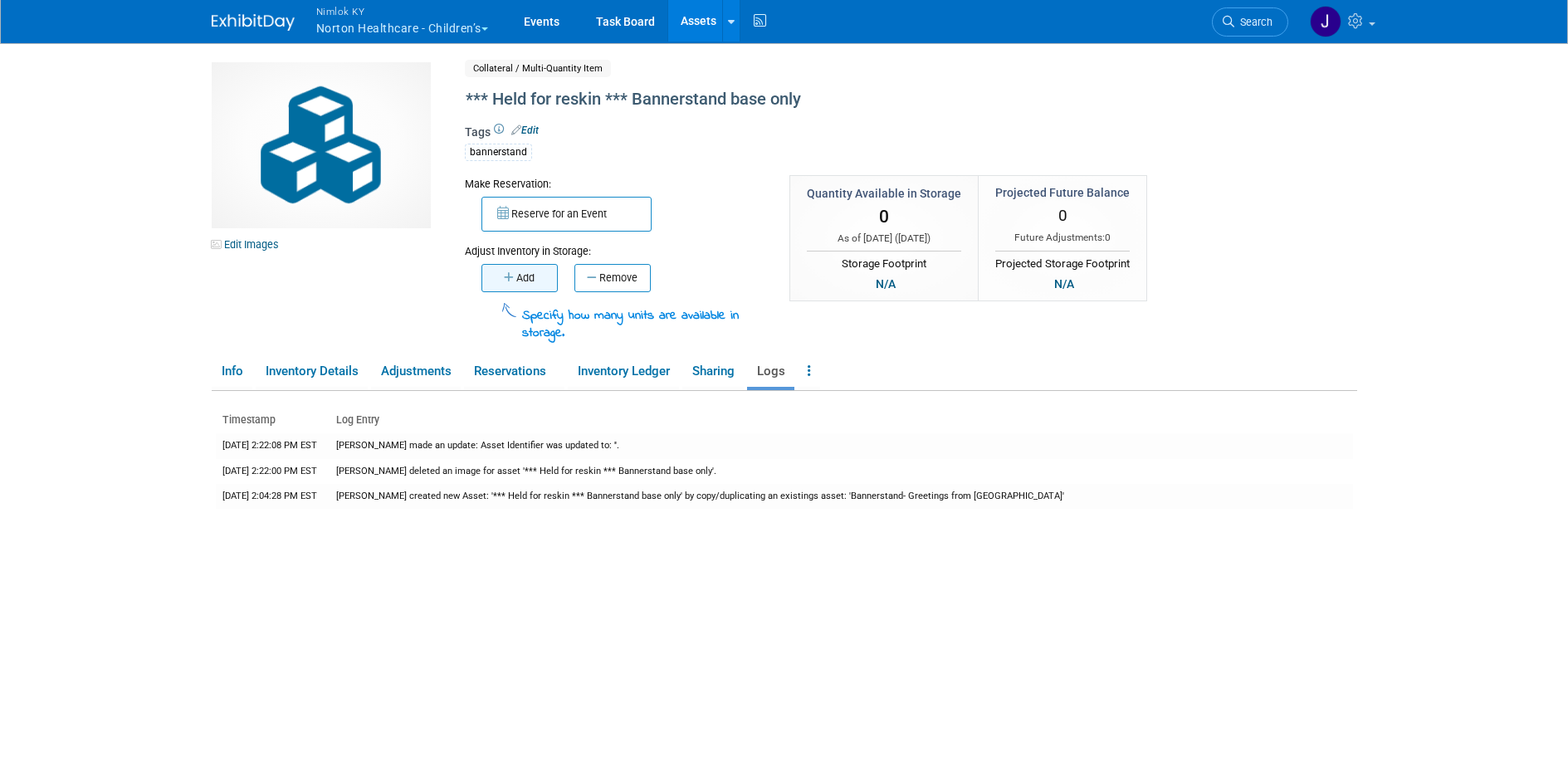
click at [533, 273] on button "Add" at bounding box center [519, 278] width 76 height 28
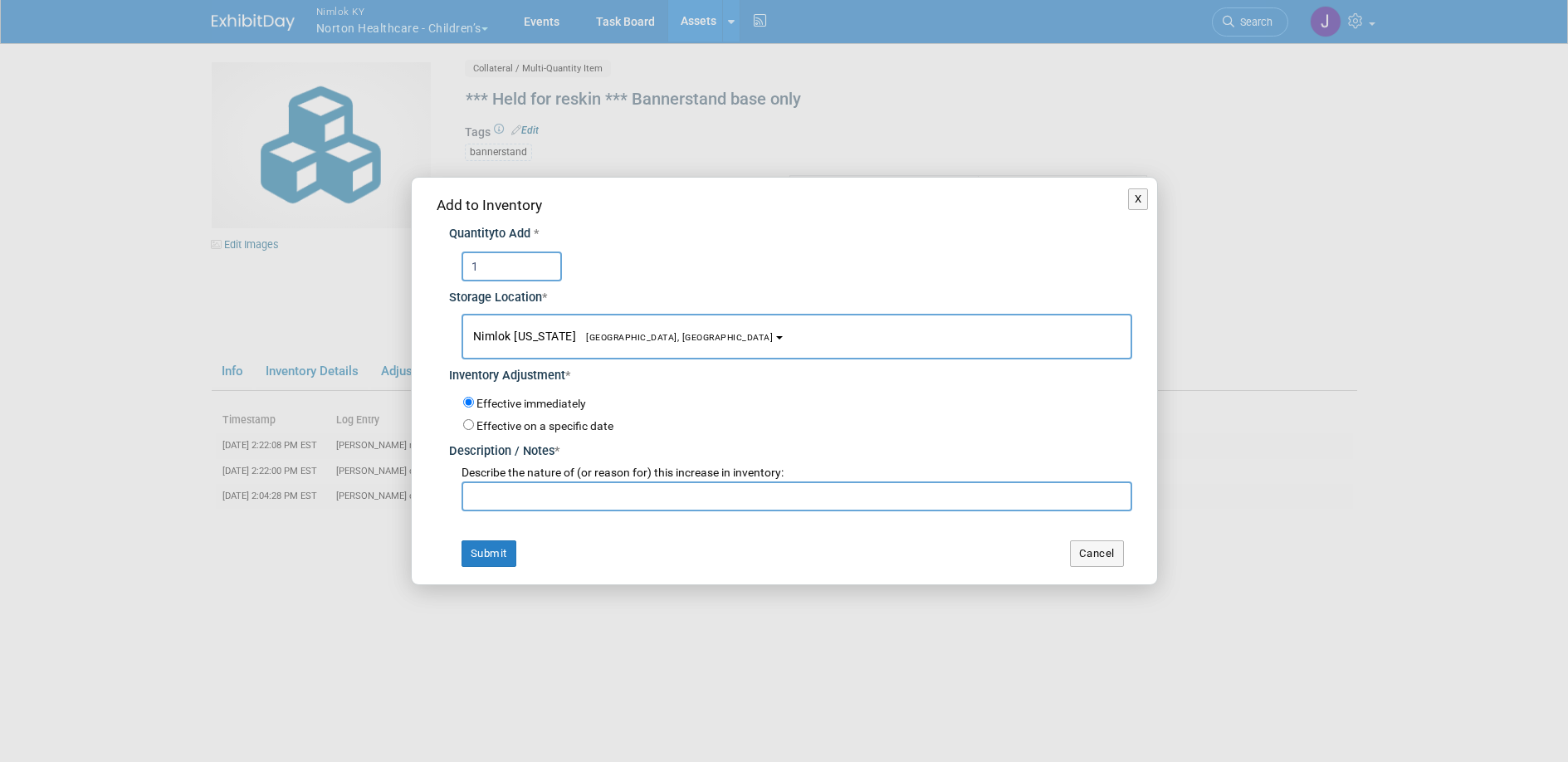
type input "1"
click at [681, 507] on input "text" at bounding box center [797, 495] width 671 height 30
type input "Adding base from Greetings from Louisville banner stand"
click at [476, 558] on button "Submit" at bounding box center [489, 553] width 55 height 26
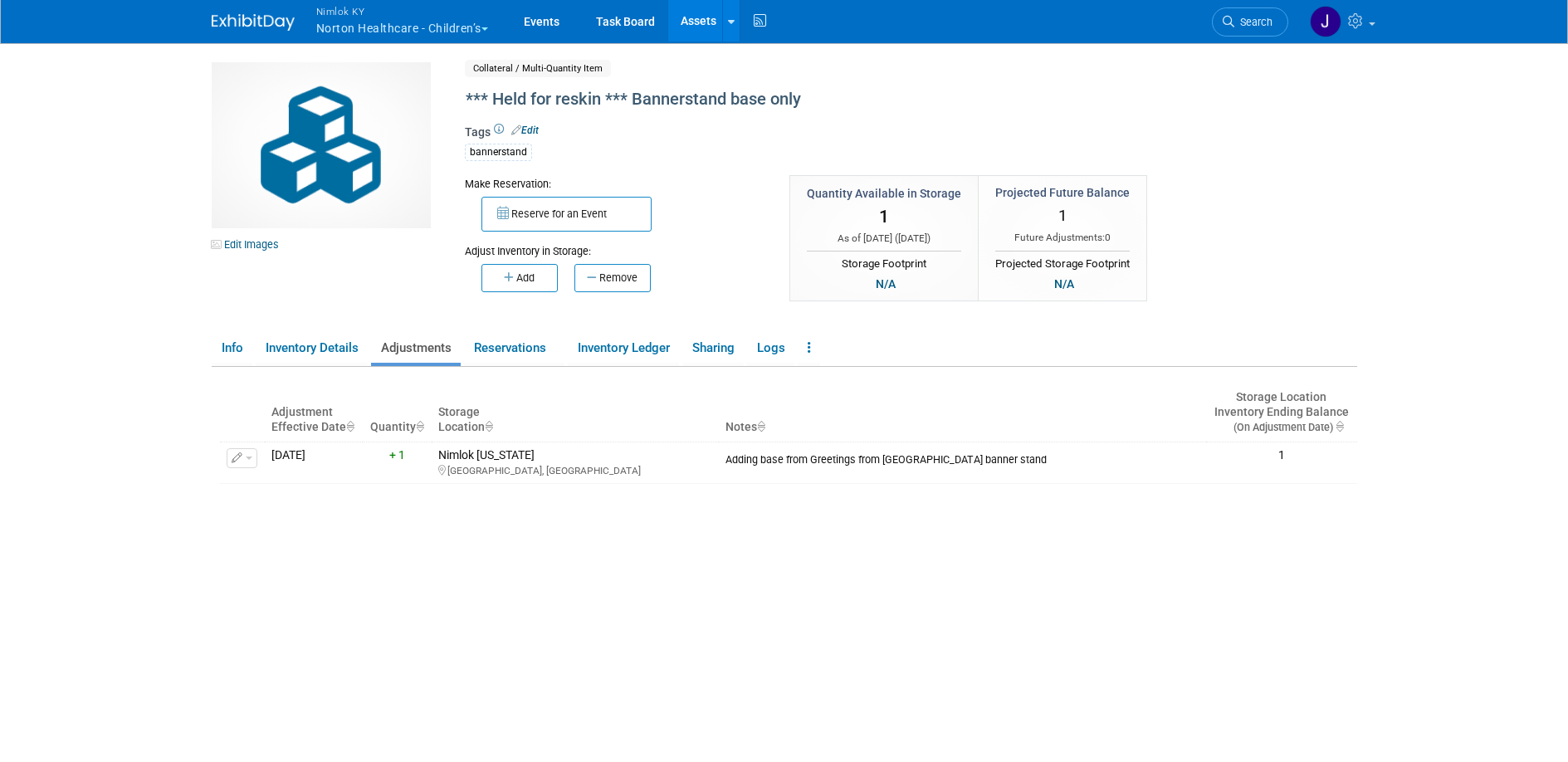
click at [698, 17] on link "Assets" at bounding box center [699, 20] width 61 height 41
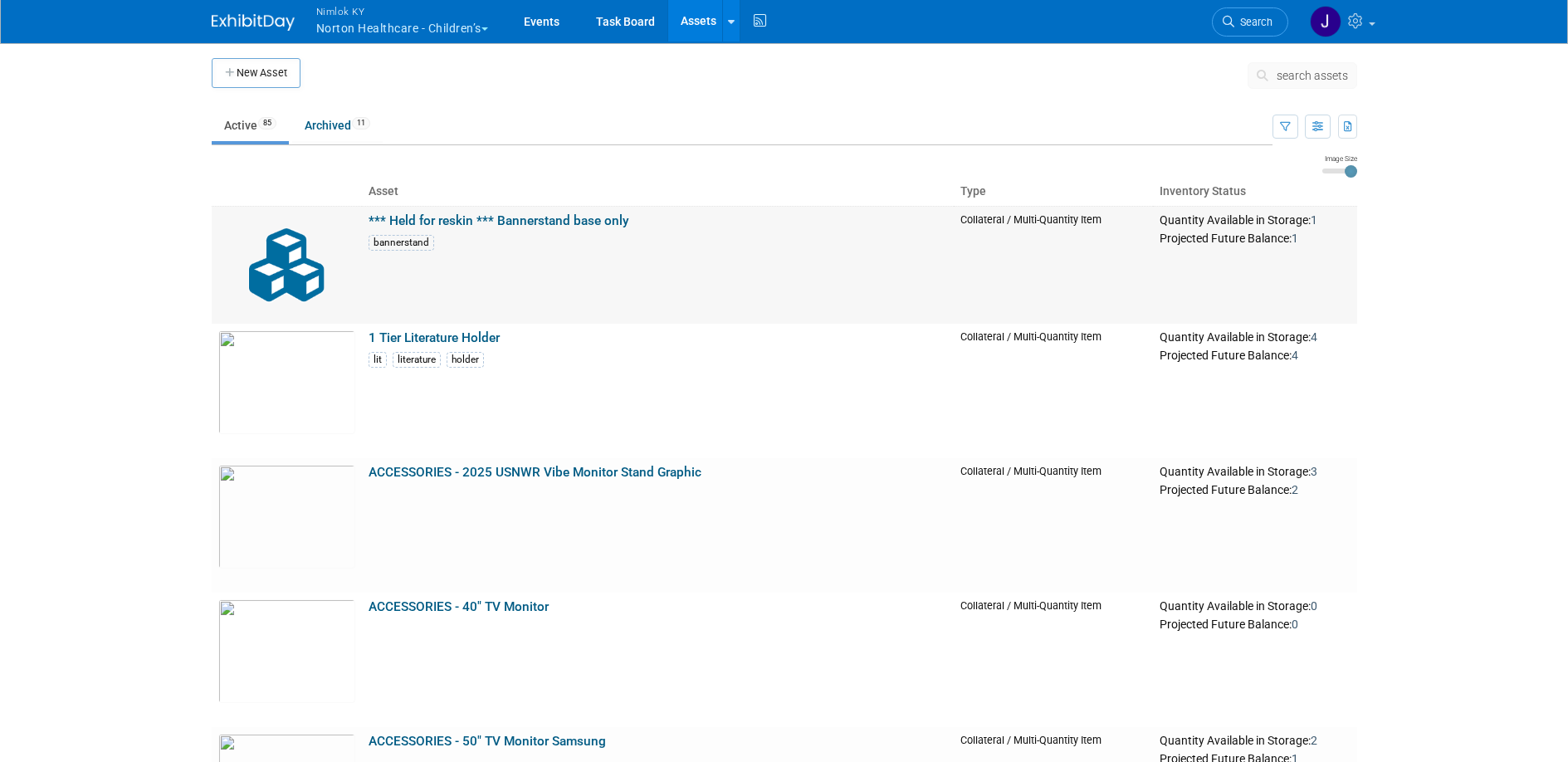
click at [488, 217] on link "*** Held for reskin *** Bannerstand base only" at bounding box center [499, 221] width 261 height 15
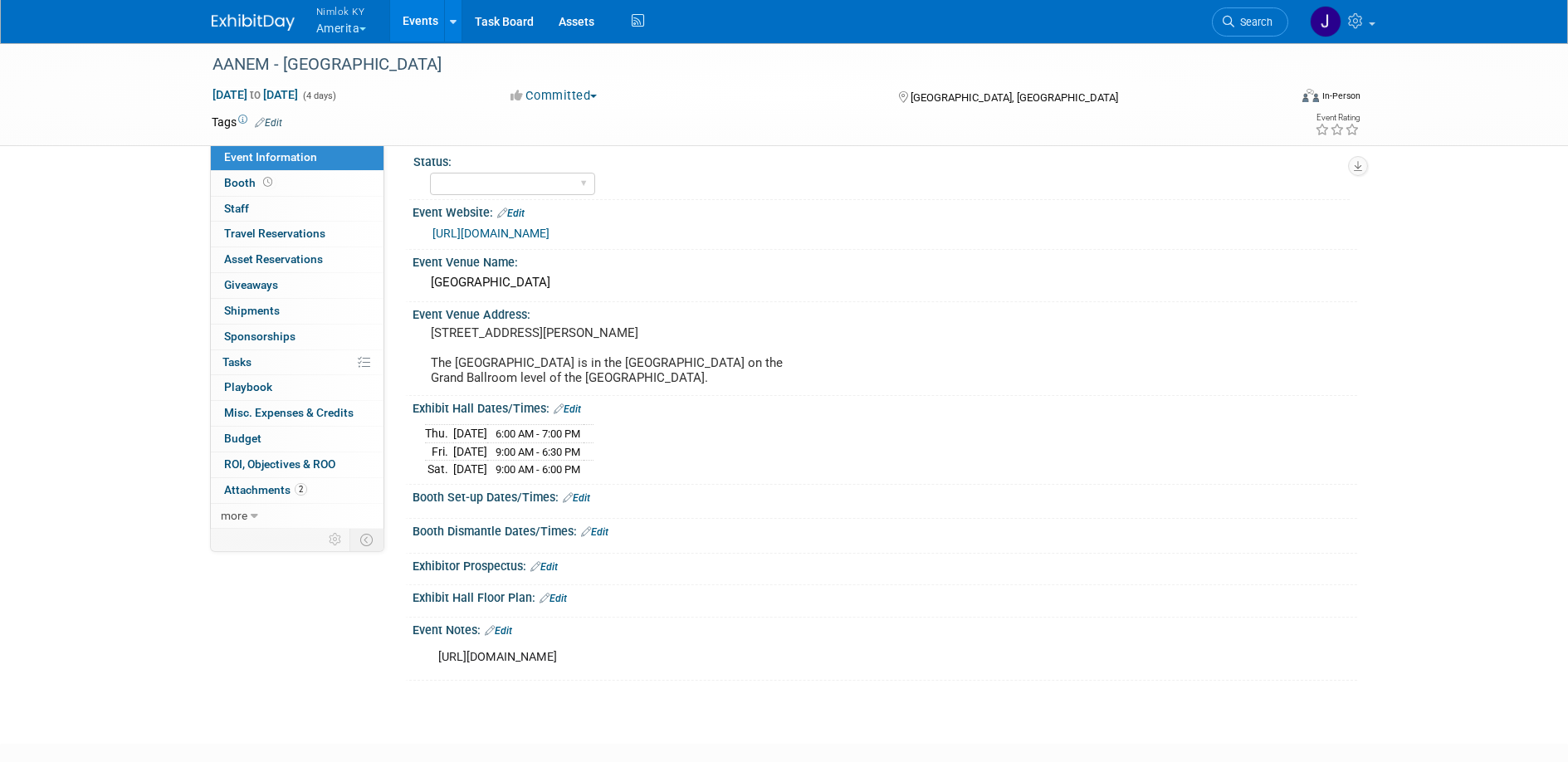
scroll to position [14, 0]
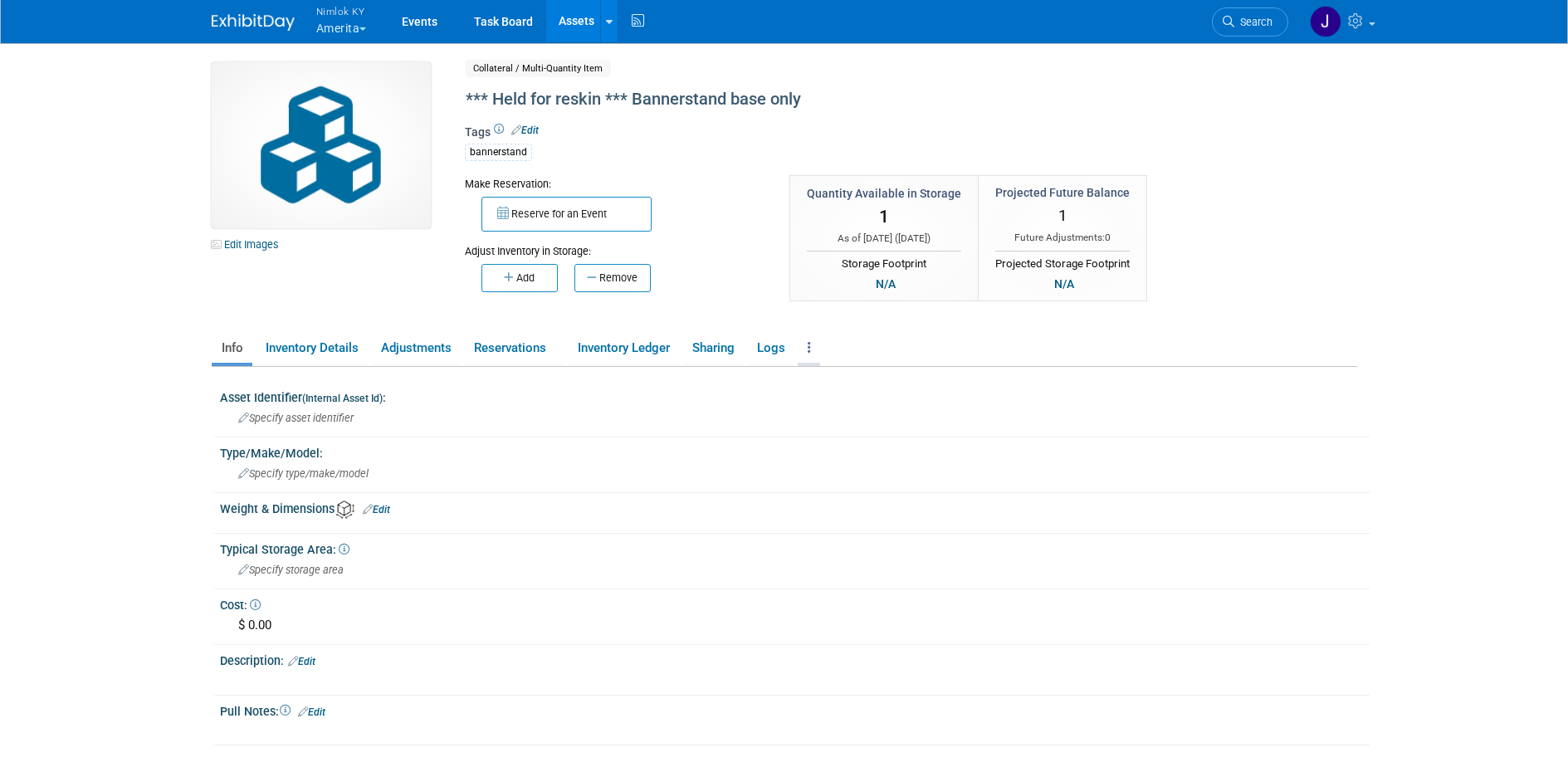
click at [814, 348] on link at bounding box center [809, 348] width 22 height 29
click at [899, 411] on link "Archive Asset" at bounding box center [870, 408] width 145 height 28
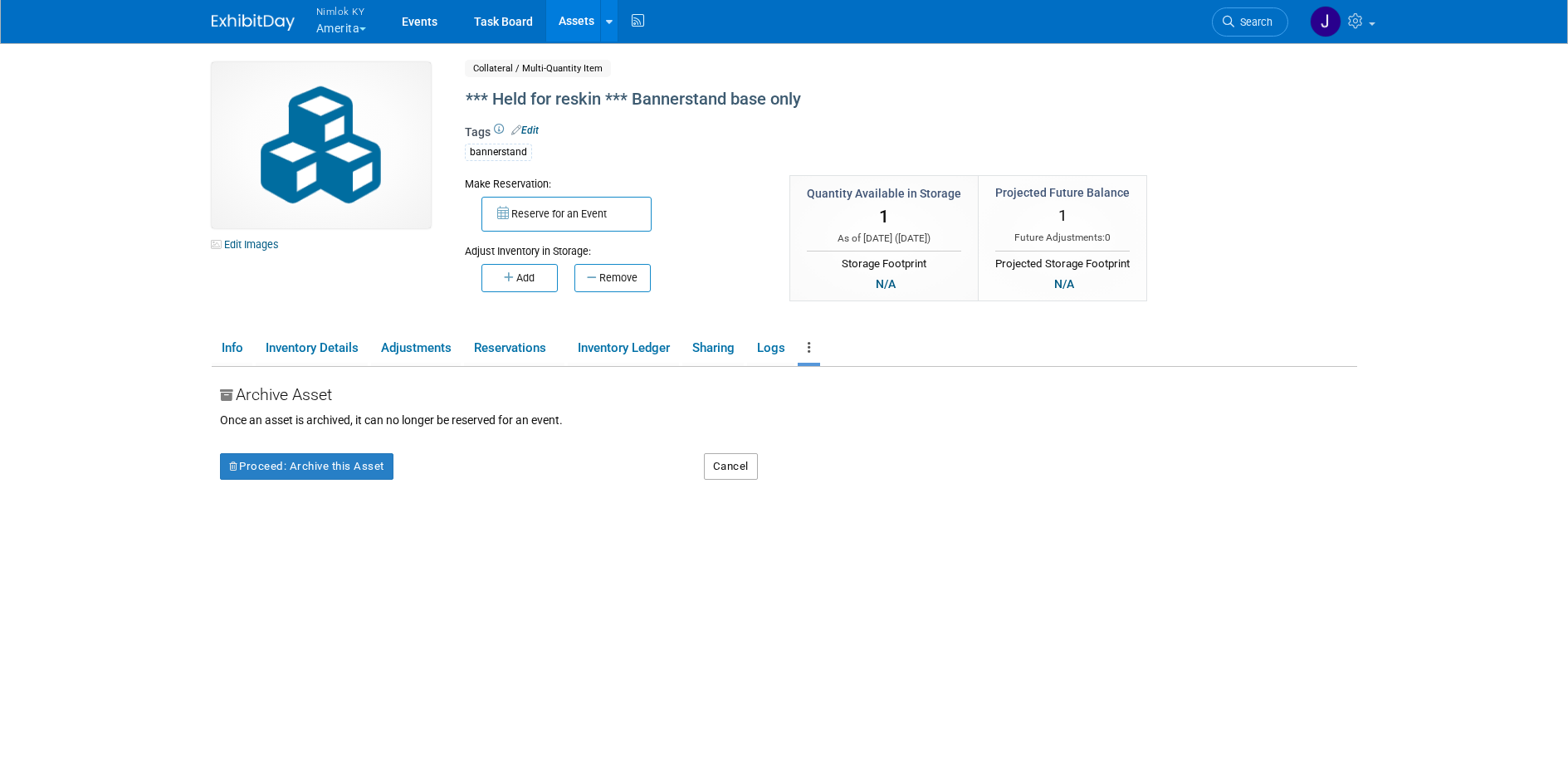
click at [752, 475] on button "Cancel" at bounding box center [731, 466] width 54 height 26
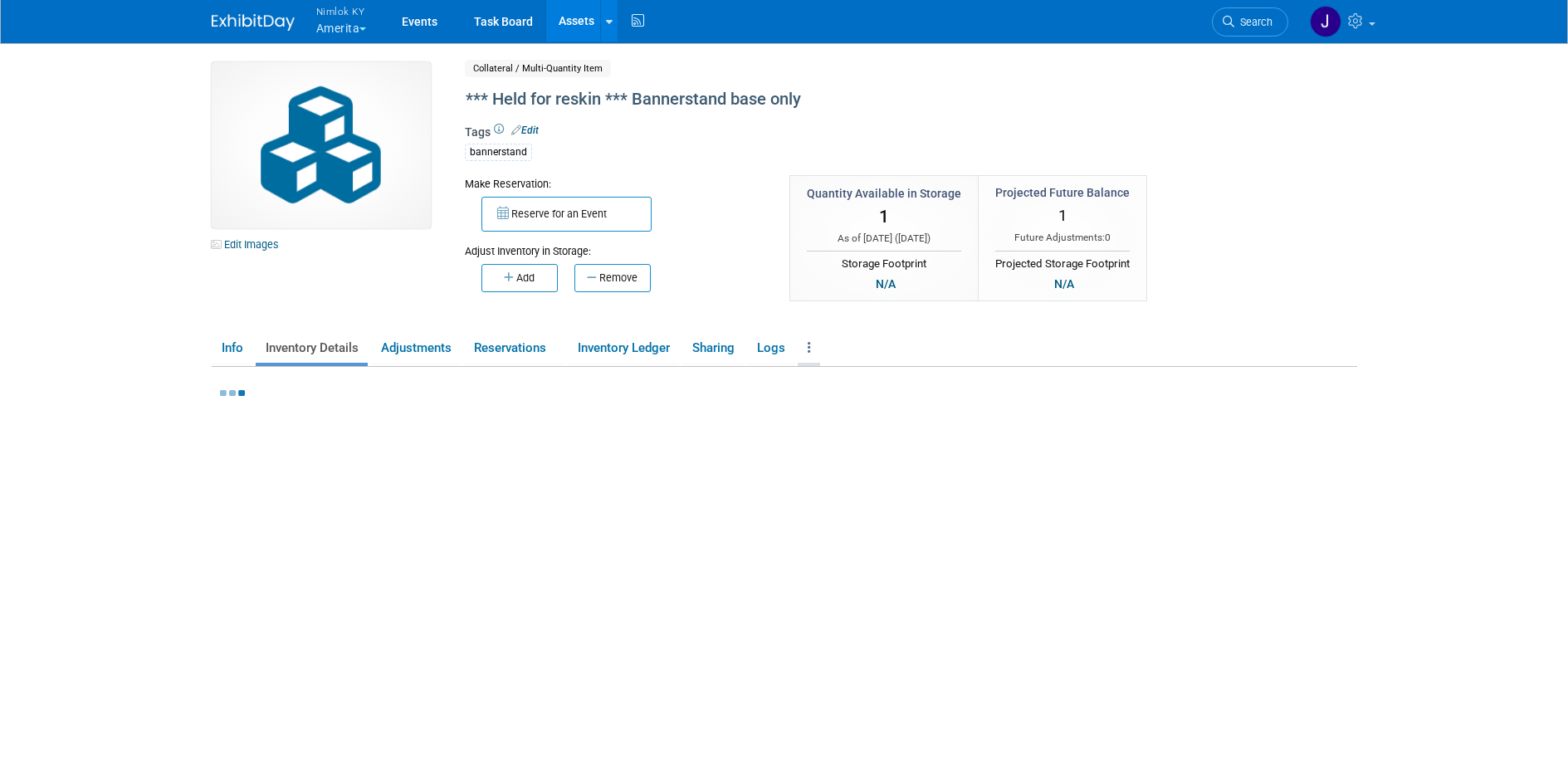
click at [820, 346] on link at bounding box center [809, 348] width 22 height 29
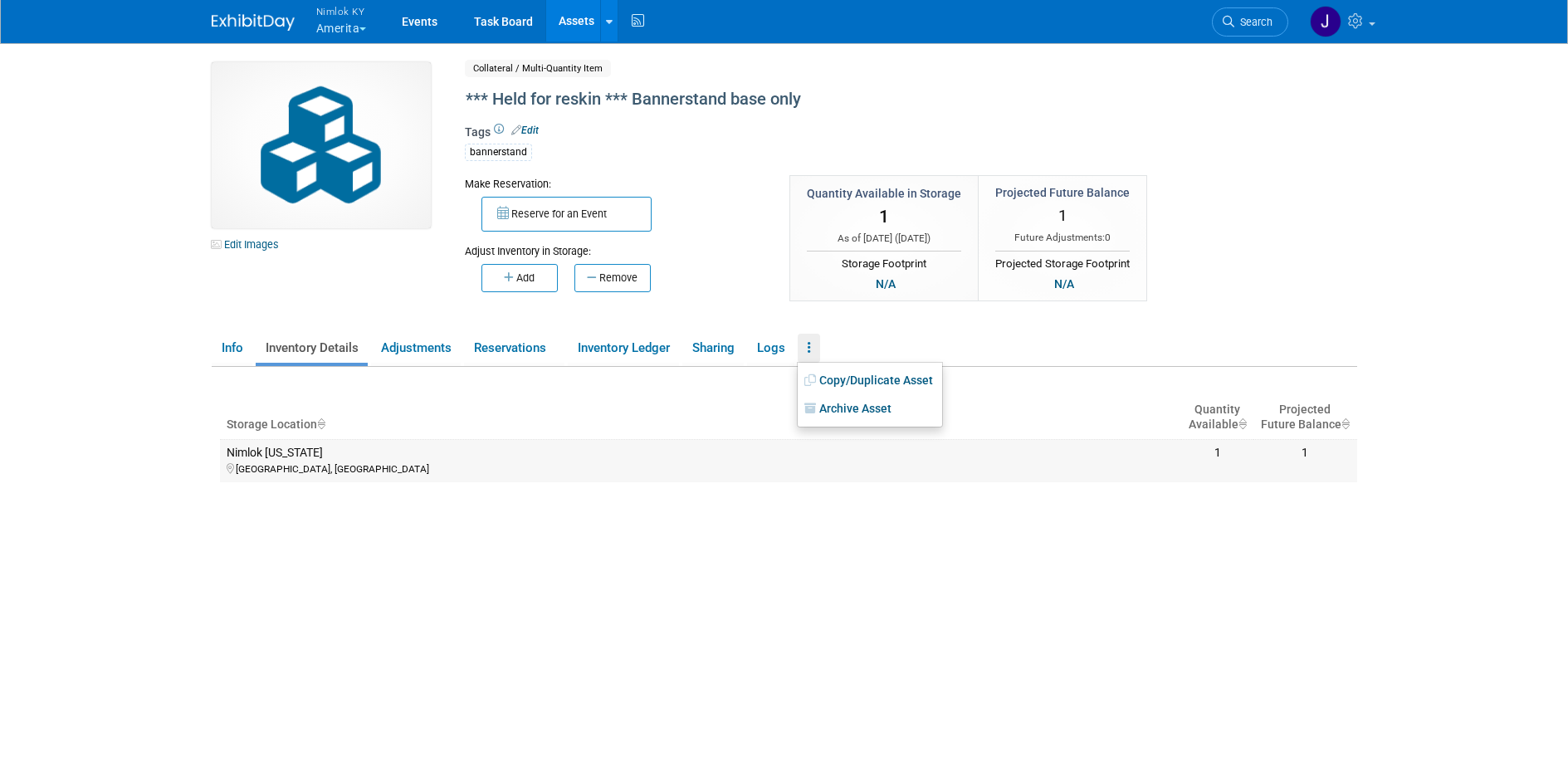
click at [723, 463] on div "Louisville, KY" at bounding box center [701, 468] width 949 height 15
click at [219, 351] on link "Info" at bounding box center [232, 348] width 41 height 29
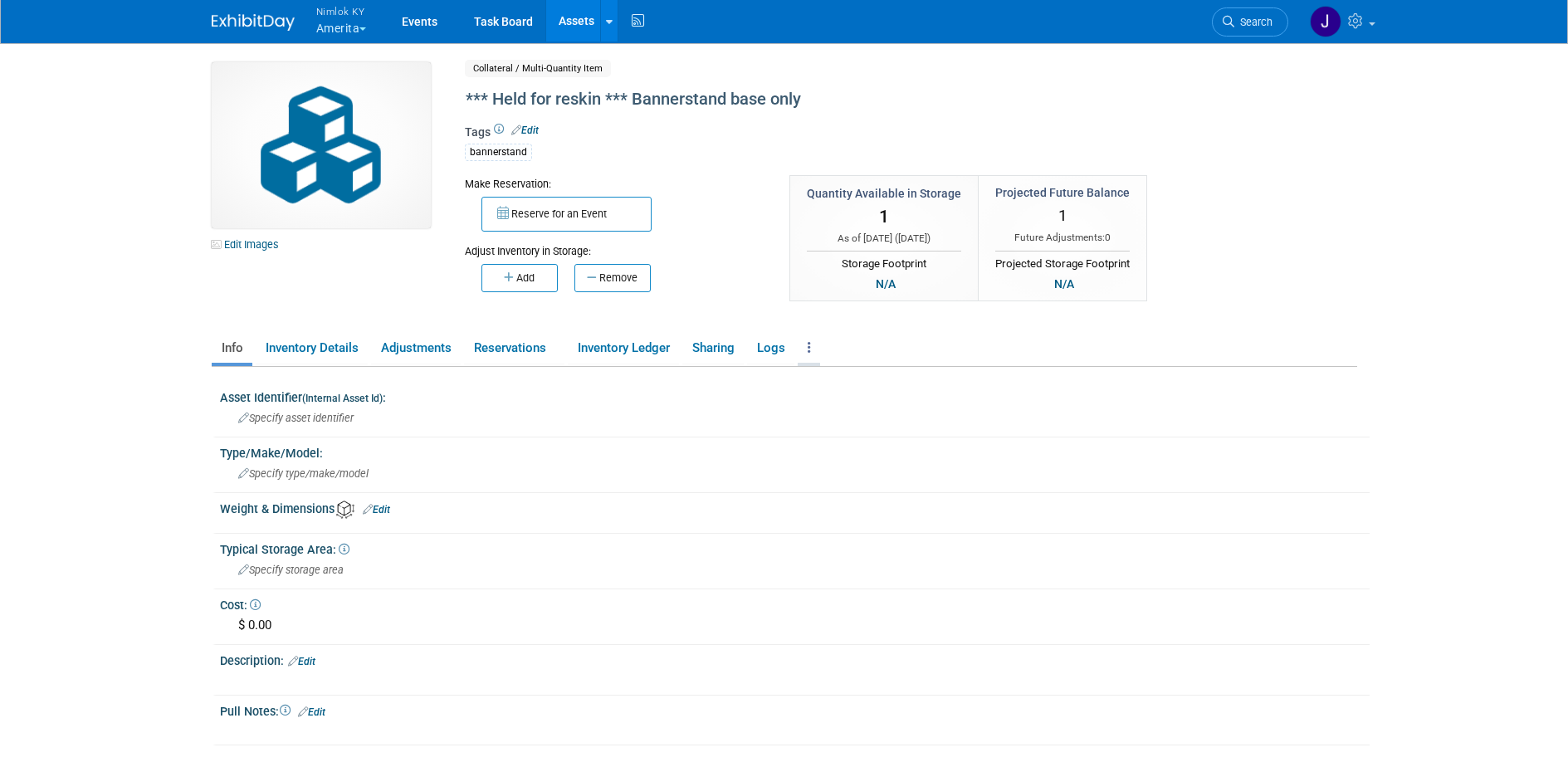
click at [808, 340] on link at bounding box center [809, 348] width 22 height 29
click at [856, 417] on link "Archive Asset" at bounding box center [870, 408] width 145 height 28
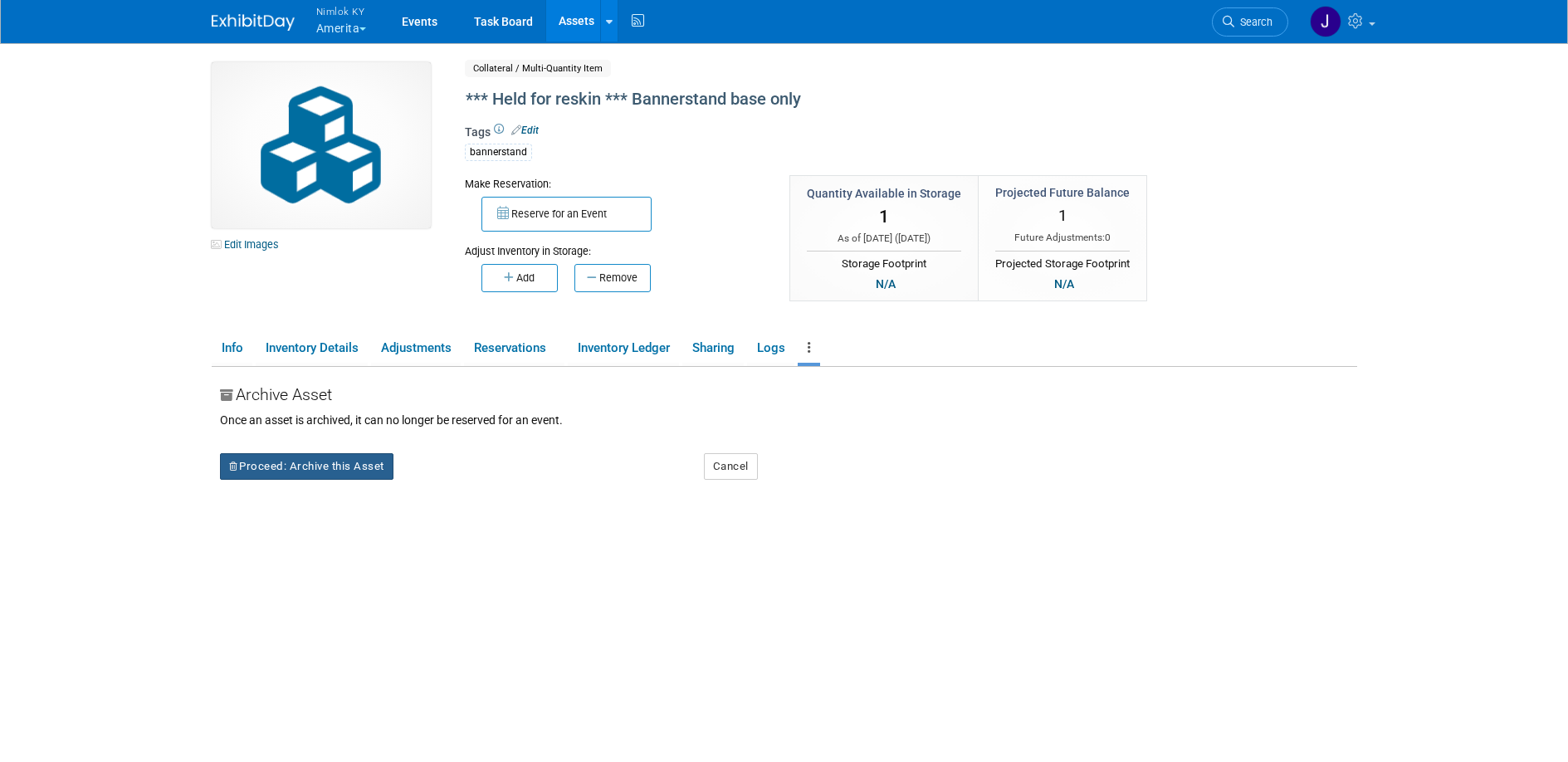
click at [352, 459] on button "Proceed: Archive this Asset" at bounding box center [307, 466] width 174 height 26
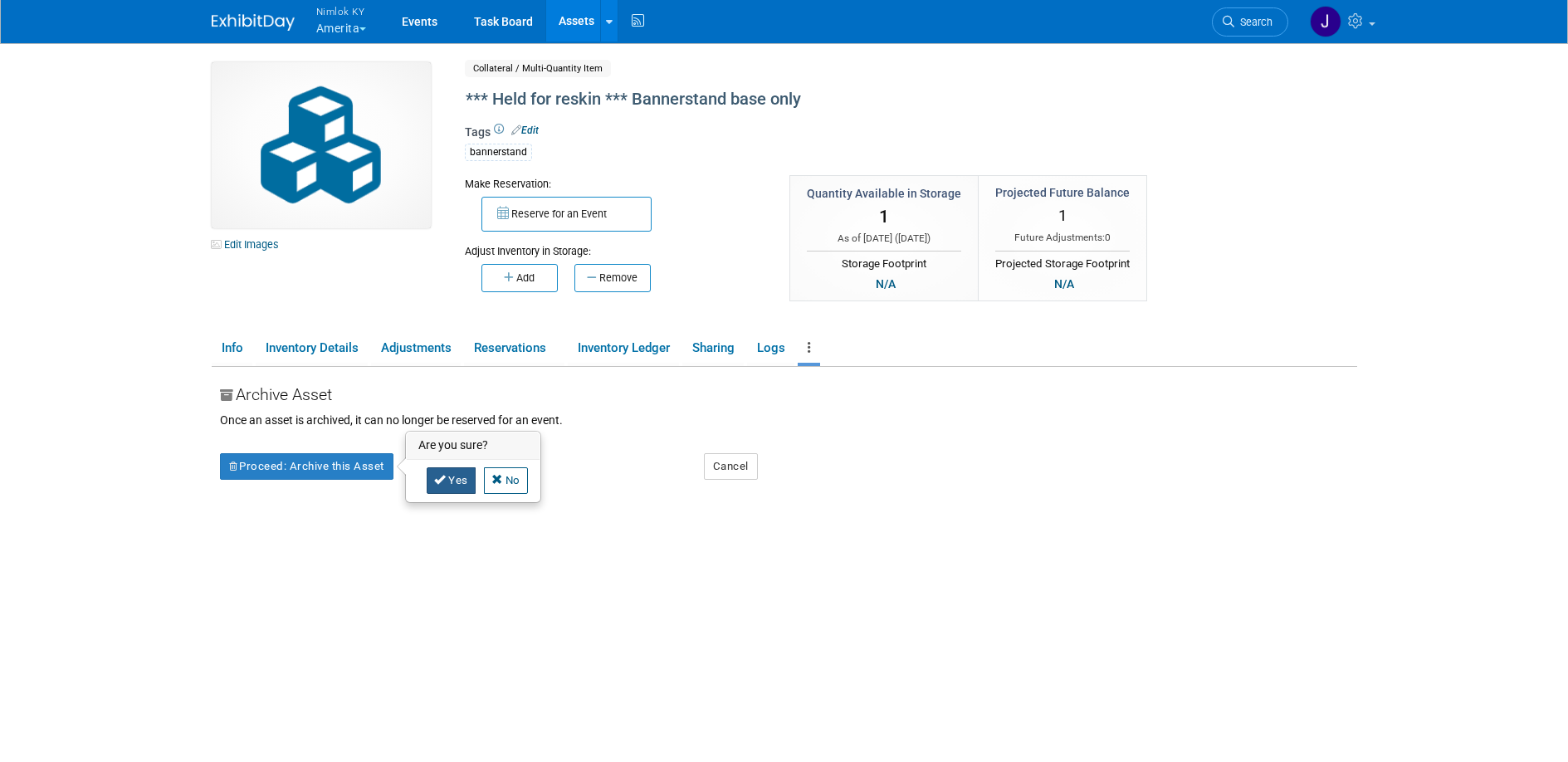
click at [450, 478] on link "Yes" at bounding box center [452, 480] width 49 height 26
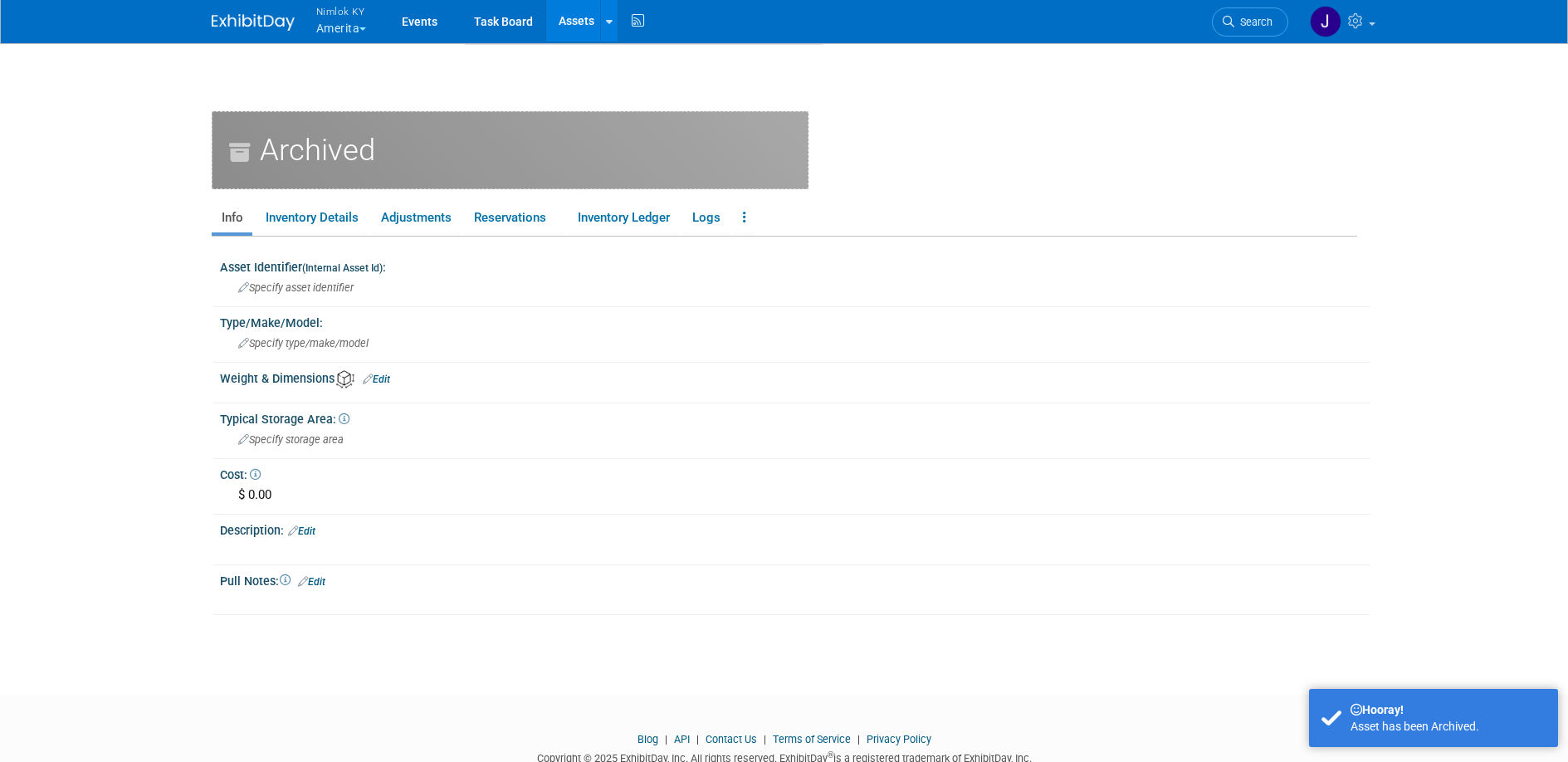
scroll to position [213, 0]
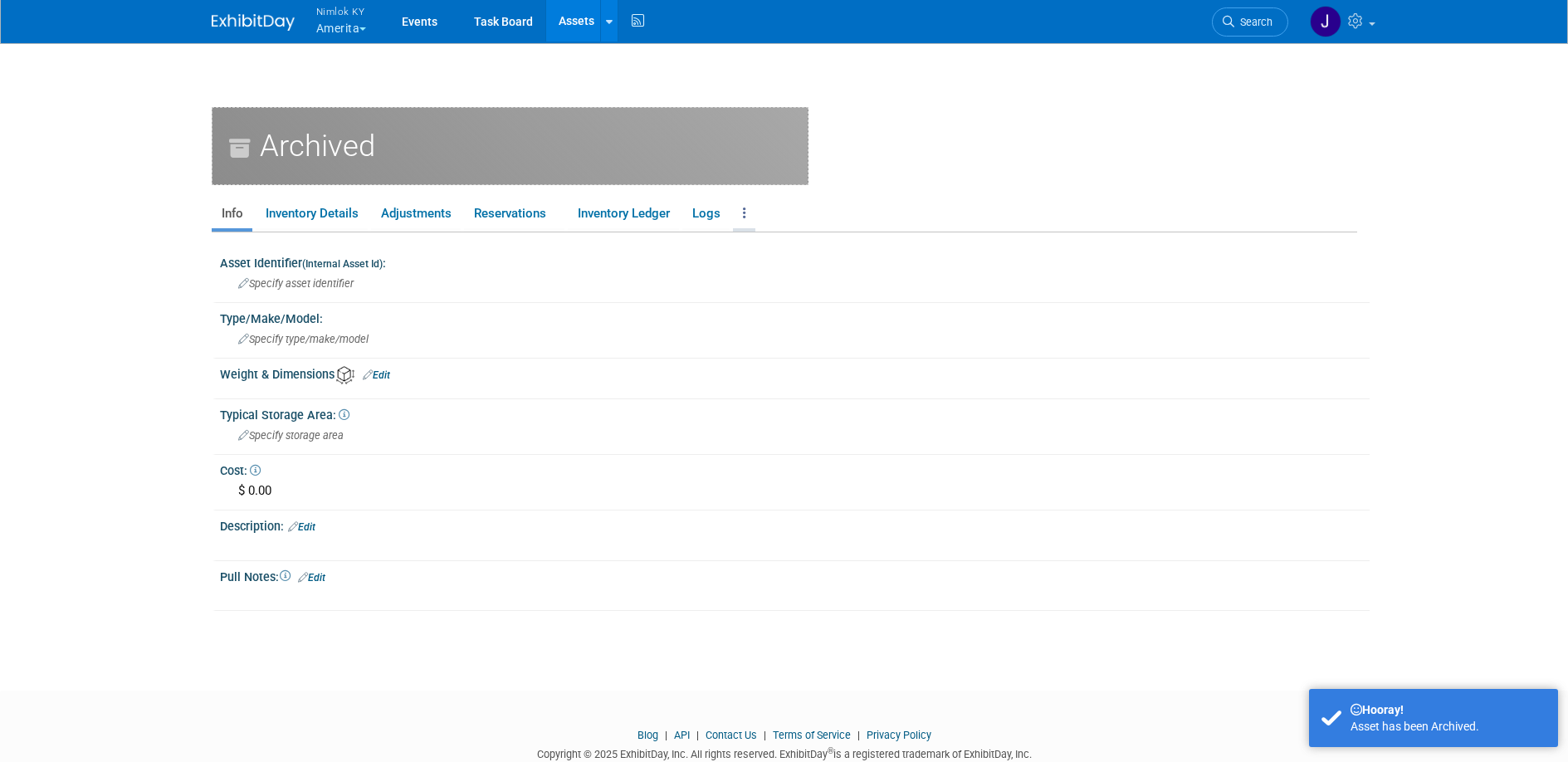
click at [753, 214] on link at bounding box center [744, 213] width 22 height 29
click at [795, 305] on link "Delete Asset" at bounding box center [817, 301] width 170 height 28
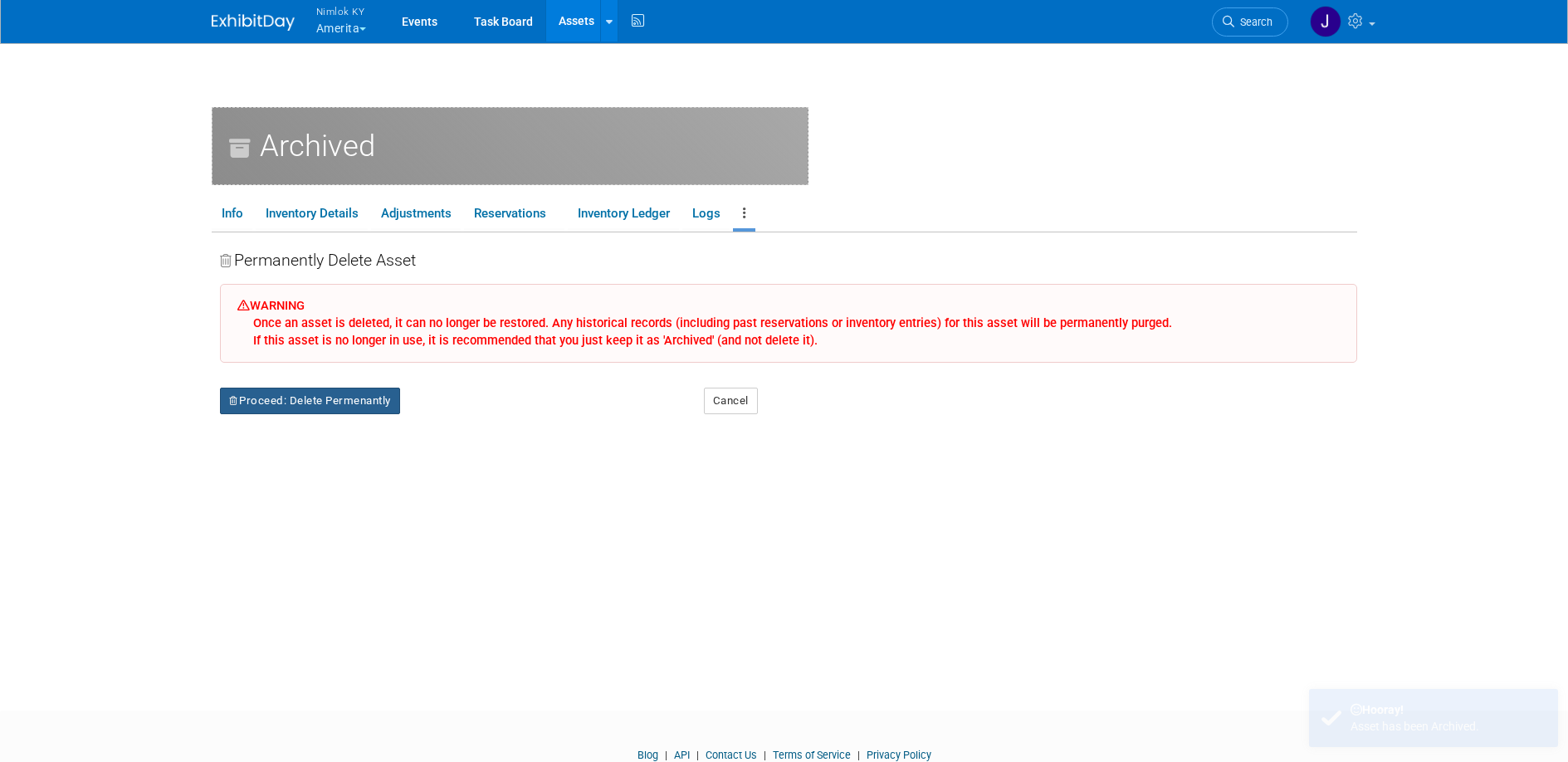
click at [365, 396] on button "Proceed: Delete Permenantly" at bounding box center [310, 400] width 180 height 26
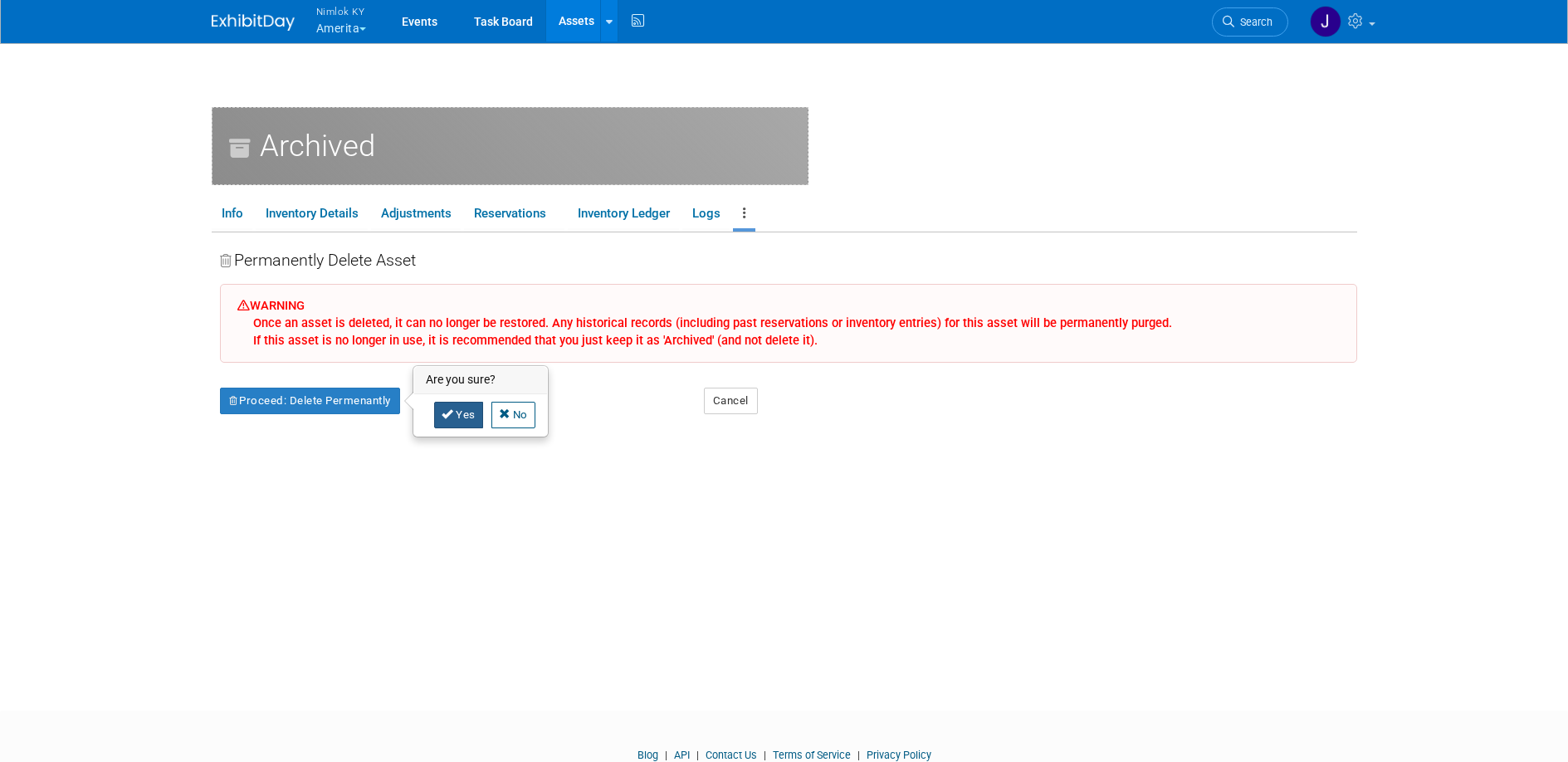
click at [452, 415] on icon at bounding box center [447, 413] width 12 height 11
